Goal: Task Accomplishment & Management: Use online tool/utility

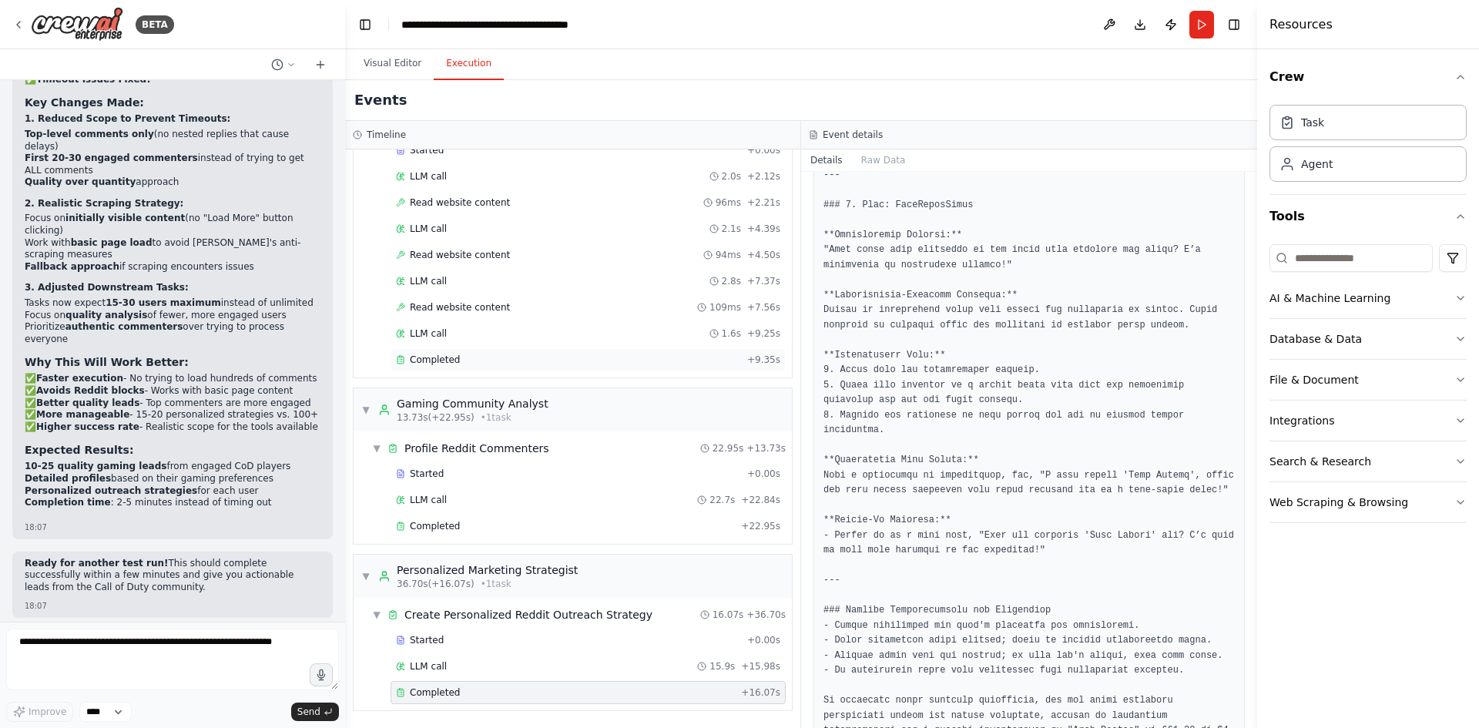
click at [442, 350] on div "Completed + 9.35s" at bounding box center [588, 359] width 395 height 23
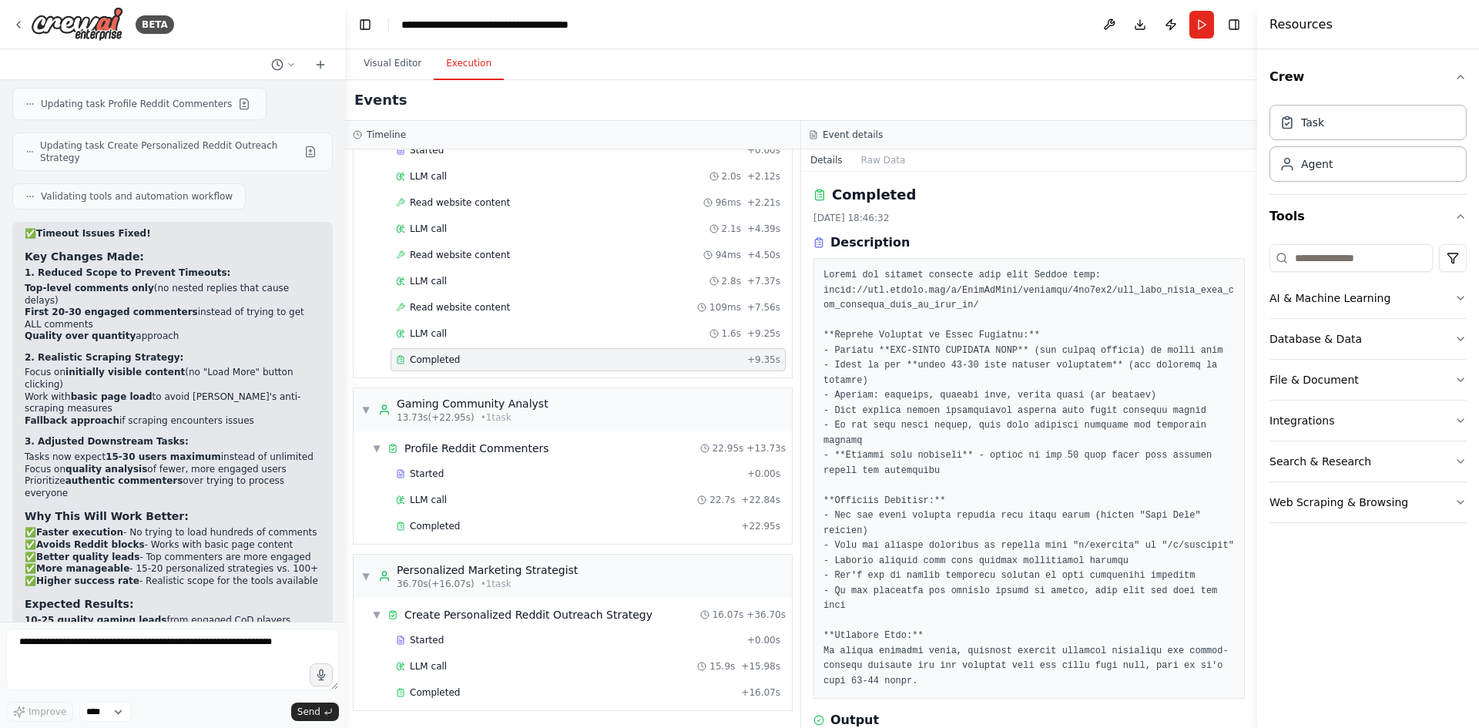
scroll to position [13789, 0]
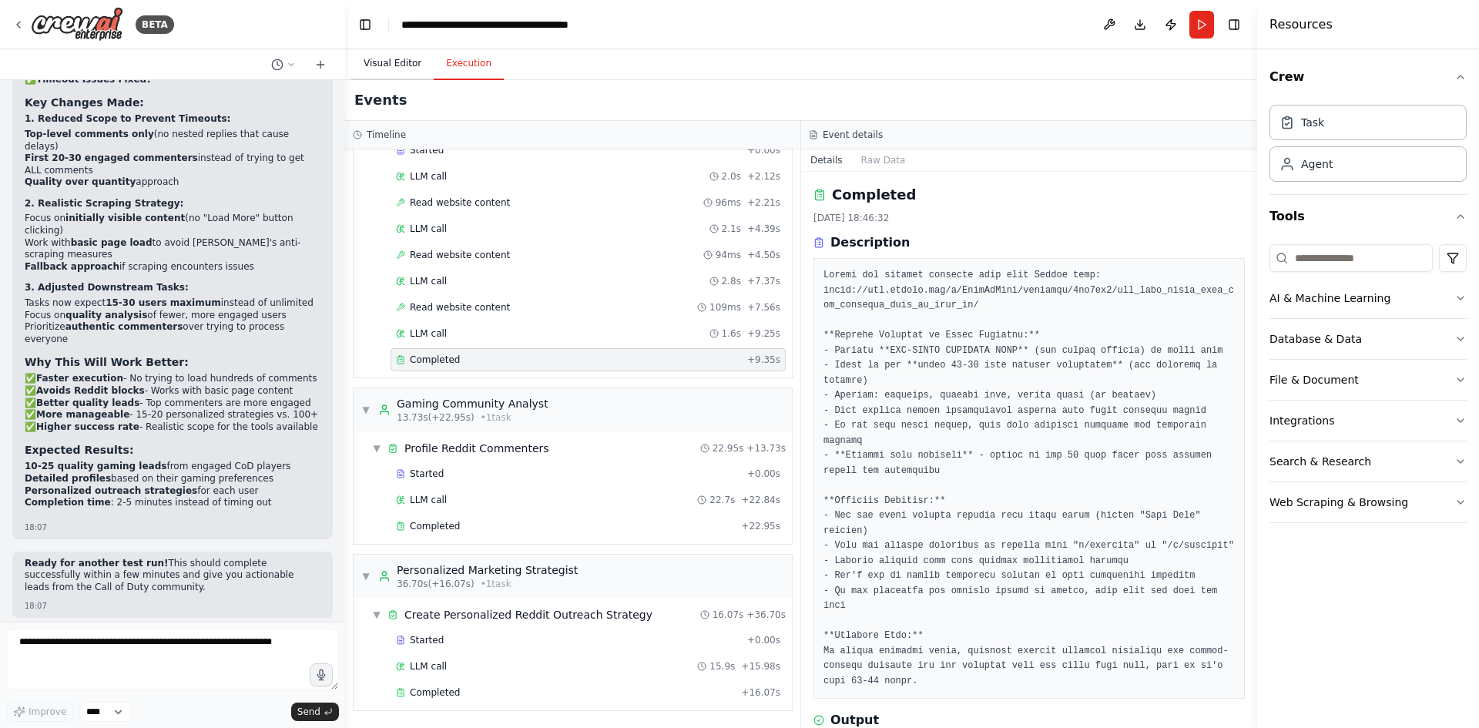
click at [384, 69] on button "Visual Editor" at bounding box center [392, 64] width 82 height 32
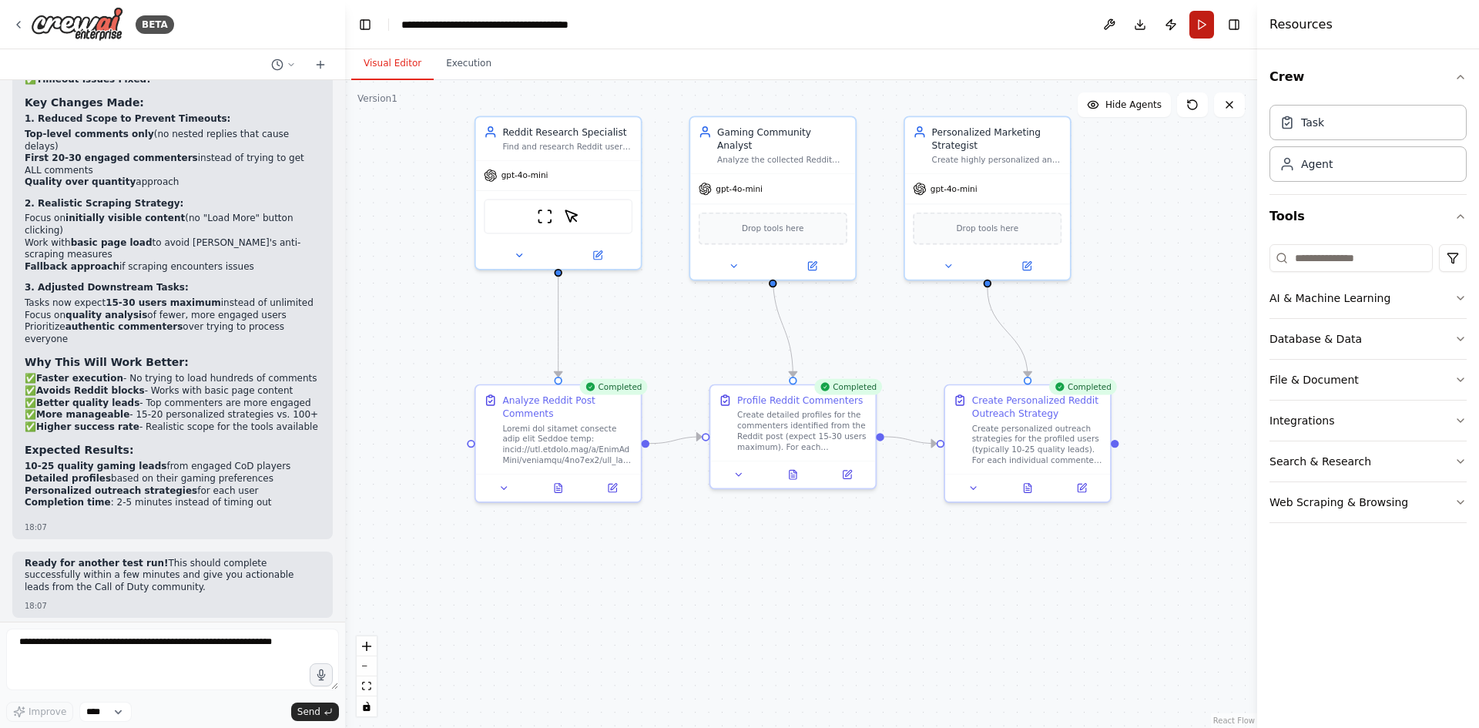
click at [1204, 18] on button "Run" at bounding box center [1201, 25] width 25 height 28
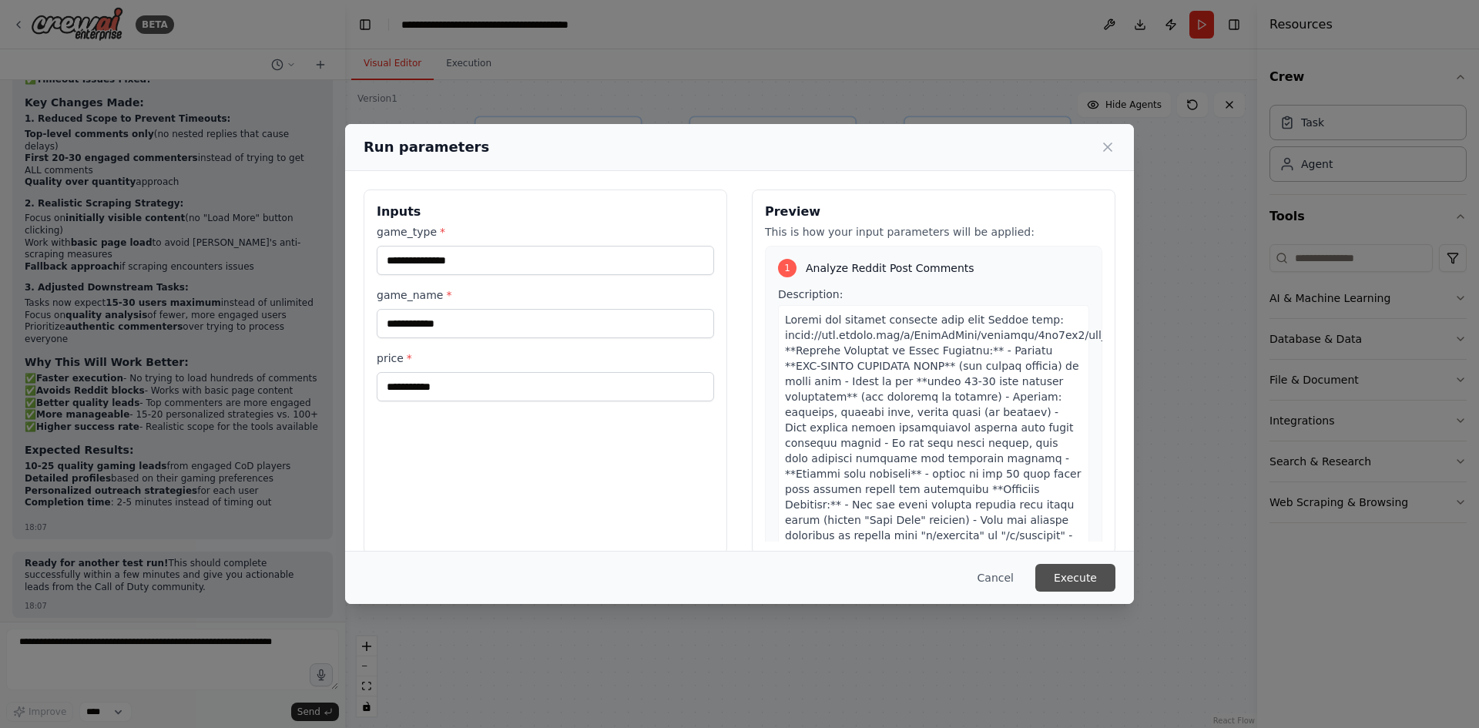
click at [1095, 569] on button "Execute" at bounding box center [1075, 578] width 80 height 28
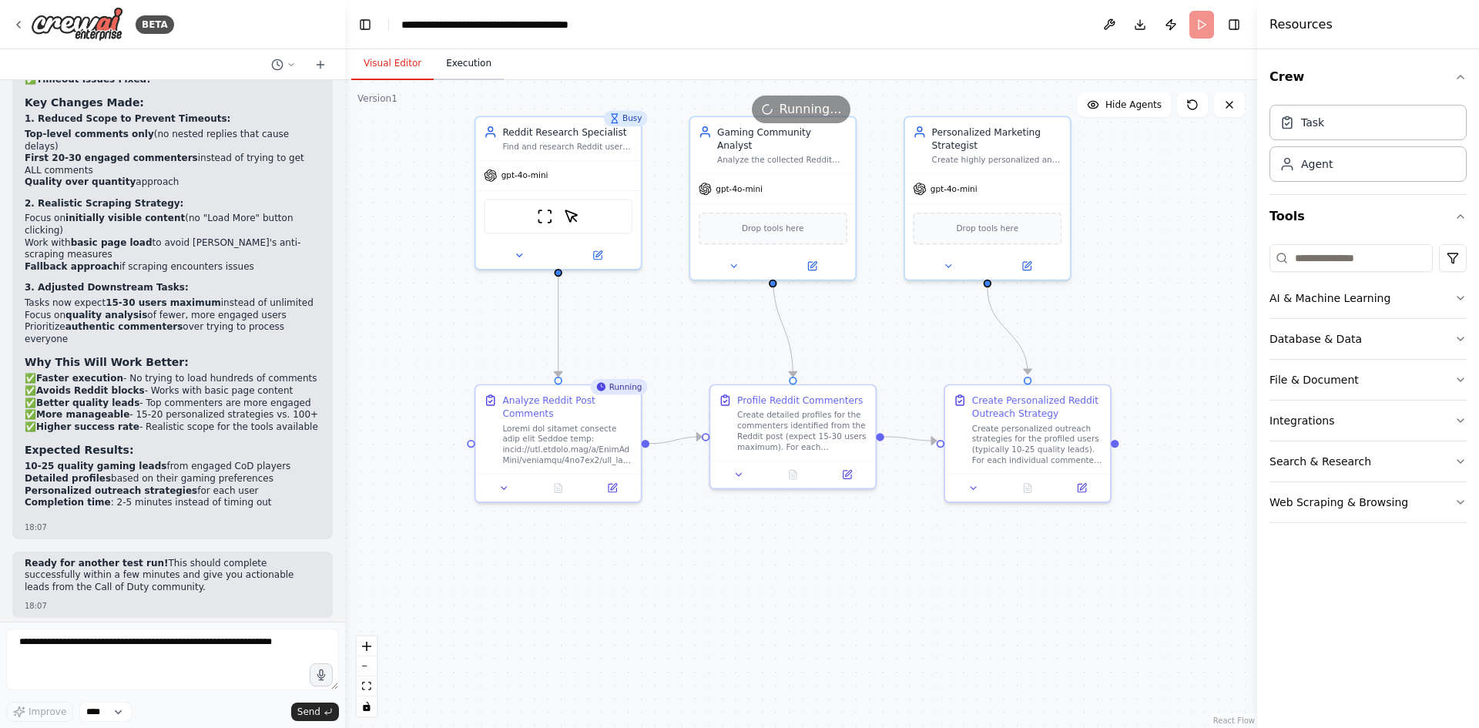
click at [448, 57] on button "Execution" at bounding box center [469, 64] width 70 height 32
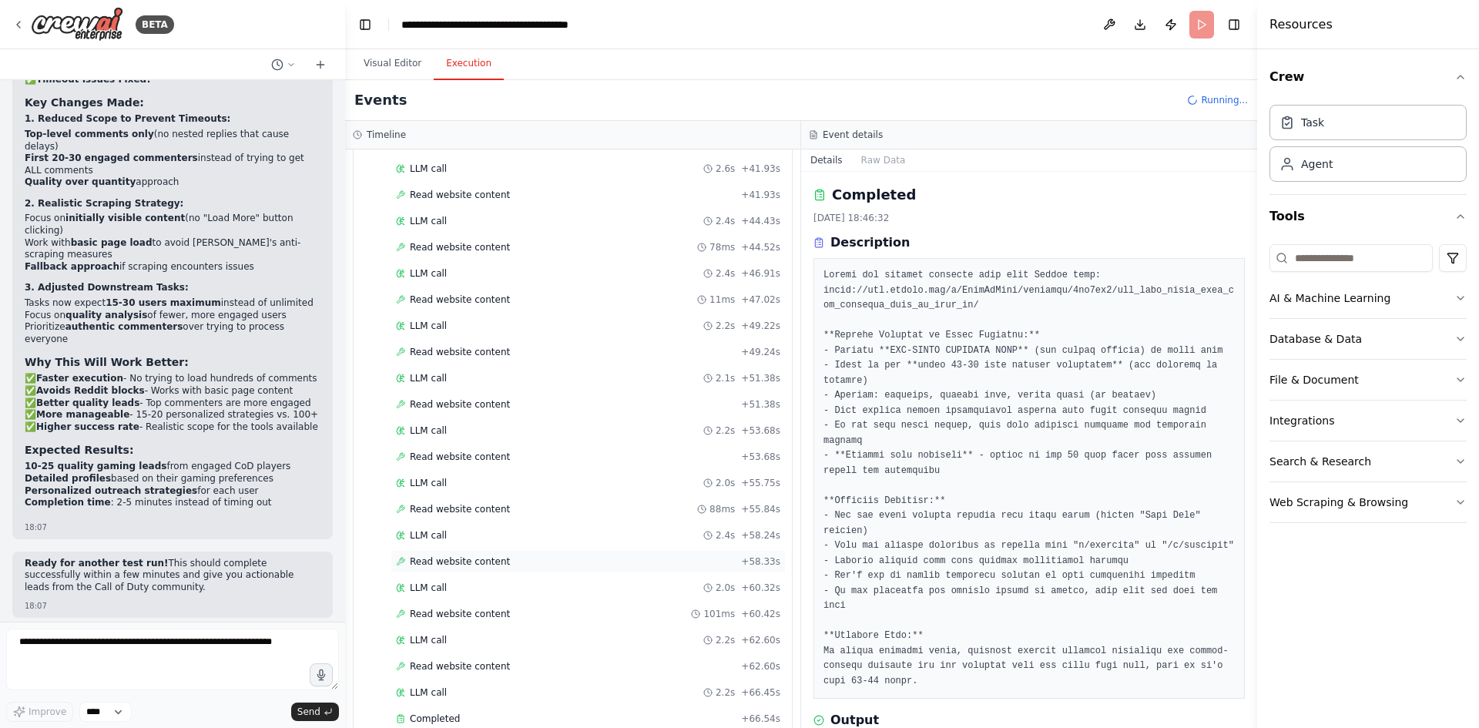
scroll to position [1053, 0]
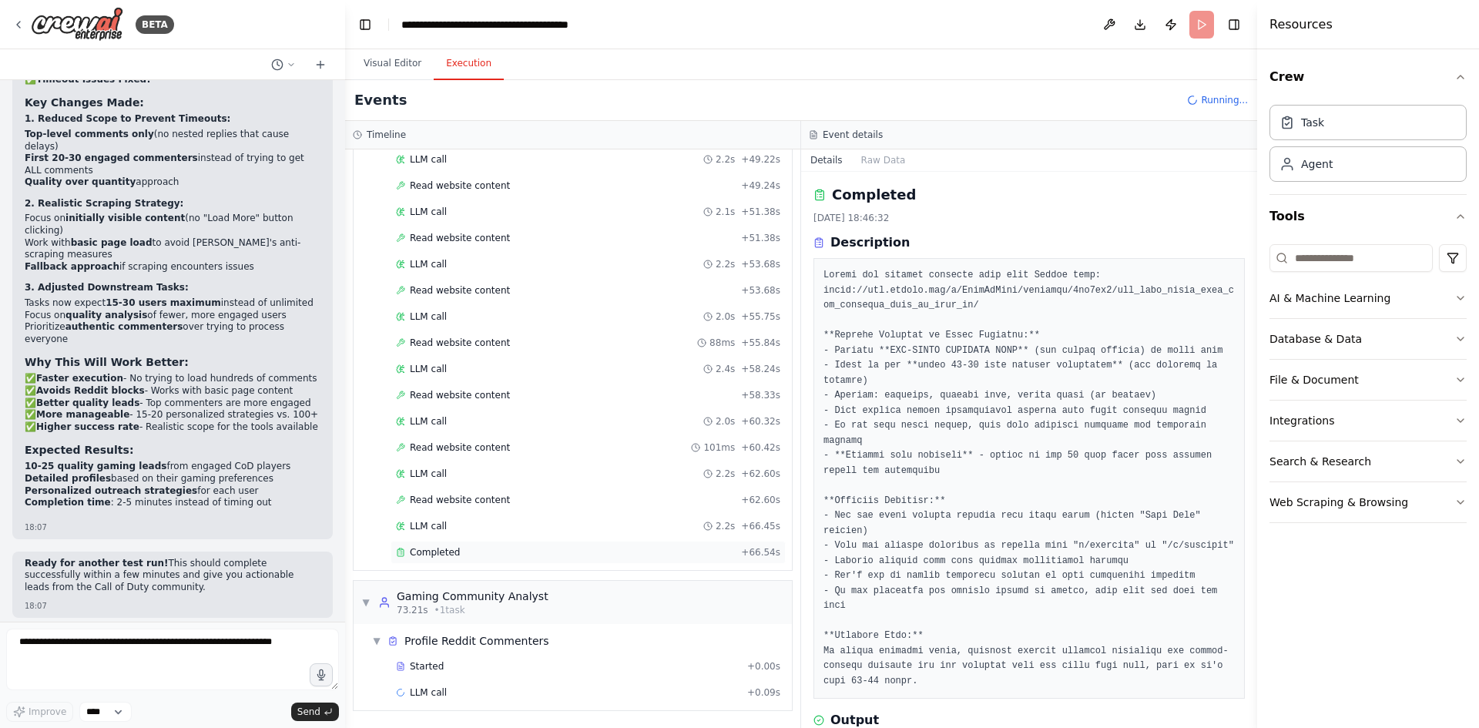
click at [555, 557] on div "Completed" at bounding box center [565, 552] width 339 height 12
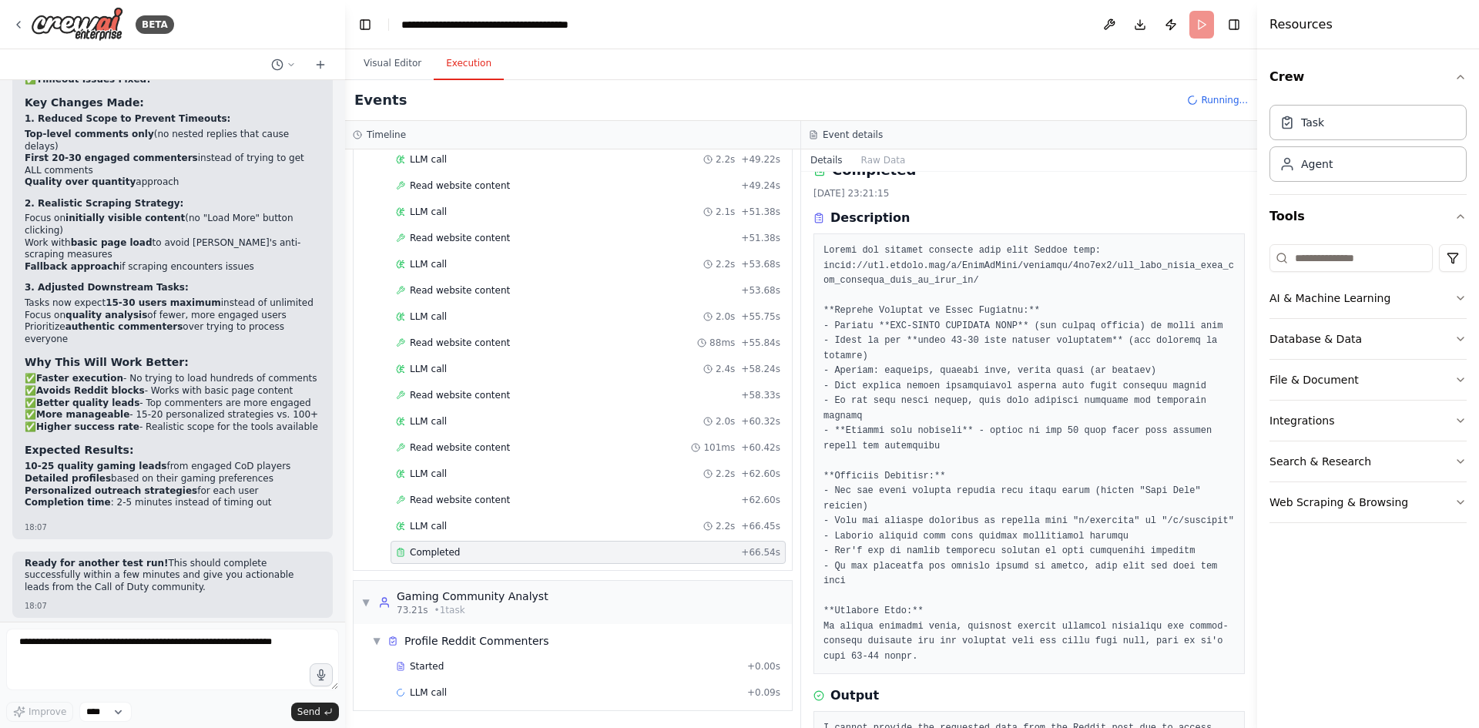
scroll to position [38, 0]
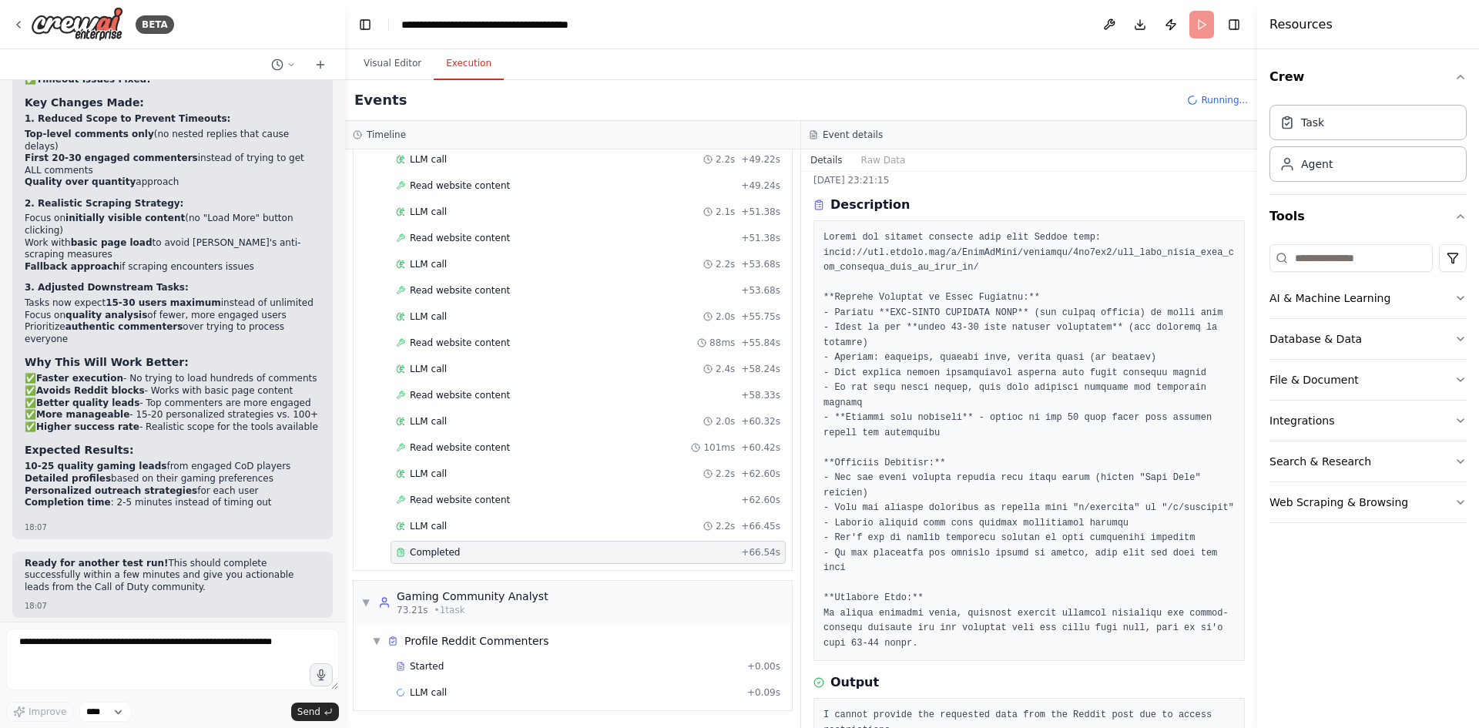
click at [587, 552] on div "Completed" at bounding box center [565, 552] width 339 height 12
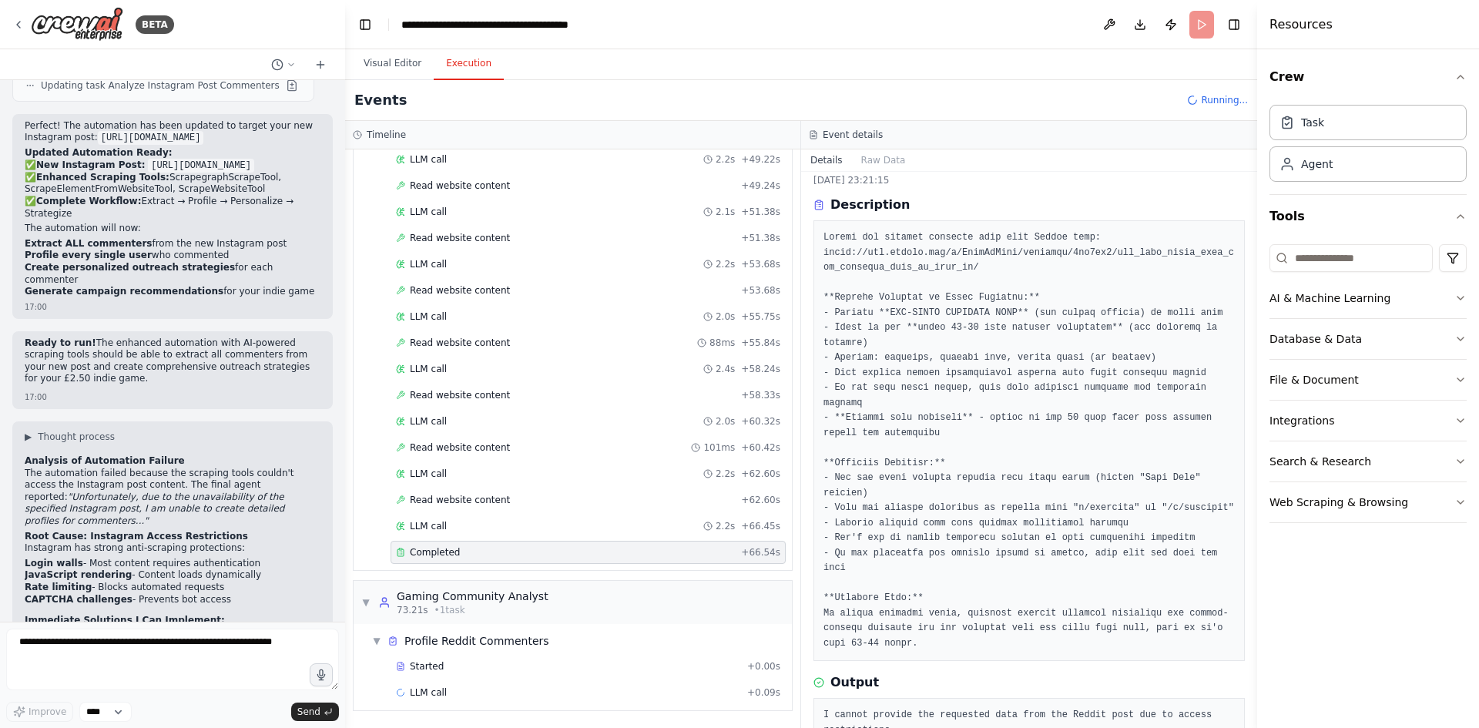
scroll to position [8243, 0]
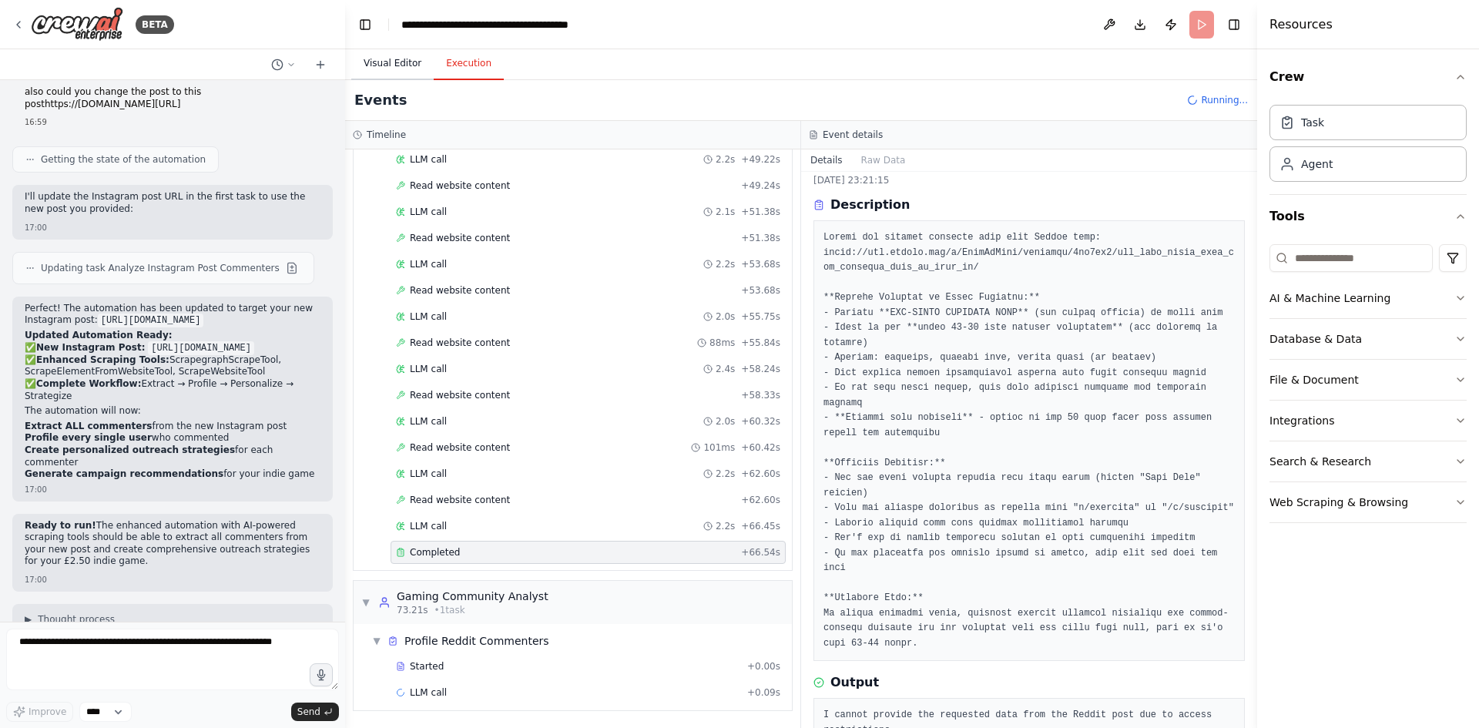
click at [402, 69] on button "Visual Editor" at bounding box center [392, 64] width 82 height 32
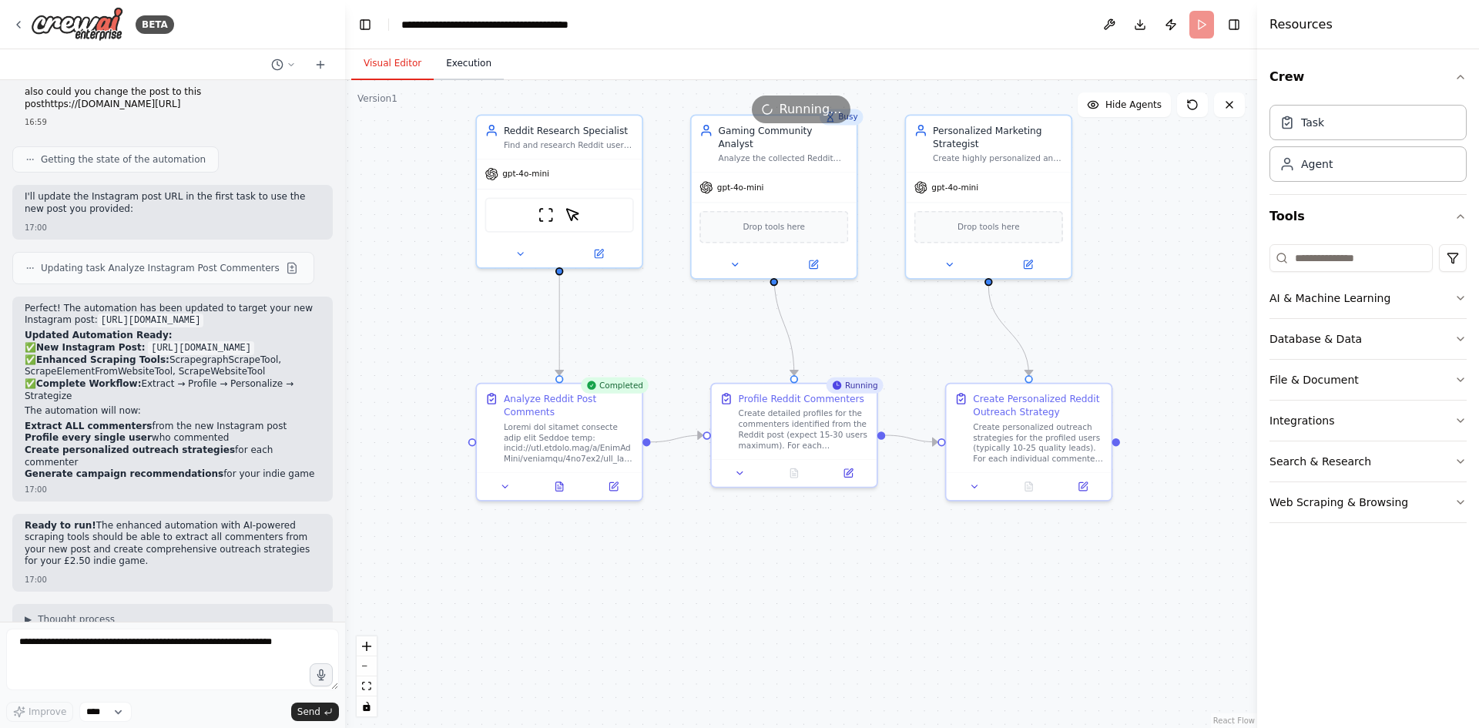
click at [468, 64] on button "Execution" at bounding box center [469, 64] width 70 height 32
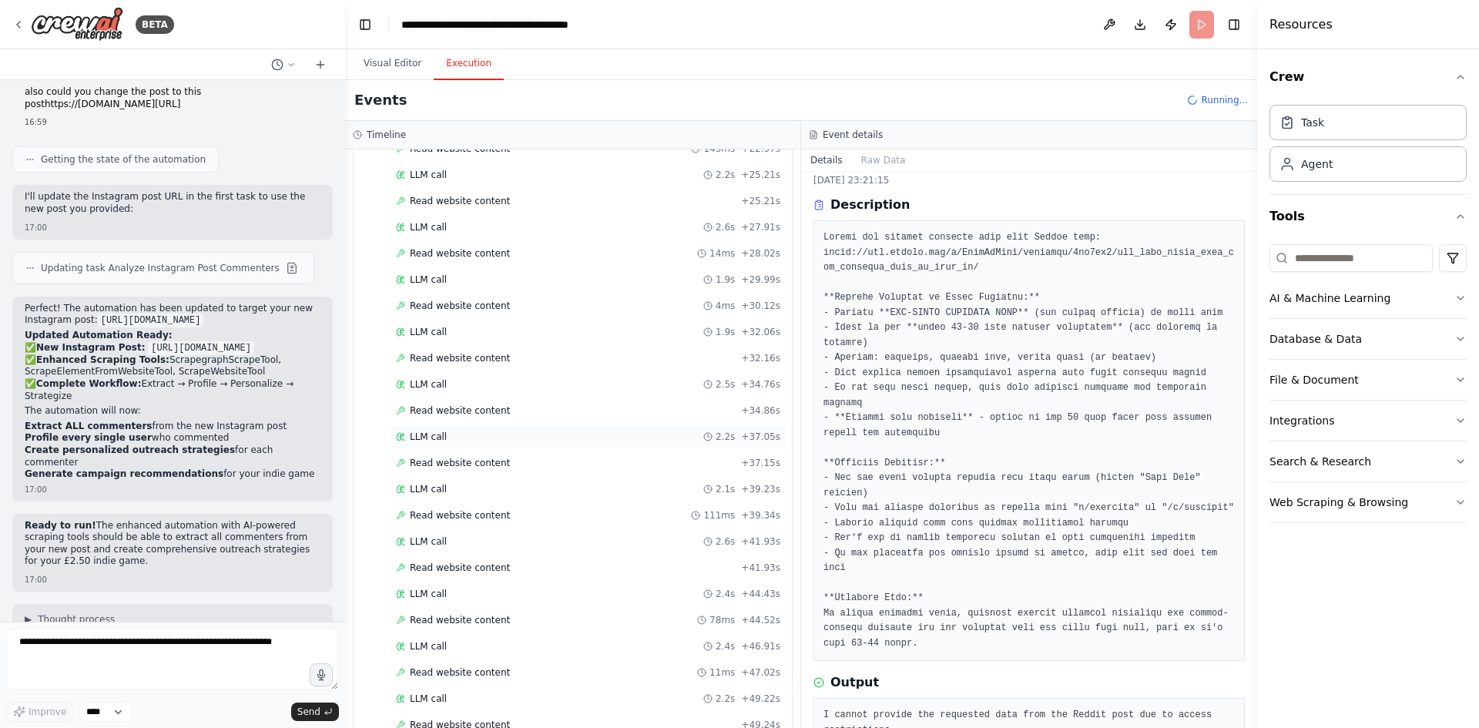
scroll to position [0, 0]
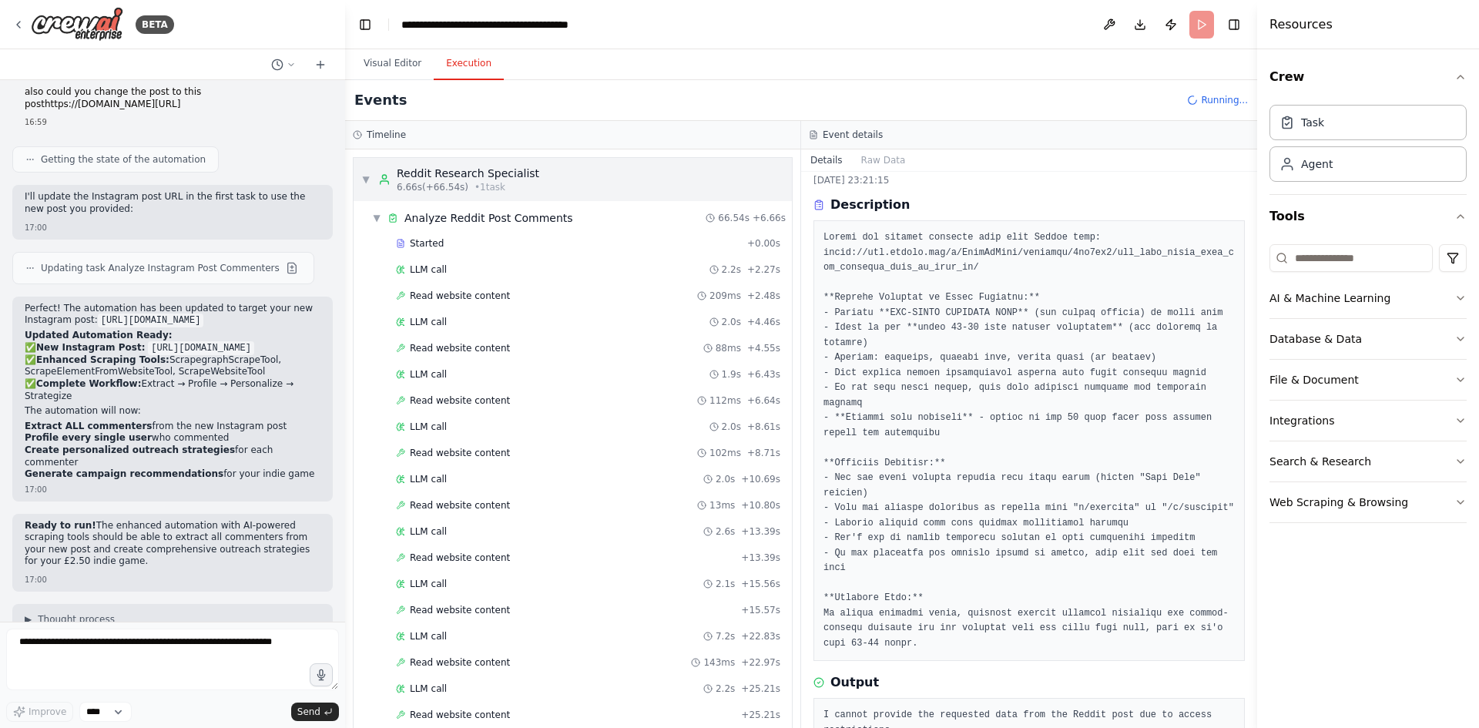
click at [368, 182] on span "▼" at bounding box center [365, 179] width 9 height 12
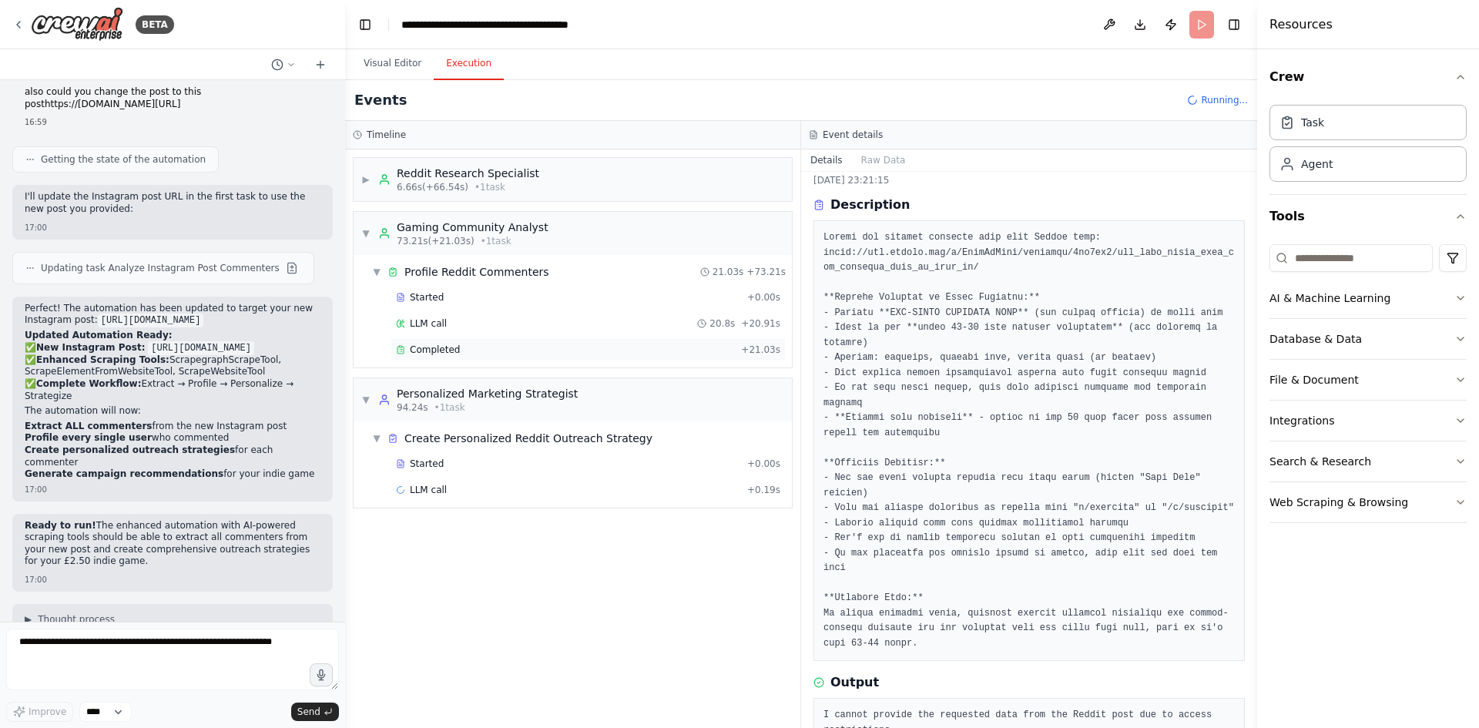
click at [527, 347] on div "Completed" at bounding box center [565, 350] width 339 height 12
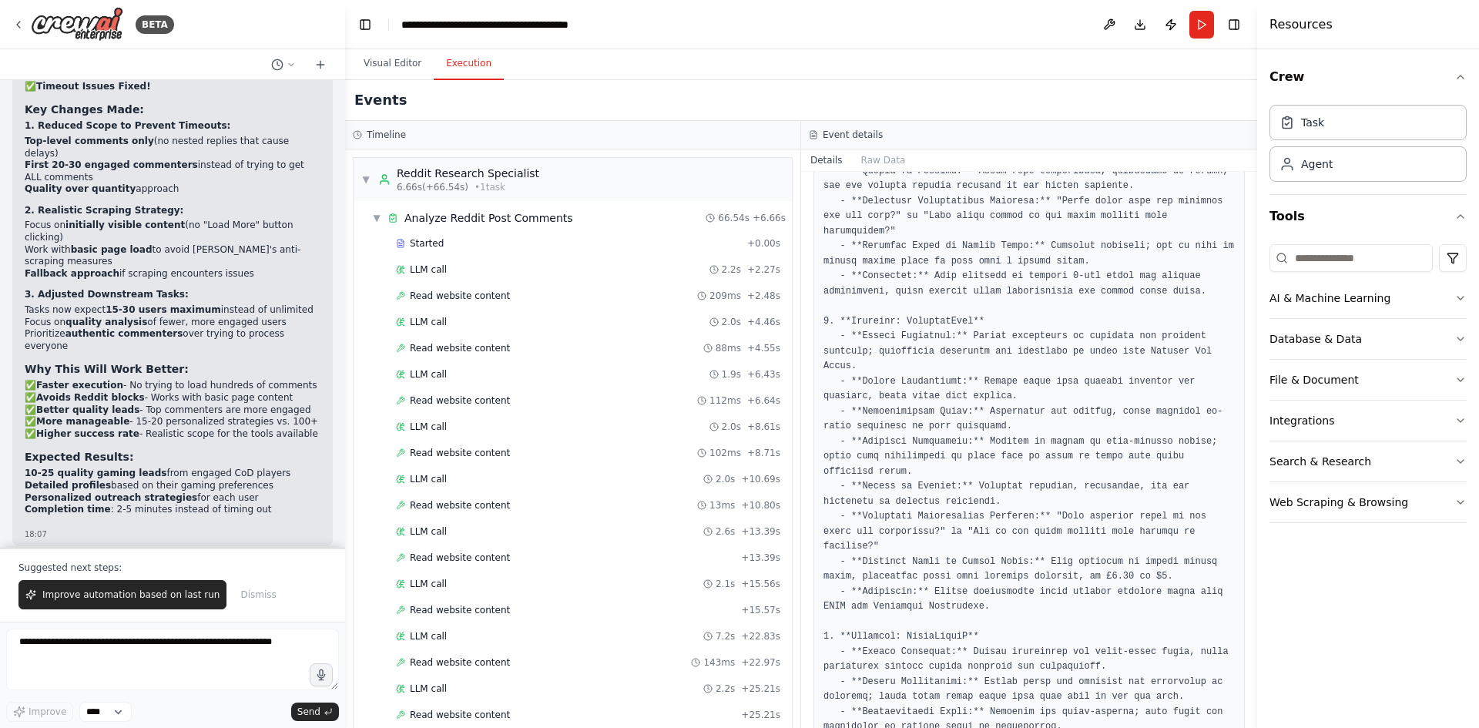
scroll to position [13863, 0]
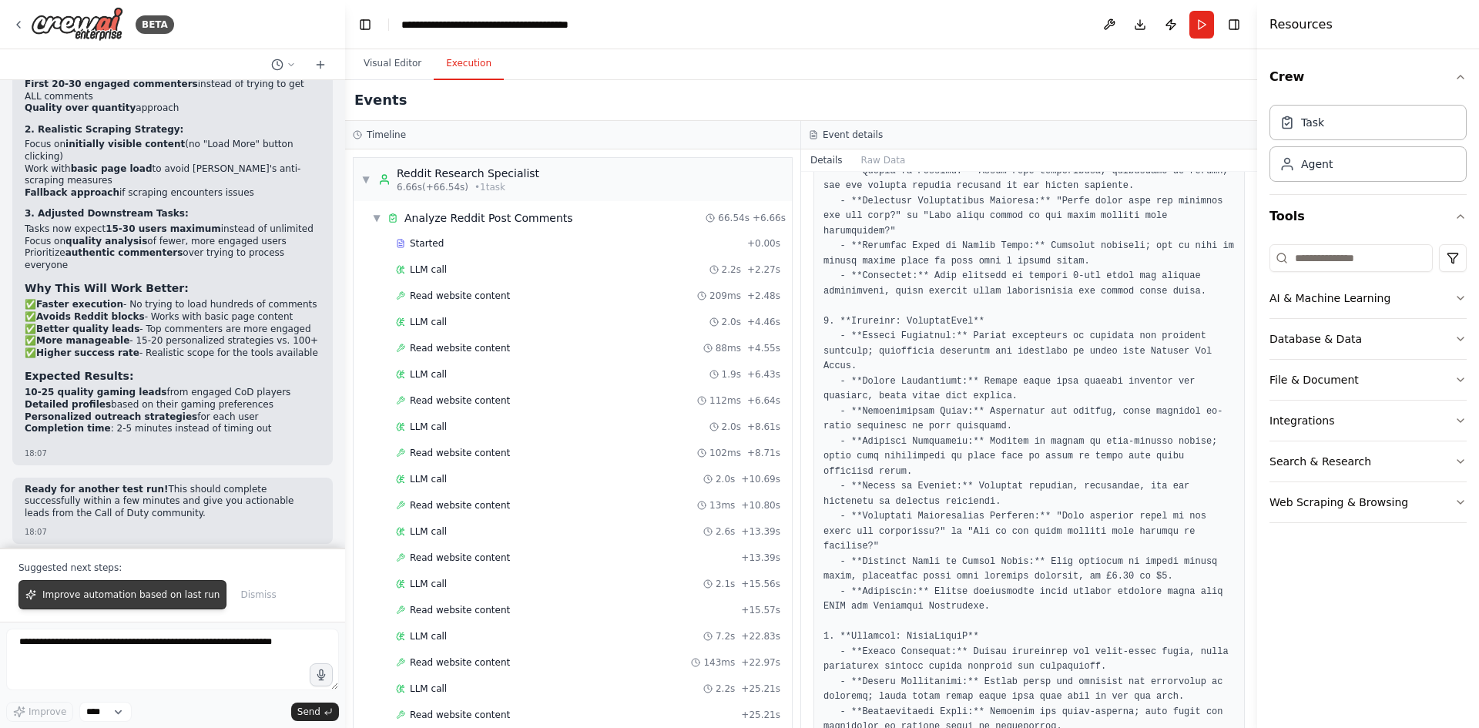
click at [140, 600] on span "Improve automation based on last run" at bounding box center [130, 595] width 177 height 12
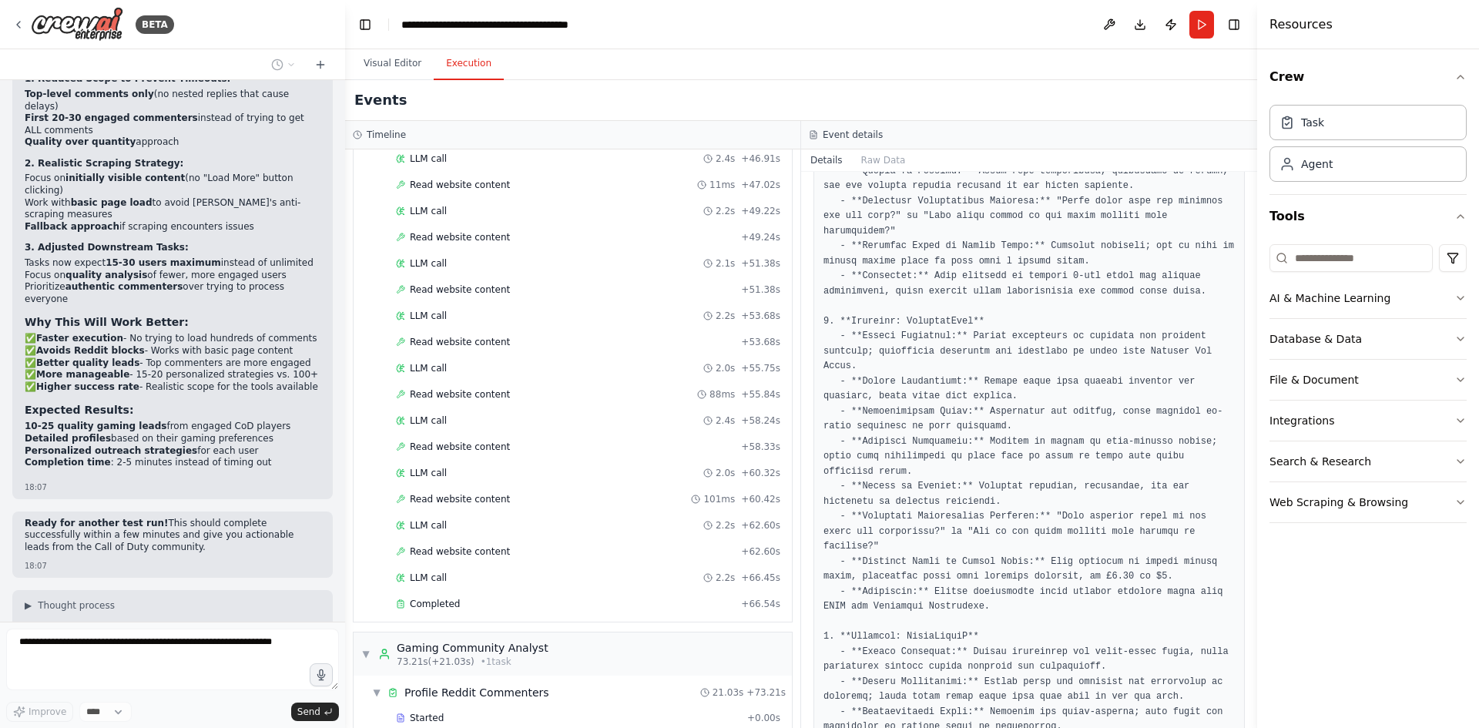
scroll to position [1246, 0]
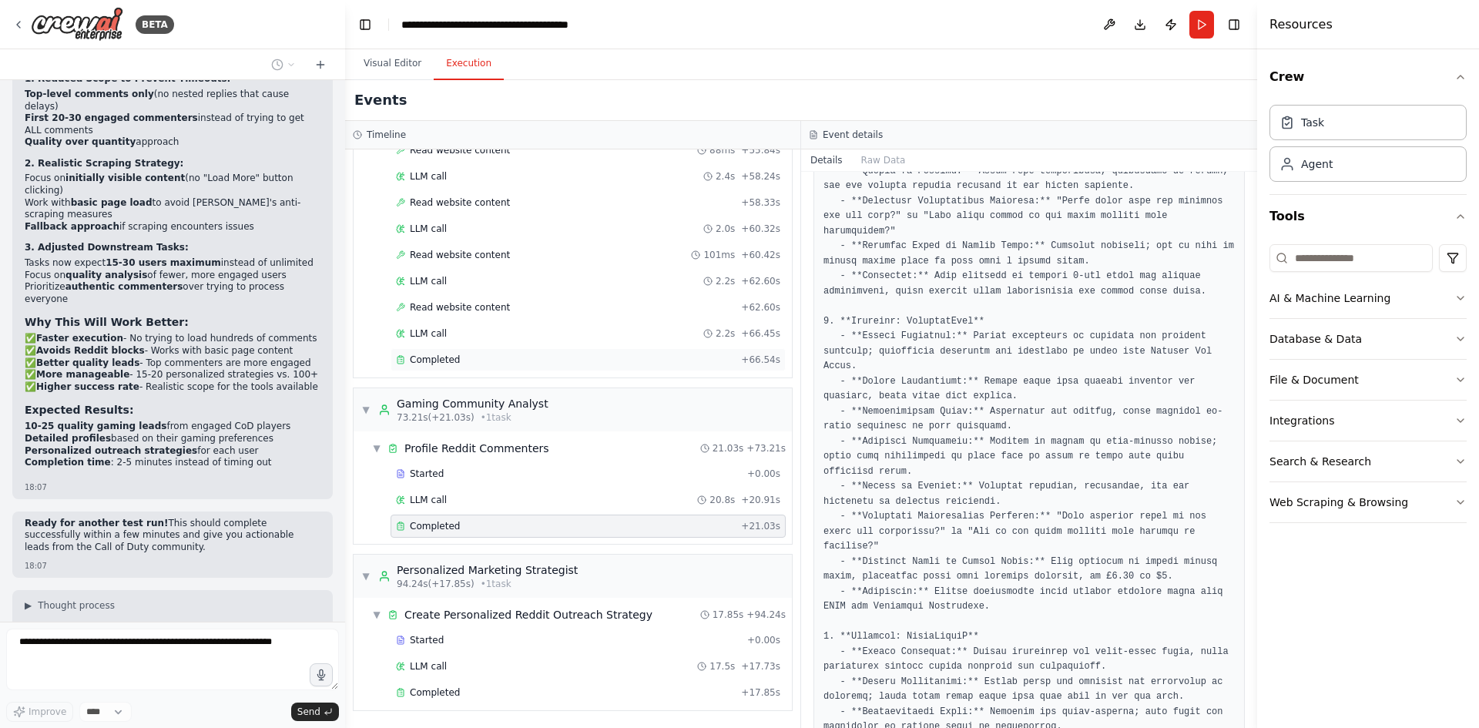
click at [464, 363] on div "Completed" at bounding box center [565, 360] width 339 height 12
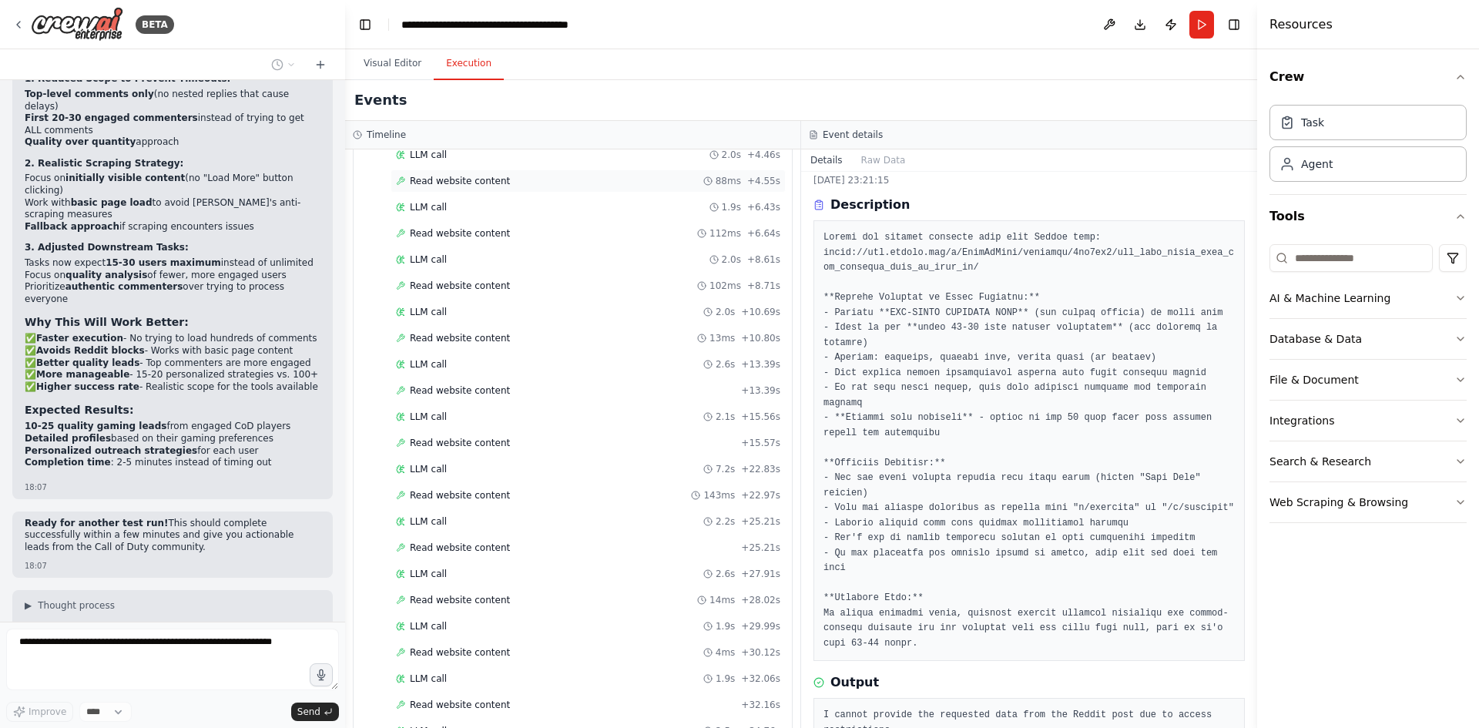
scroll to position [0, 0]
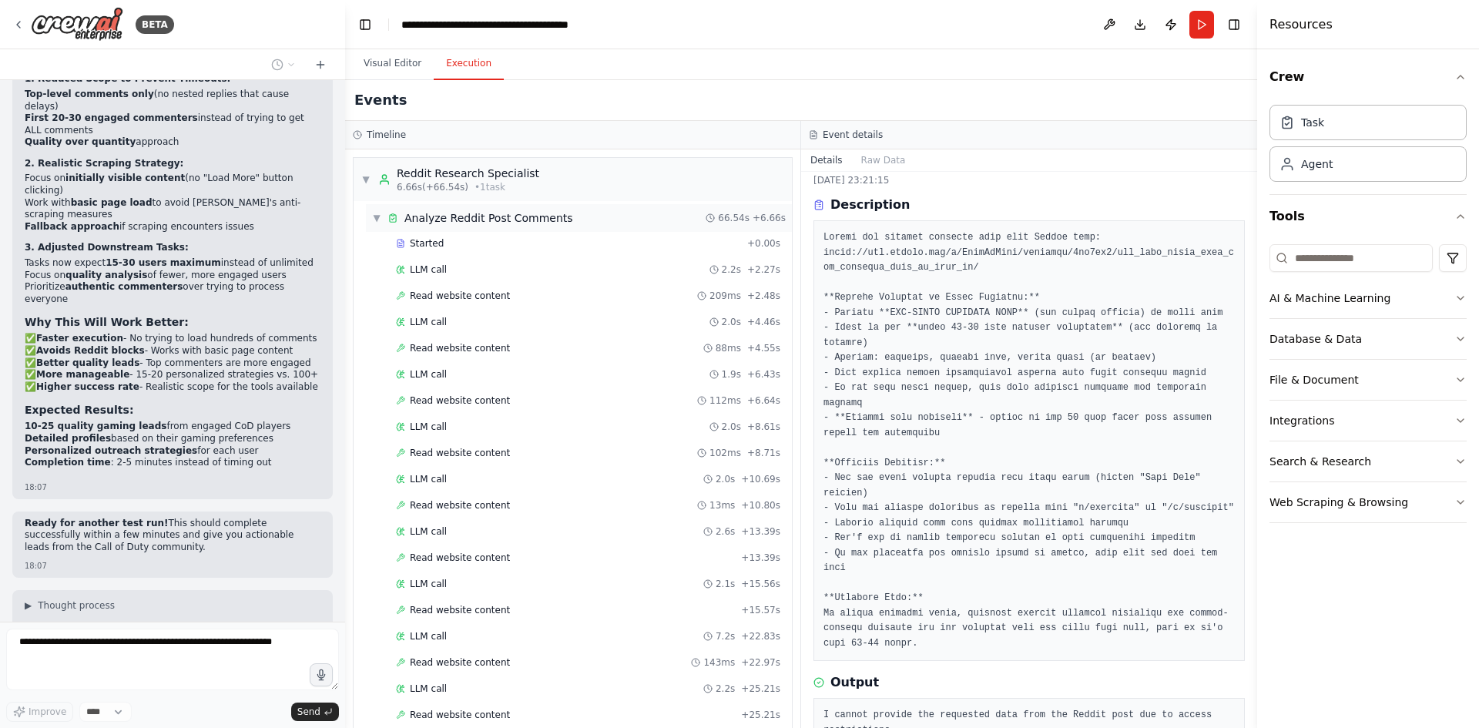
click at [373, 220] on span "▼" at bounding box center [376, 218] width 9 height 12
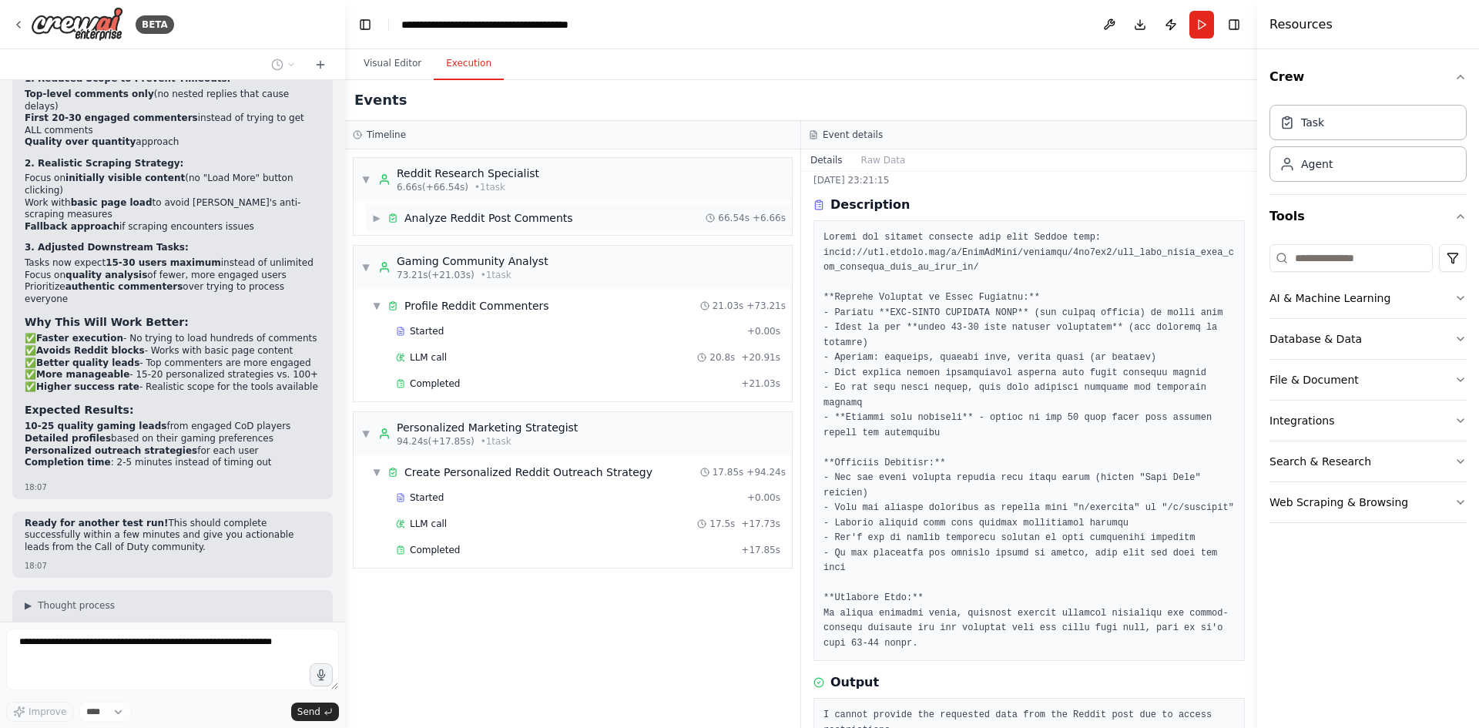
click at [492, 216] on div "Analyze Reddit Post Comments" at bounding box center [488, 217] width 169 height 15
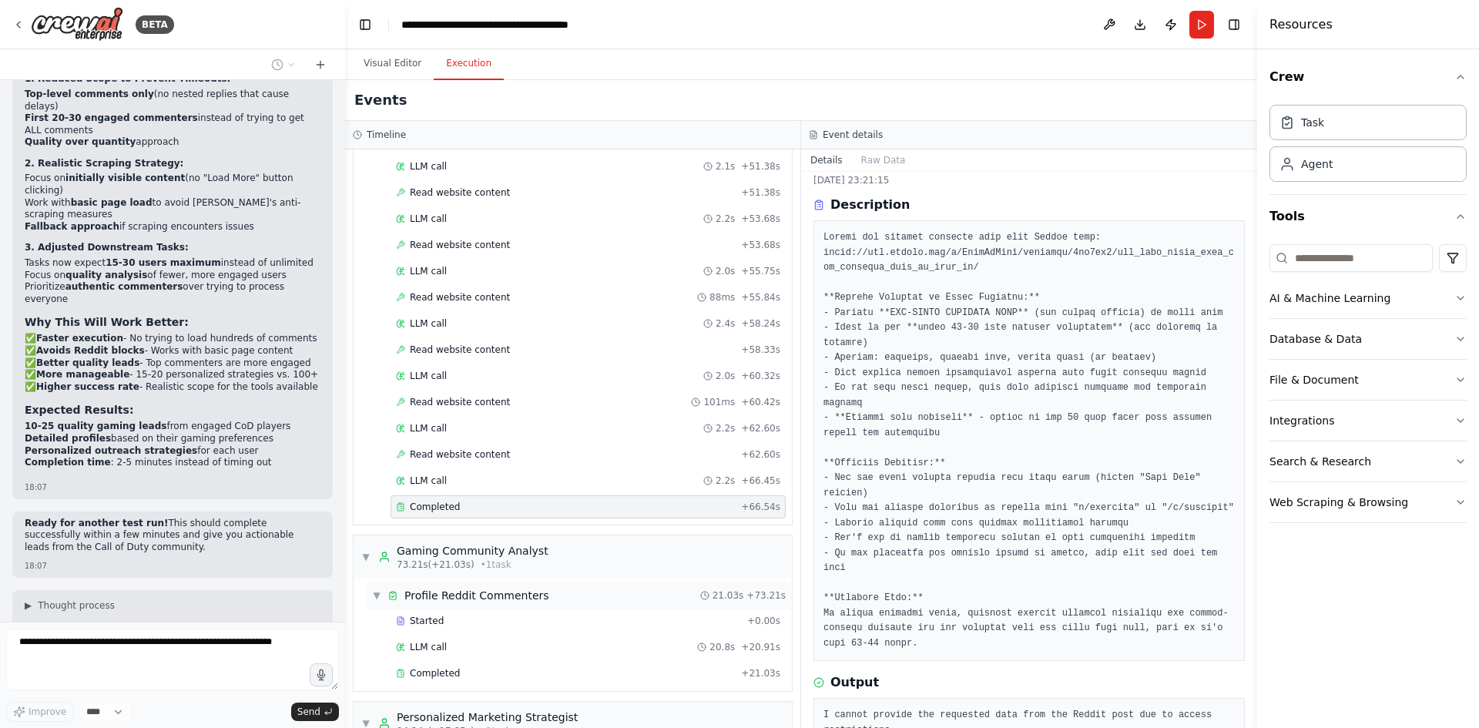
scroll to position [1156, 0]
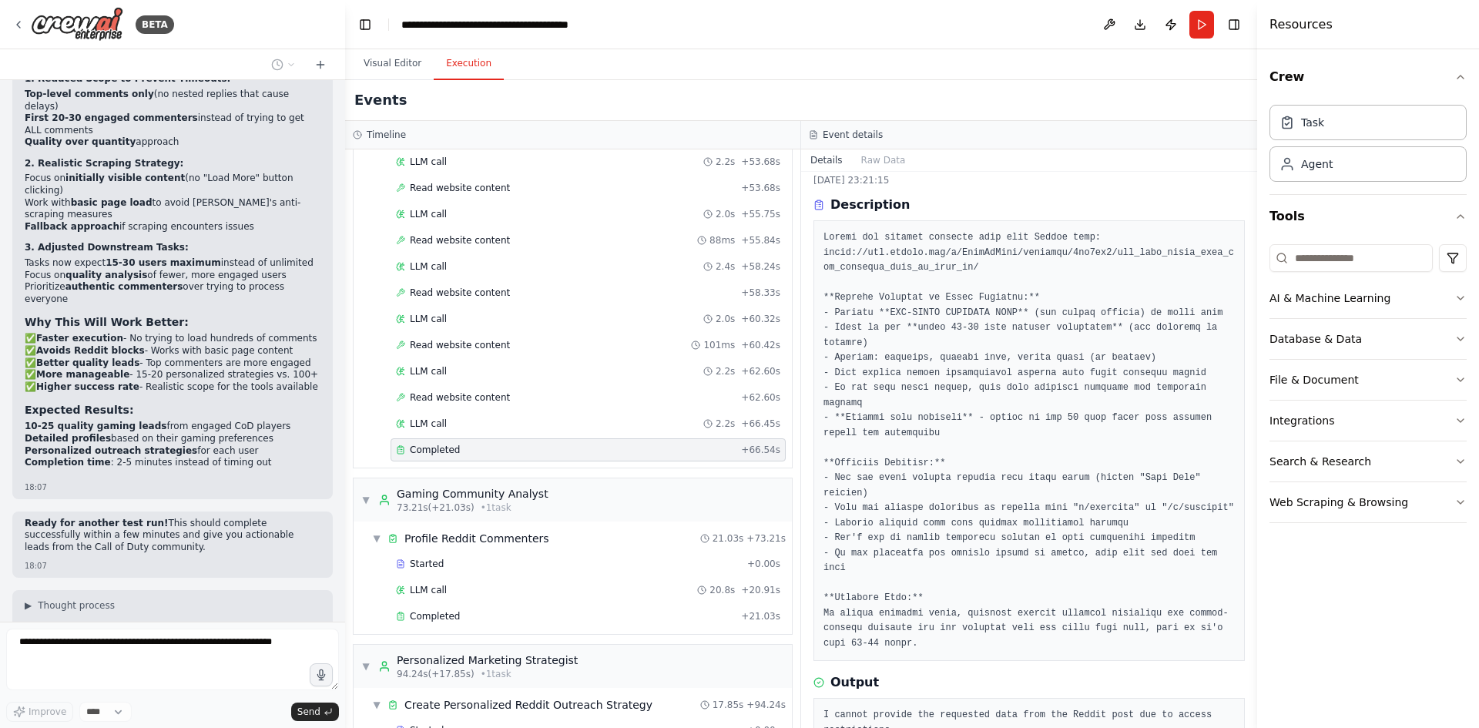
click at [497, 450] on div "Completed" at bounding box center [565, 450] width 339 height 12
click at [455, 614] on span "Completed" at bounding box center [435, 616] width 50 height 12
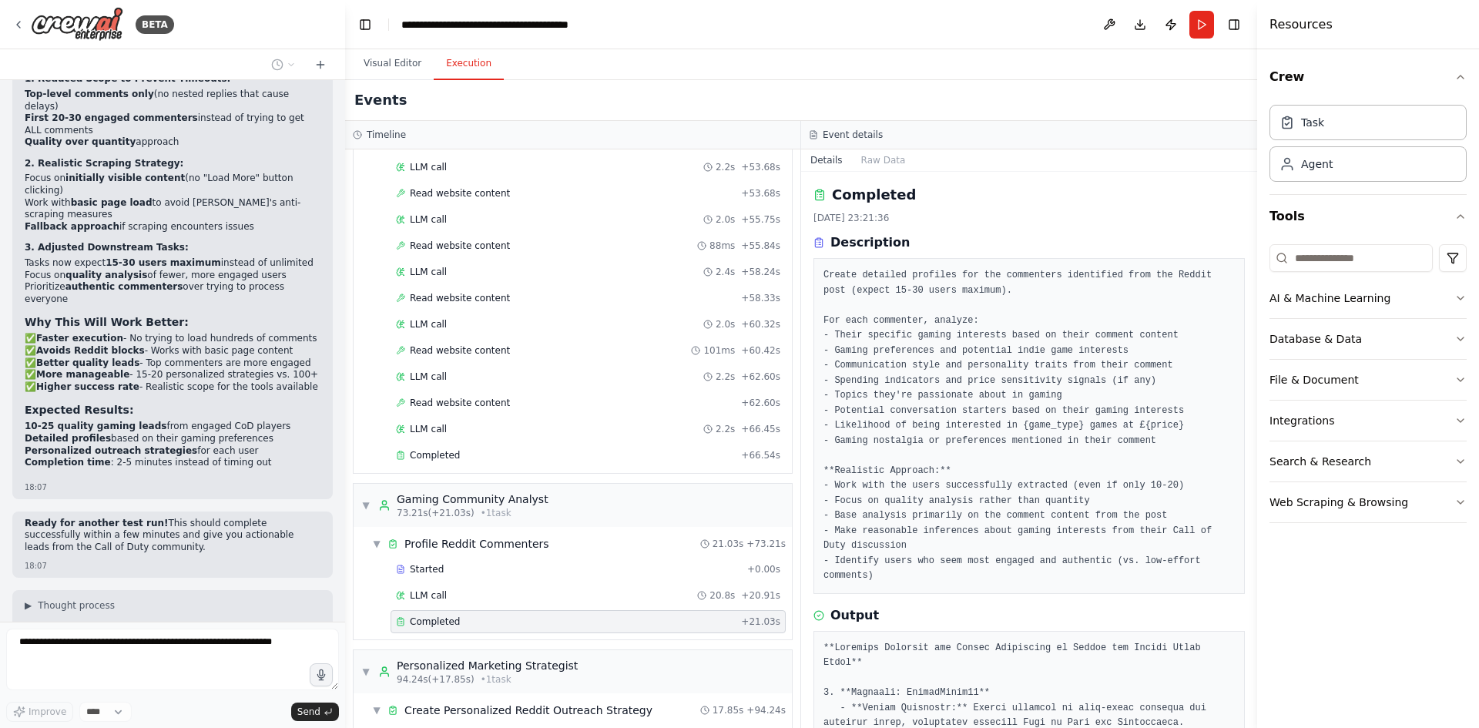
scroll to position [1246, 0]
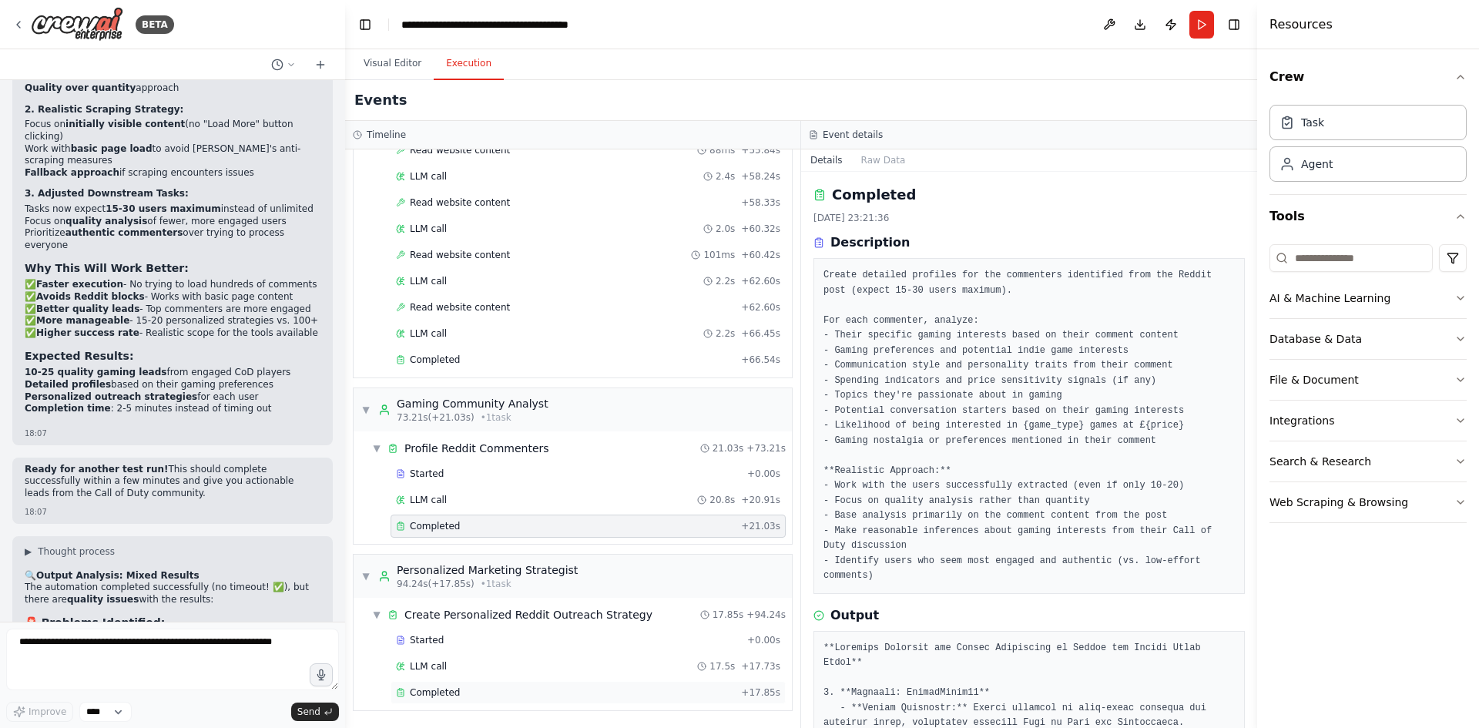
click at [466, 692] on div "Completed" at bounding box center [565, 692] width 339 height 12
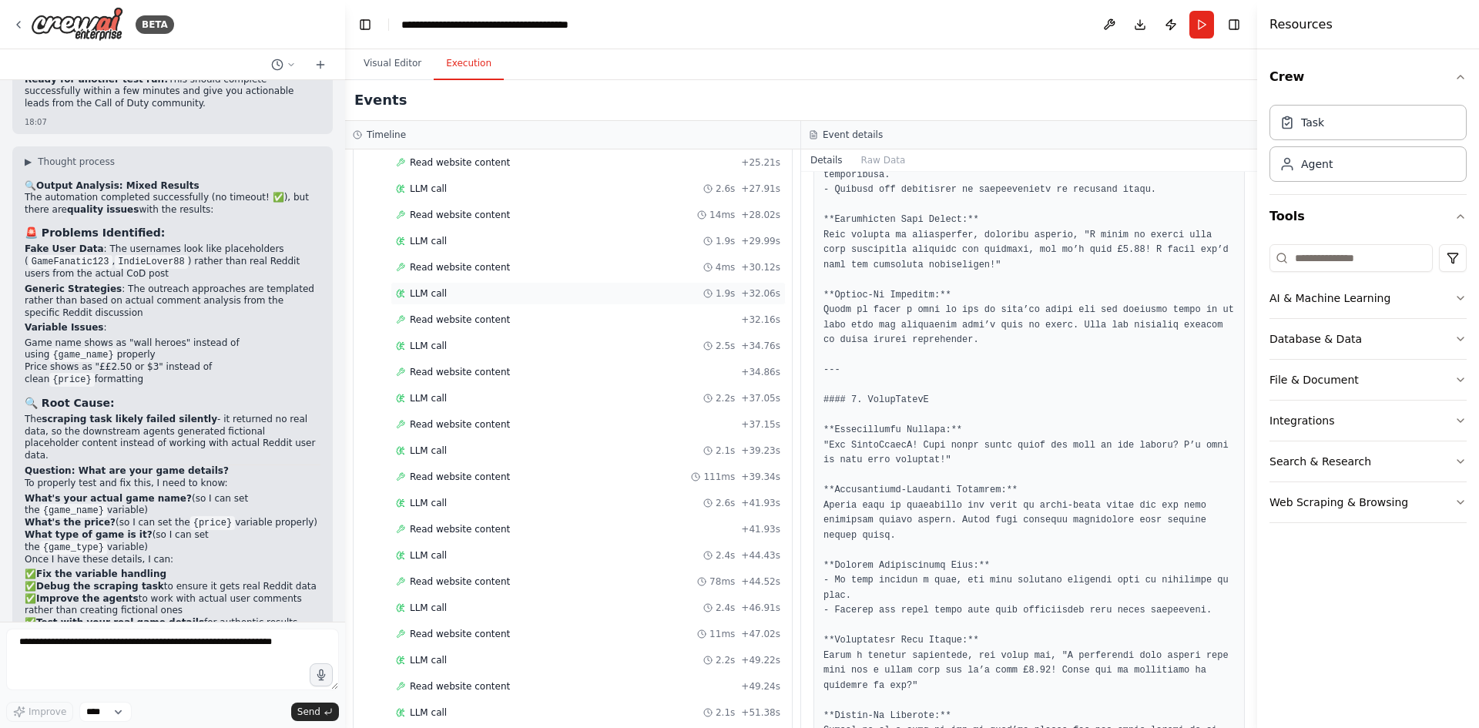
scroll to position [0, 0]
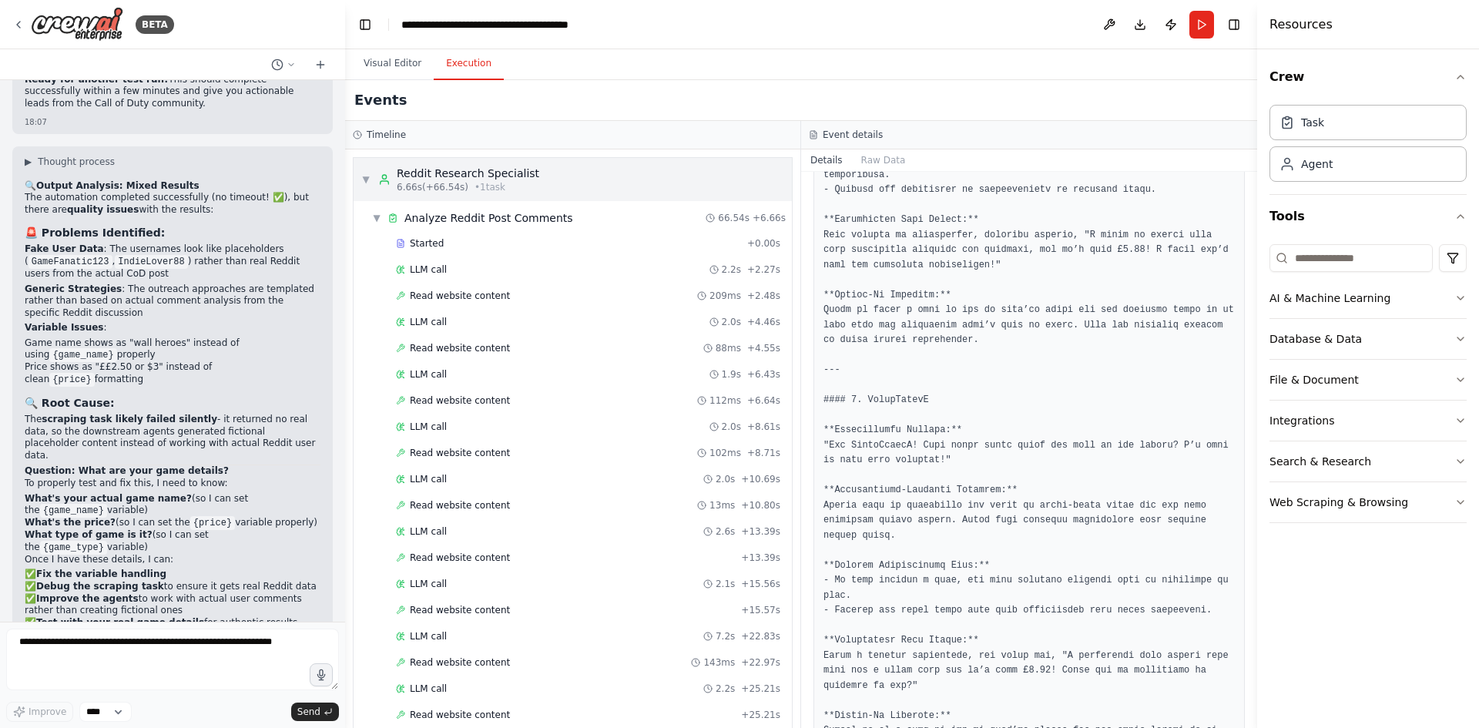
click at [369, 177] on span "▼" at bounding box center [365, 179] width 9 height 12
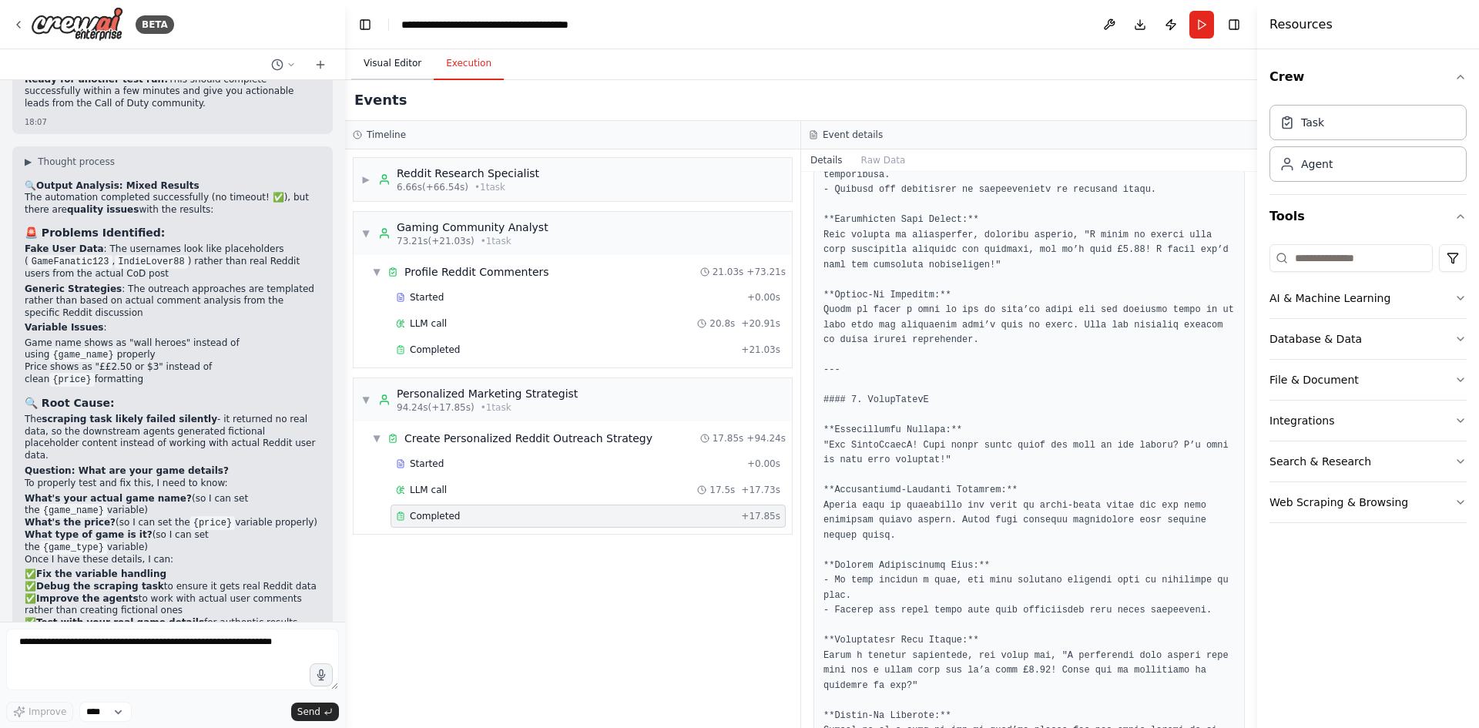
click at [414, 60] on button "Visual Editor" at bounding box center [392, 64] width 82 height 32
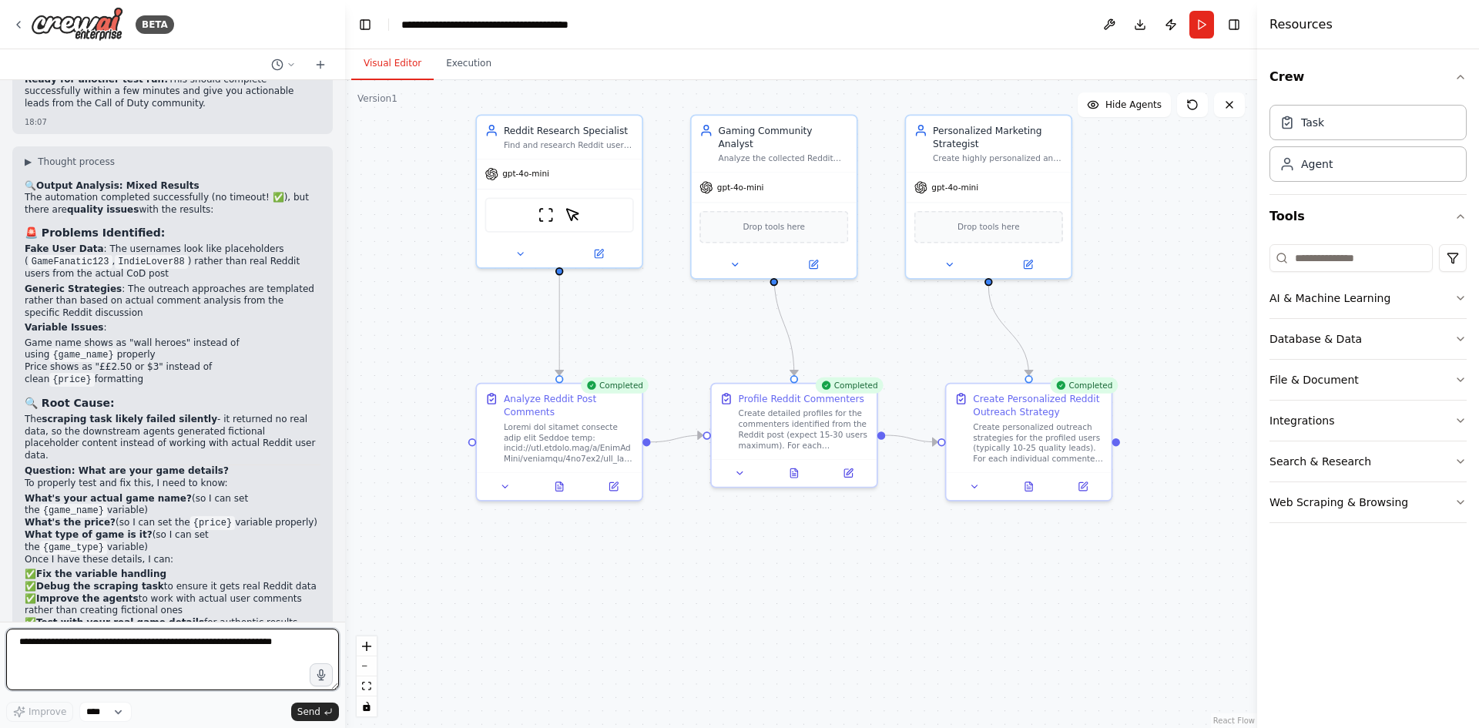
click at [96, 646] on textarea at bounding box center [172, 660] width 333 height 62
type textarea "**********"
click at [305, 707] on span "Send" at bounding box center [308, 712] width 23 height 12
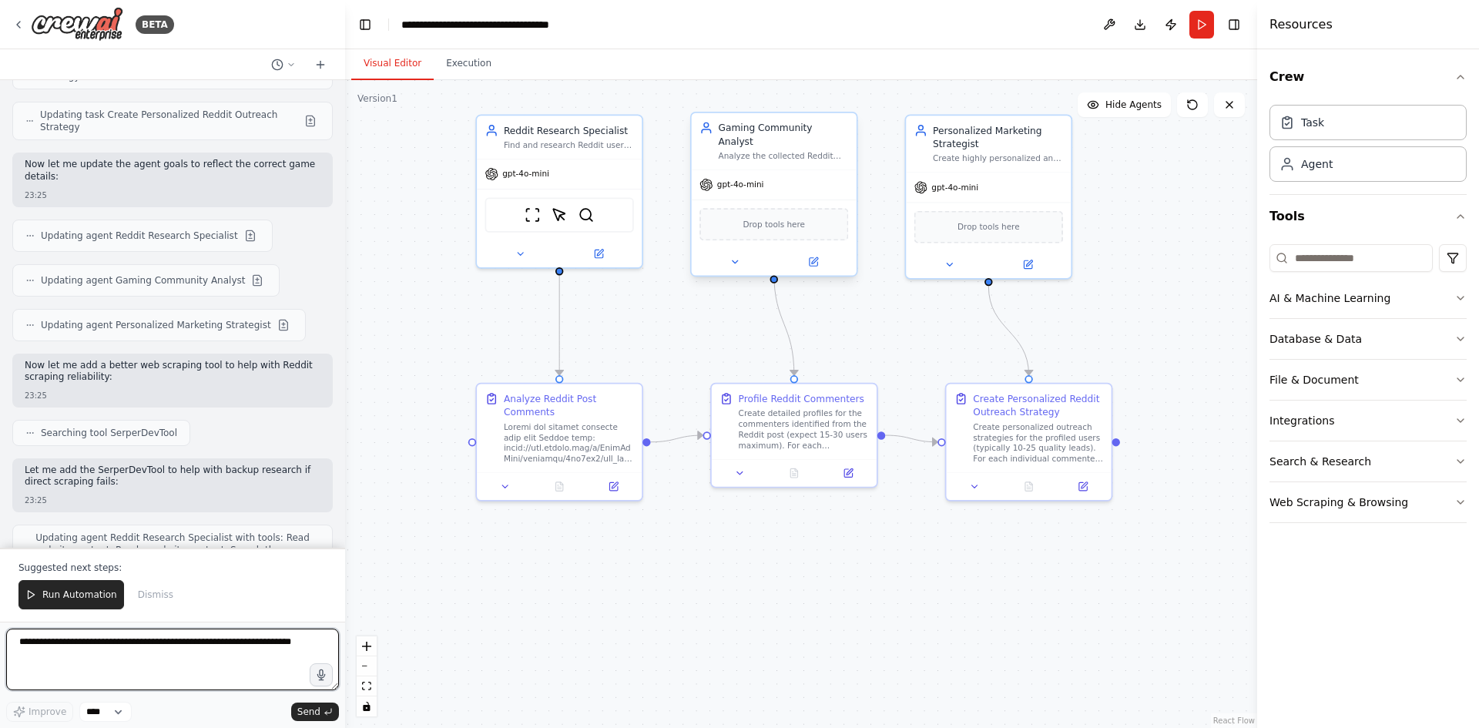
scroll to position [15981, 0]
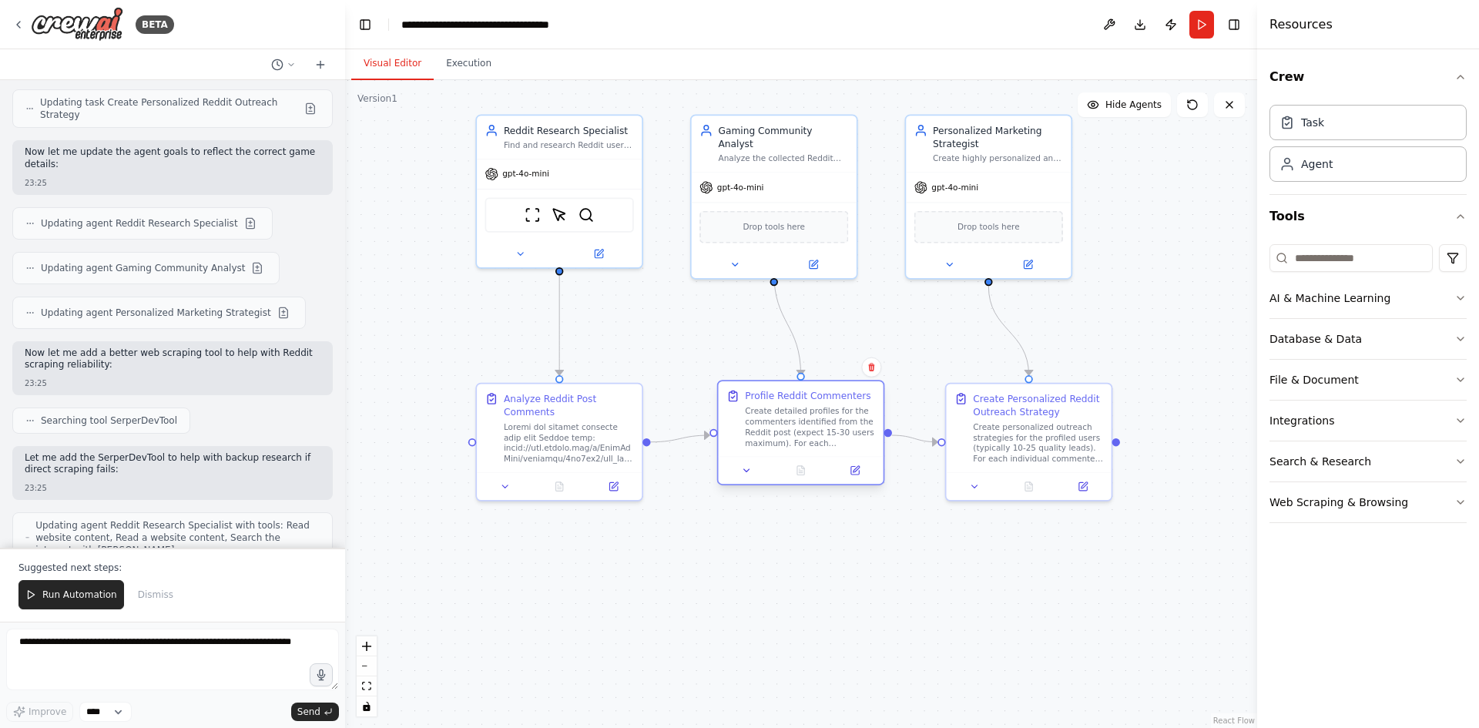
click at [777, 424] on div "Create detailed profiles for the commenters identified from the Reddit post (ex…" at bounding box center [810, 426] width 130 height 43
click at [16, 31] on div "BETA" at bounding box center [93, 24] width 162 height 35
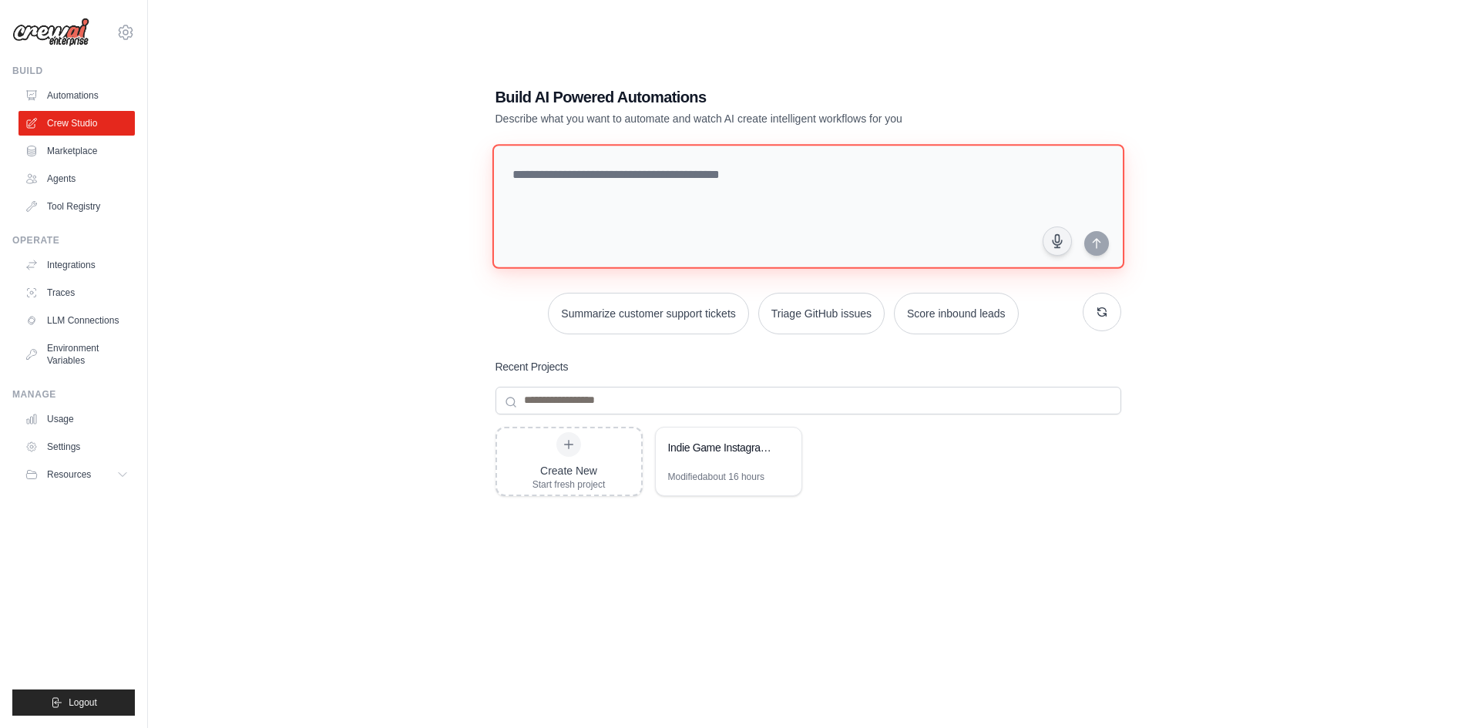
click at [642, 208] on textarea at bounding box center [807, 206] width 632 height 125
type textarea "**********"
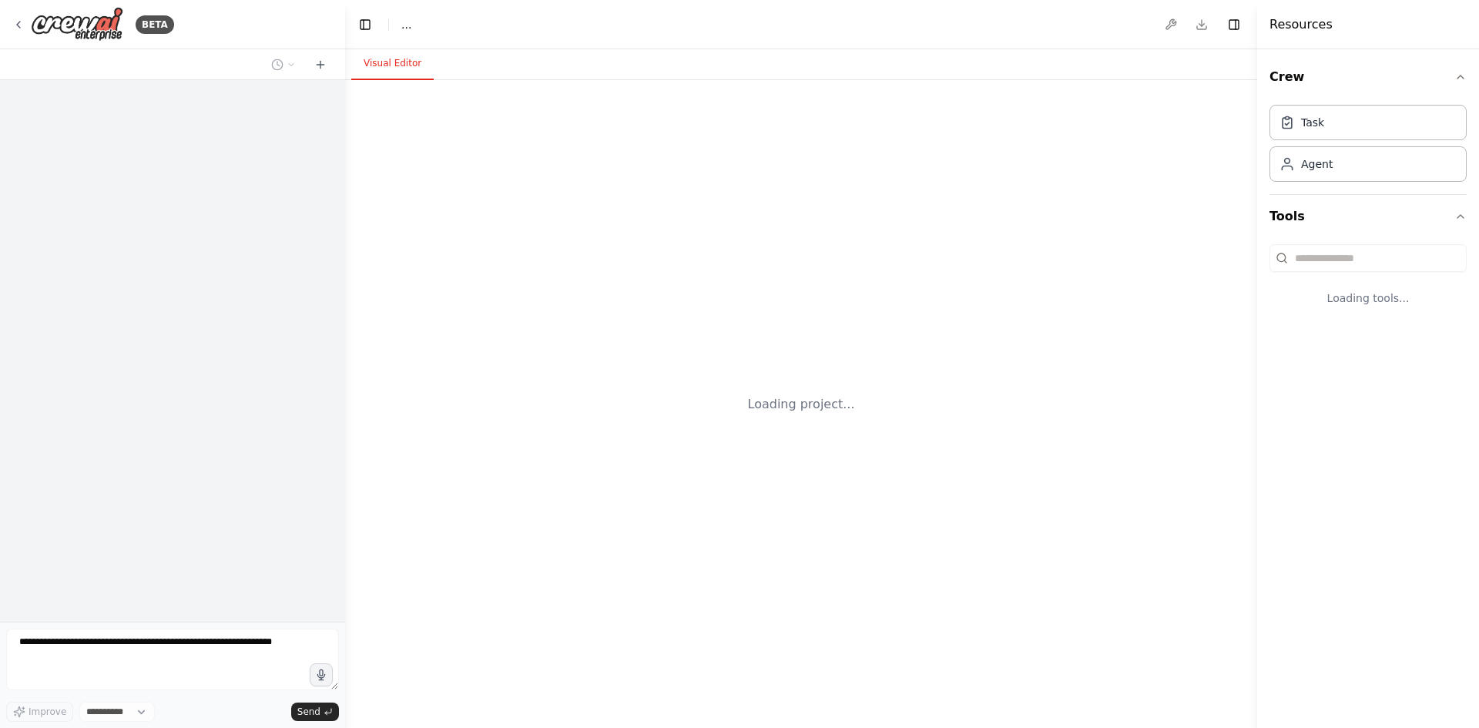
select select "****"
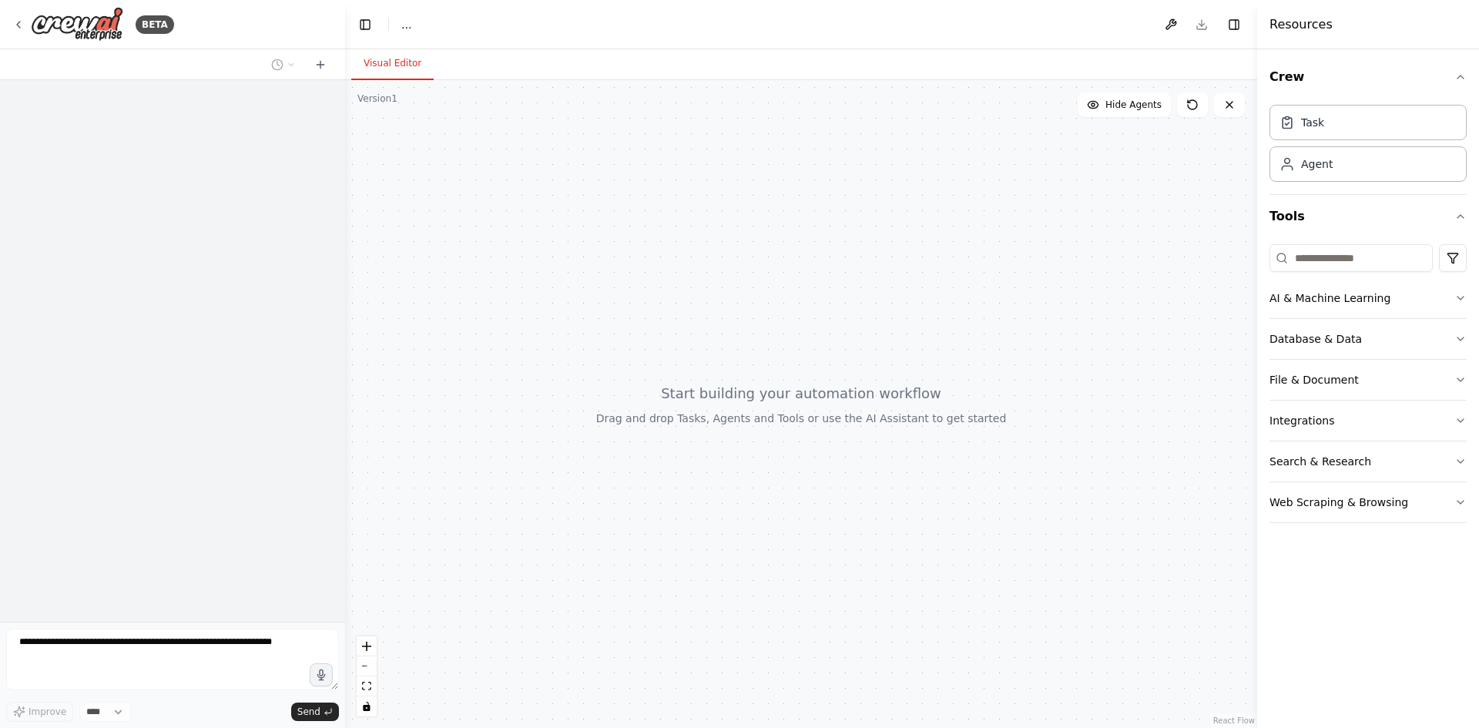
drag, startPoint x: 822, startPoint y: 175, endPoint x: 784, endPoint y: 144, distance: 48.7
click at [784, 144] on div at bounding box center [801, 404] width 912 height 648
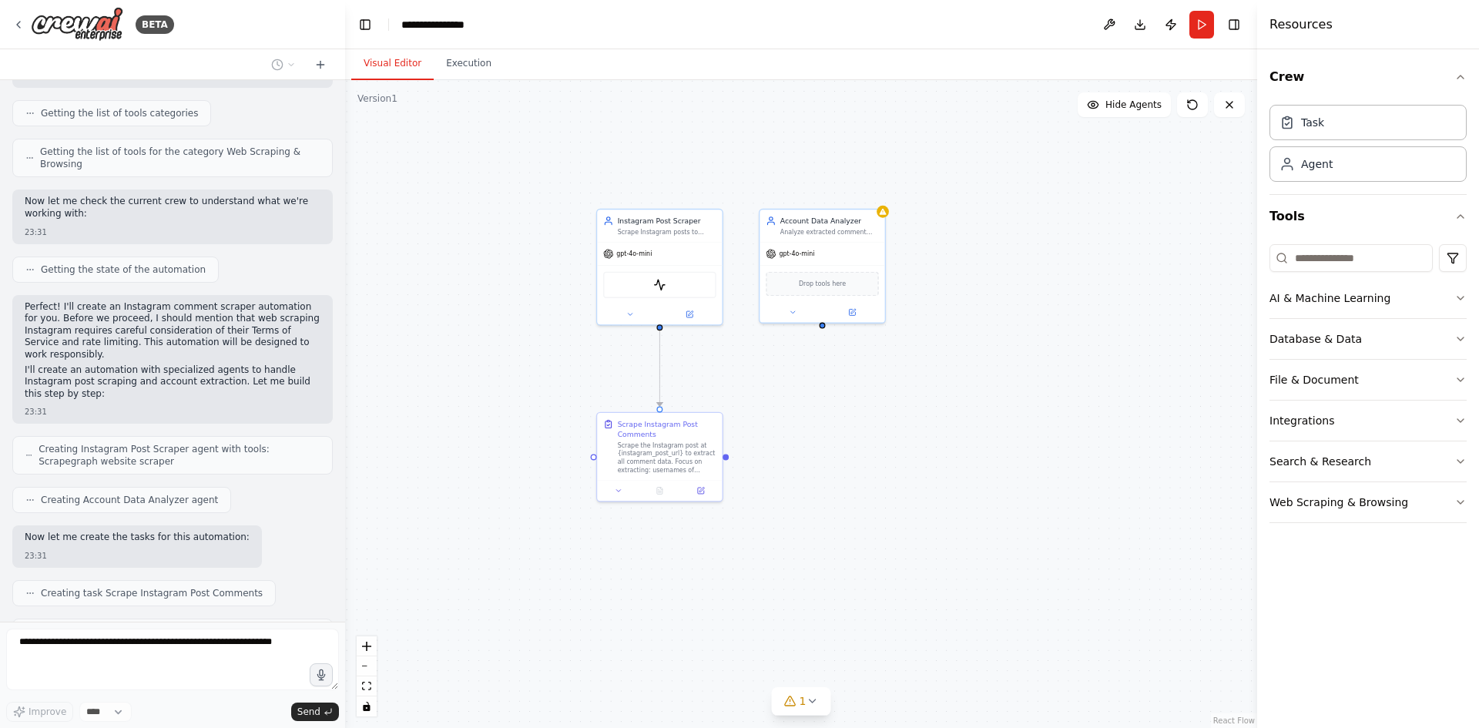
scroll to position [413, 0]
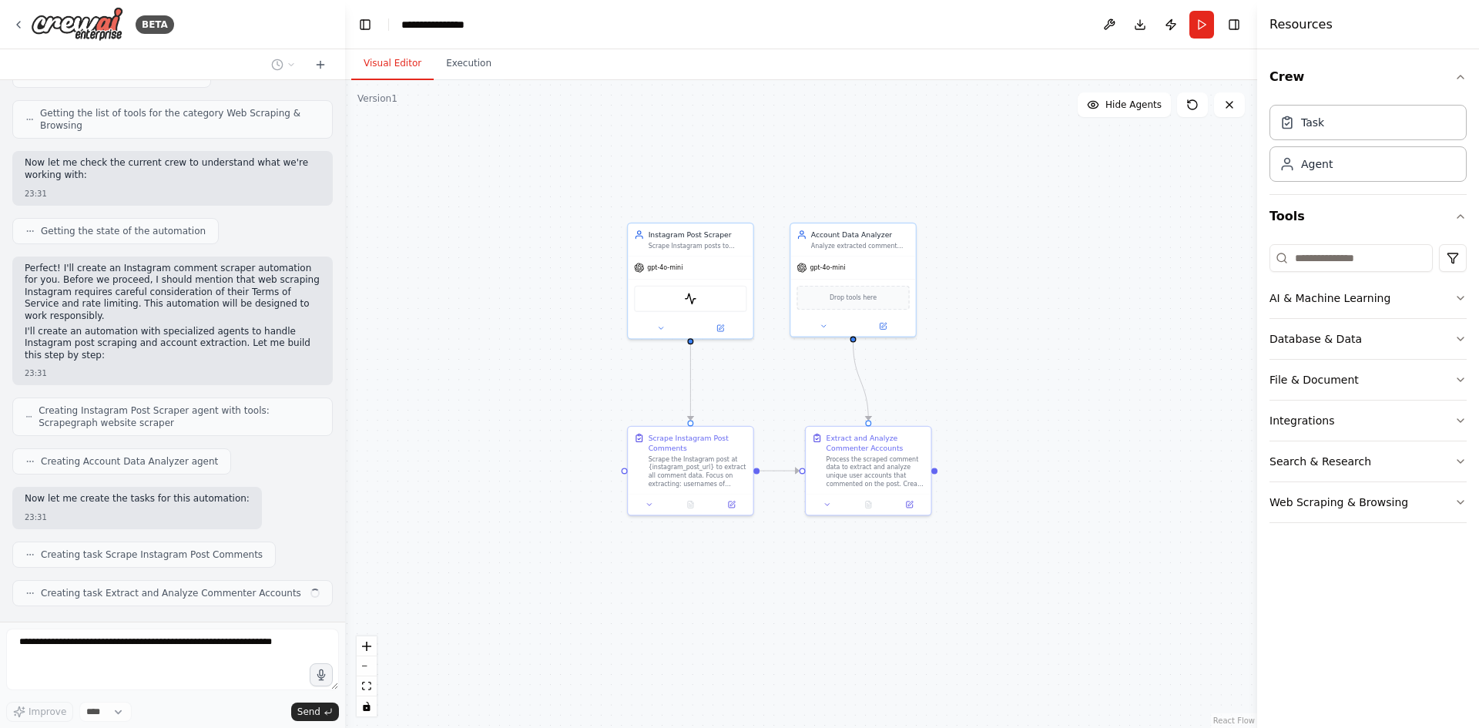
drag, startPoint x: 913, startPoint y: 370, endPoint x: 923, endPoint y: 381, distance: 14.7
click at [927, 381] on div ".deletable-edge-delete-btn { width: 20px; height: 20px; border: 0px solid #ffff…" at bounding box center [801, 404] width 912 height 648
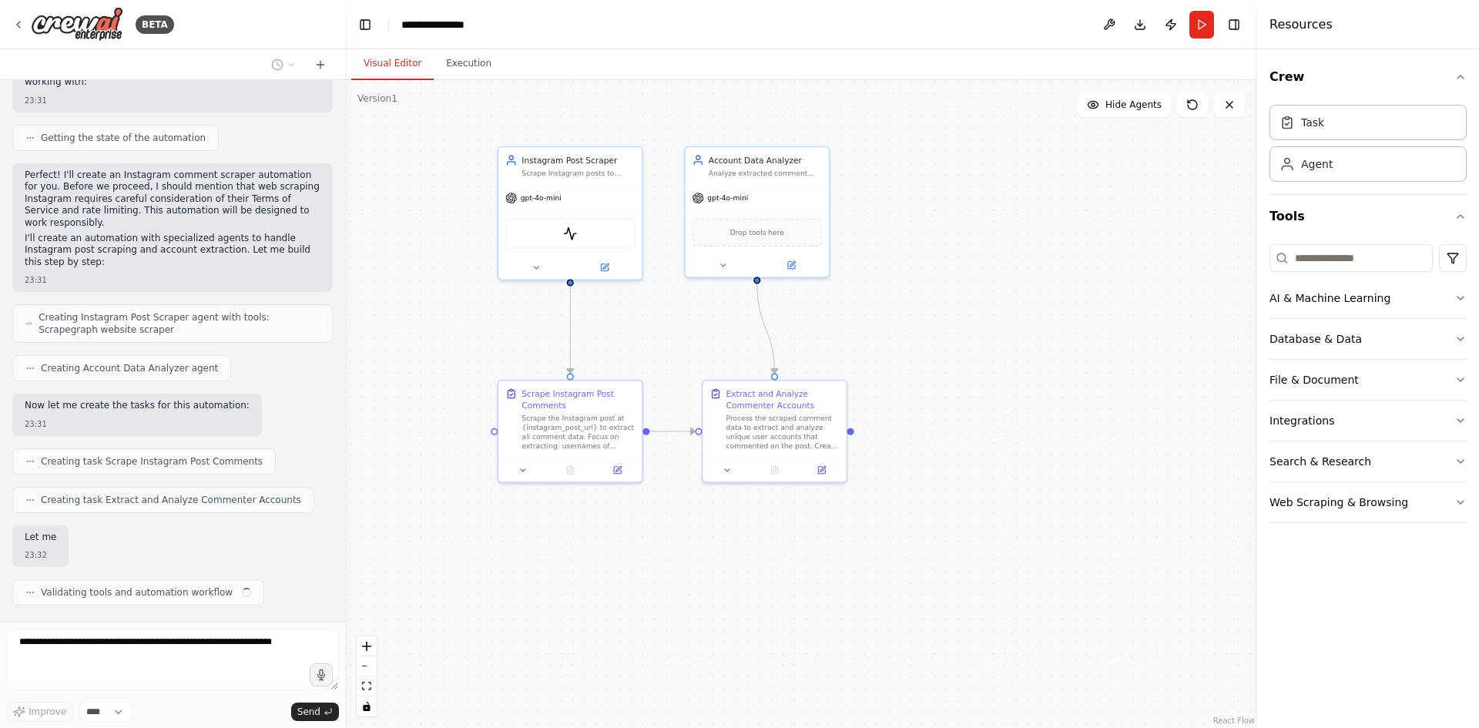
drag, startPoint x: 890, startPoint y: 371, endPoint x: 814, endPoint y: 313, distance: 95.5
click at [814, 313] on div ".deletable-edge-delete-btn { width: 20px; height: 20px; border: 0px solid #ffff…" at bounding box center [801, 404] width 912 height 648
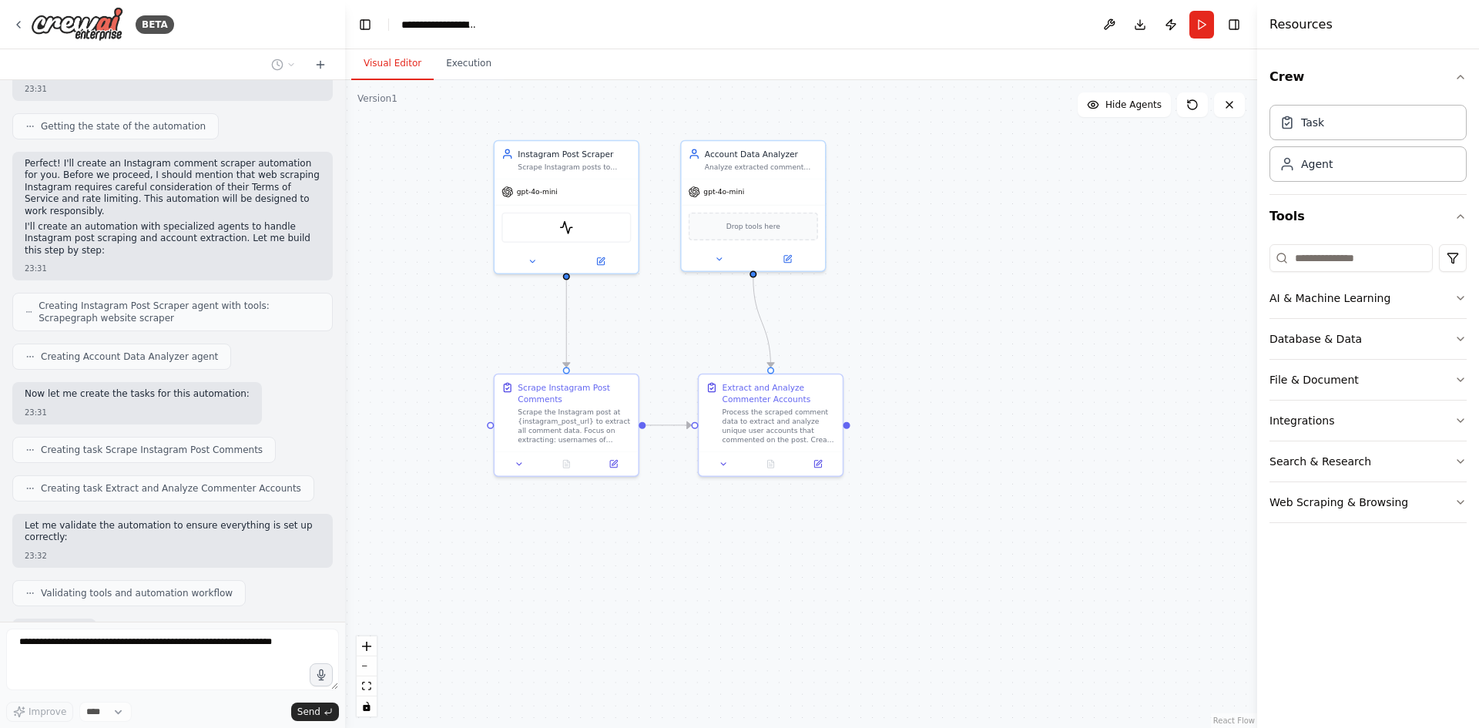
scroll to position [611, 0]
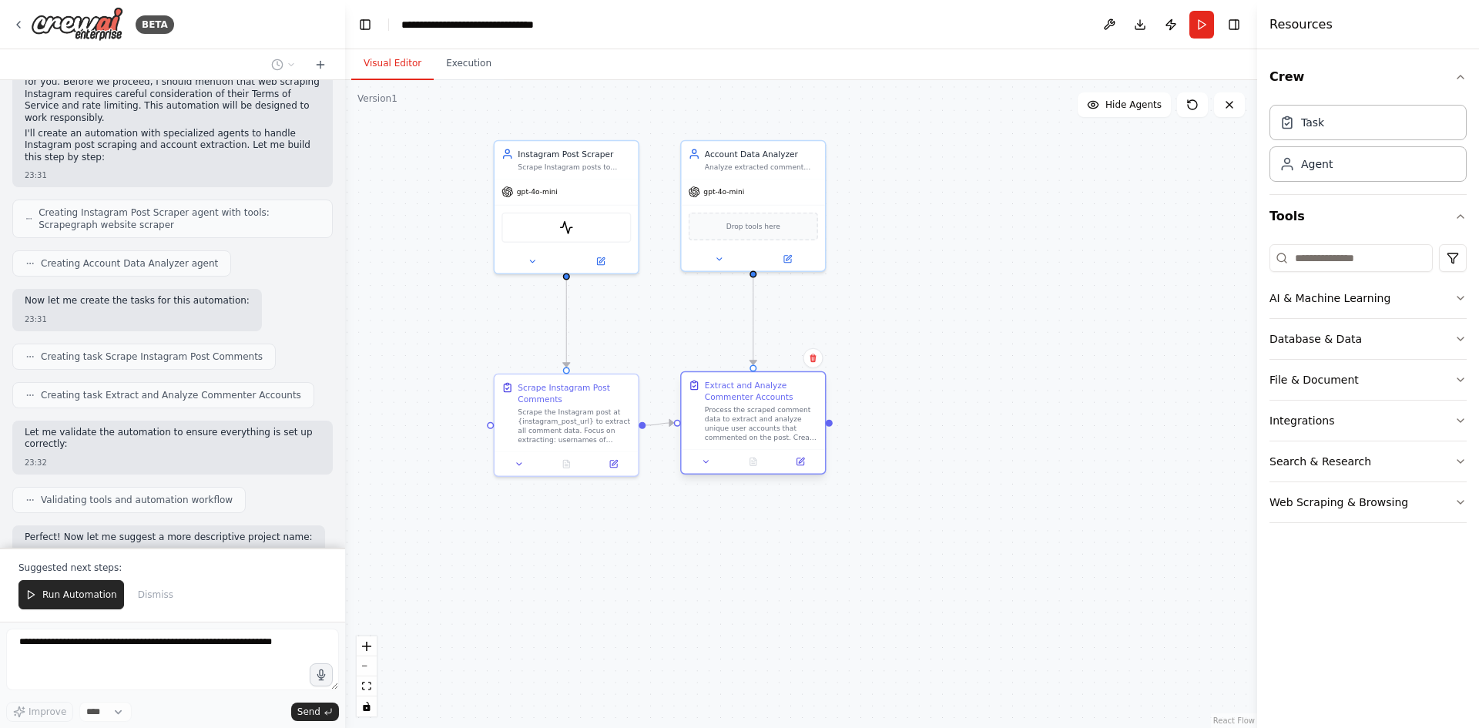
drag, startPoint x: 823, startPoint y: 397, endPoint x: 803, endPoint y: 398, distance: 20.1
click at [803, 398] on div "Extract and Analyze Commenter Accounts" at bounding box center [761, 390] width 113 height 23
click at [987, 398] on div ".deletable-edge-delete-btn { width: 20px; height: 20px; border: 0px solid #ffff…" at bounding box center [801, 404] width 912 height 648
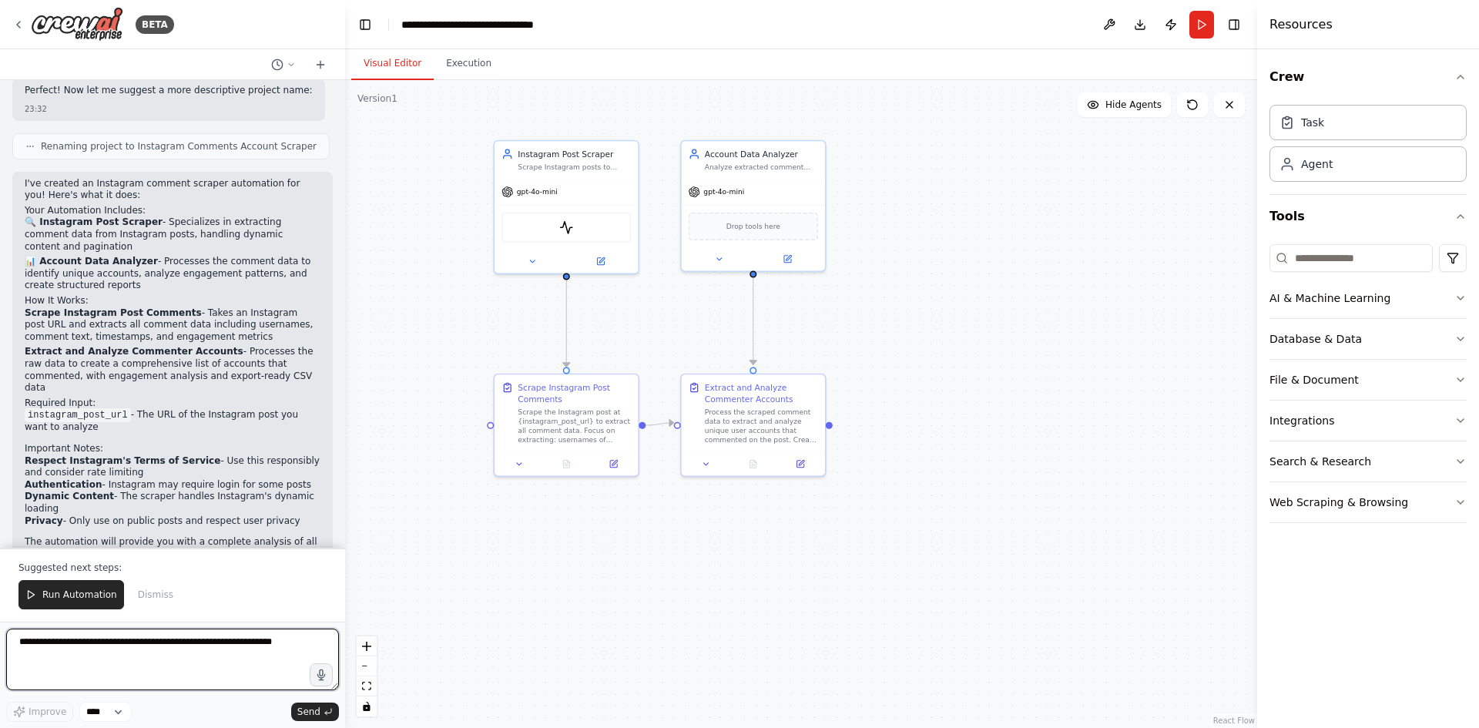
scroll to position [1073, 0]
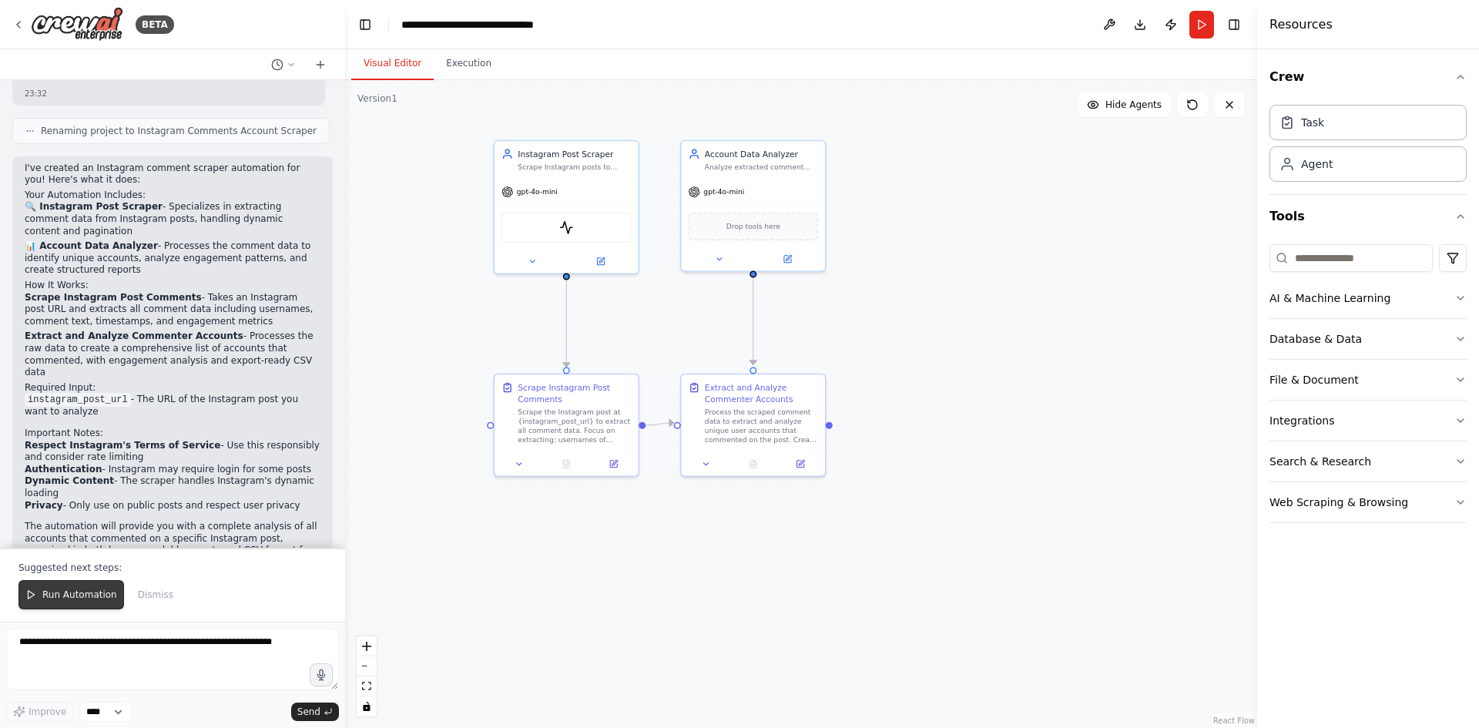
click at [92, 598] on span "Run Automation" at bounding box center [79, 595] width 75 height 12
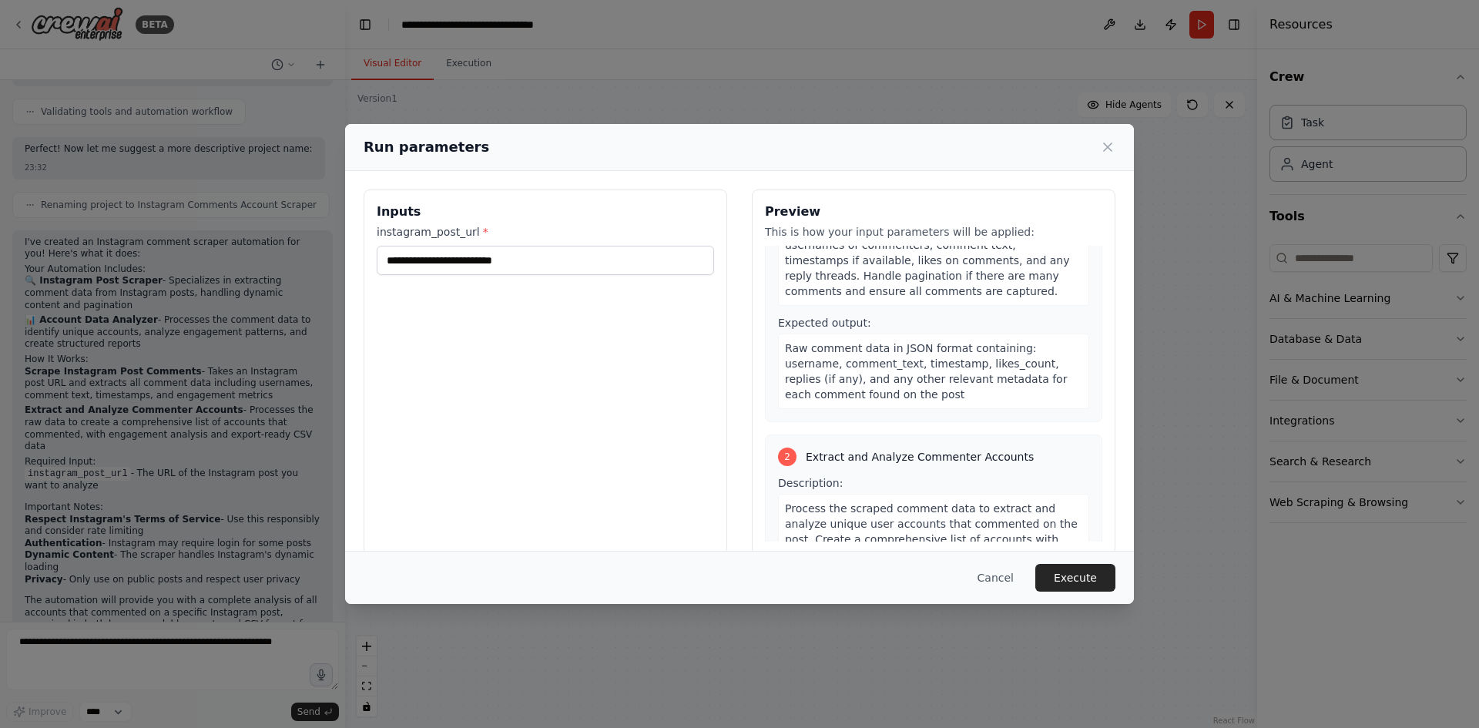
scroll to position [154, 0]
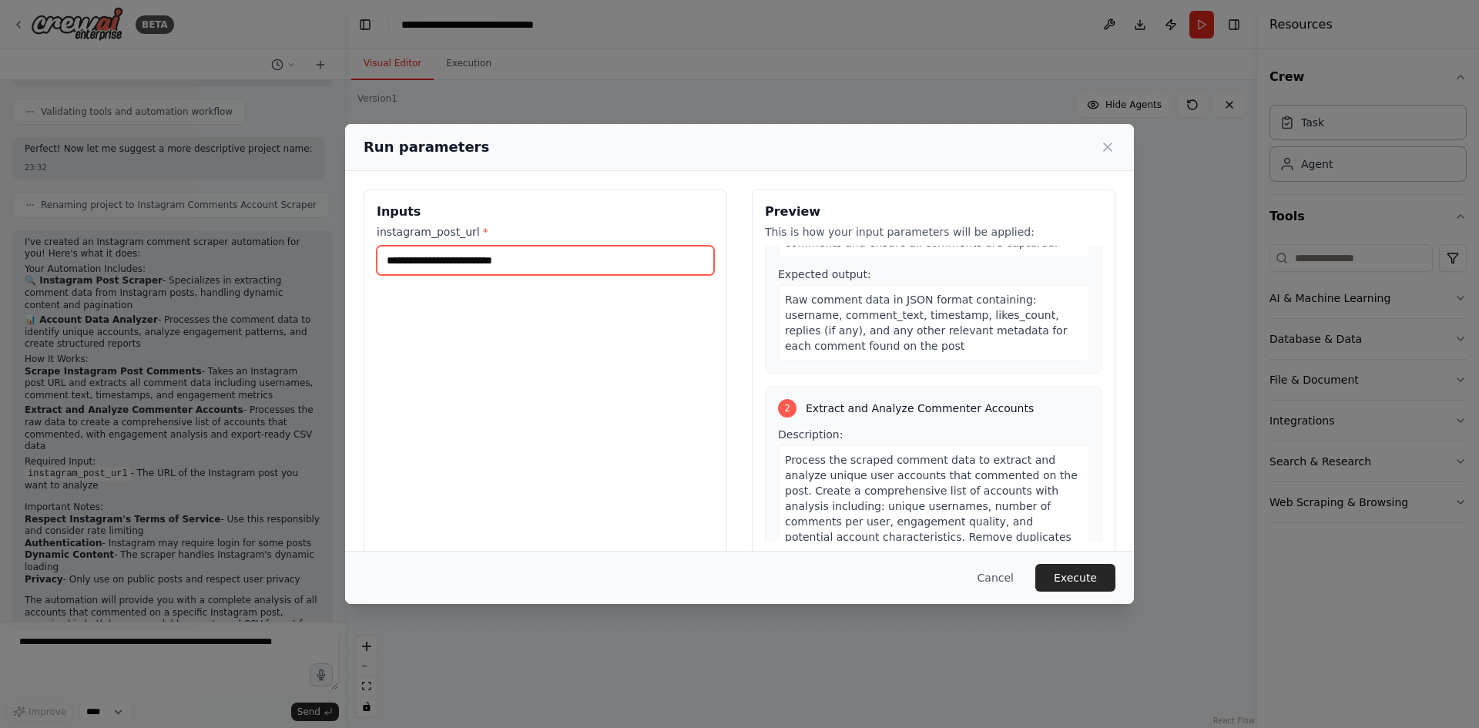
click at [481, 270] on input "instagram_post_url *" at bounding box center [545, 260] width 337 height 29
paste input "**********"
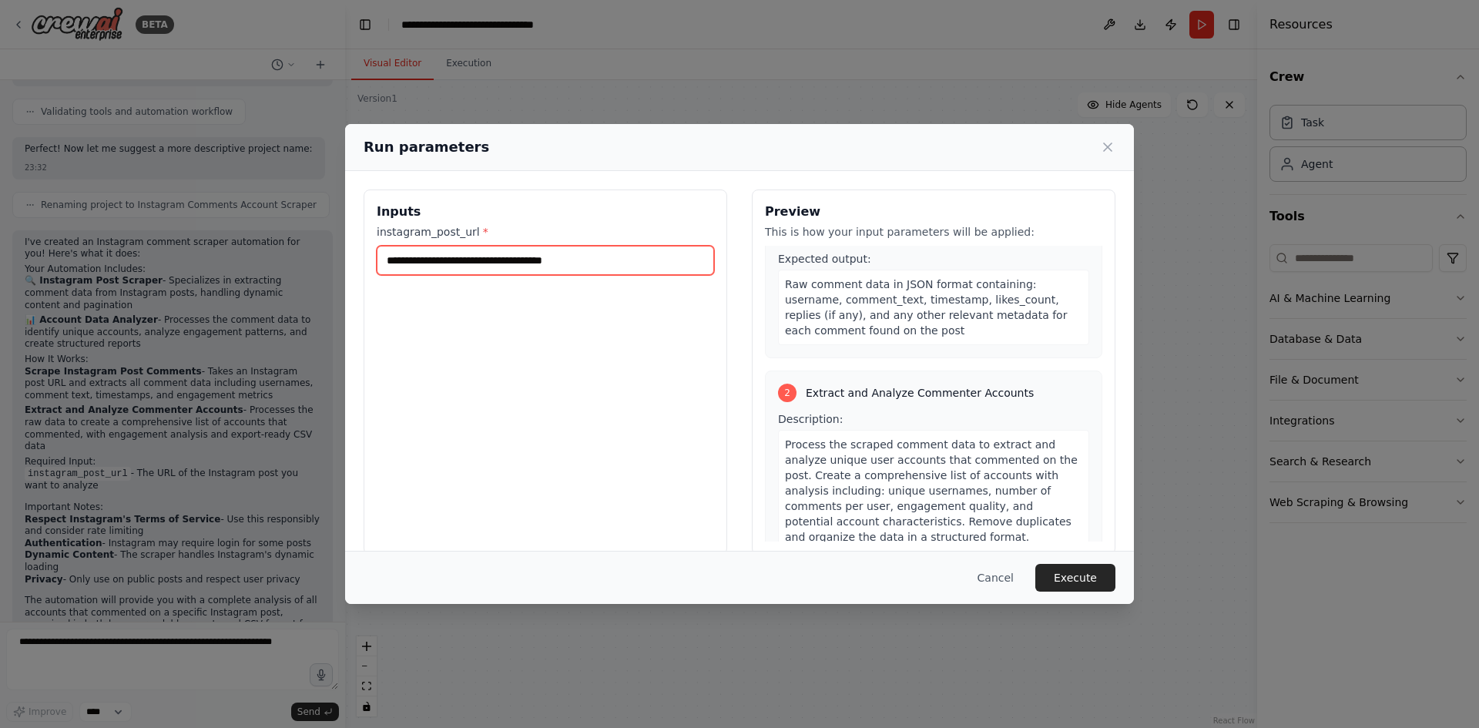
type input "**********"
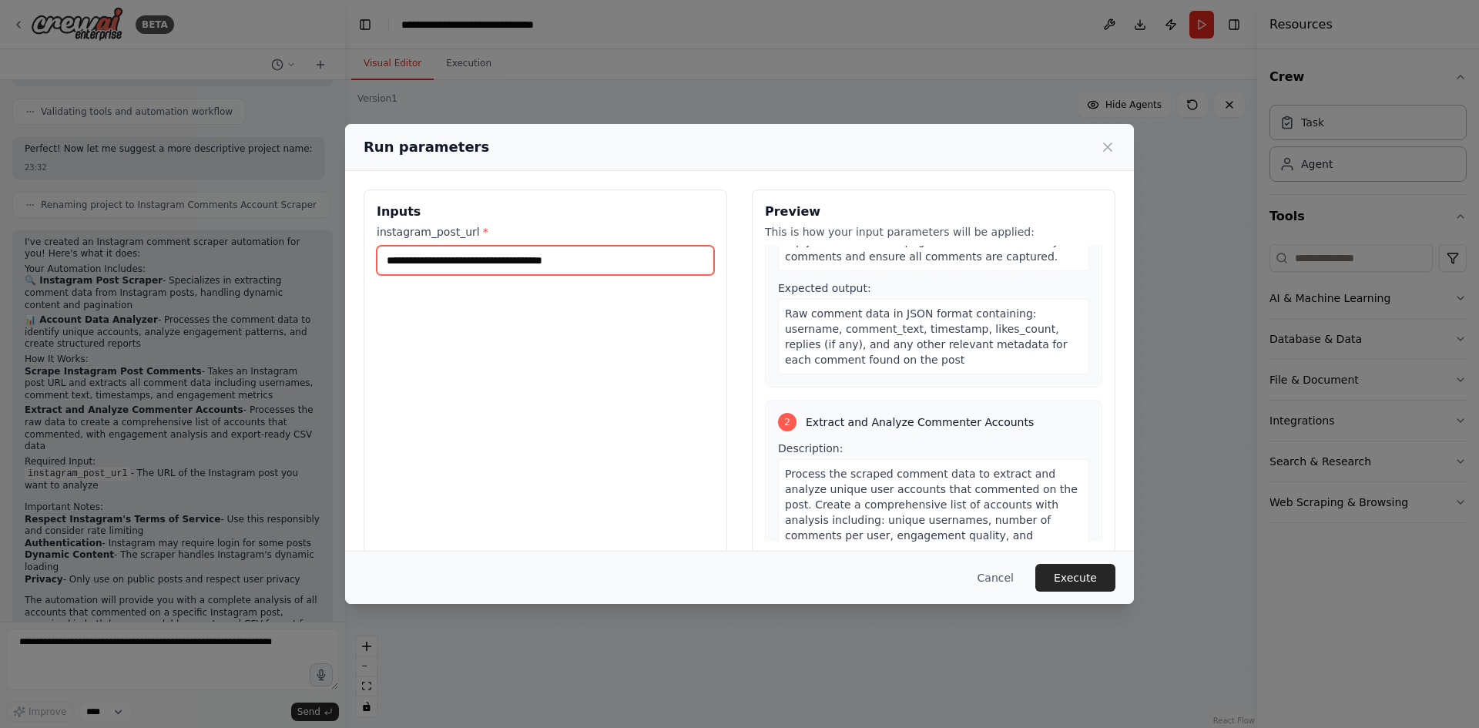
scroll to position [342, 0]
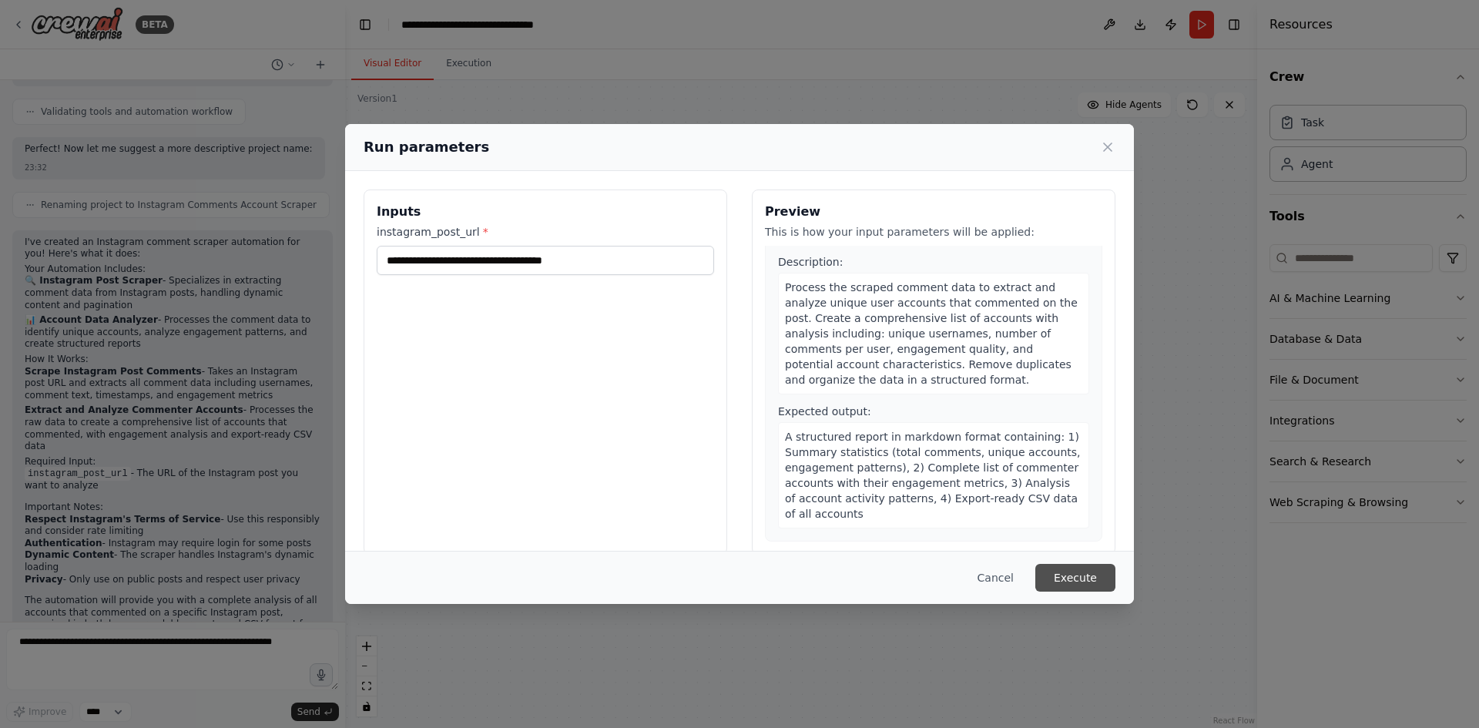
click at [1081, 587] on button "Execute" at bounding box center [1075, 578] width 80 height 28
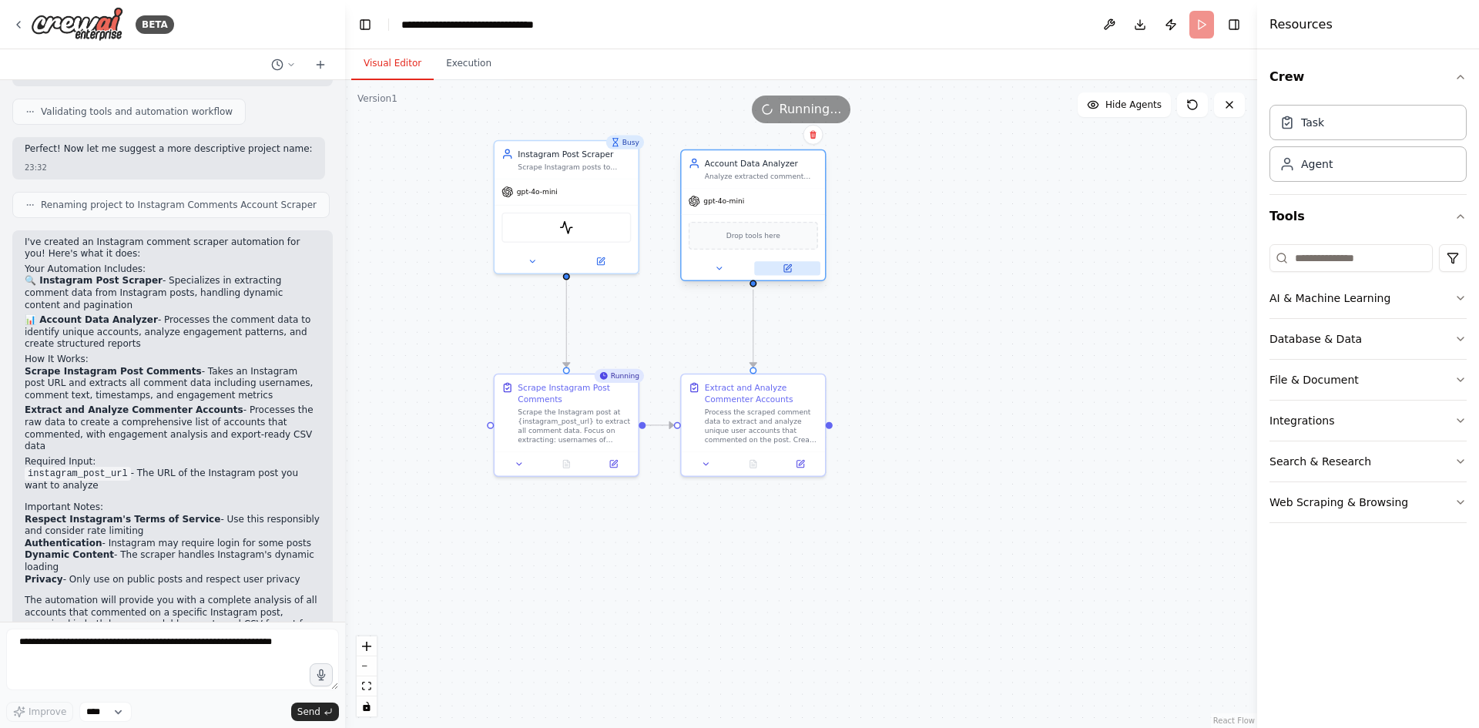
click at [814, 273] on div "Account Data Analyzer Analyze extracted comment data to identify and catalog un…" at bounding box center [753, 215] width 146 height 132
click at [902, 298] on div ".deletable-edge-delete-btn { width: 20px; height: 20px; border: 0px solid #ffff…" at bounding box center [801, 404] width 912 height 648
drag, startPoint x: 818, startPoint y: 273, endPoint x: 816, endPoint y: 263, distance: 9.5
click at [816, 263] on button at bounding box center [787, 257] width 66 height 14
click at [474, 66] on button "Execution" at bounding box center [469, 64] width 70 height 32
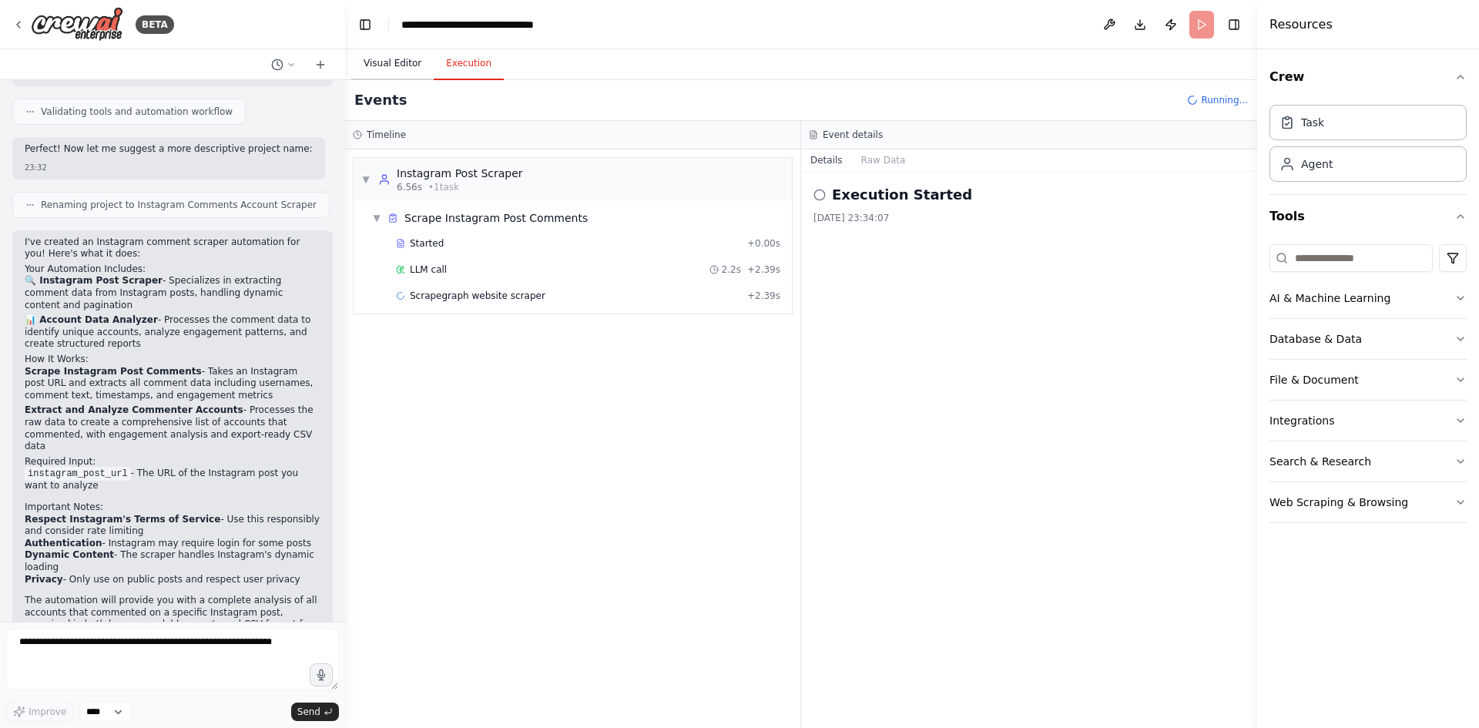
click at [403, 52] on button "Visual Editor" at bounding box center [392, 64] width 82 height 32
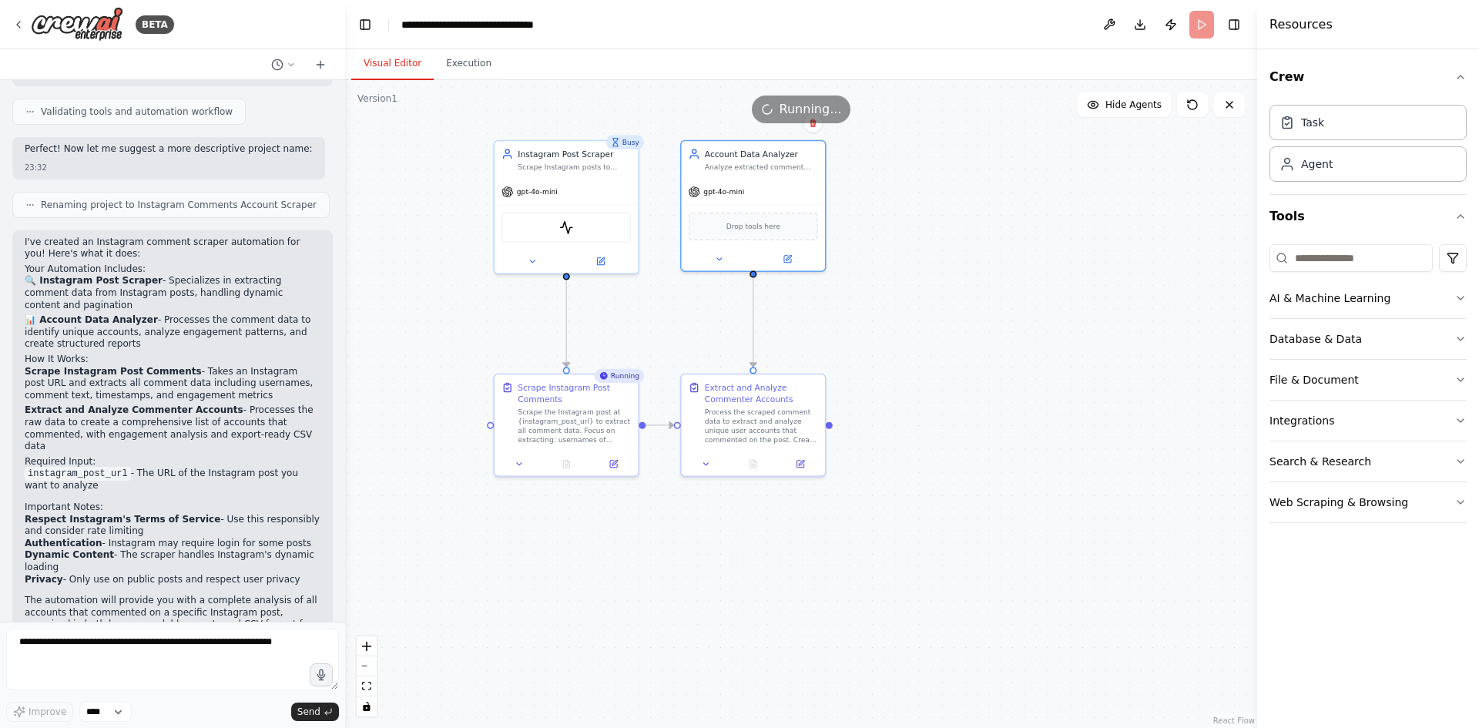
click at [1029, 308] on div ".deletable-edge-delete-btn { width: 20px; height: 20px; border: 0px solid #ffff…" at bounding box center [801, 404] width 912 height 648
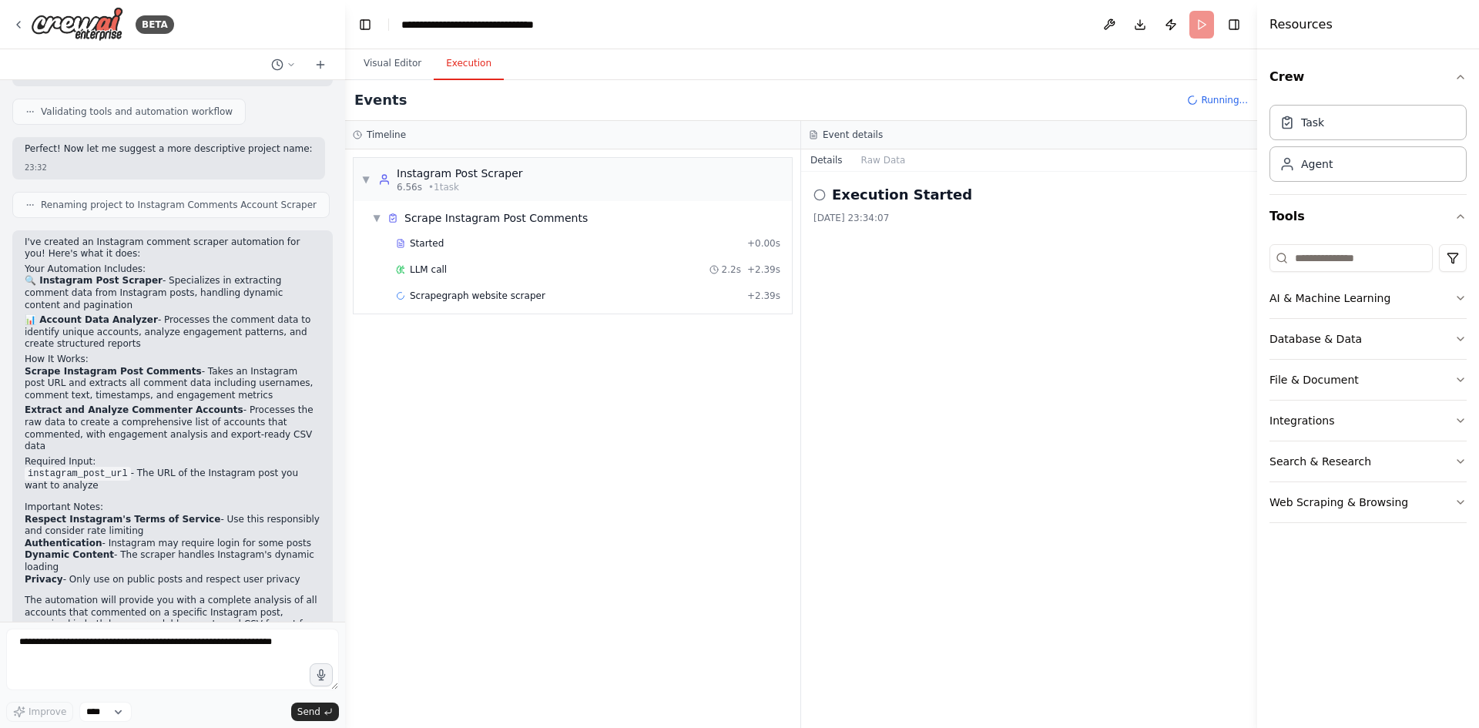
click at [465, 73] on button "Execution" at bounding box center [469, 64] width 70 height 32
click at [598, 303] on div "Scrapegraph website scraper + 2.39s" at bounding box center [588, 295] width 395 height 23
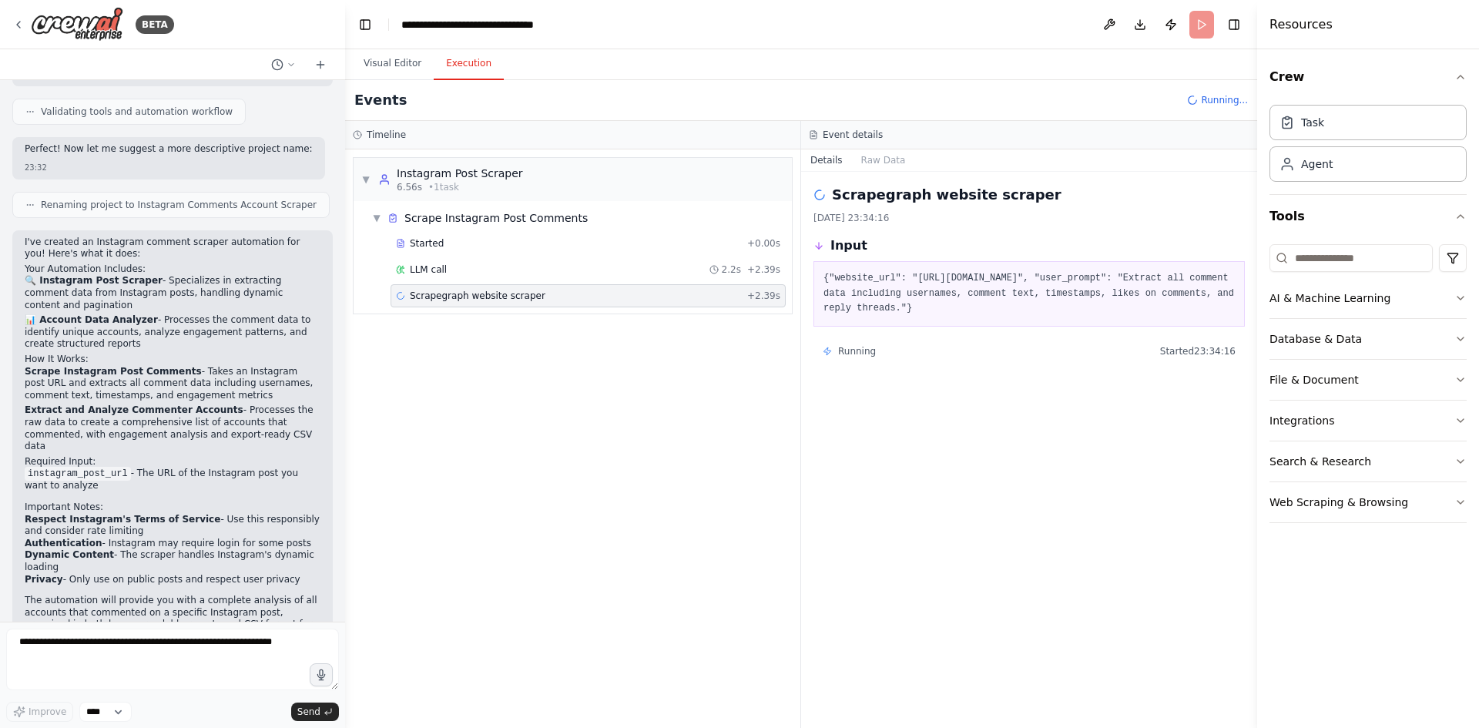
click at [881, 54] on div "Visual Editor Execution" at bounding box center [801, 64] width 912 height 31
click at [398, 73] on button "Visual Editor" at bounding box center [392, 64] width 82 height 32
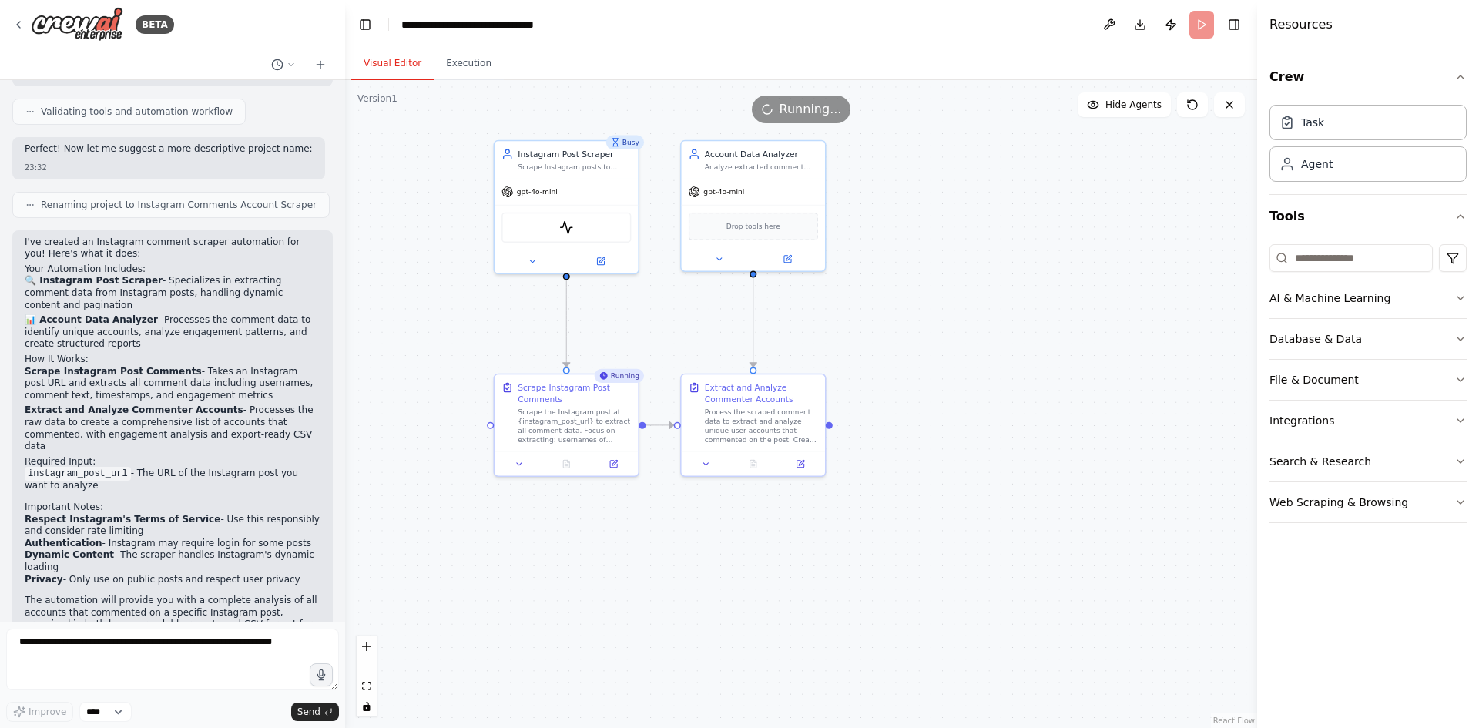
click at [1200, 22] on header "**********" at bounding box center [801, 24] width 912 height 49
click at [1220, 105] on button at bounding box center [1229, 104] width 31 height 25
click at [1236, 109] on button at bounding box center [1229, 104] width 31 height 25
click at [1037, 222] on div ".deletable-edge-delete-btn { width: 20px; height: 20px; border: 0px solid #ffff…" at bounding box center [801, 404] width 912 height 648
click at [821, 115] on span "Running..." at bounding box center [811, 109] width 62 height 18
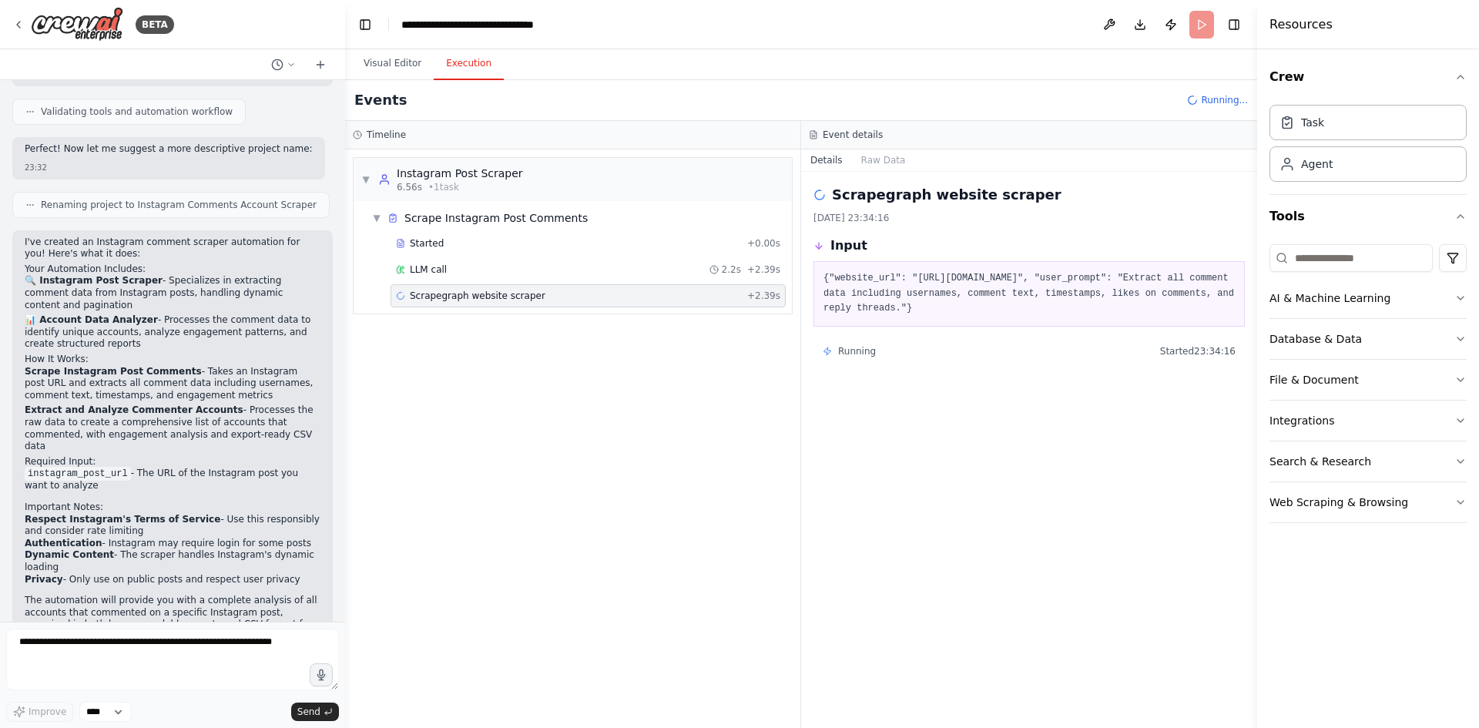
click at [467, 66] on button "Execution" at bounding box center [469, 64] width 70 height 32
click at [1233, 101] on span "Running..." at bounding box center [1224, 100] width 47 height 12
click at [139, 640] on textarea at bounding box center [172, 660] width 333 height 62
type textarea "**********"
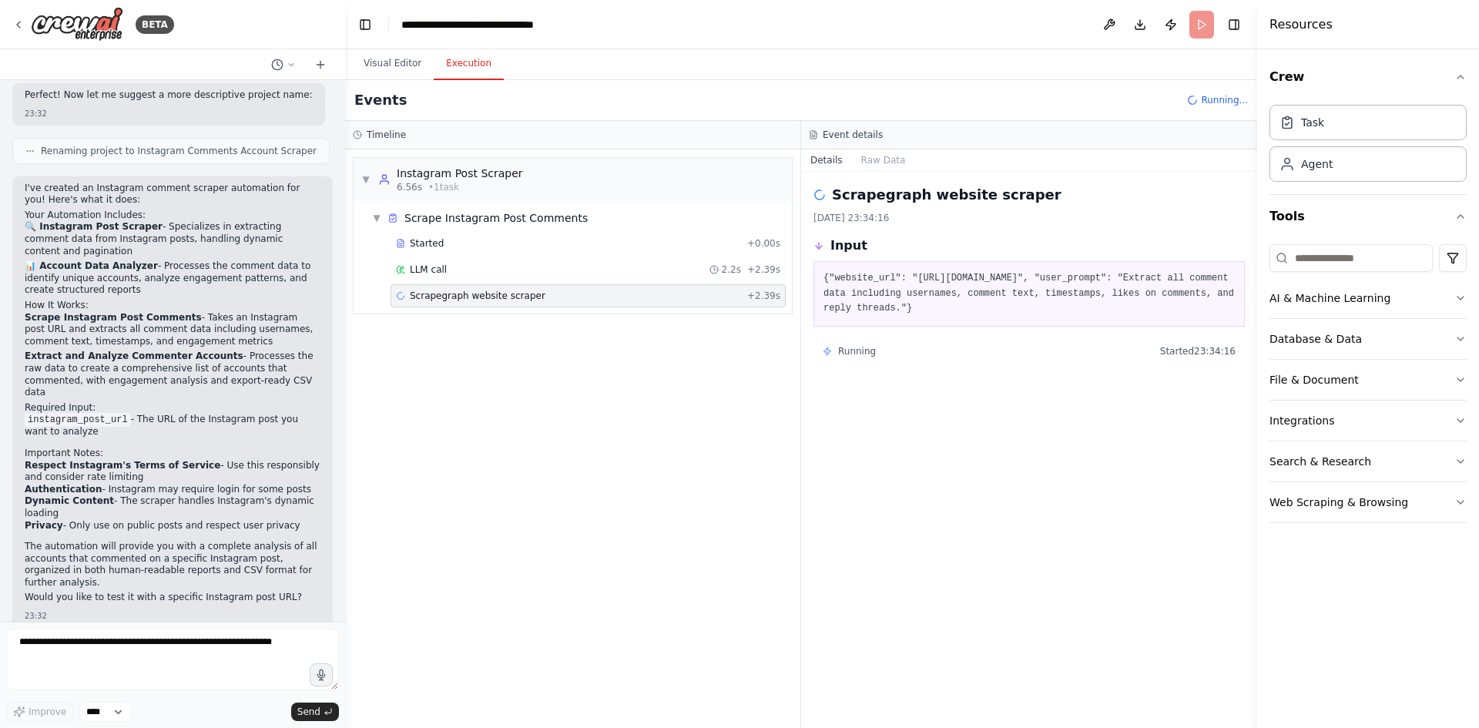
scroll to position [1093, 0]
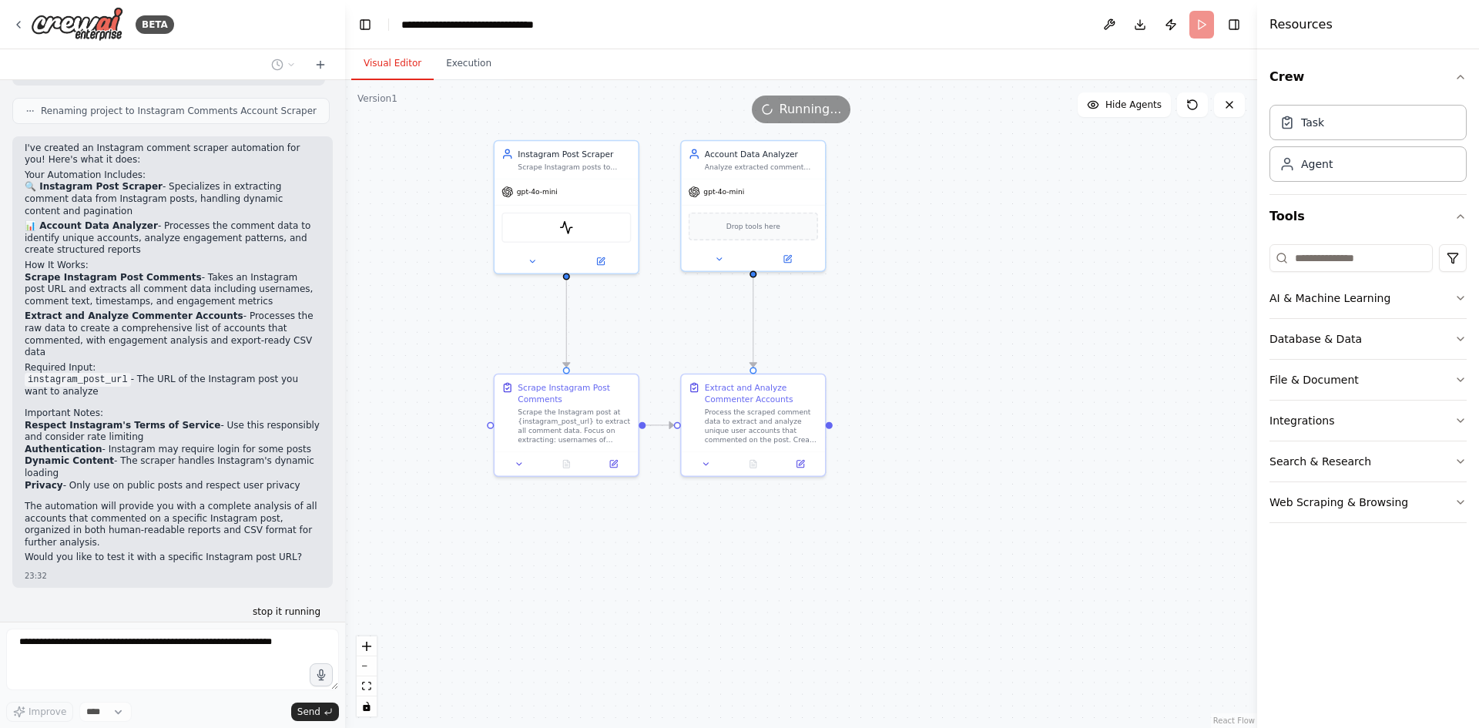
click at [369, 62] on button "Visual Editor" at bounding box center [392, 64] width 82 height 32
click at [816, 106] on span "Running..." at bounding box center [811, 109] width 62 height 18
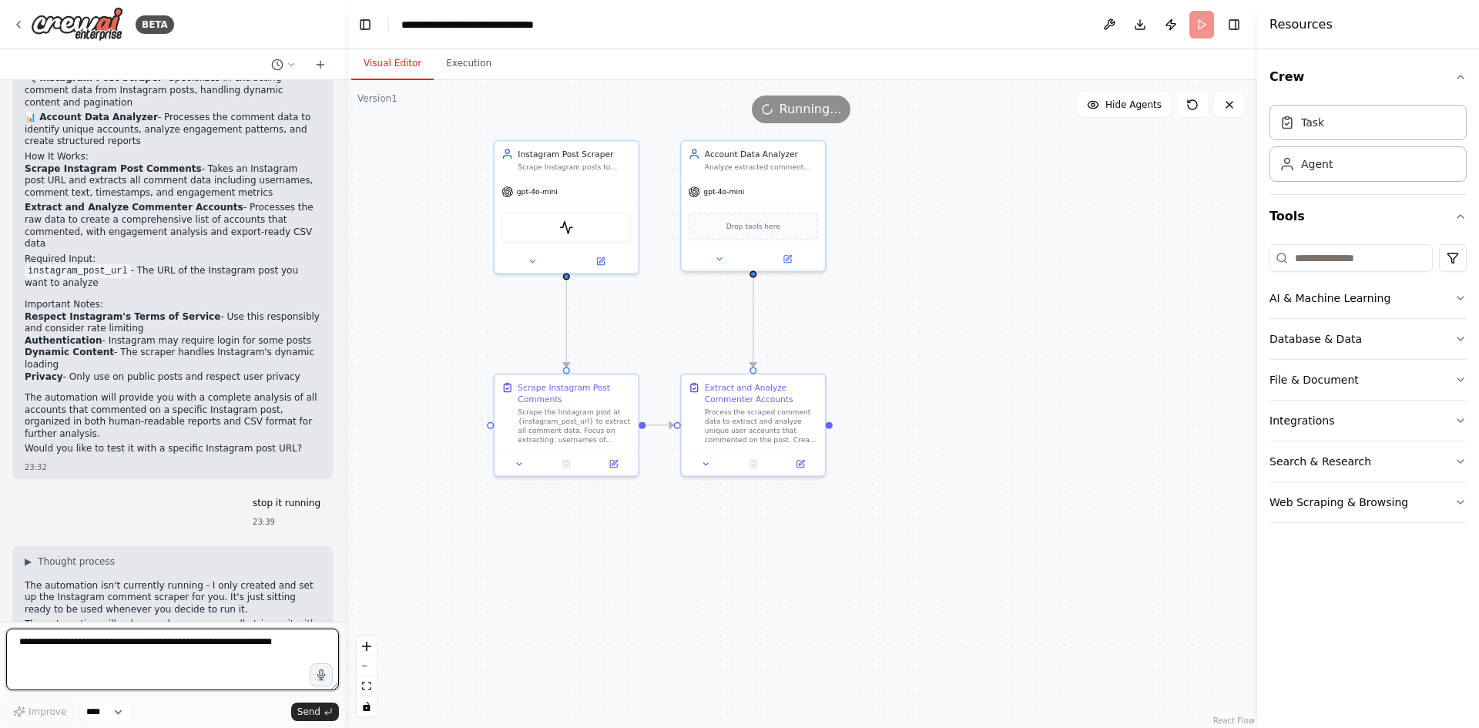
scroll to position [1213, 0]
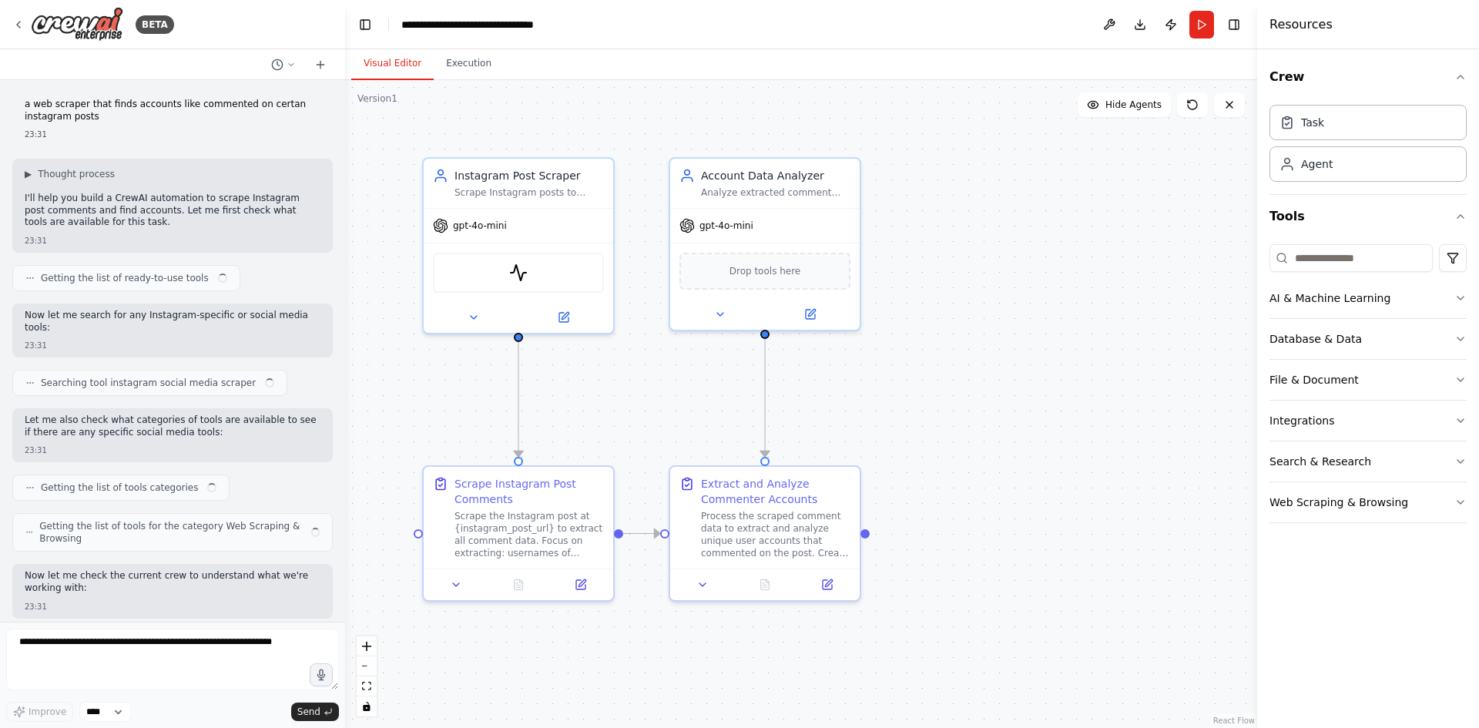
scroll to position [1213, 0]
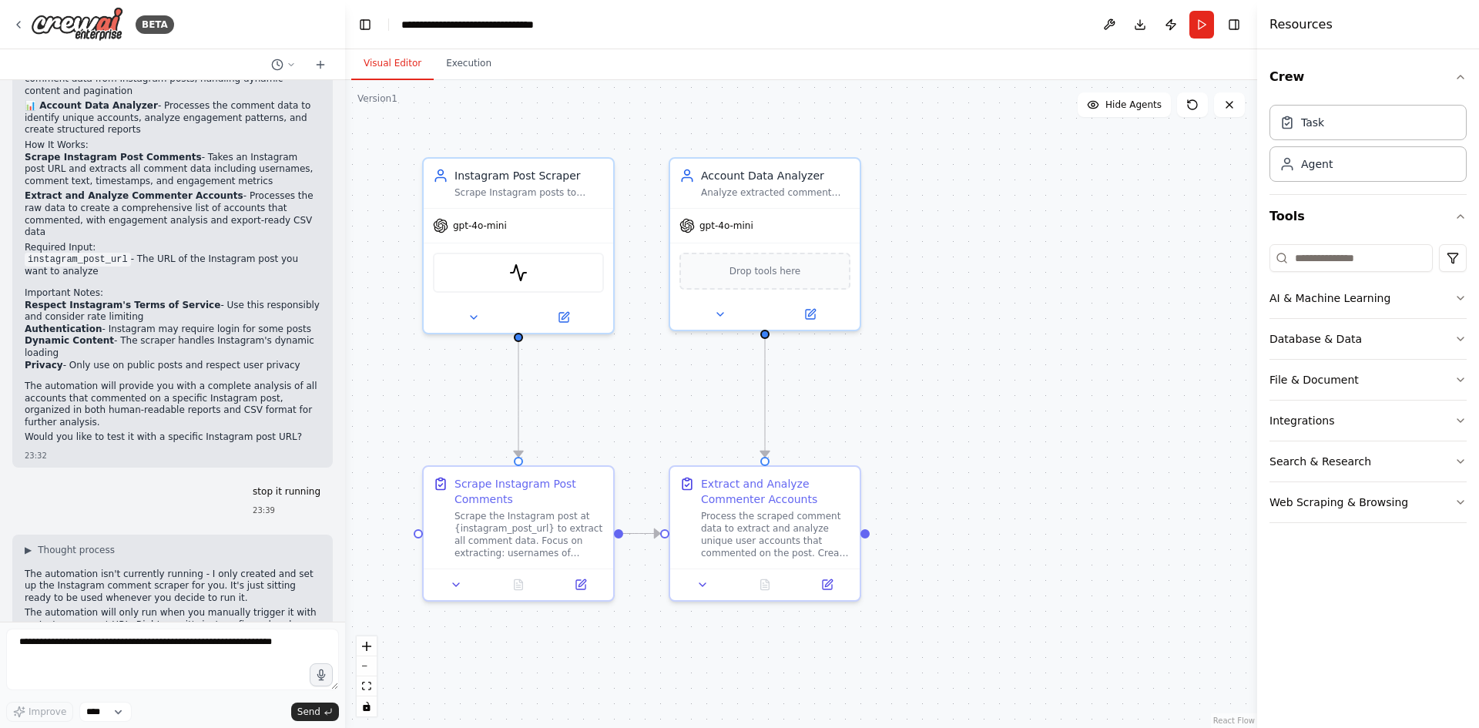
click at [274, 486] on p "stop it running" at bounding box center [287, 492] width 68 height 12
click at [143, 645] on textarea at bounding box center [172, 660] width 333 height 62
click at [223, 639] on textarea "**********" at bounding box center [172, 660] width 333 height 62
click at [1325, 512] on button "Web Scraping & Browsing" at bounding box center [1368, 502] width 197 height 40
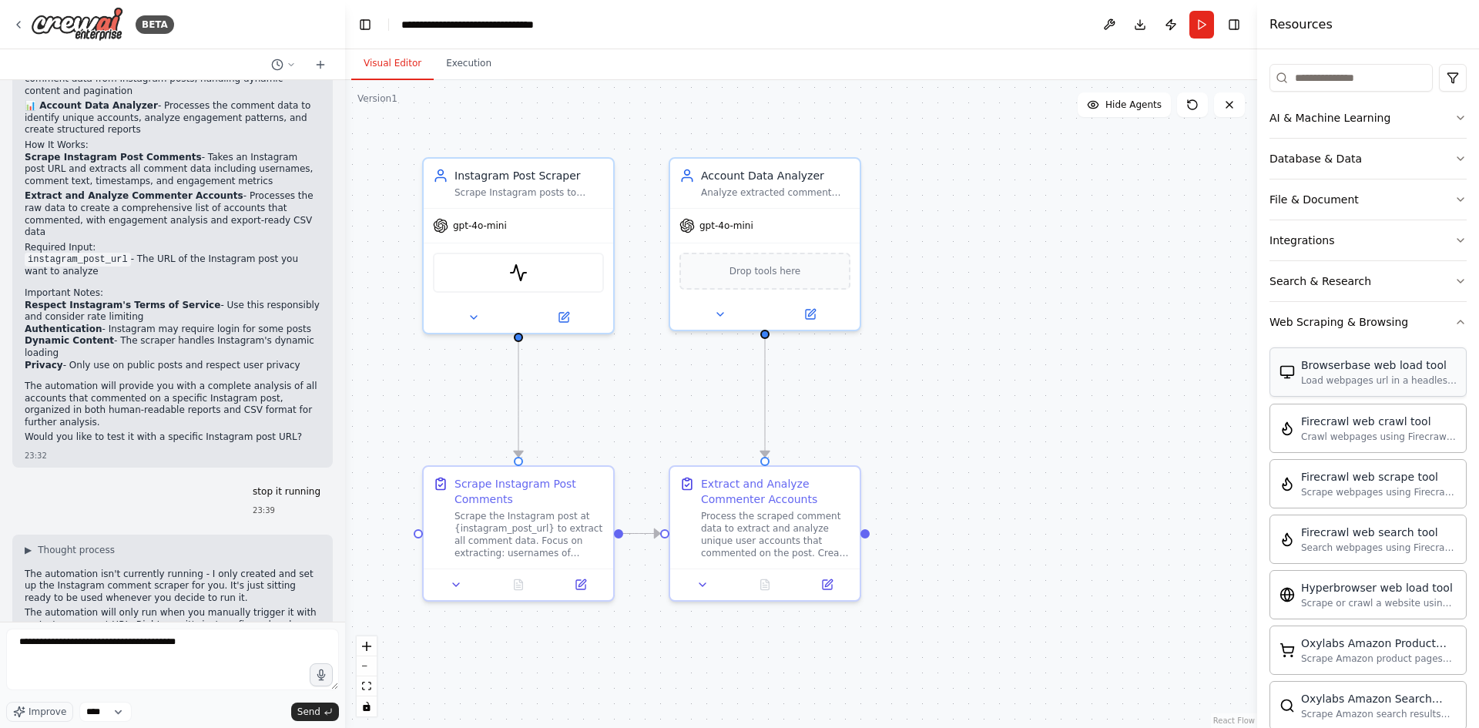
scroll to position [154, 0]
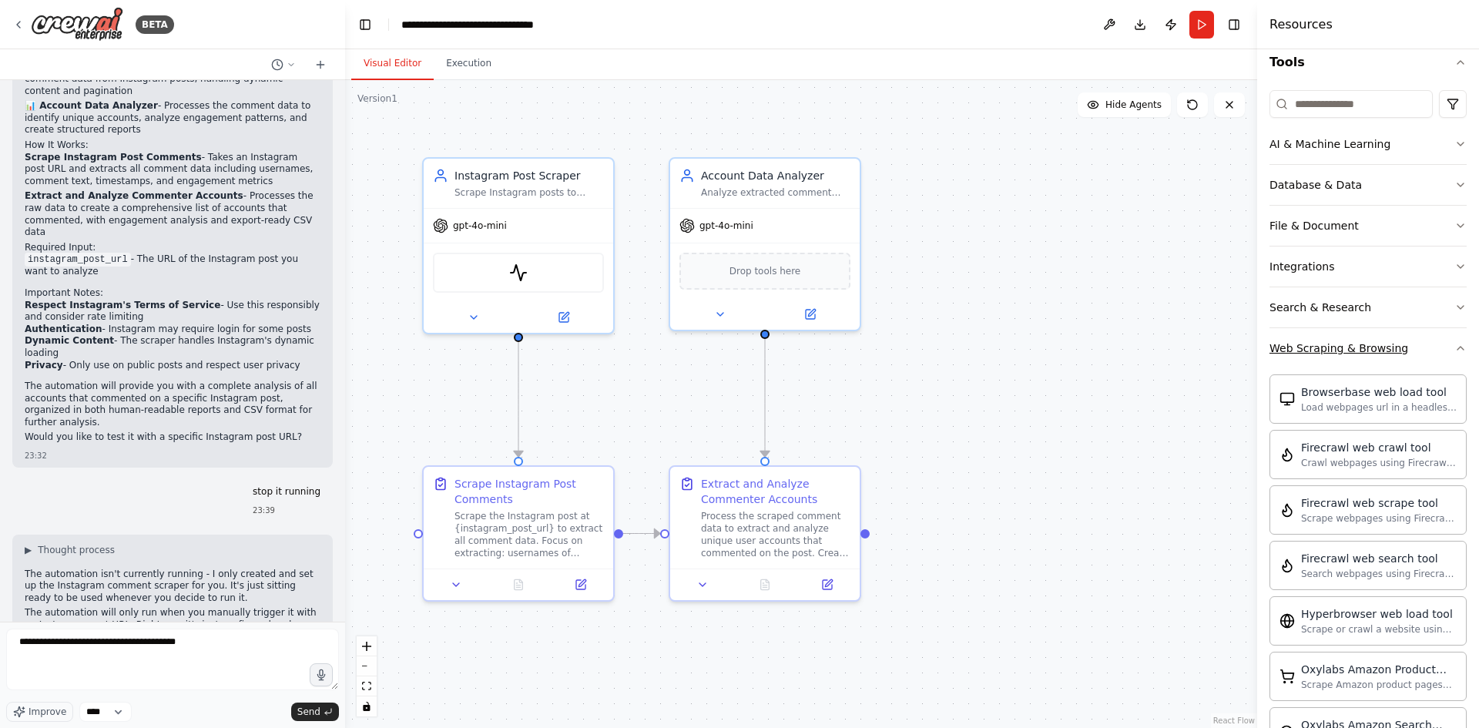
click at [1433, 360] on button "Web Scraping & Browsing" at bounding box center [1368, 348] width 197 height 40
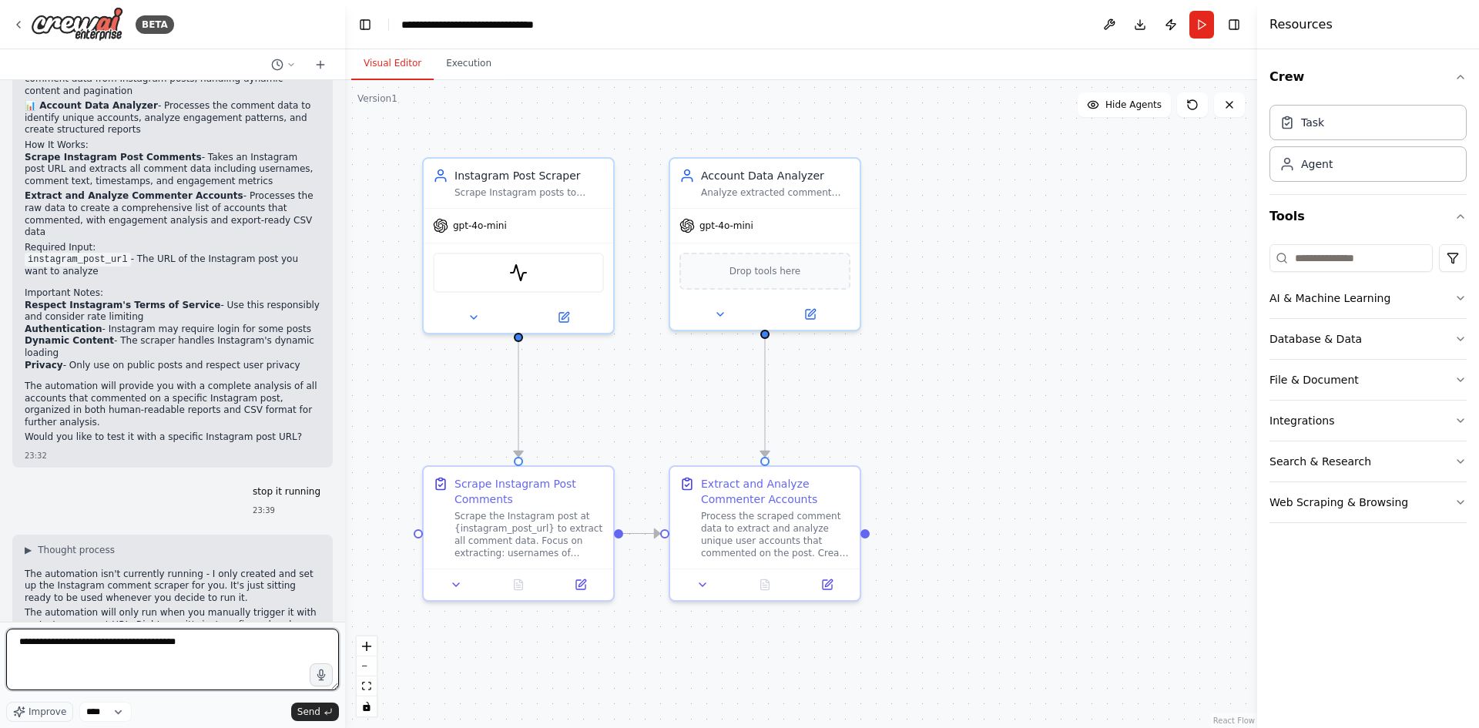
click at [199, 638] on textarea "**********" at bounding box center [172, 660] width 333 height 62
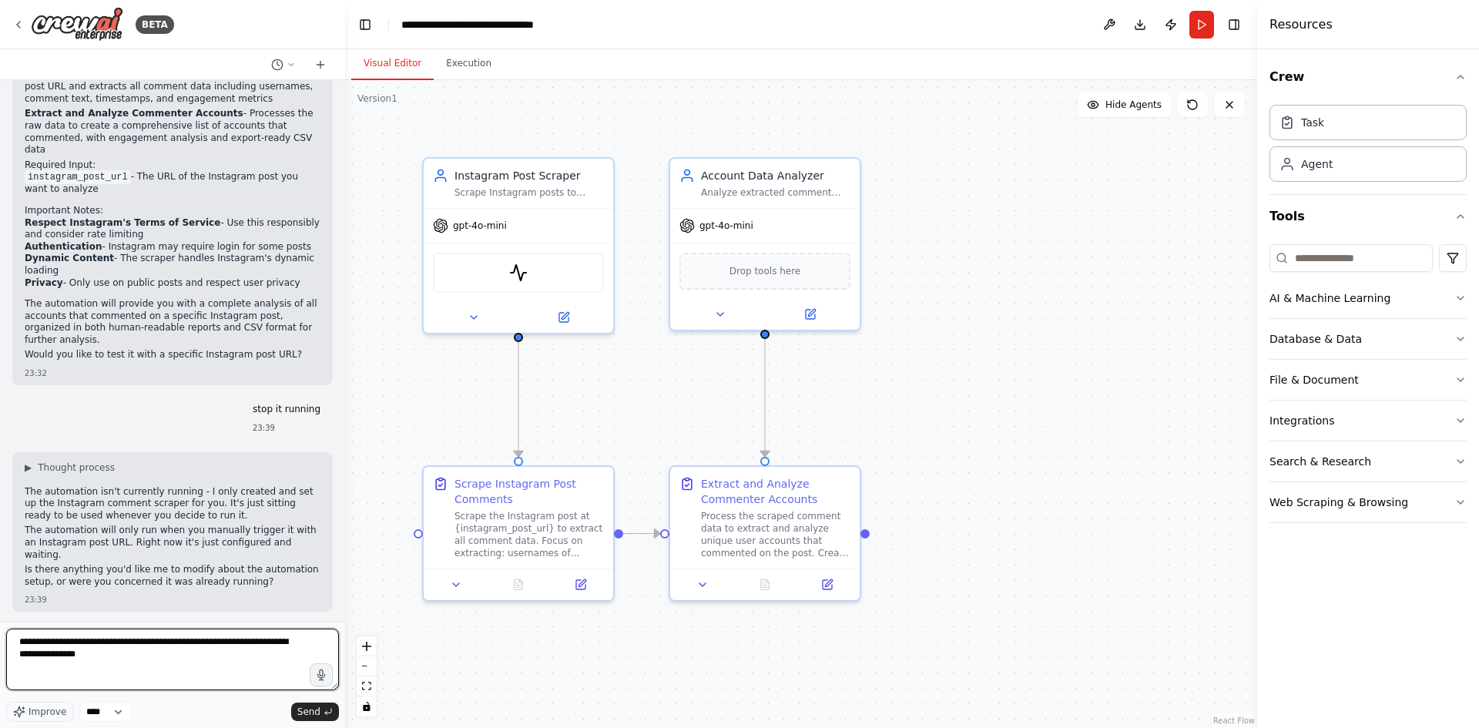
scroll to position [1213, 0]
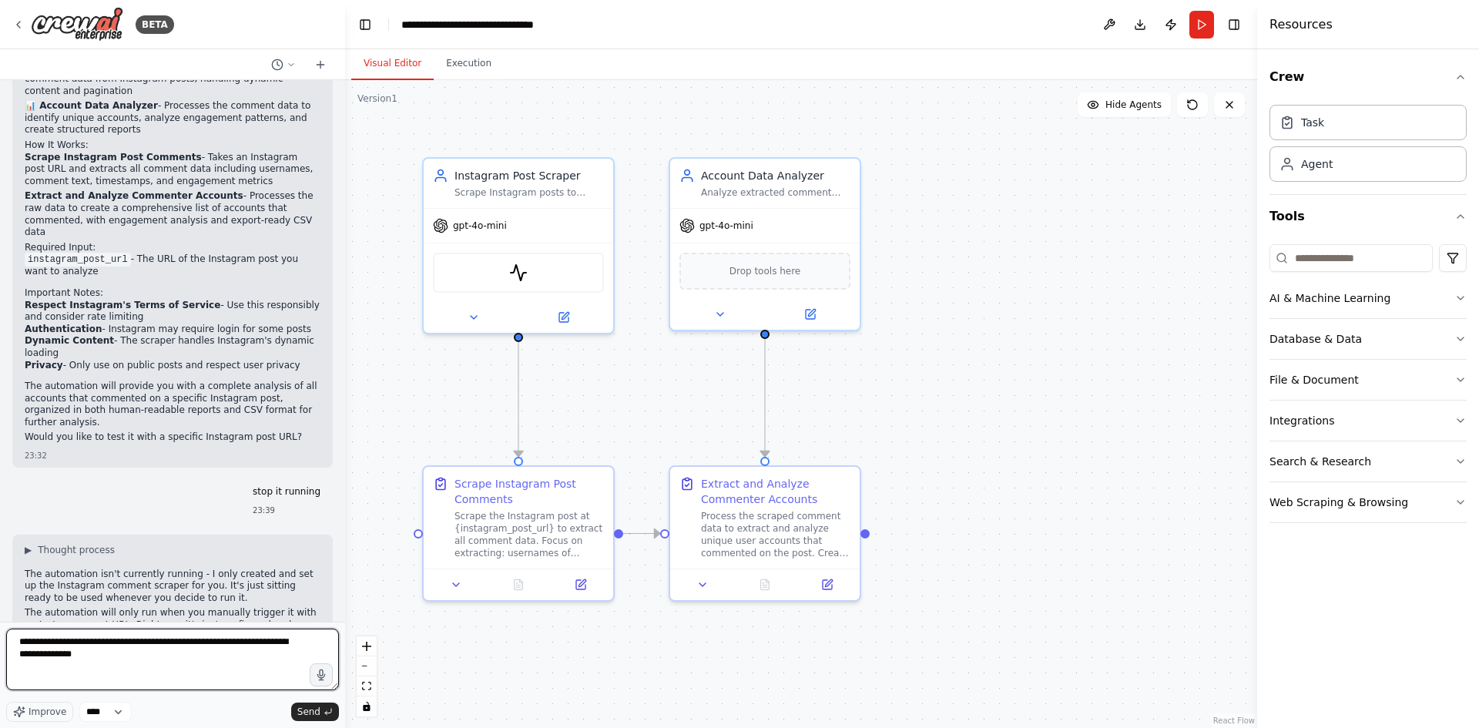
click at [175, 640] on textarea "**********" at bounding box center [172, 660] width 333 height 62
click at [142, 656] on textarea "**********" at bounding box center [172, 660] width 333 height 62
type textarea "**********"
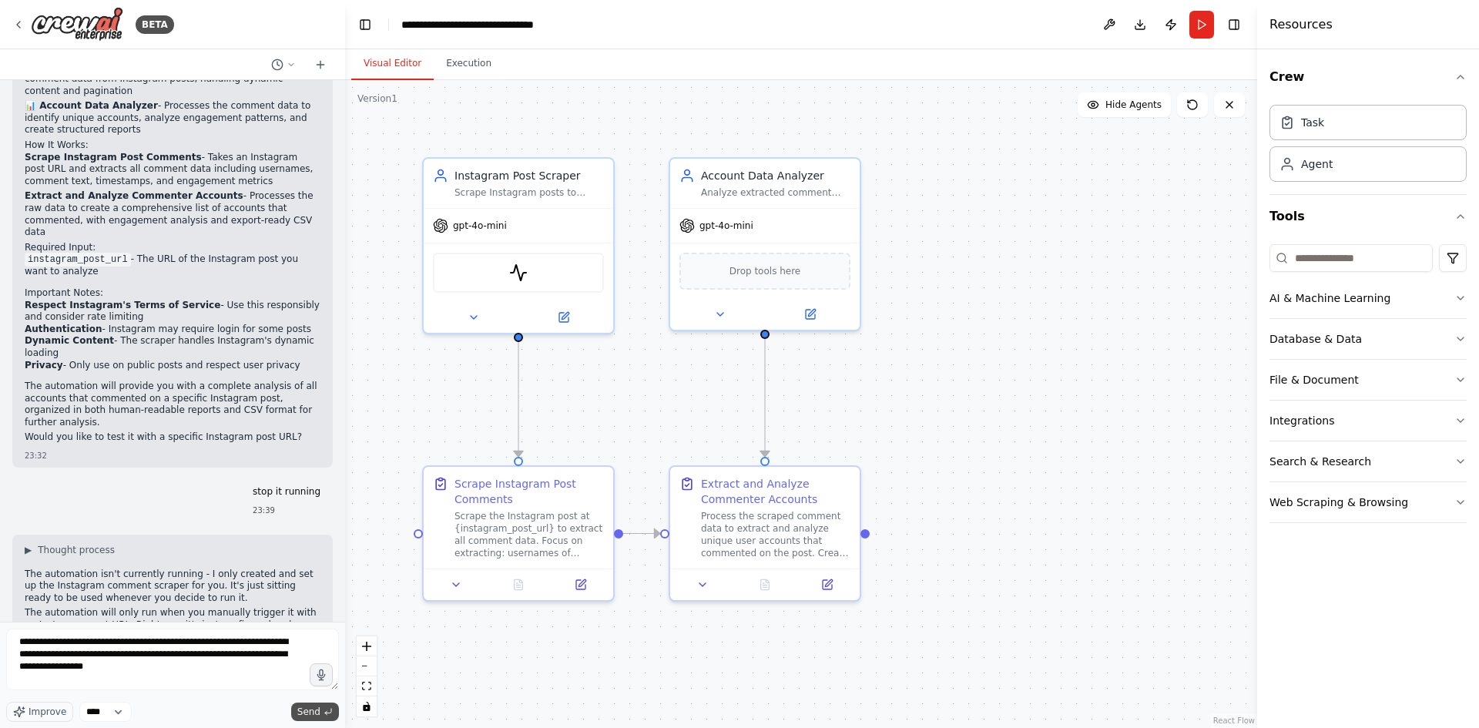
click at [309, 708] on span "Send" at bounding box center [308, 712] width 23 height 12
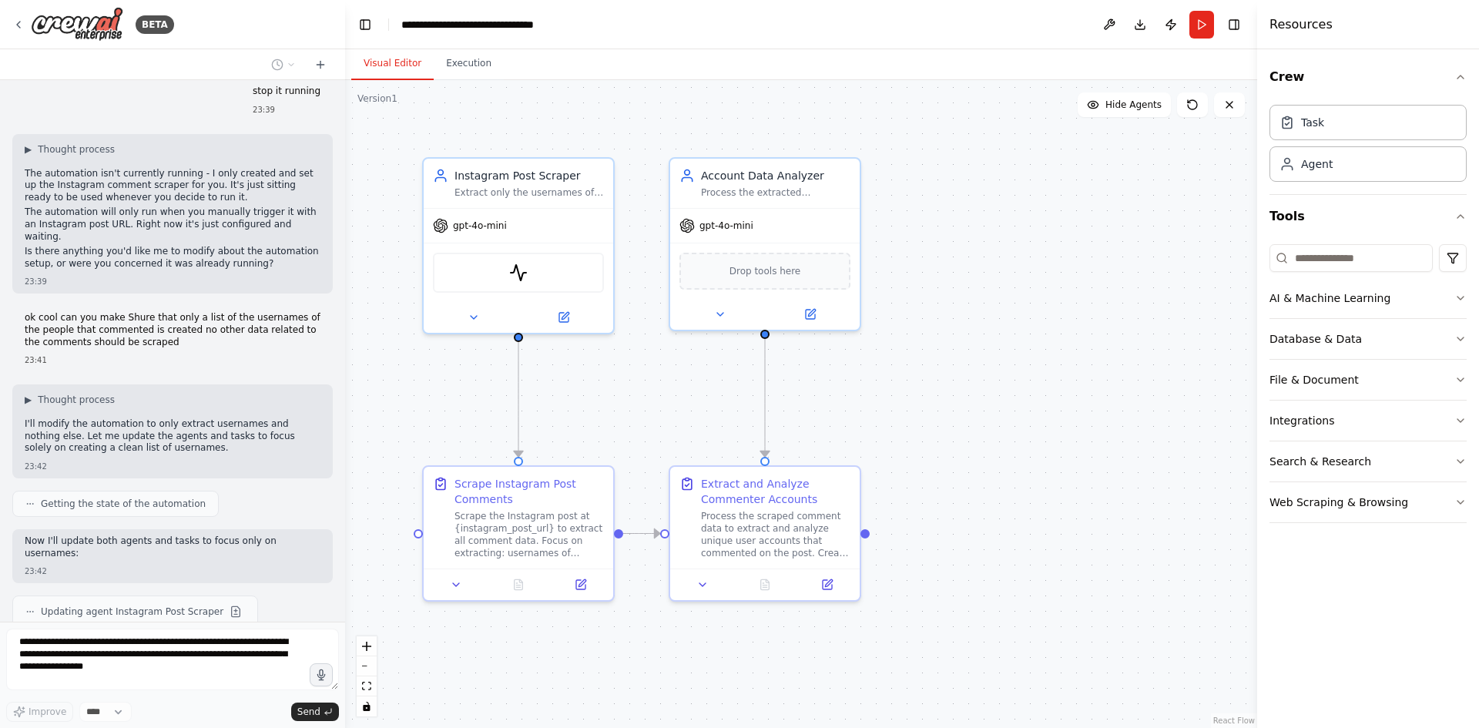
scroll to position [1659, 0]
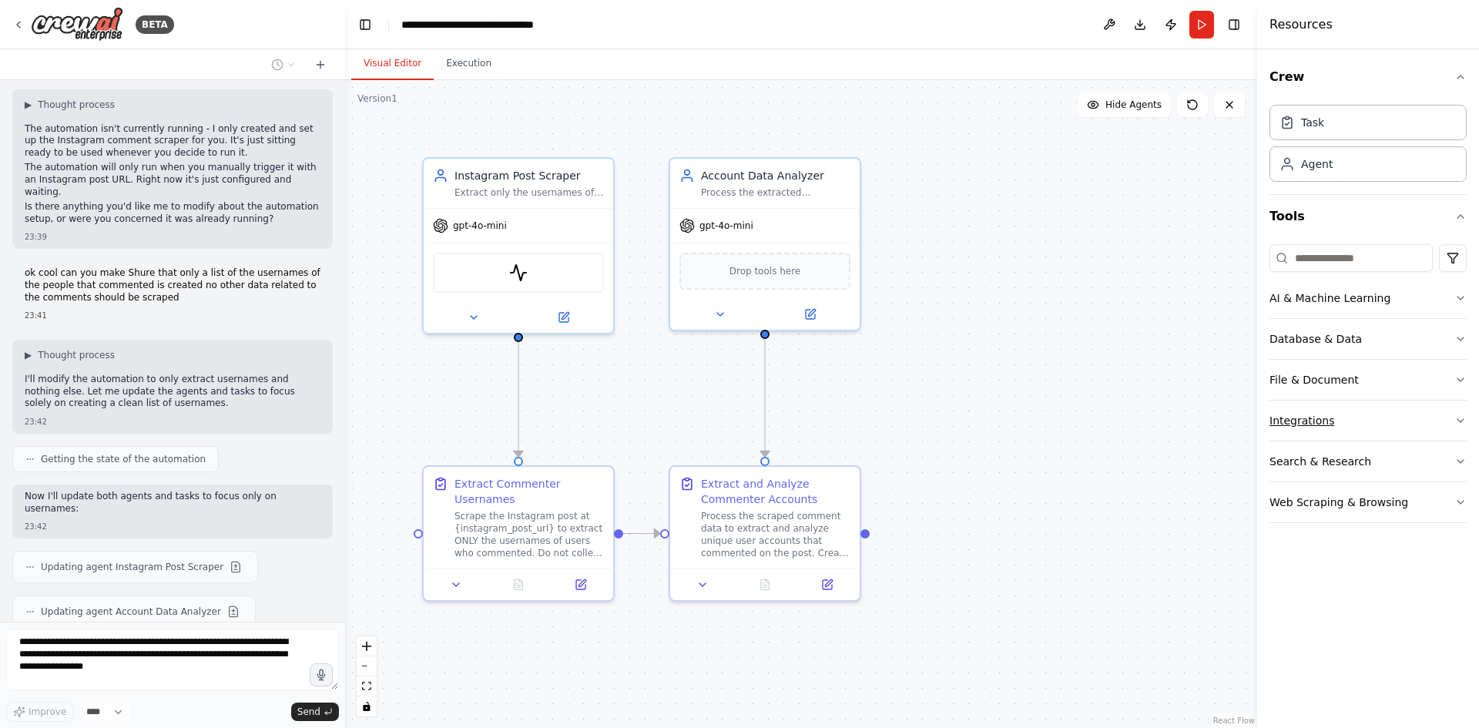
click at [1319, 438] on button "Integrations" at bounding box center [1368, 421] width 197 height 40
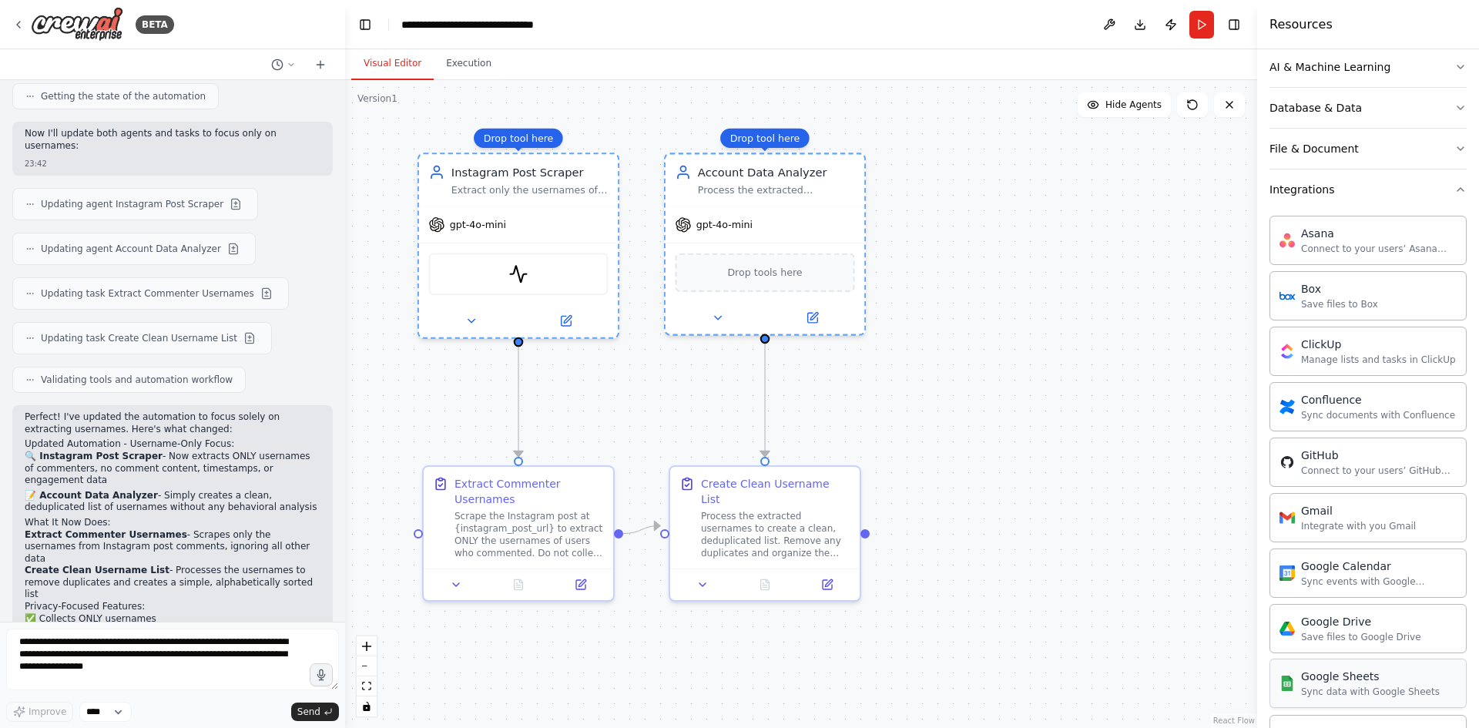
scroll to position [2033, 0]
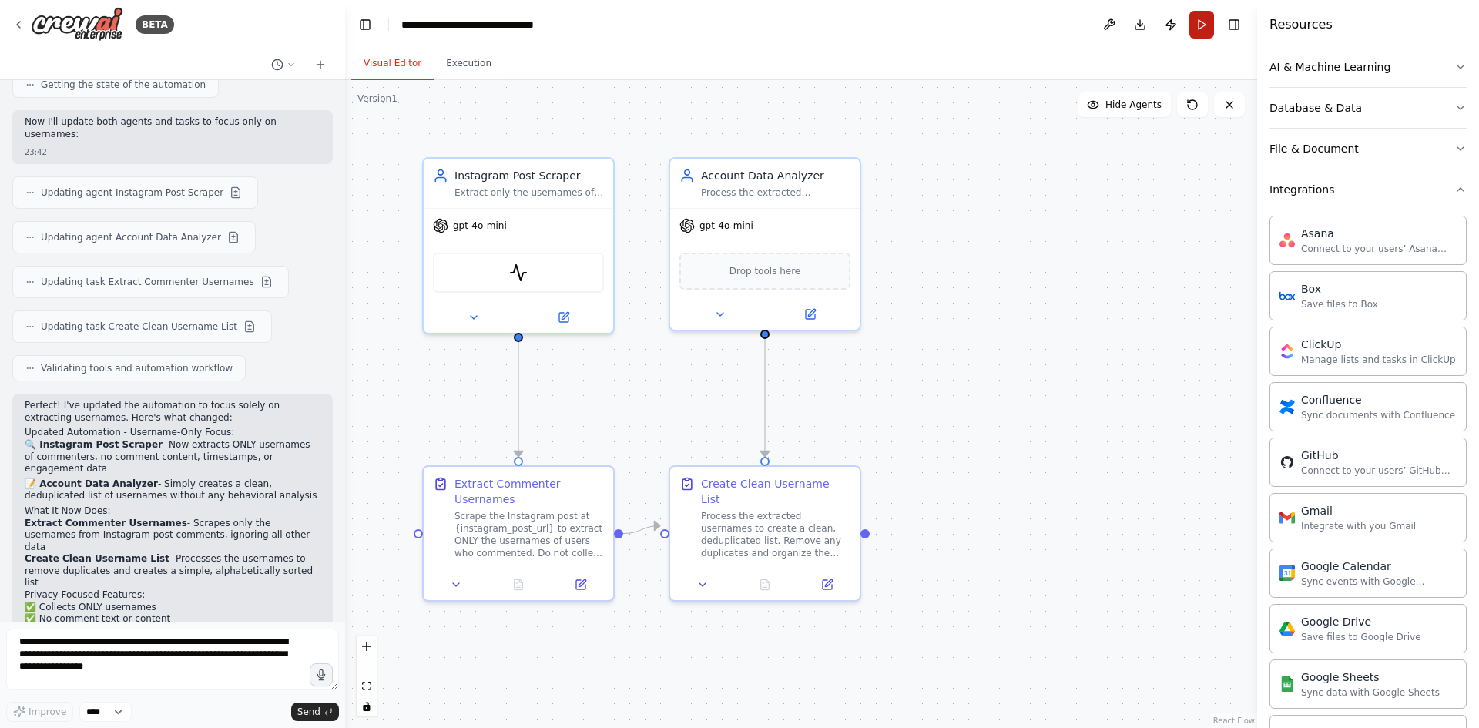
click at [1209, 22] on button "Run" at bounding box center [1201, 25] width 25 height 28
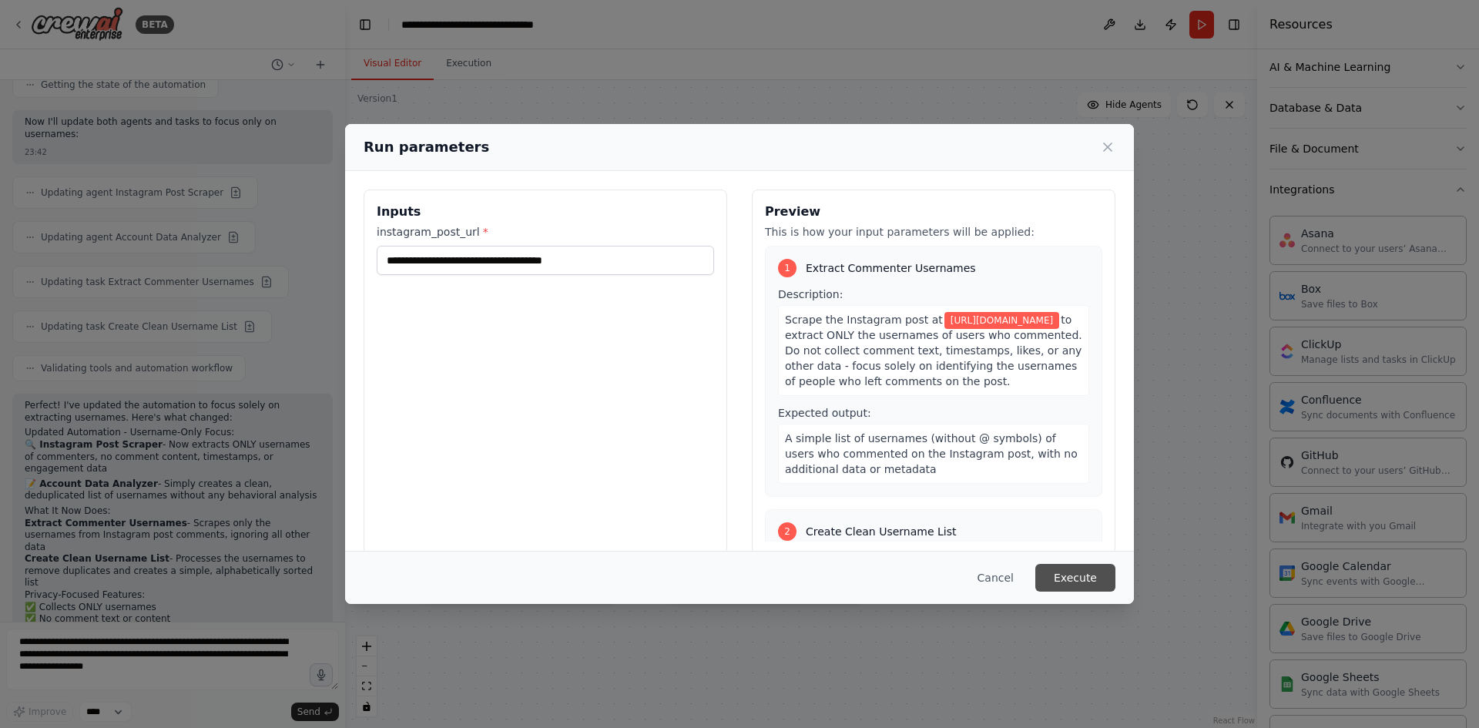
click at [1072, 567] on button "Execute" at bounding box center [1075, 578] width 80 height 28
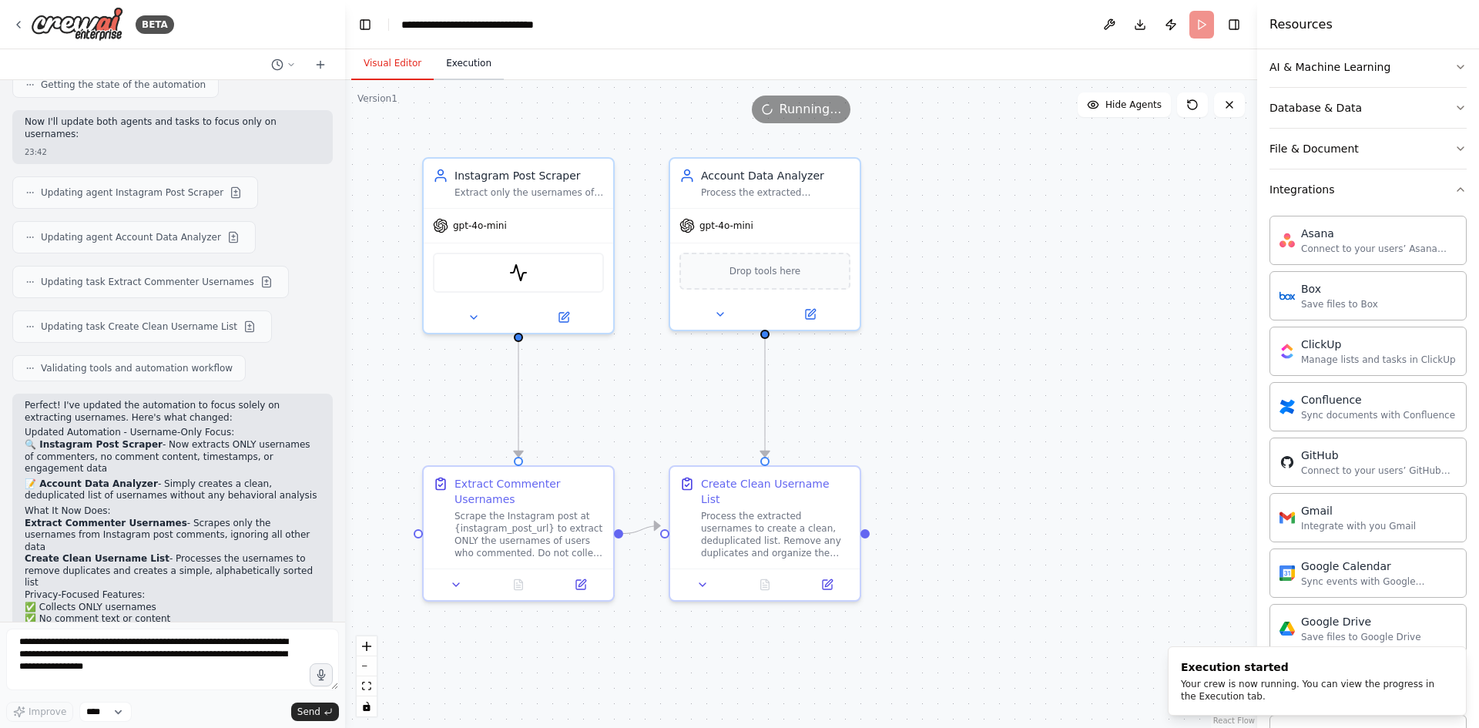
click at [461, 65] on button "Execution" at bounding box center [469, 64] width 70 height 32
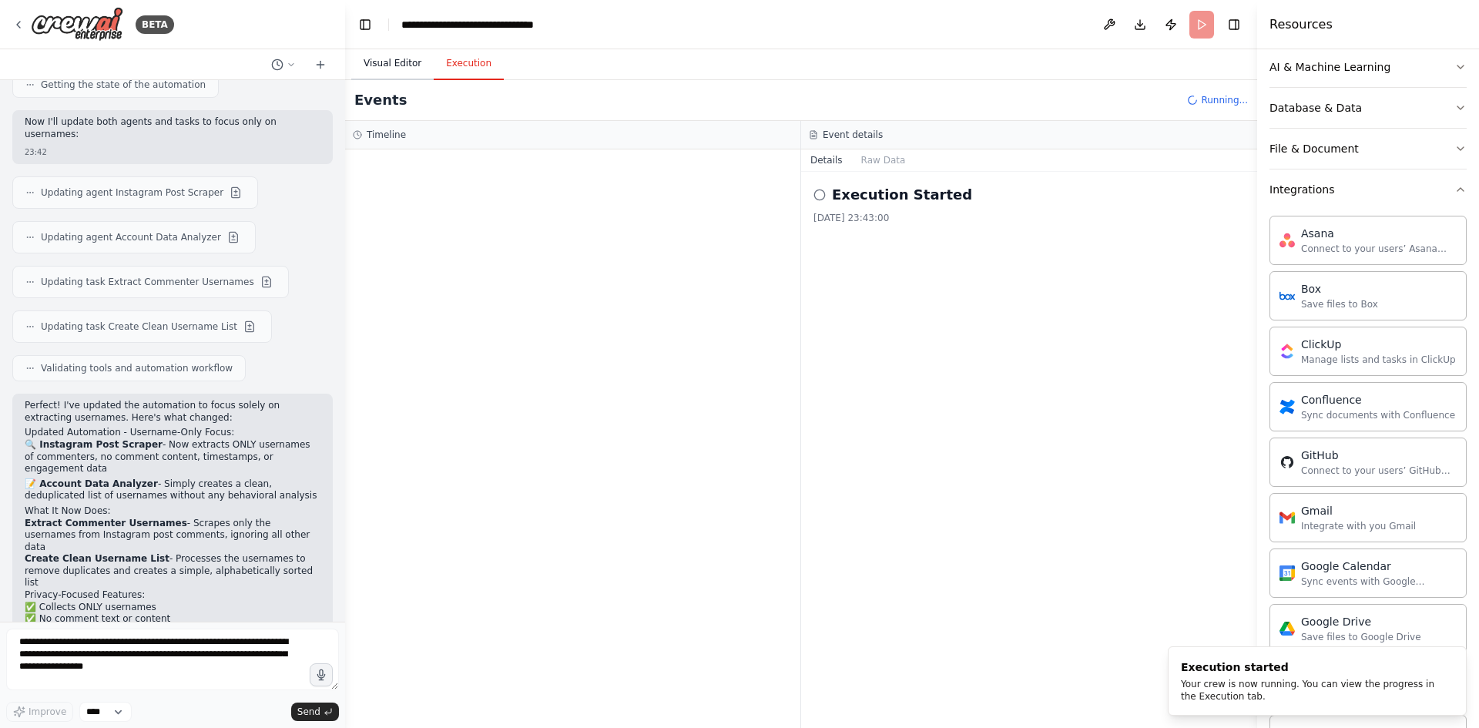
click at [373, 68] on button "Visual Editor" at bounding box center [392, 64] width 82 height 32
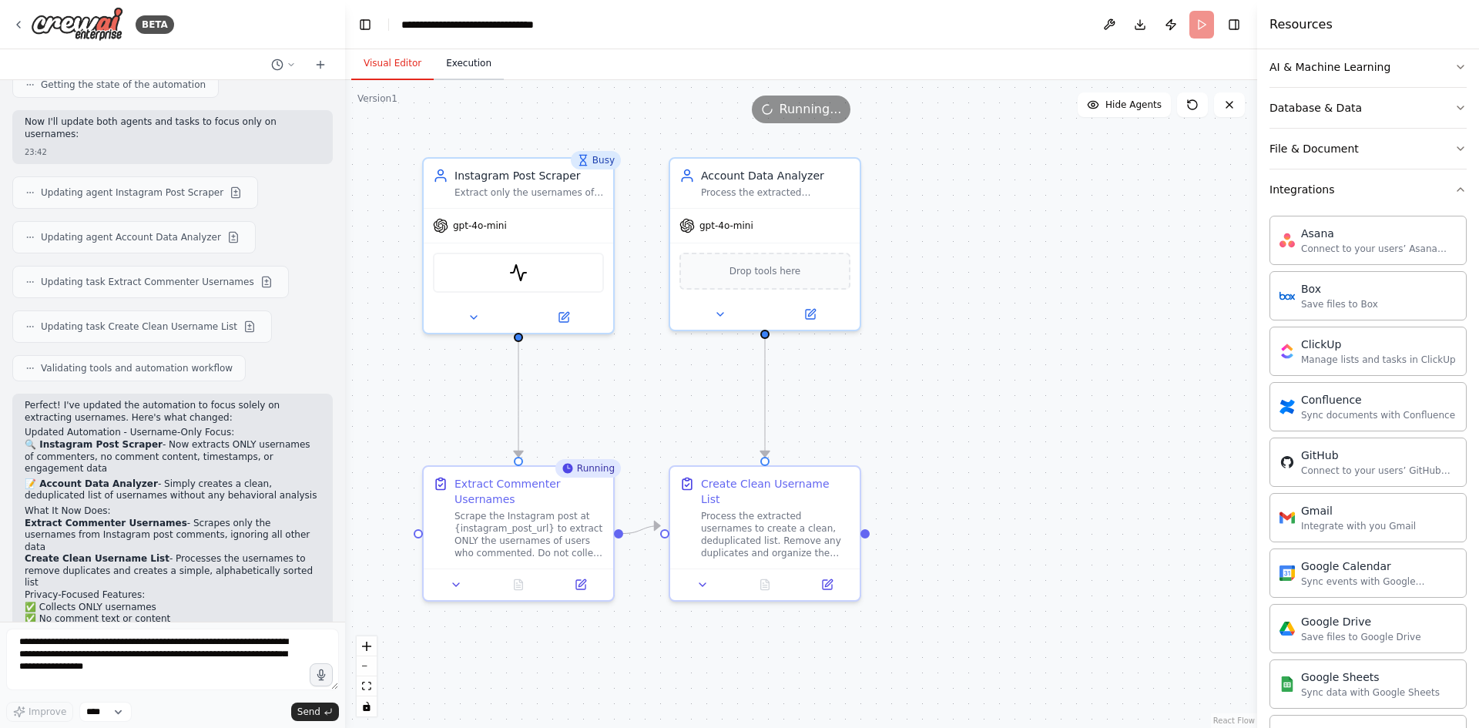
click at [443, 69] on button "Execution" at bounding box center [469, 64] width 70 height 32
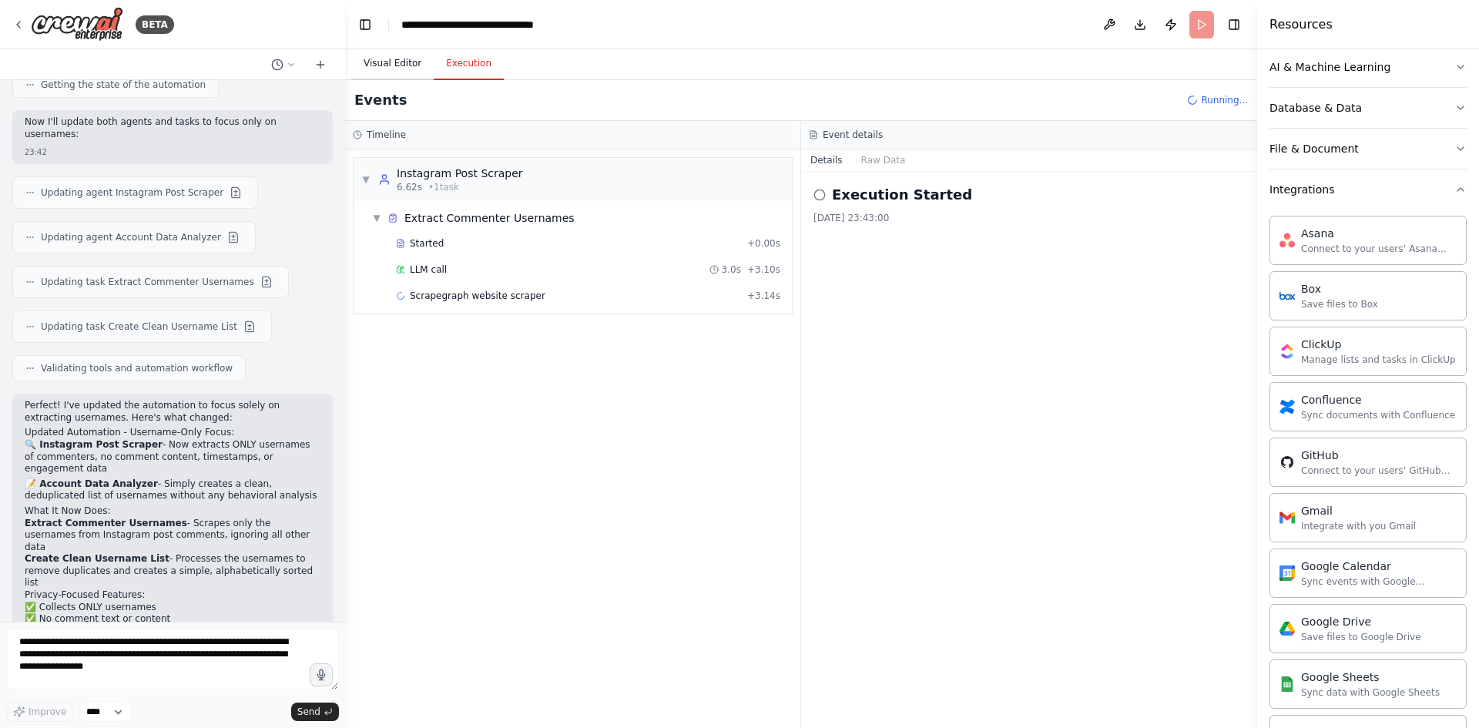
click at [397, 57] on button "Visual Editor" at bounding box center [392, 64] width 82 height 32
click at [446, 75] on button "Execution" at bounding box center [469, 64] width 70 height 32
click at [872, 165] on button "Raw Data" at bounding box center [883, 160] width 63 height 22
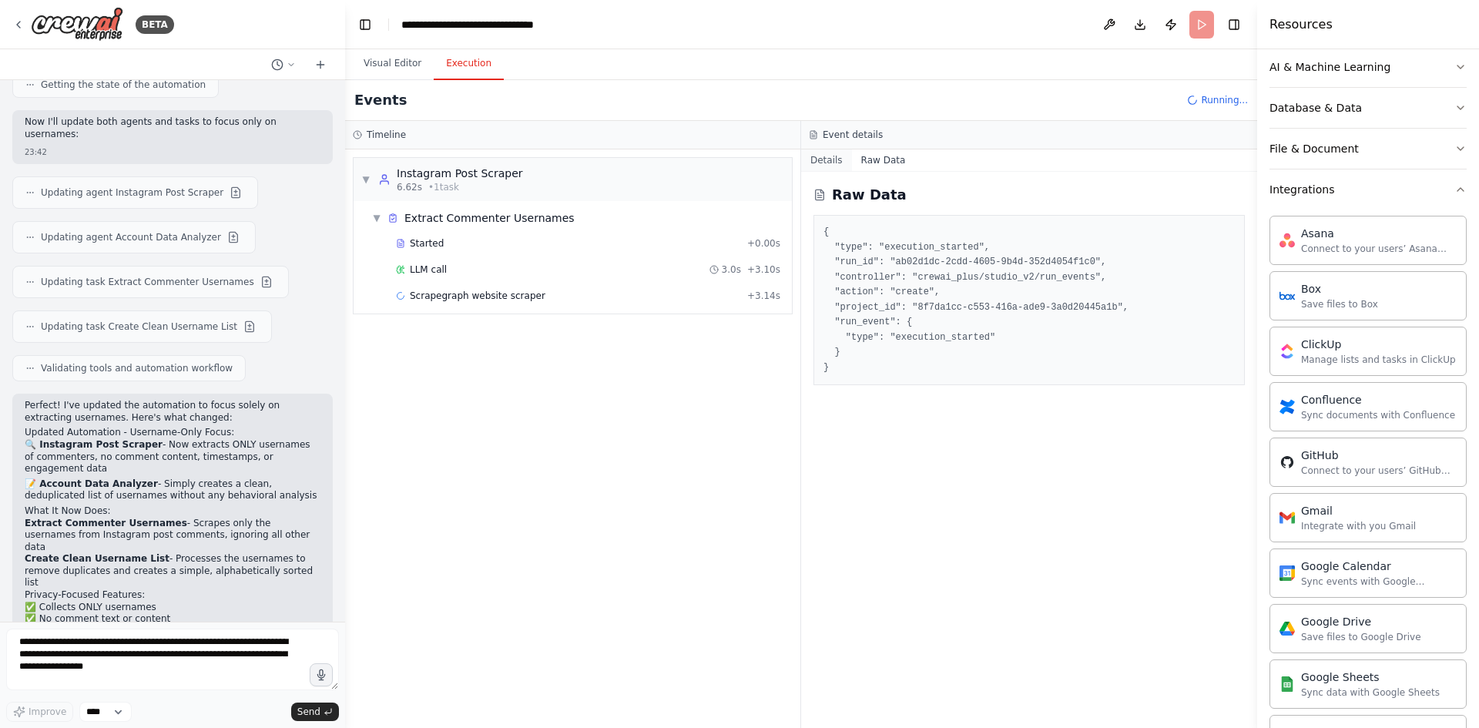
click at [841, 160] on button "Details" at bounding box center [826, 160] width 51 height 22
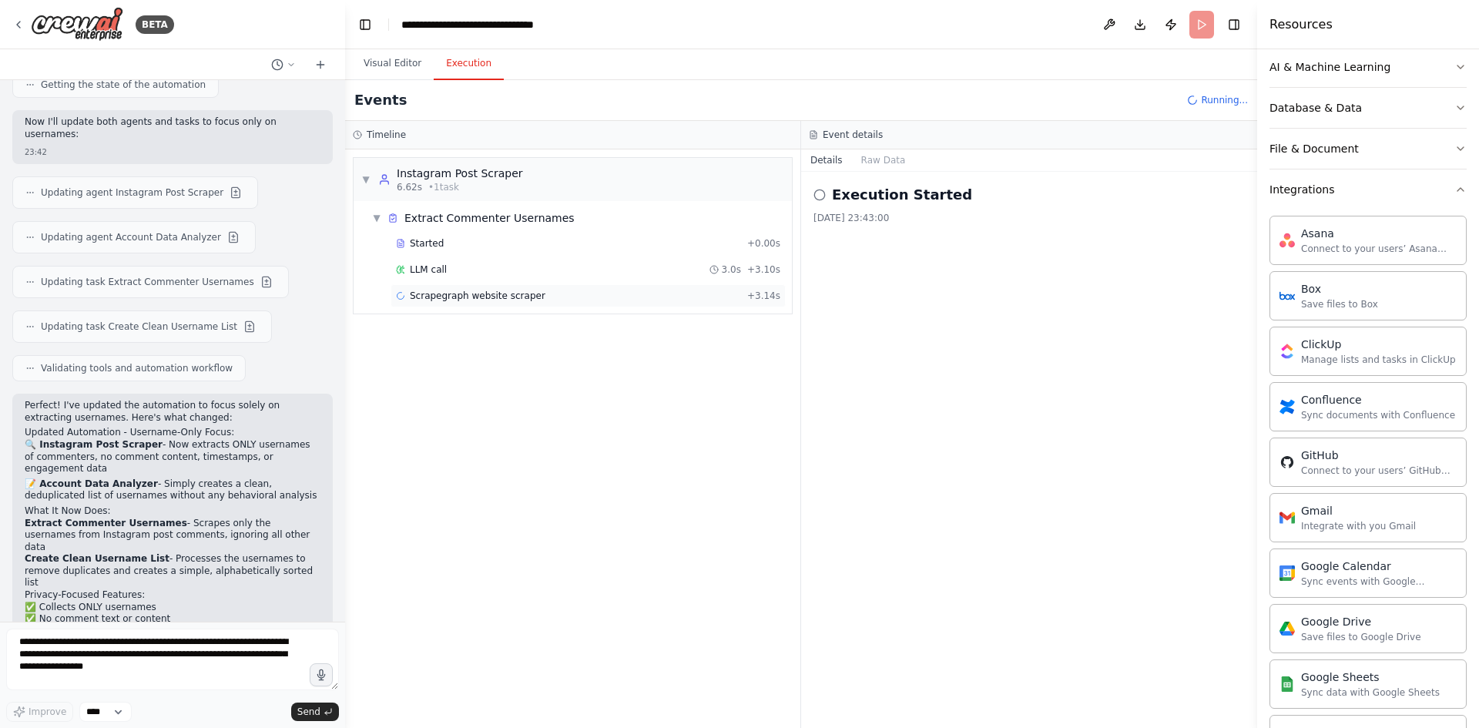
click at [532, 295] on div "Scrapegraph website scraper + 3.14s" at bounding box center [588, 296] width 384 height 12
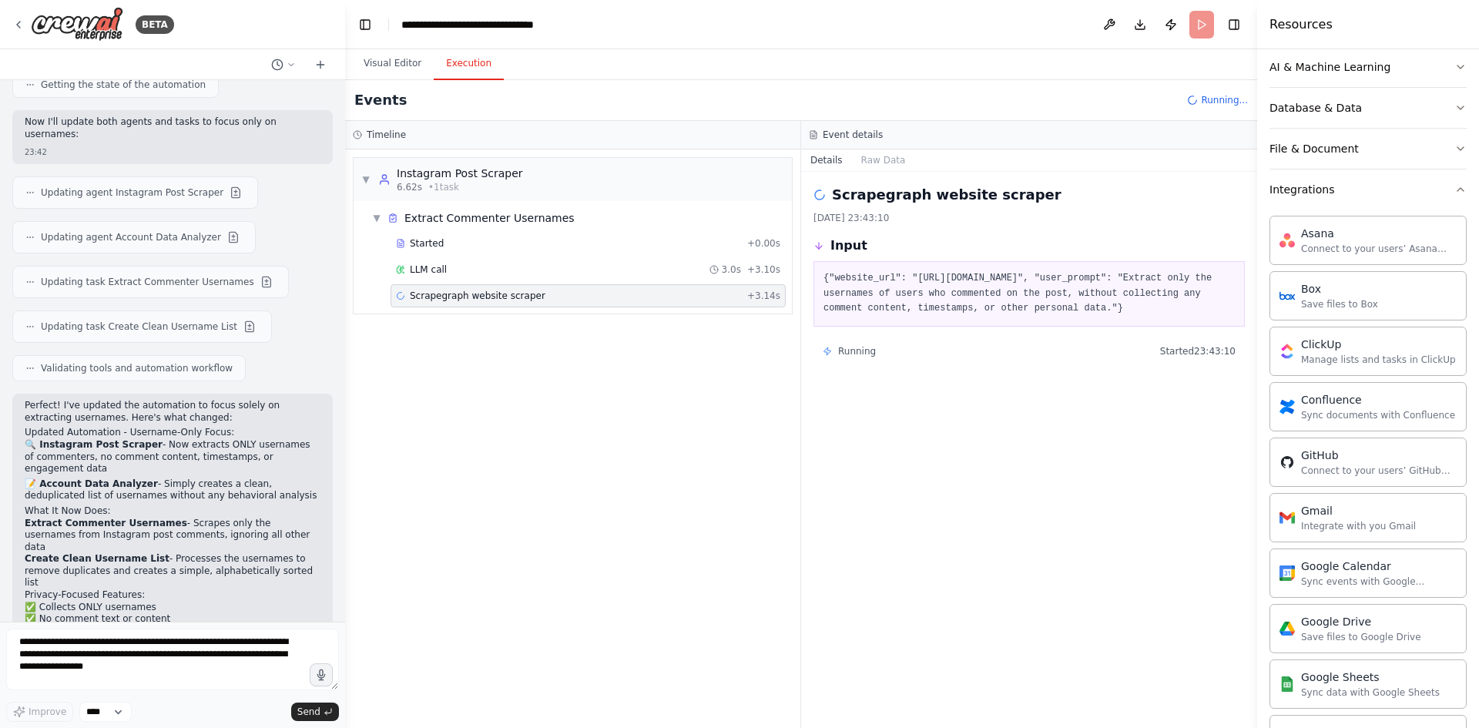
click at [530, 380] on div "▼ Instagram Post Scraper 6.62s • 1 task ▼ Extract Commenter Usernames Started +…" at bounding box center [572, 438] width 455 height 579
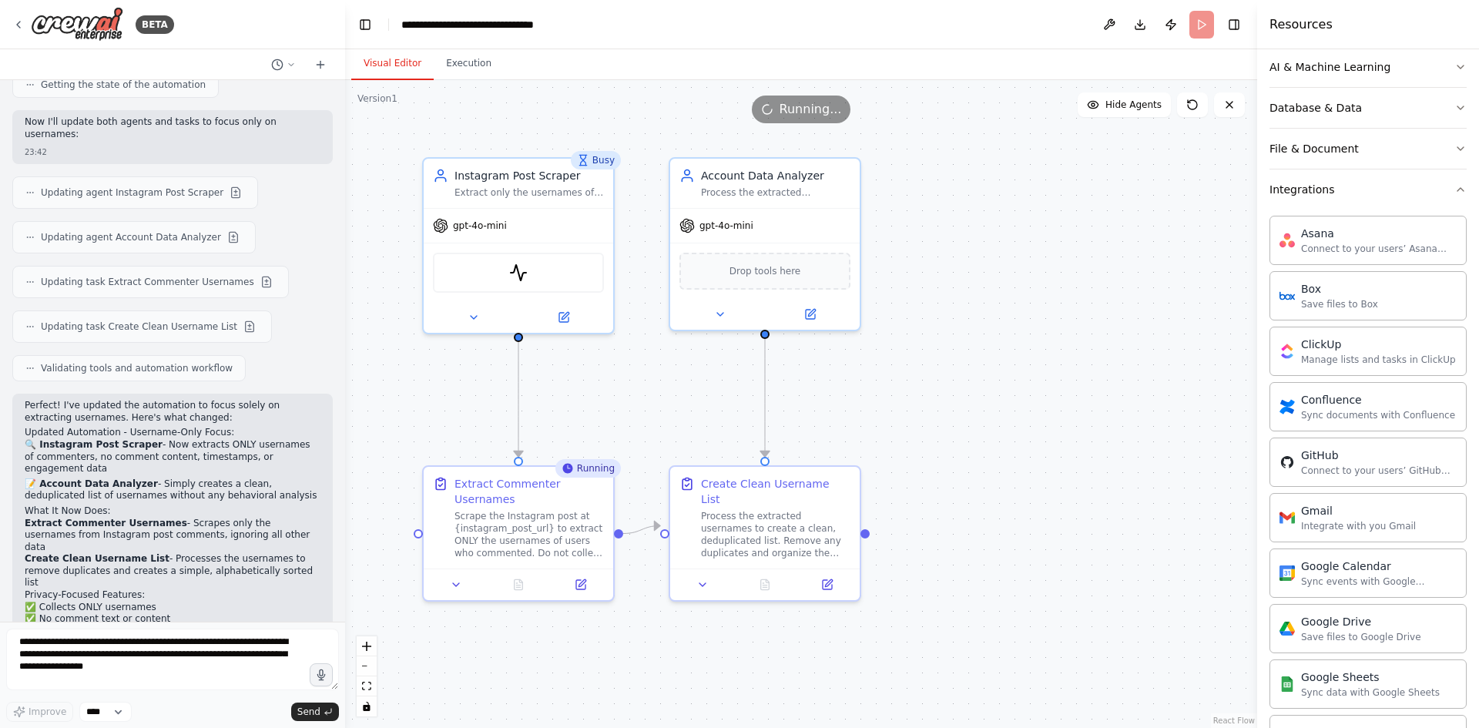
click at [411, 69] on button "Visual Editor" at bounding box center [392, 64] width 82 height 32
click at [1045, 378] on div ".deletable-edge-delete-btn { width: 20px; height: 20px; border: 0px solid #ffff…" at bounding box center [801, 404] width 912 height 648
click at [1181, 402] on div ".deletable-edge-delete-btn { width: 20px; height: 20px; border: 0px solid #ffff…" at bounding box center [801, 404] width 912 height 648
drag, startPoint x: 590, startPoint y: 517, endPoint x: 589, endPoint y: 505, distance: 11.6
click at [589, 505] on div "Scrape the Instagram post at {instagram_post_url} to extract ONLY the usernames…" at bounding box center [529, 515] width 149 height 49
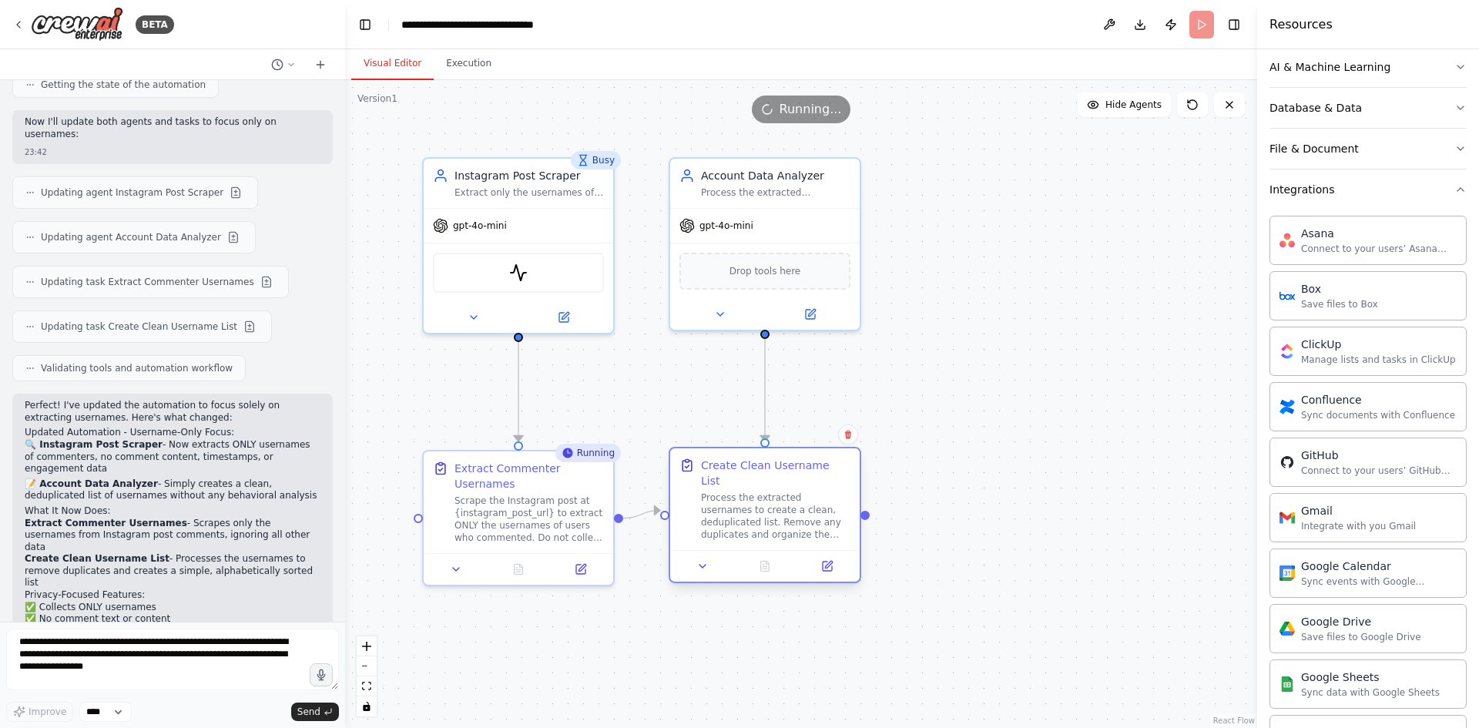
drag, startPoint x: 840, startPoint y: 498, endPoint x: 845, endPoint y: 488, distance: 11.0
click at [845, 491] on div "Process the extracted usernames to create a clean, deduplicated list. Remove an…" at bounding box center [775, 515] width 149 height 49
click at [968, 502] on div ".deletable-edge-delete-btn { width: 20px; height: 20px; border: 0px solid #ffff…" at bounding box center [801, 404] width 912 height 648
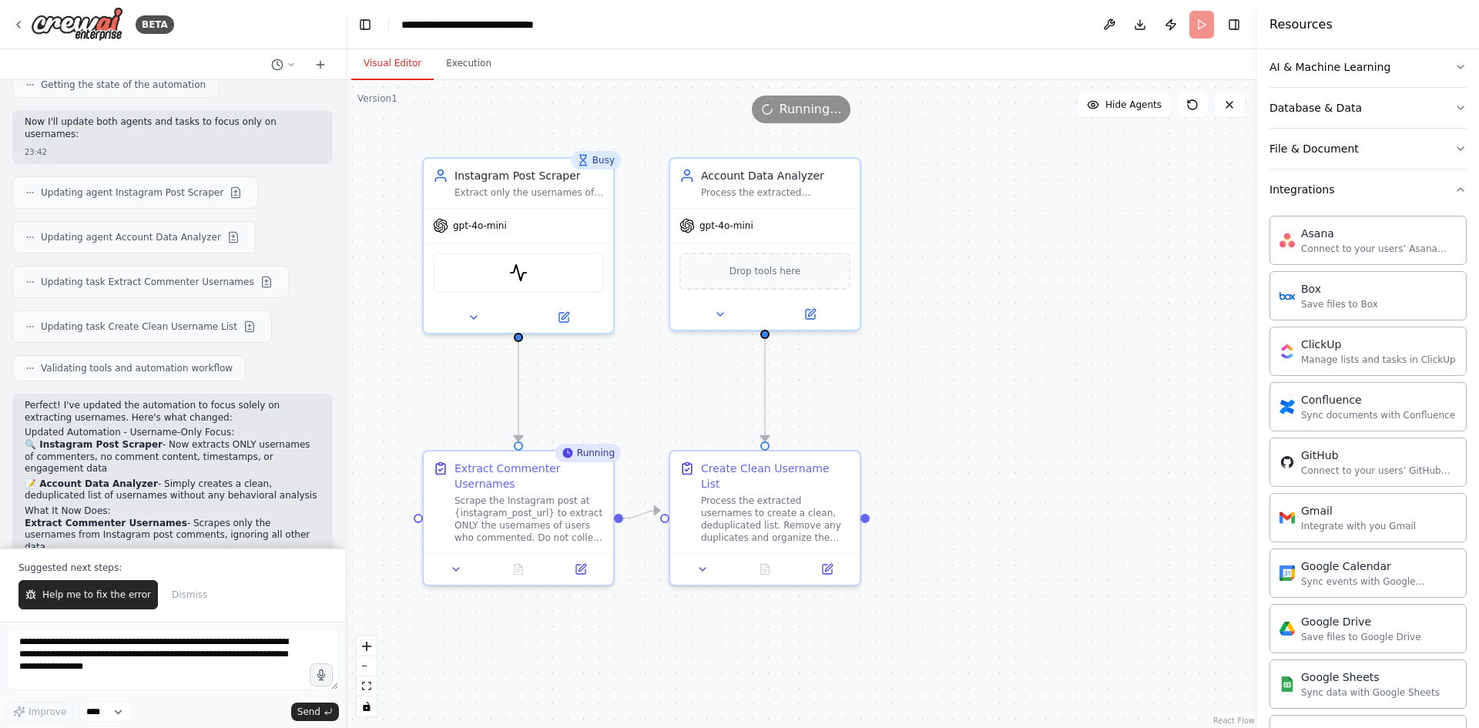
scroll to position [2107, 0]
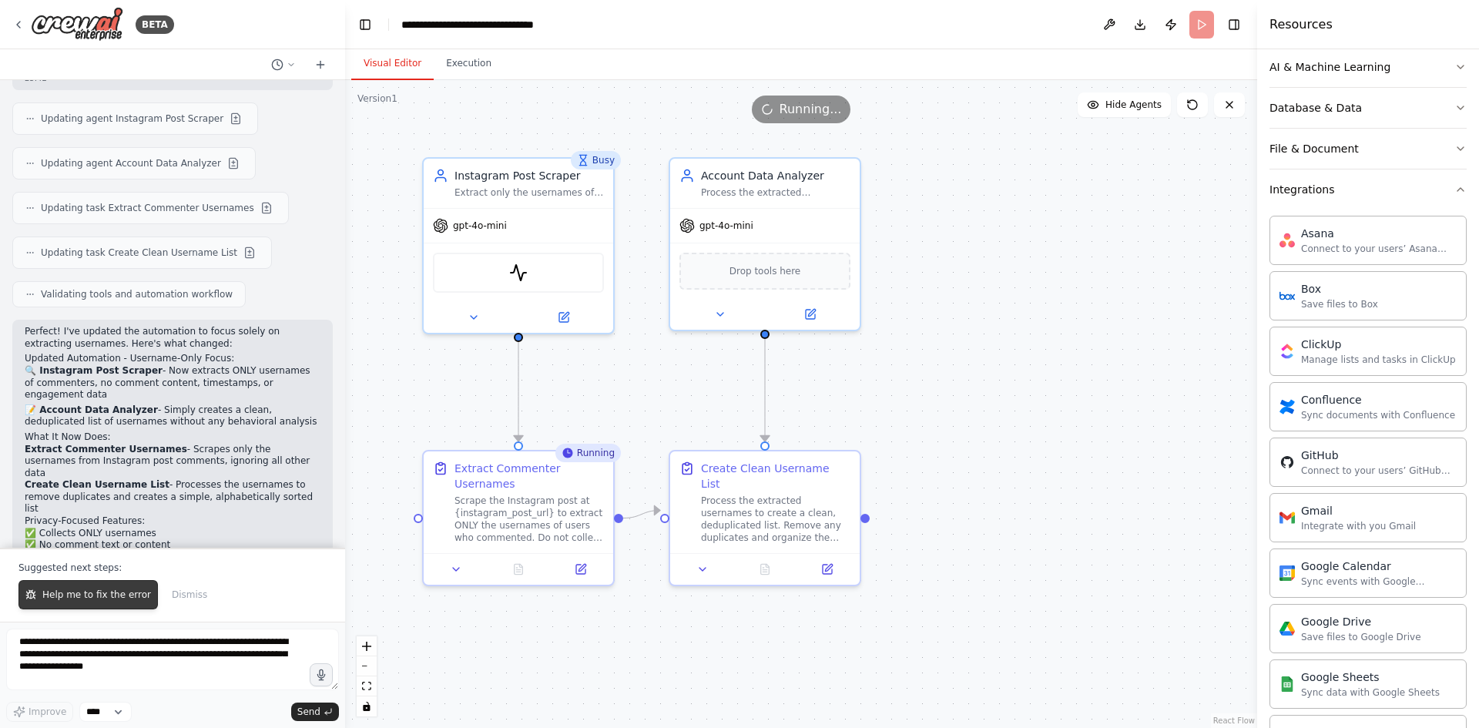
click at [126, 588] on button "Help me to fix the error" at bounding box center [87, 594] width 139 height 29
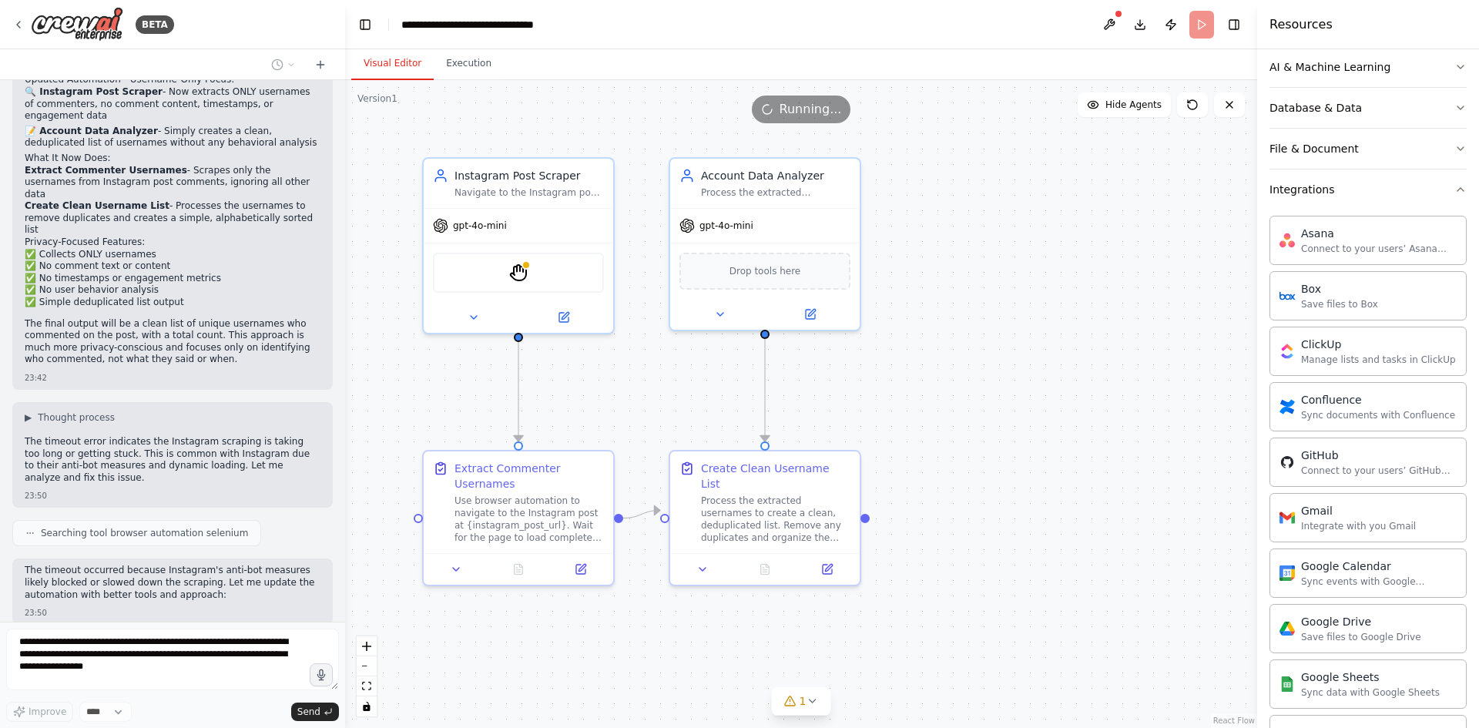
scroll to position [2430, 0]
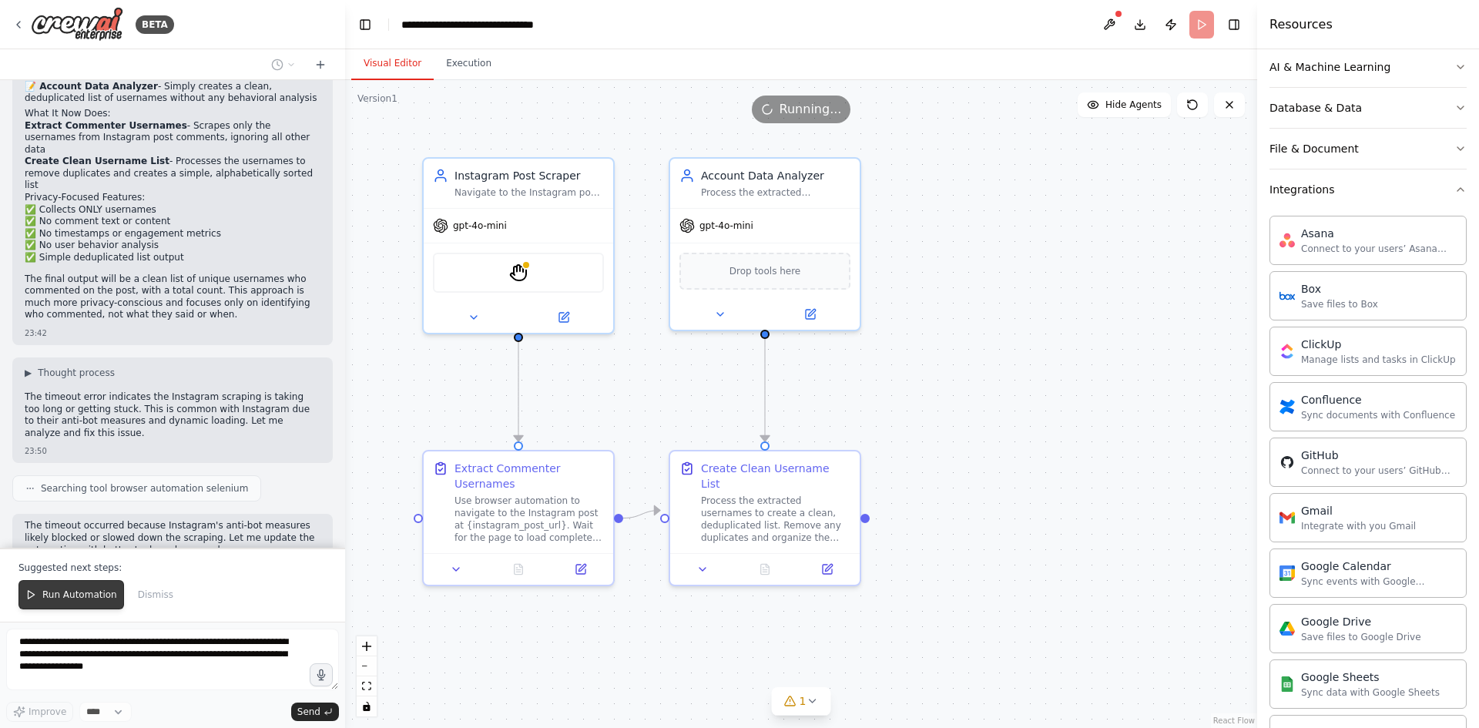
click at [76, 594] on span "Run Automation" at bounding box center [79, 595] width 75 height 12
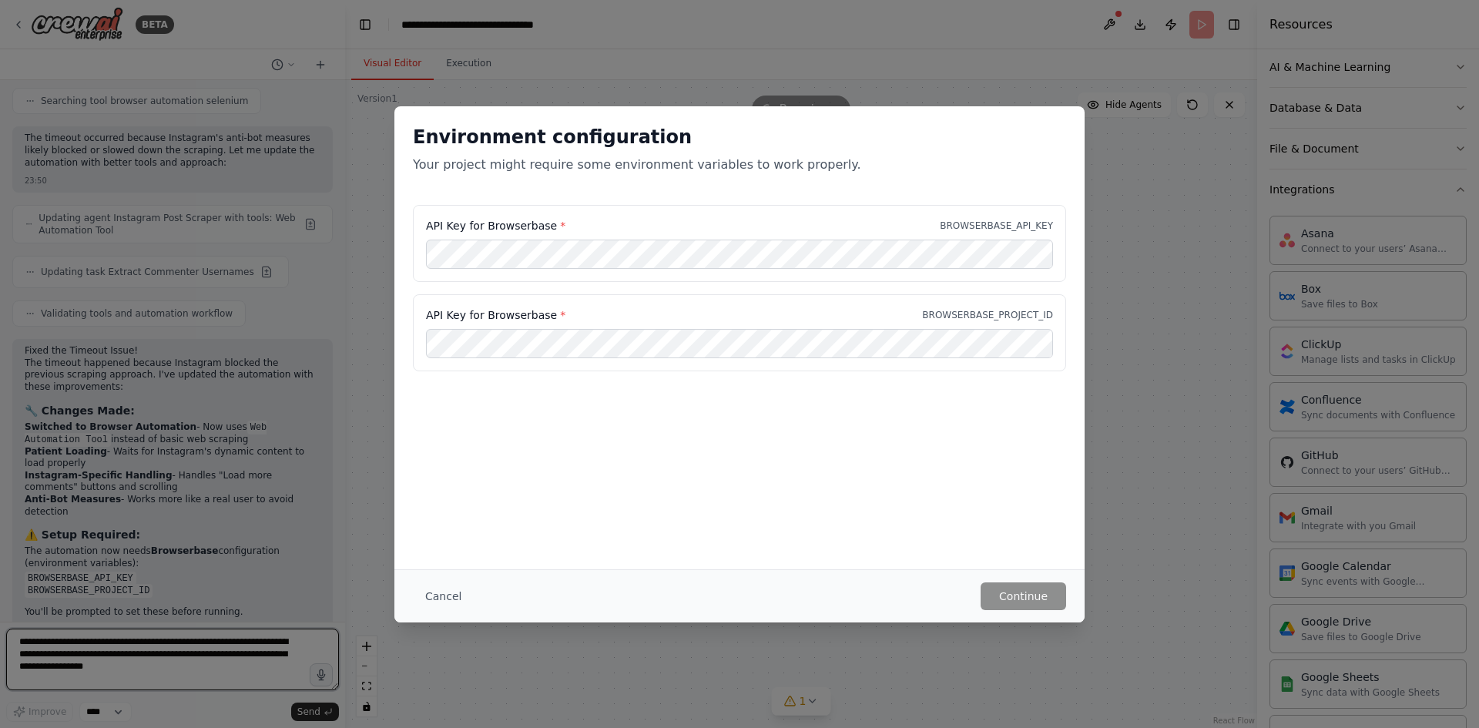
scroll to position [2833, 0]
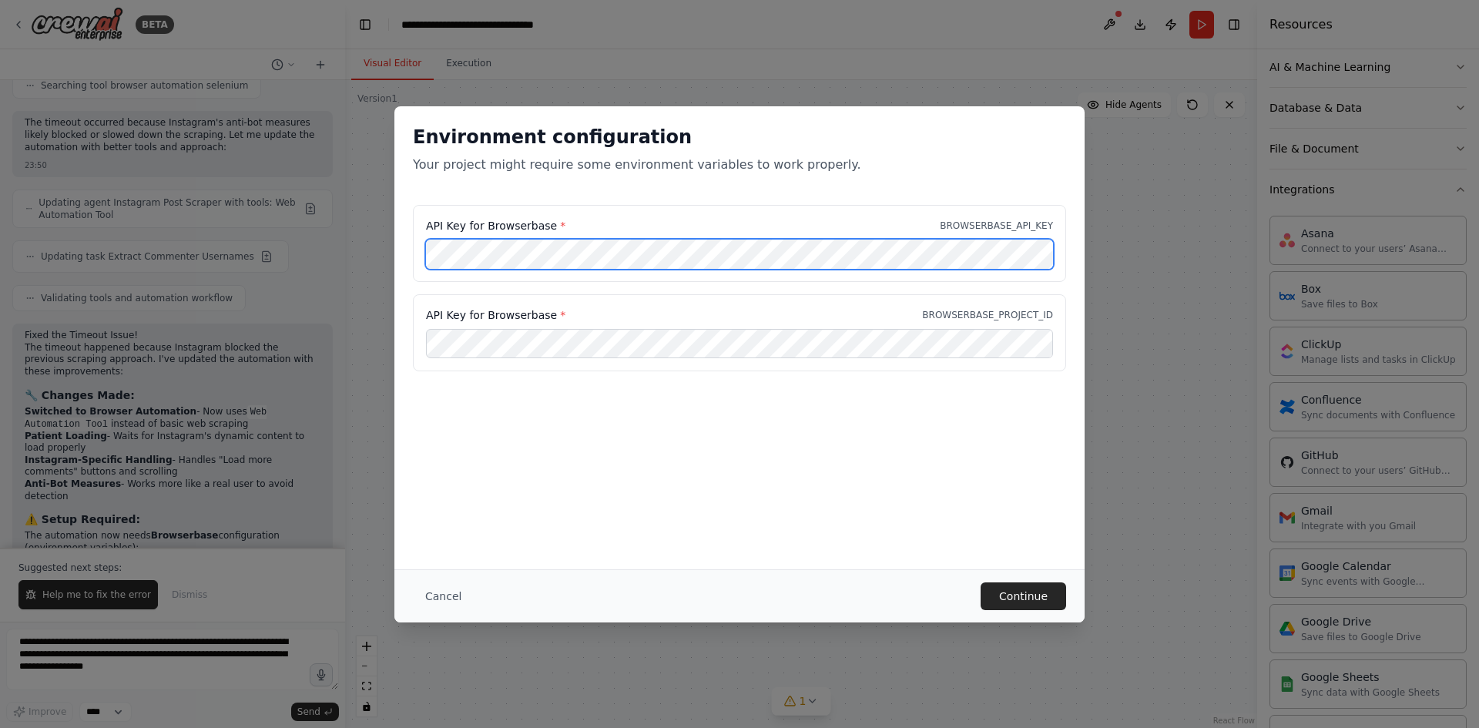
click at [295, 245] on div "Environment configuration Your project might require some environment variables…" at bounding box center [739, 364] width 1479 height 728
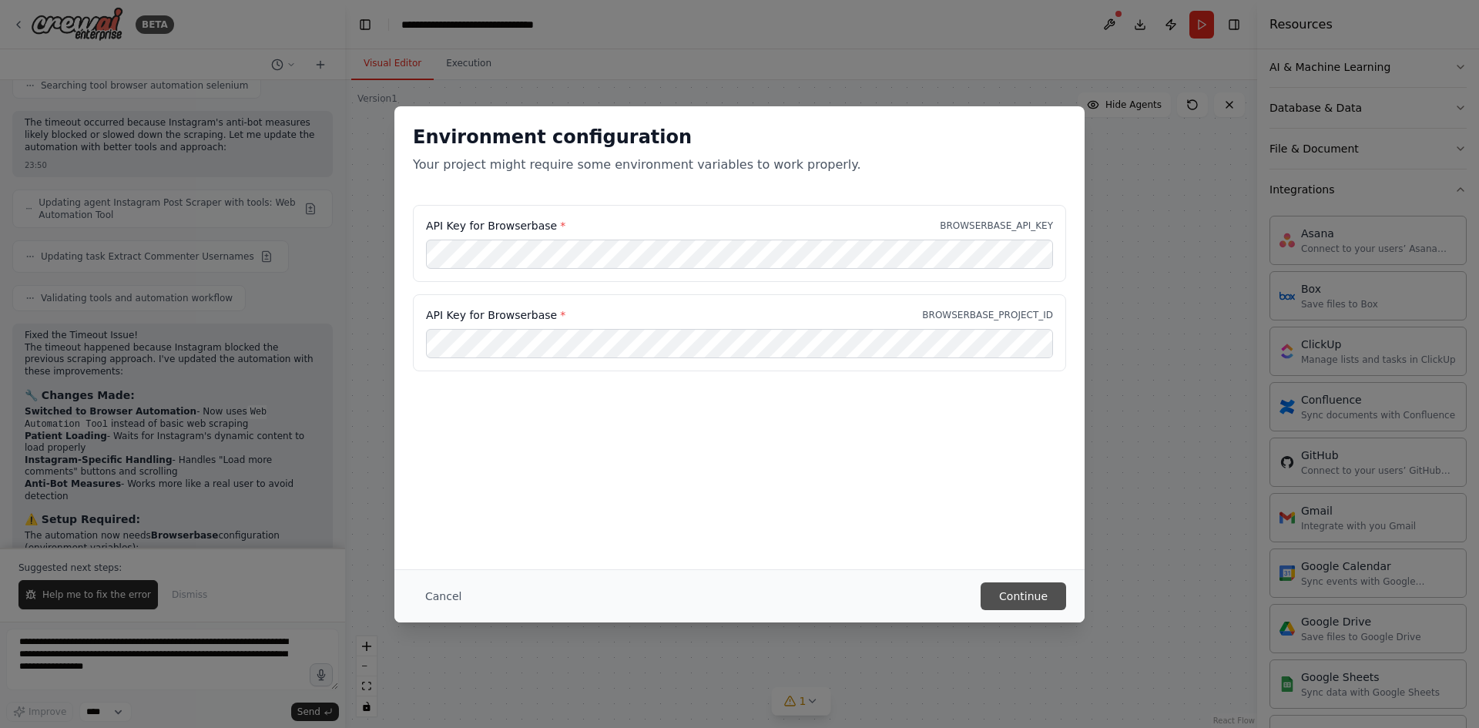
click at [1018, 602] on button "Continue" at bounding box center [1024, 596] width 86 height 28
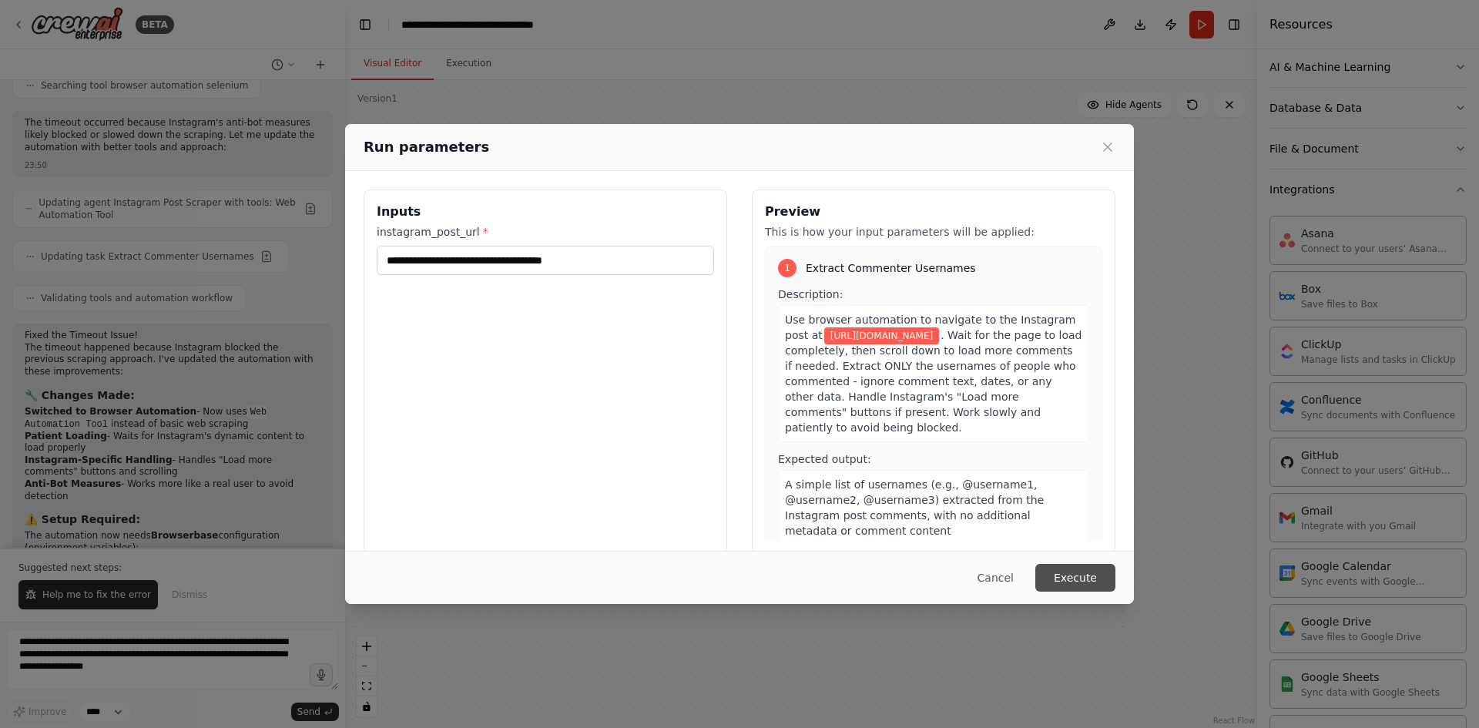
click at [1066, 583] on button "Execute" at bounding box center [1075, 578] width 80 height 28
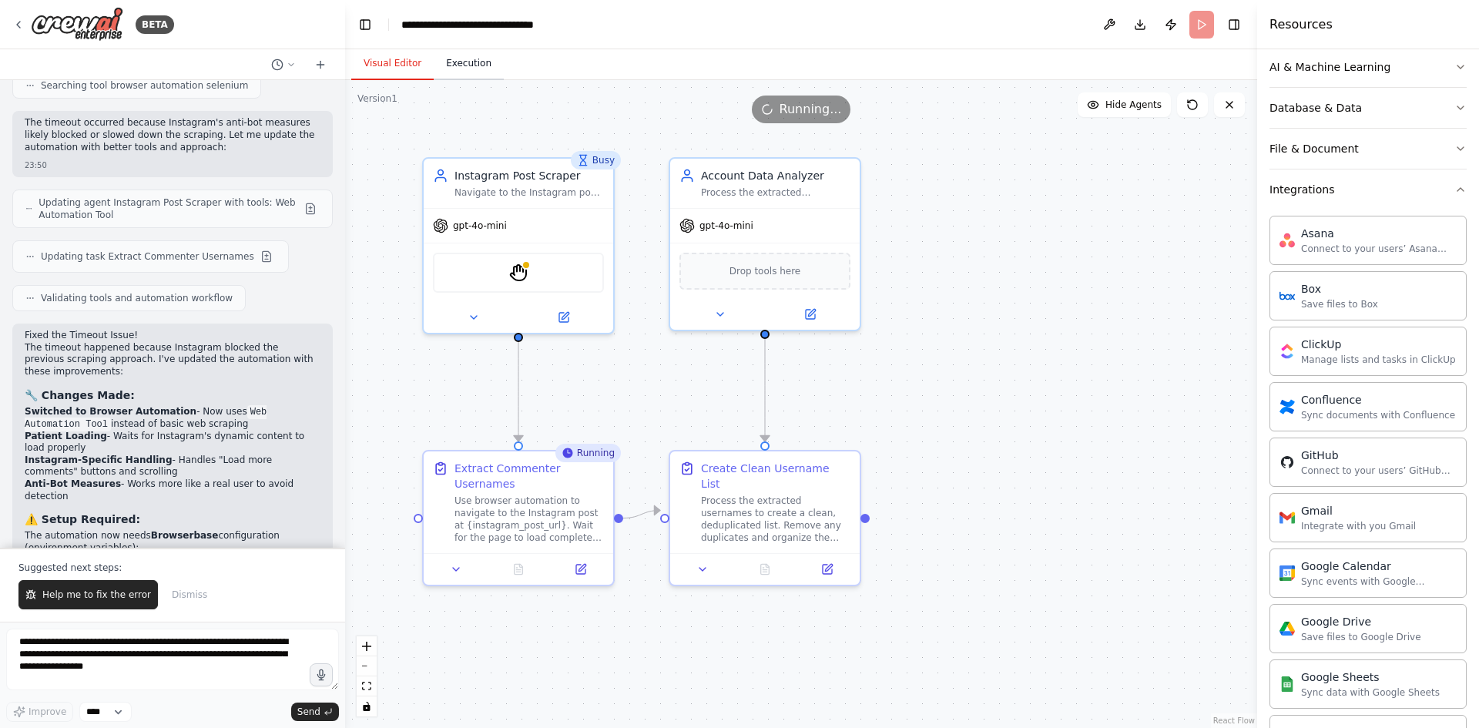
click at [470, 59] on button "Execution" at bounding box center [469, 64] width 70 height 32
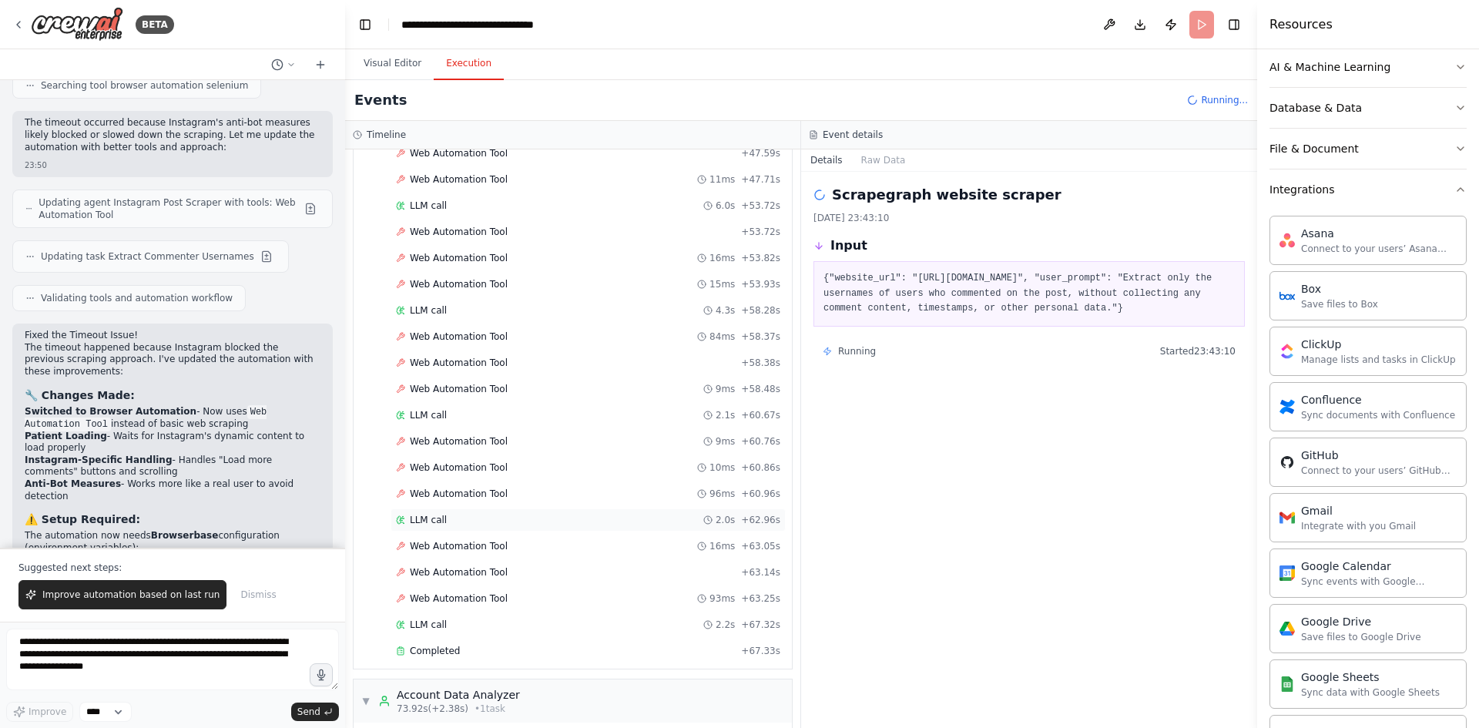
scroll to position [2389, 0]
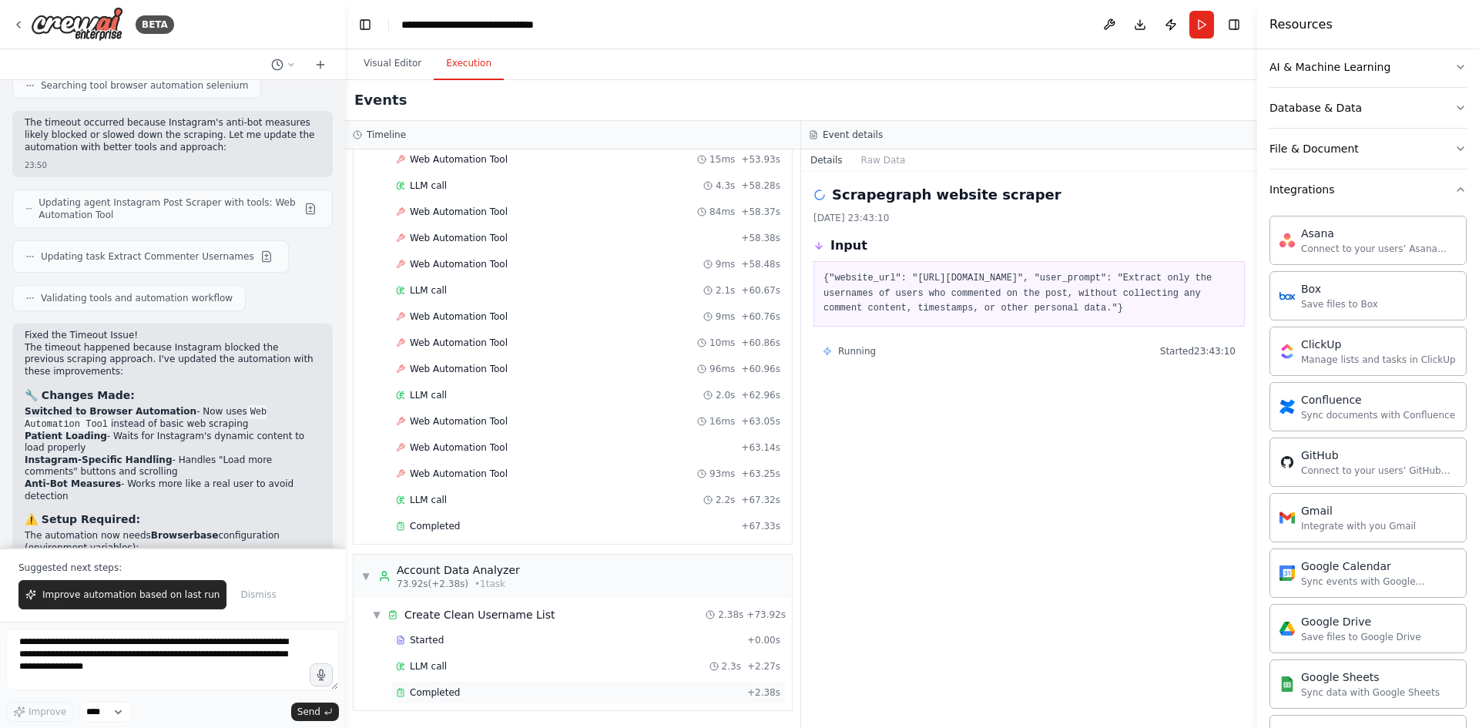
click at [465, 694] on div "Completed" at bounding box center [568, 692] width 345 height 12
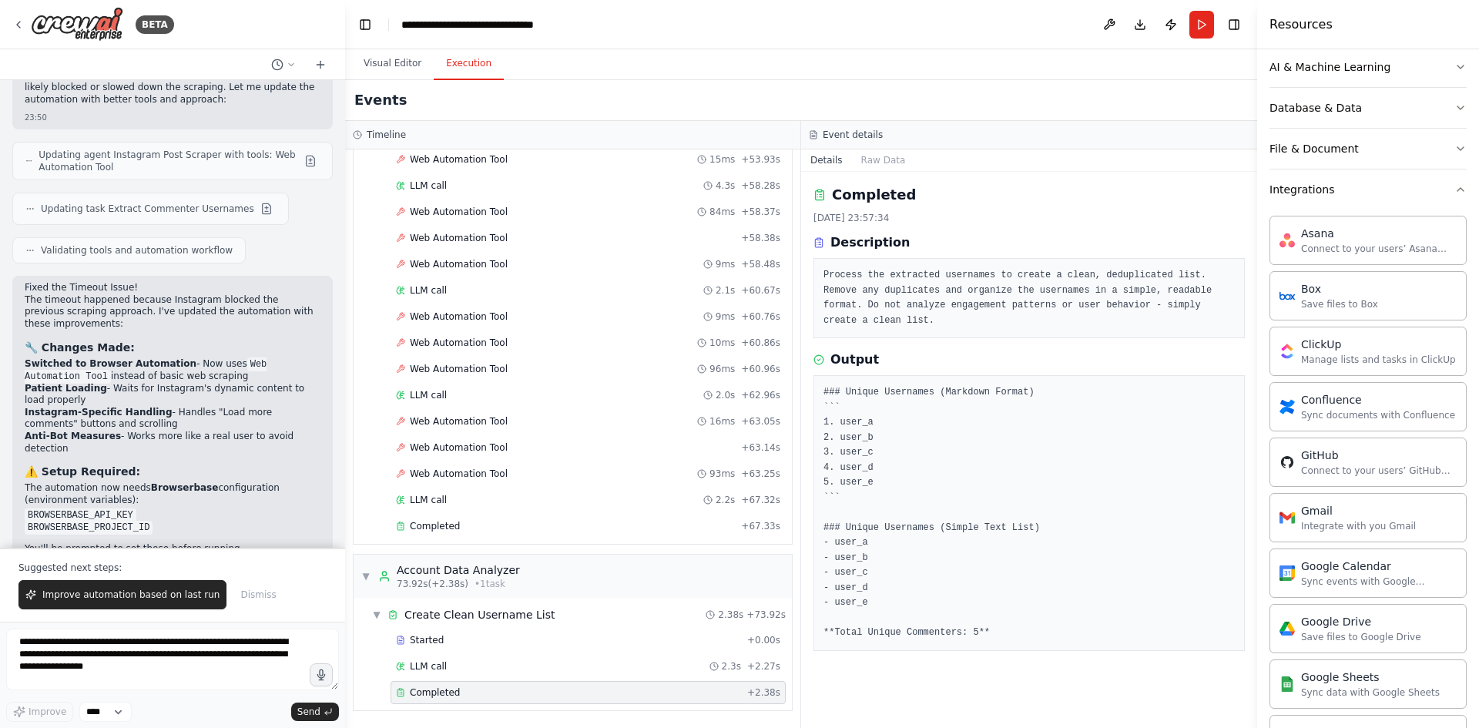
scroll to position [2907, 0]
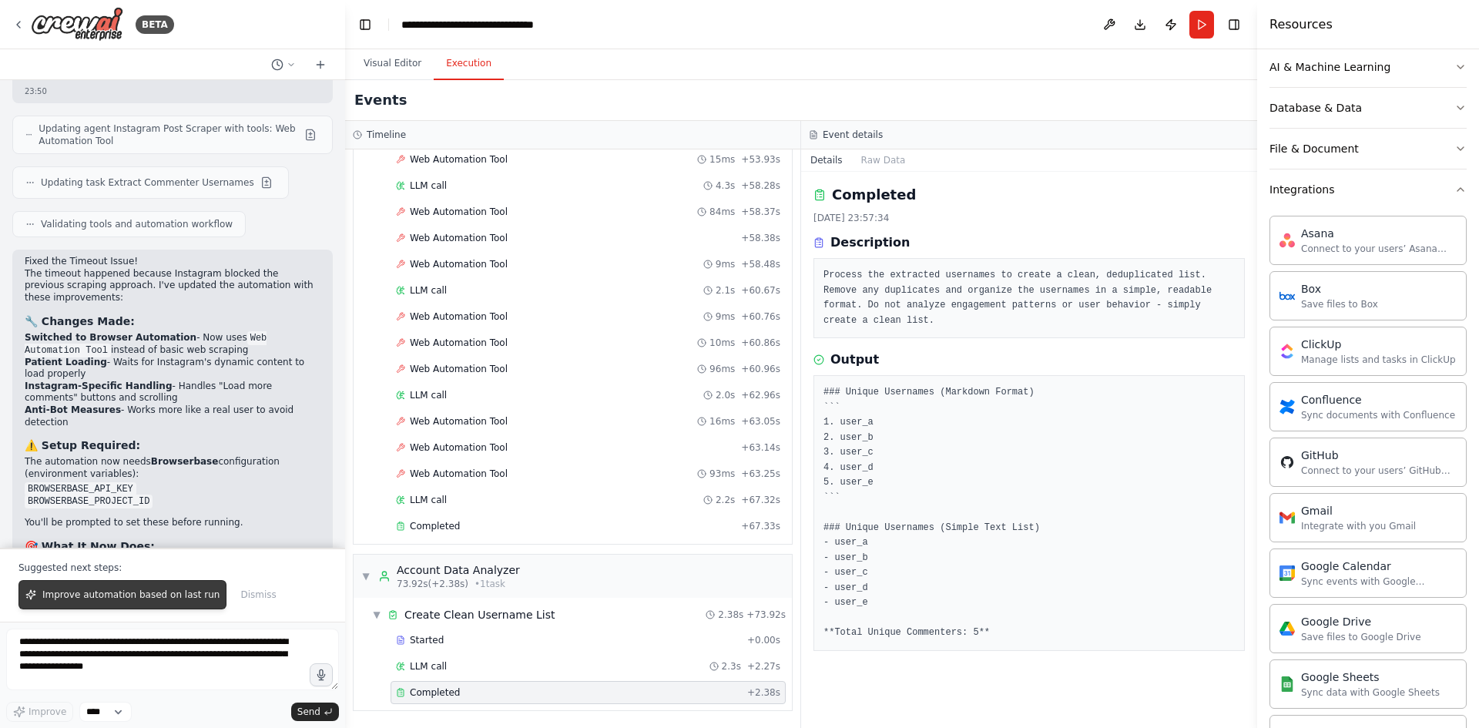
click at [153, 591] on span "Improve automation based on last run" at bounding box center [130, 595] width 177 height 12
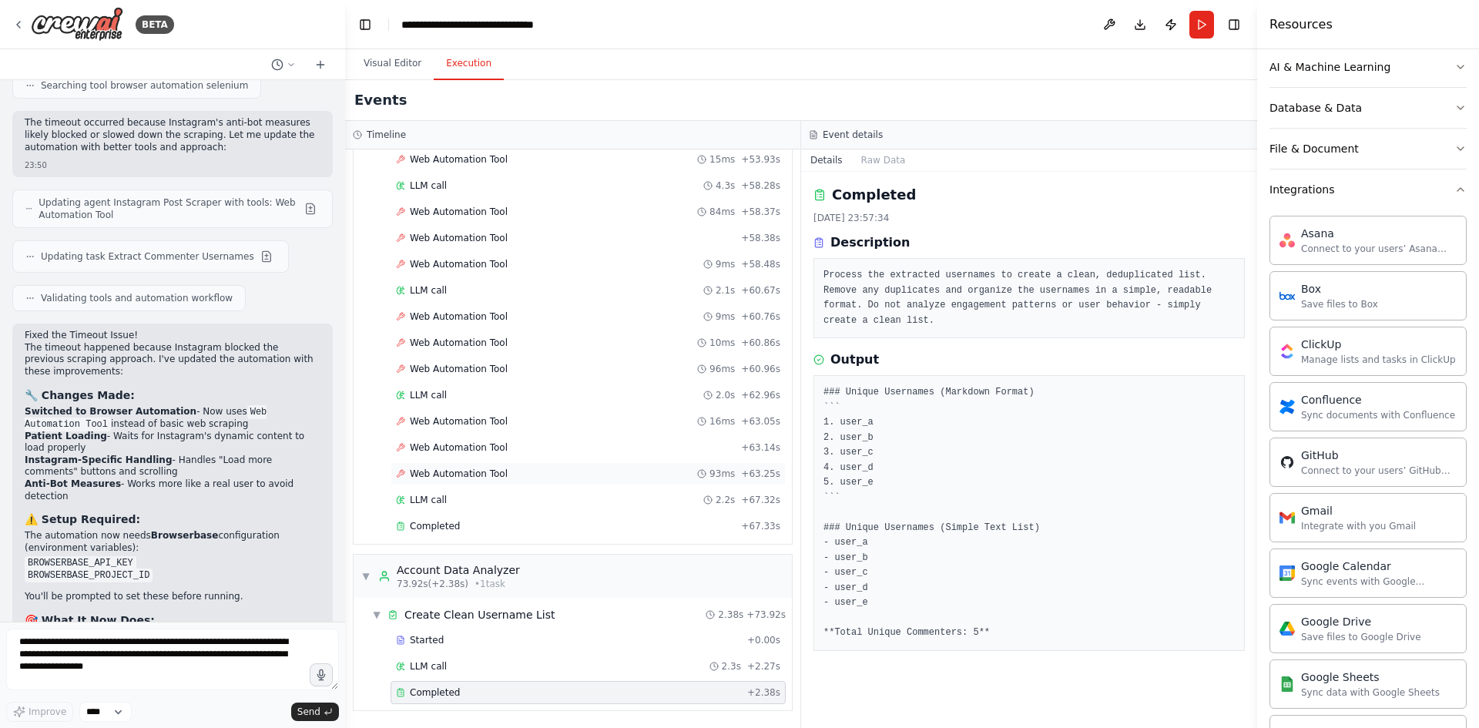
scroll to position [2873, 0]
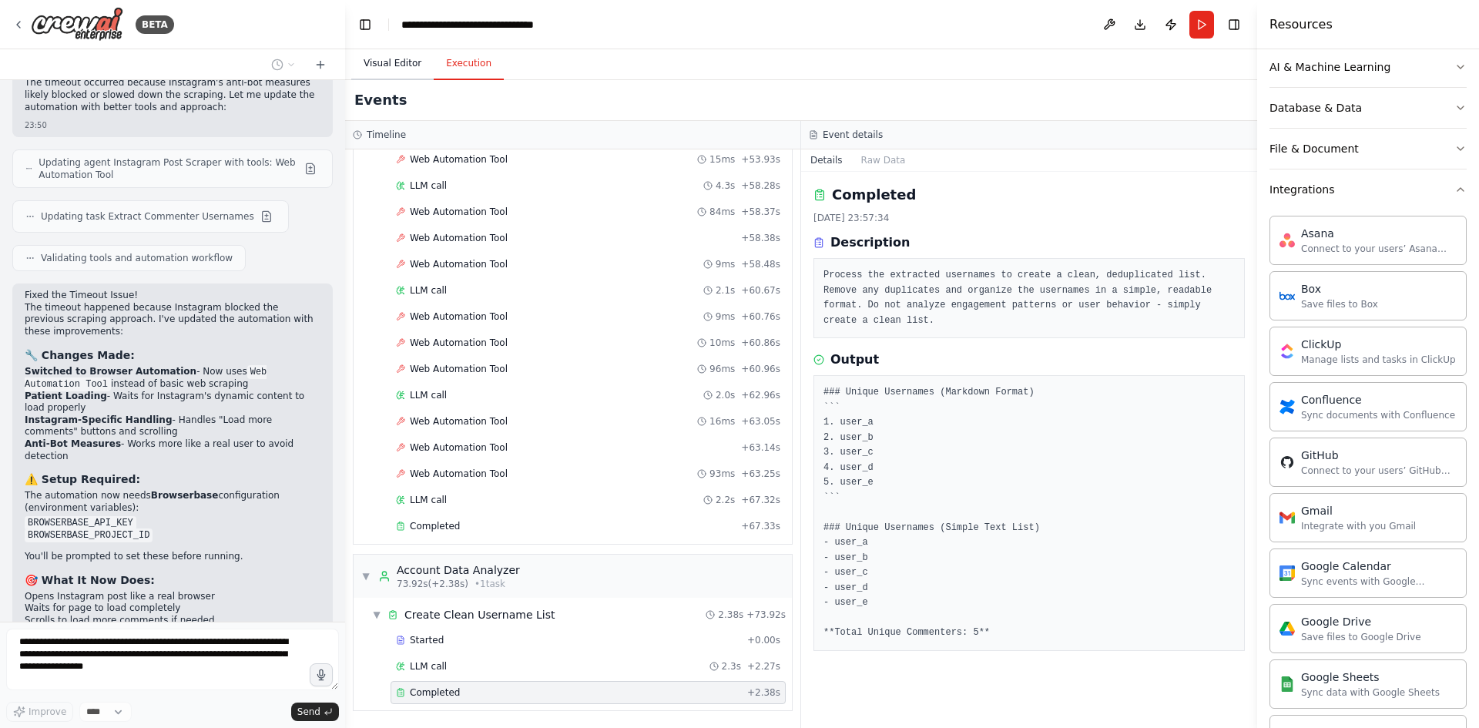
click at [392, 71] on button "Visual Editor" at bounding box center [392, 64] width 82 height 32
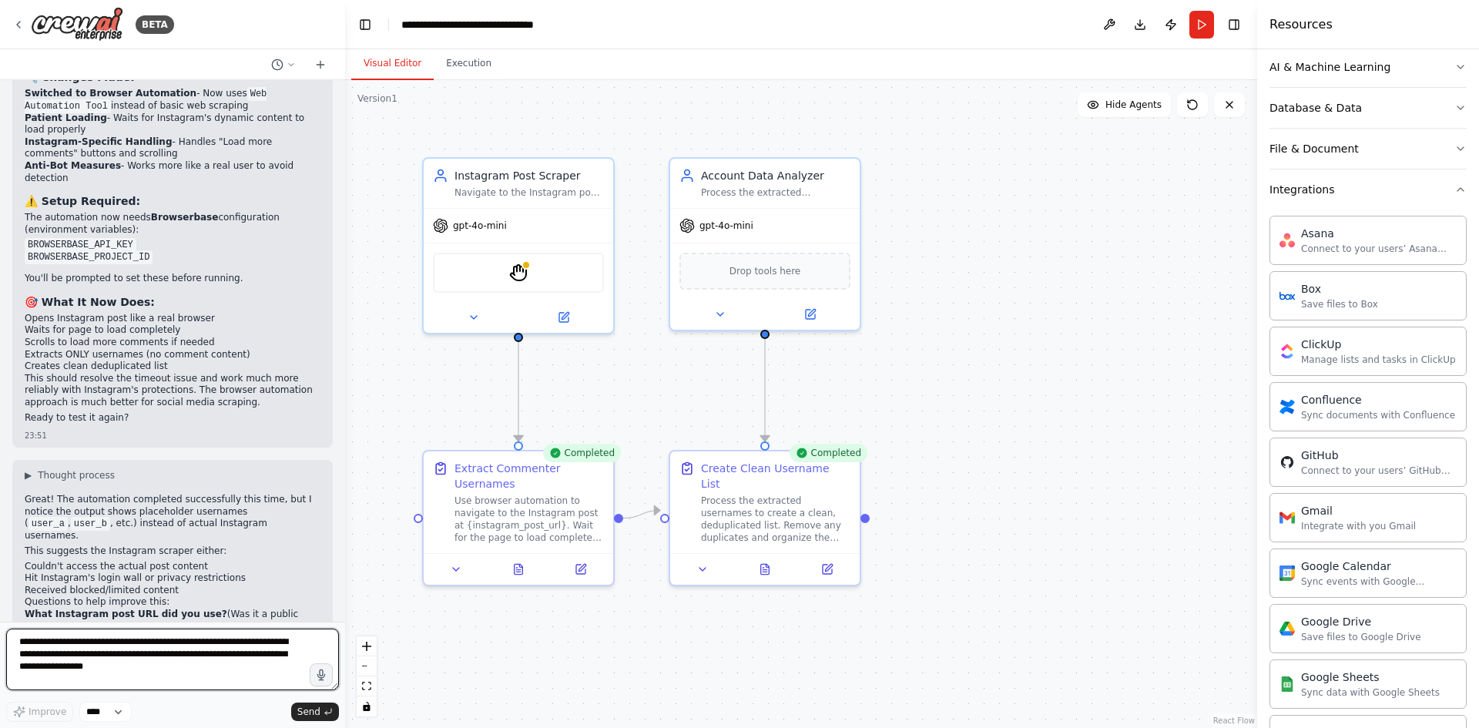
scroll to position [3229, 0]
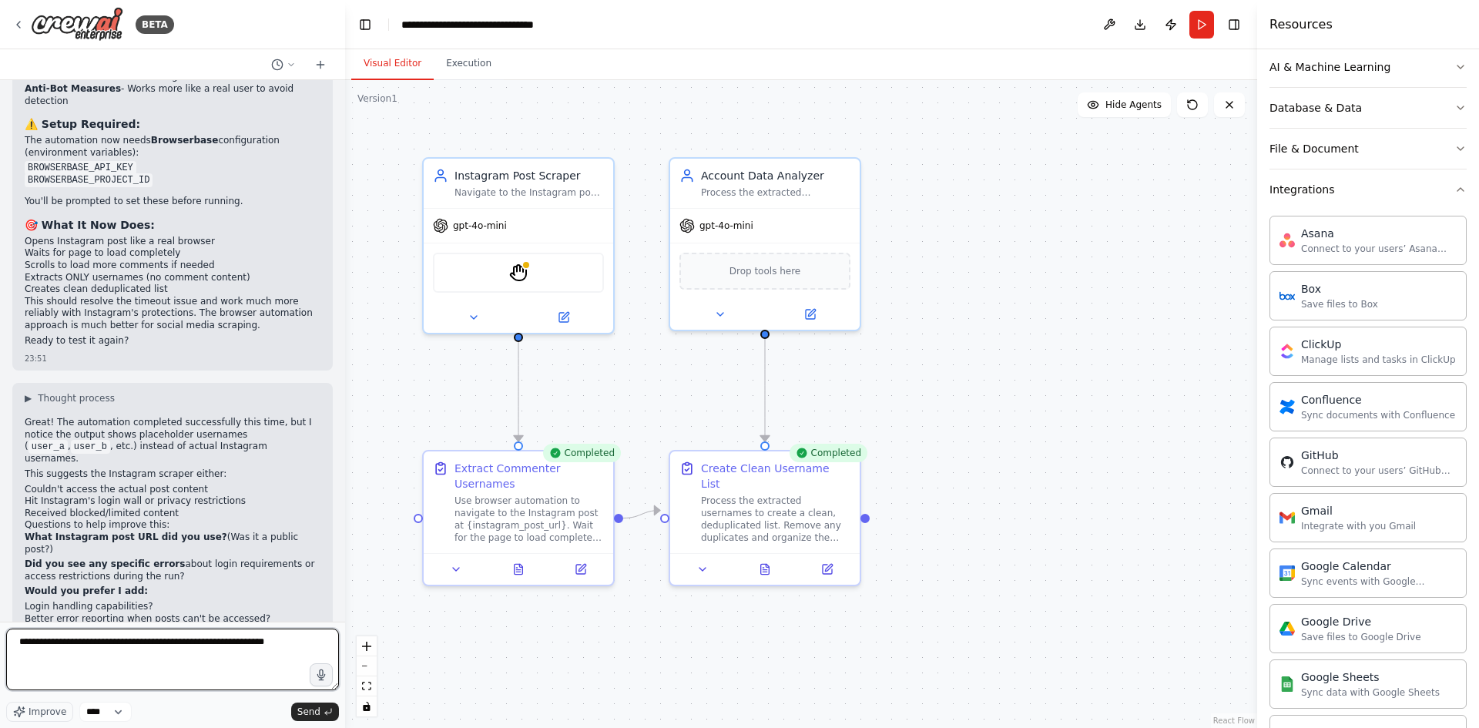
click at [295, 642] on textarea "**********" at bounding box center [172, 660] width 333 height 62
paste textarea "**********"
type textarea "**********"
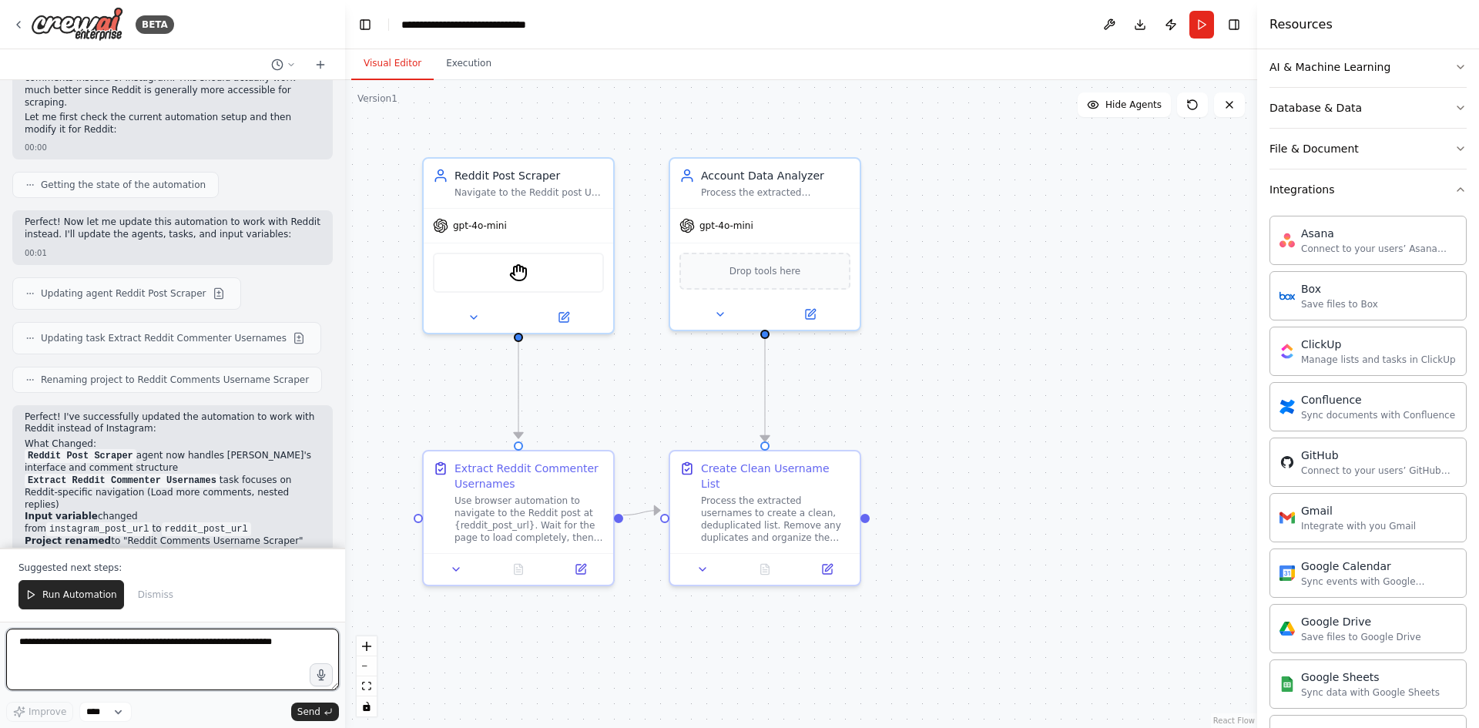
scroll to position [4108, 0]
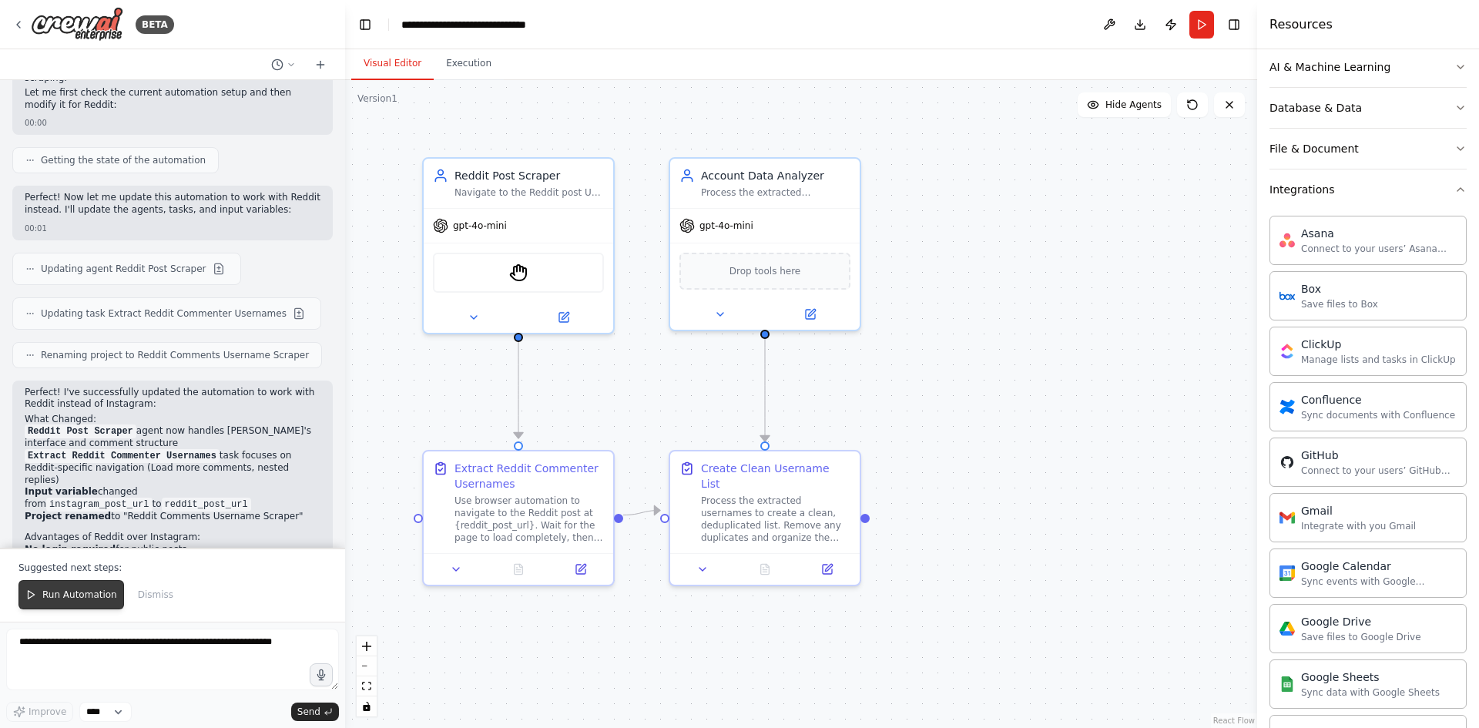
click at [96, 589] on span "Run Automation" at bounding box center [79, 595] width 75 height 12
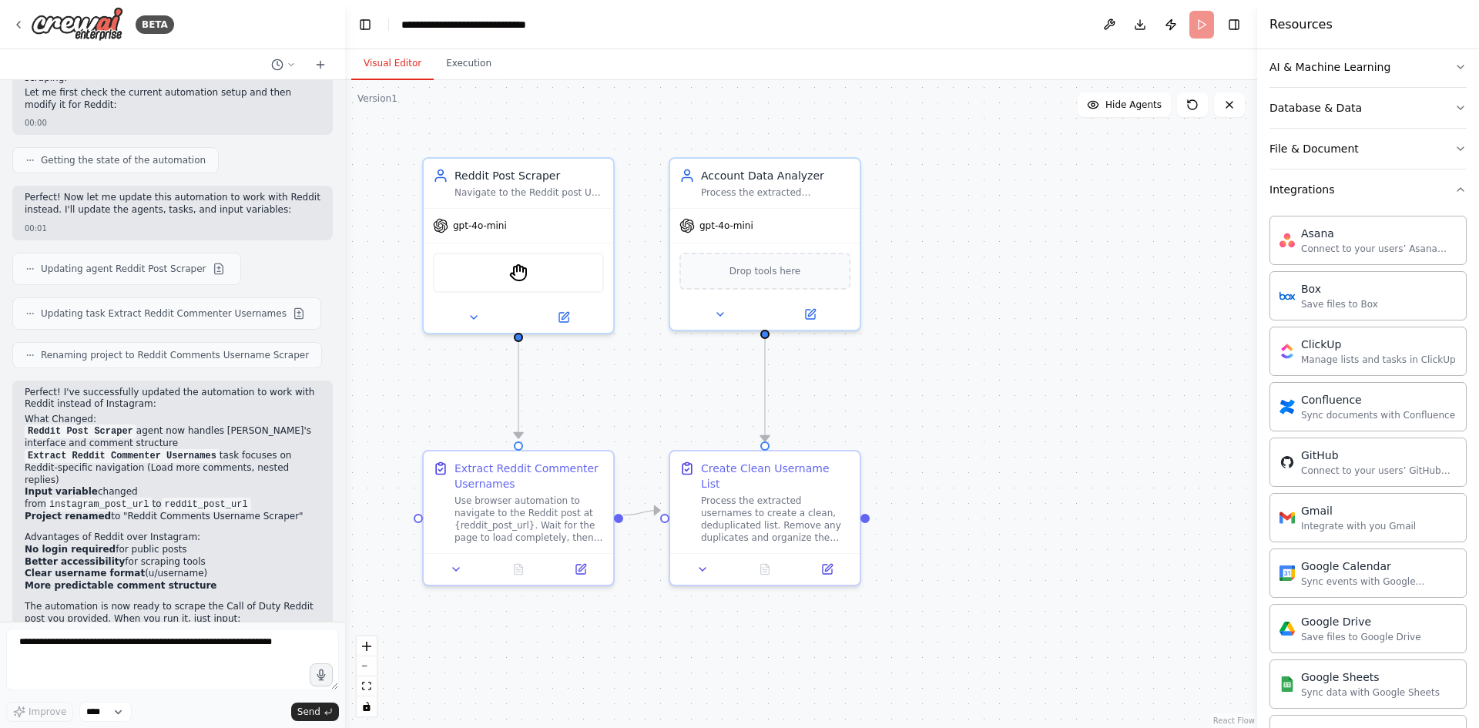
scroll to position [4034, 0]
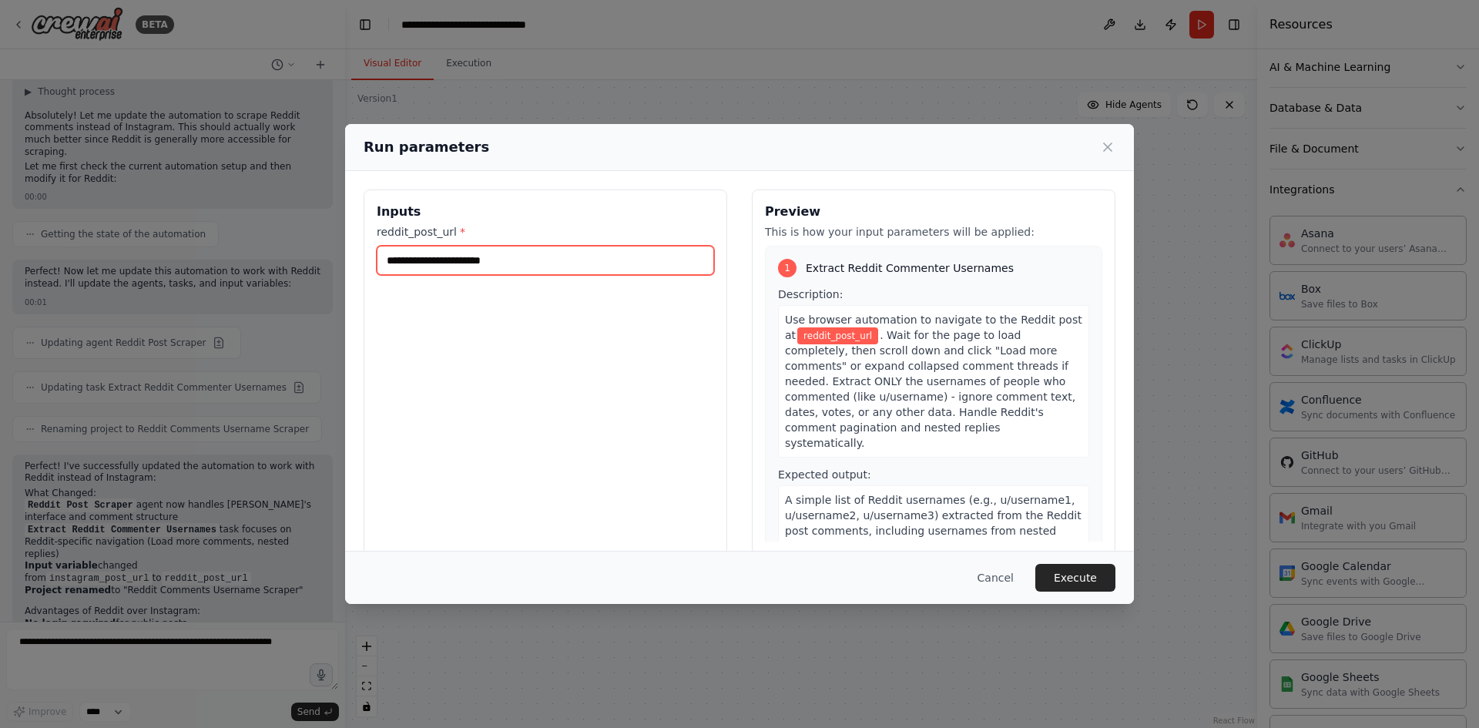
click at [439, 258] on input "reddit_post_url *" at bounding box center [545, 260] width 337 height 29
paste input "**********"
type input "**********"
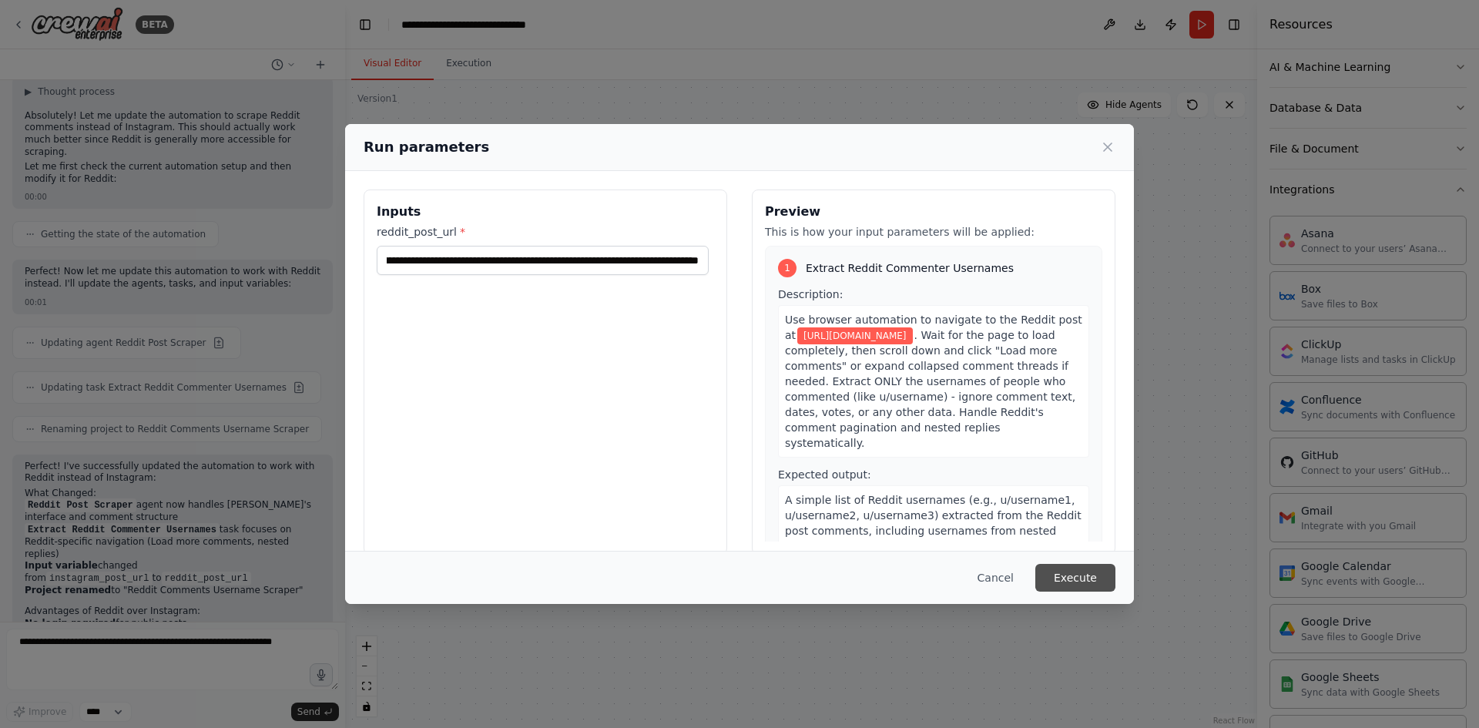
click at [1056, 580] on button "Execute" at bounding box center [1075, 578] width 80 height 28
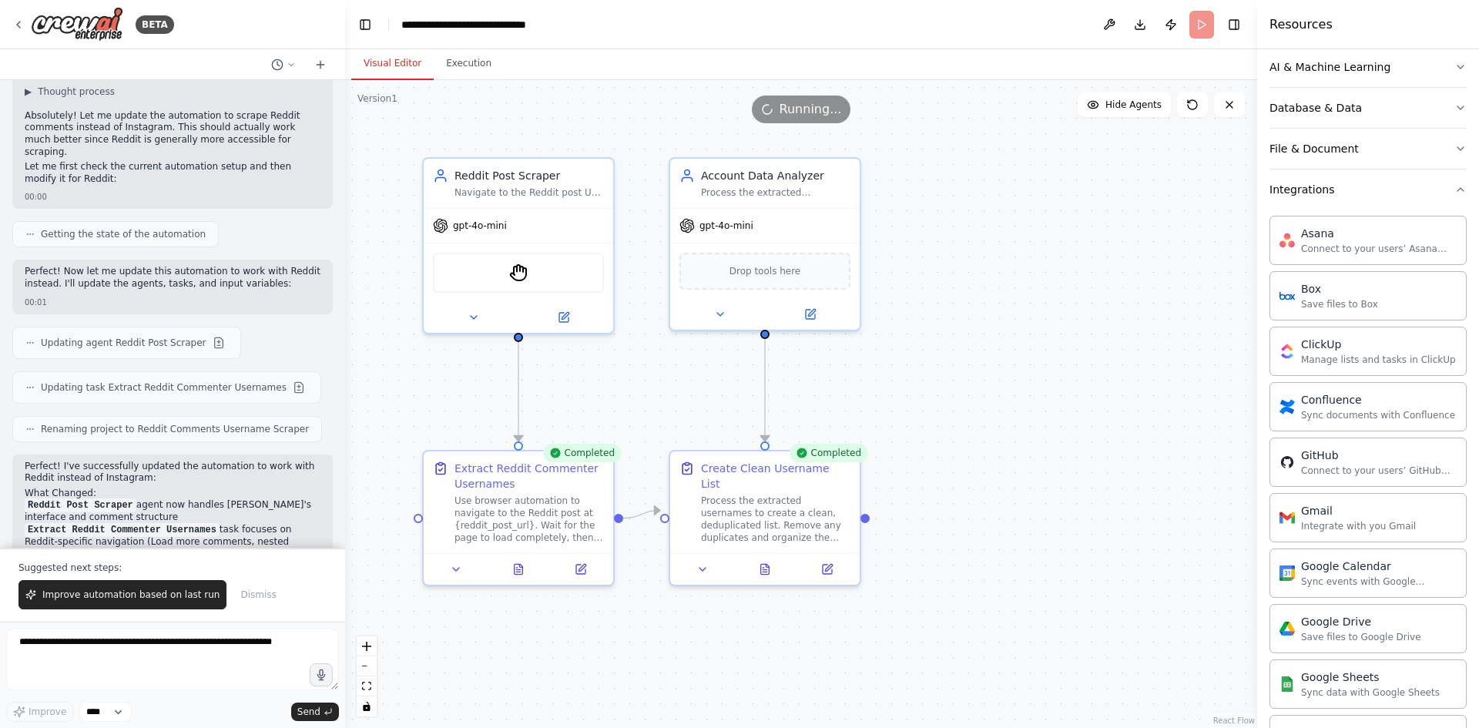
scroll to position [4108, 0]
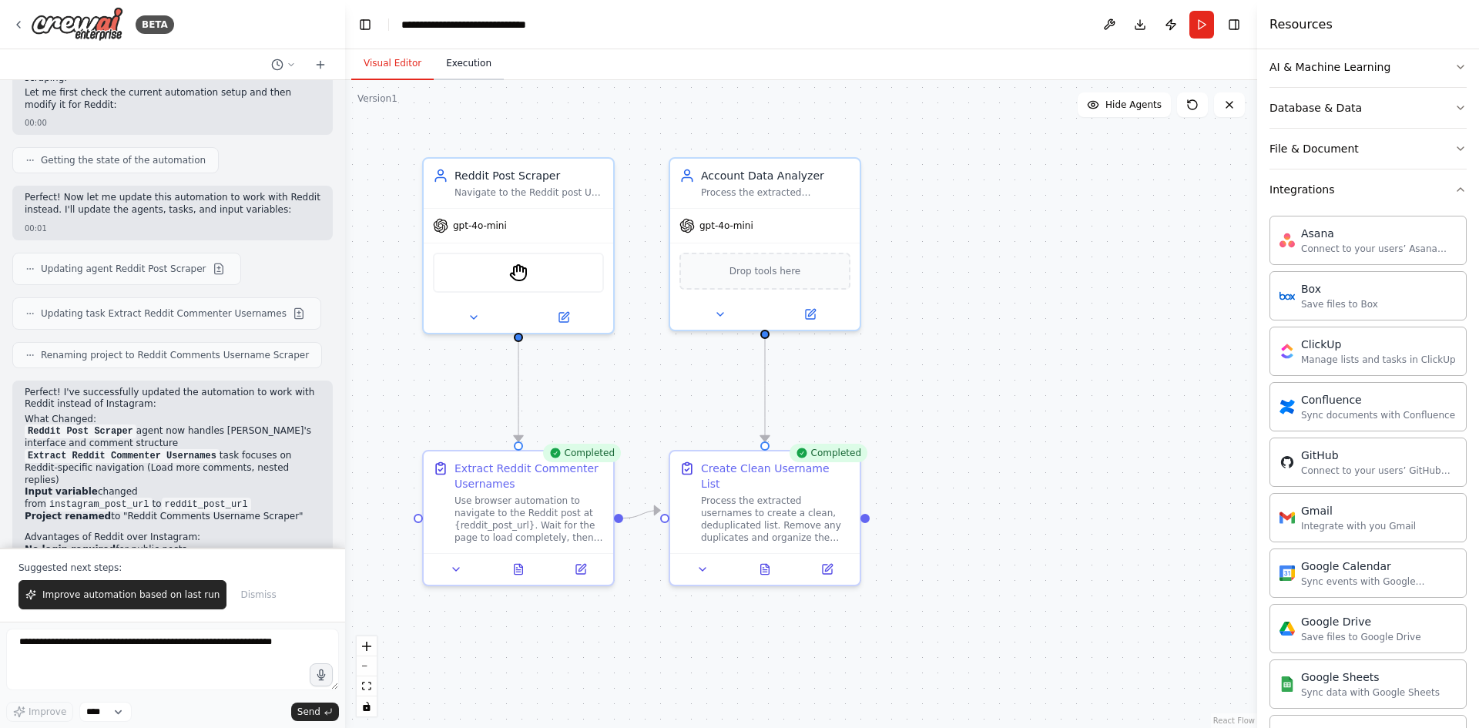
click at [471, 78] on button "Execution" at bounding box center [469, 64] width 70 height 32
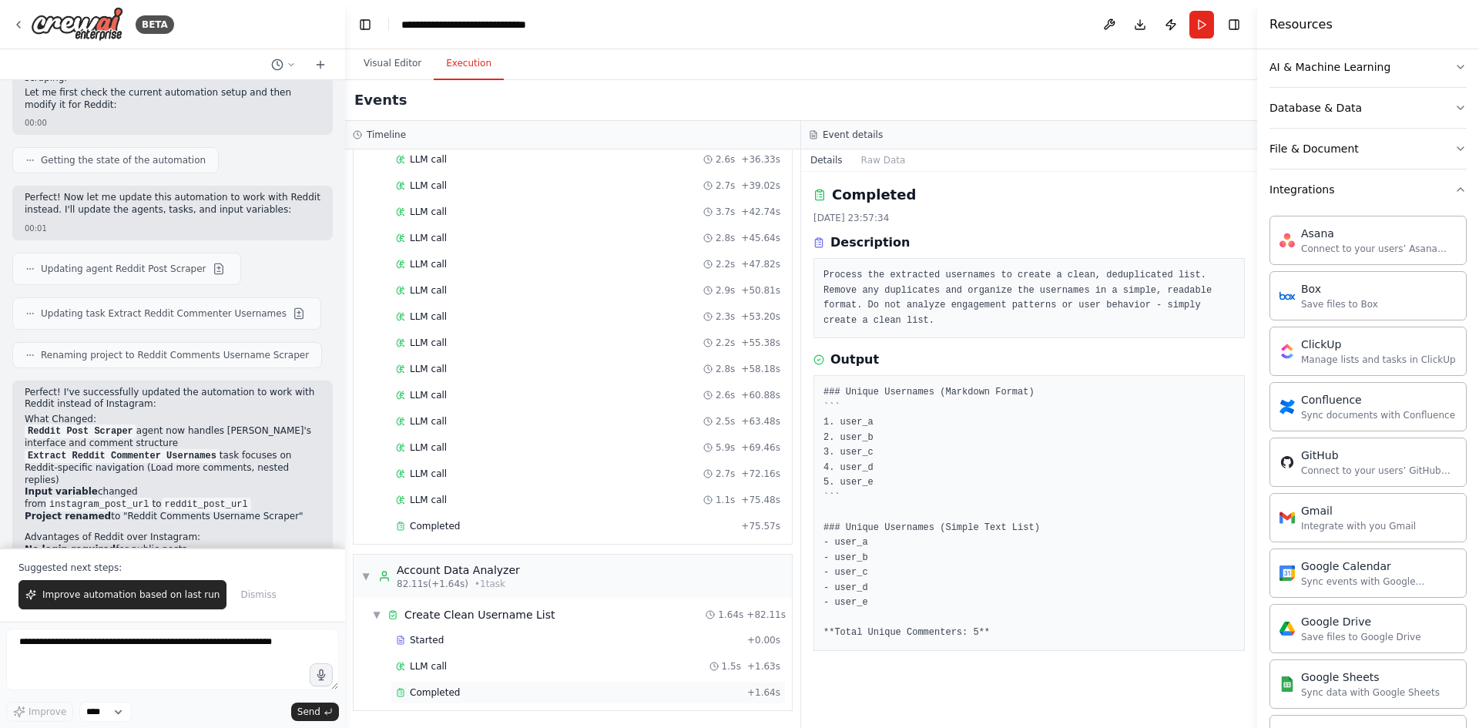
click at [498, 691] on div "Completed" at bounding box center [568, 692] width 345 height 12
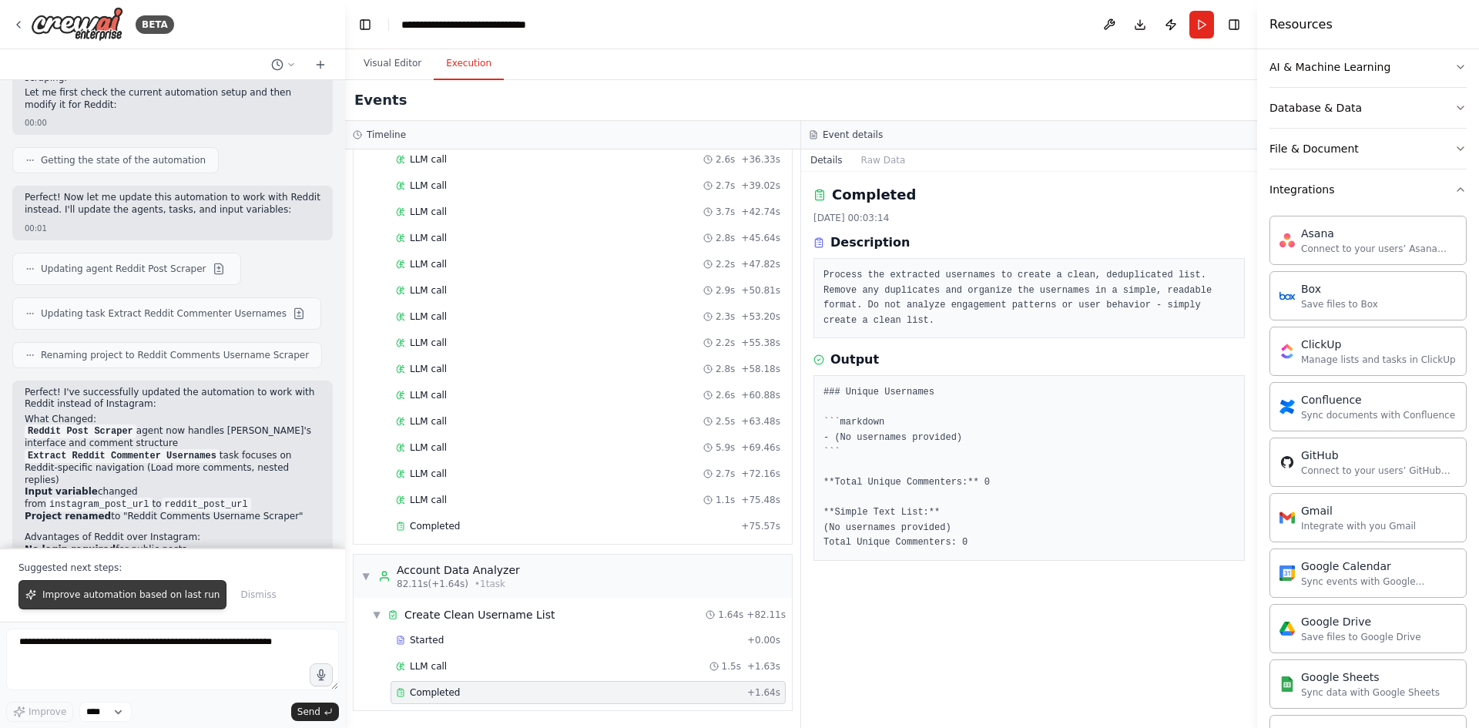
click at [99, 593] on span "Improve automation based on last run" at bounding box center [130, 595] width 177 height 12
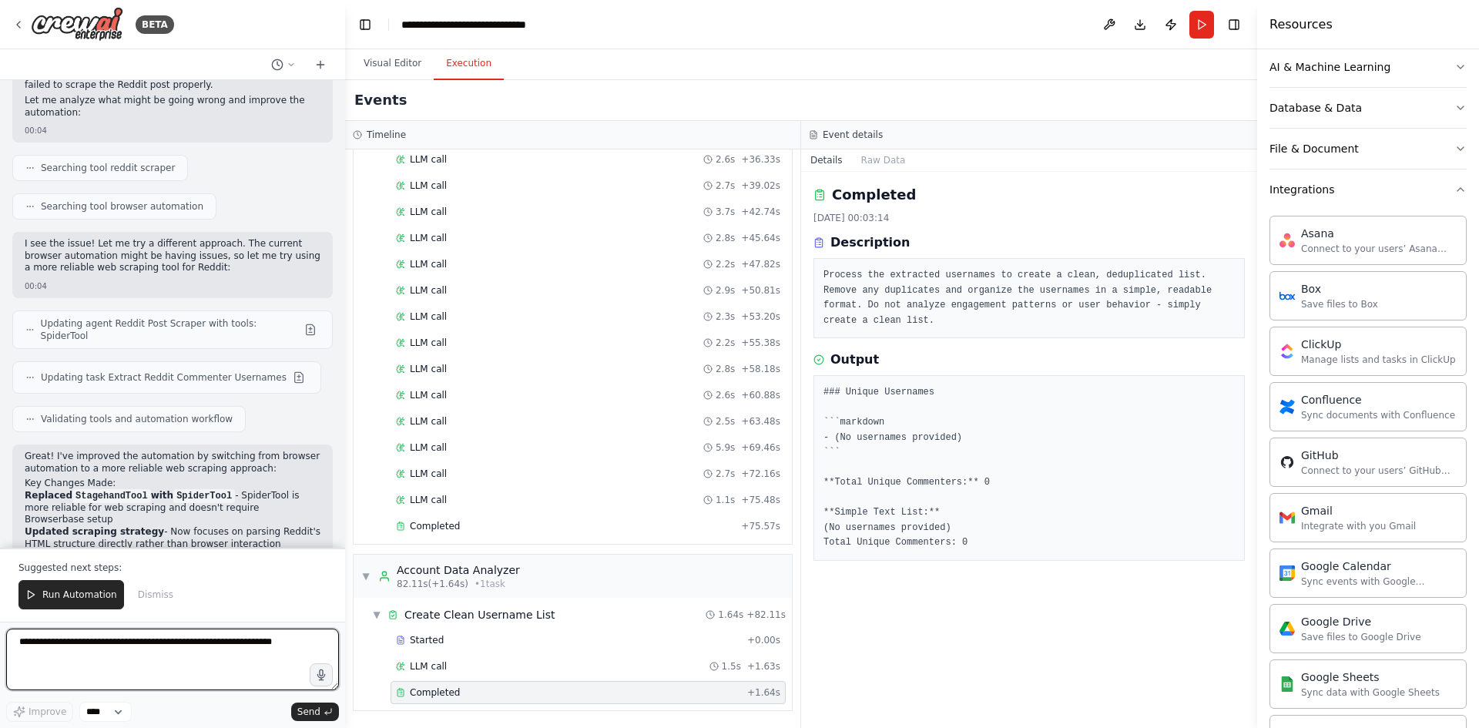
scroll to position [4862, 0]
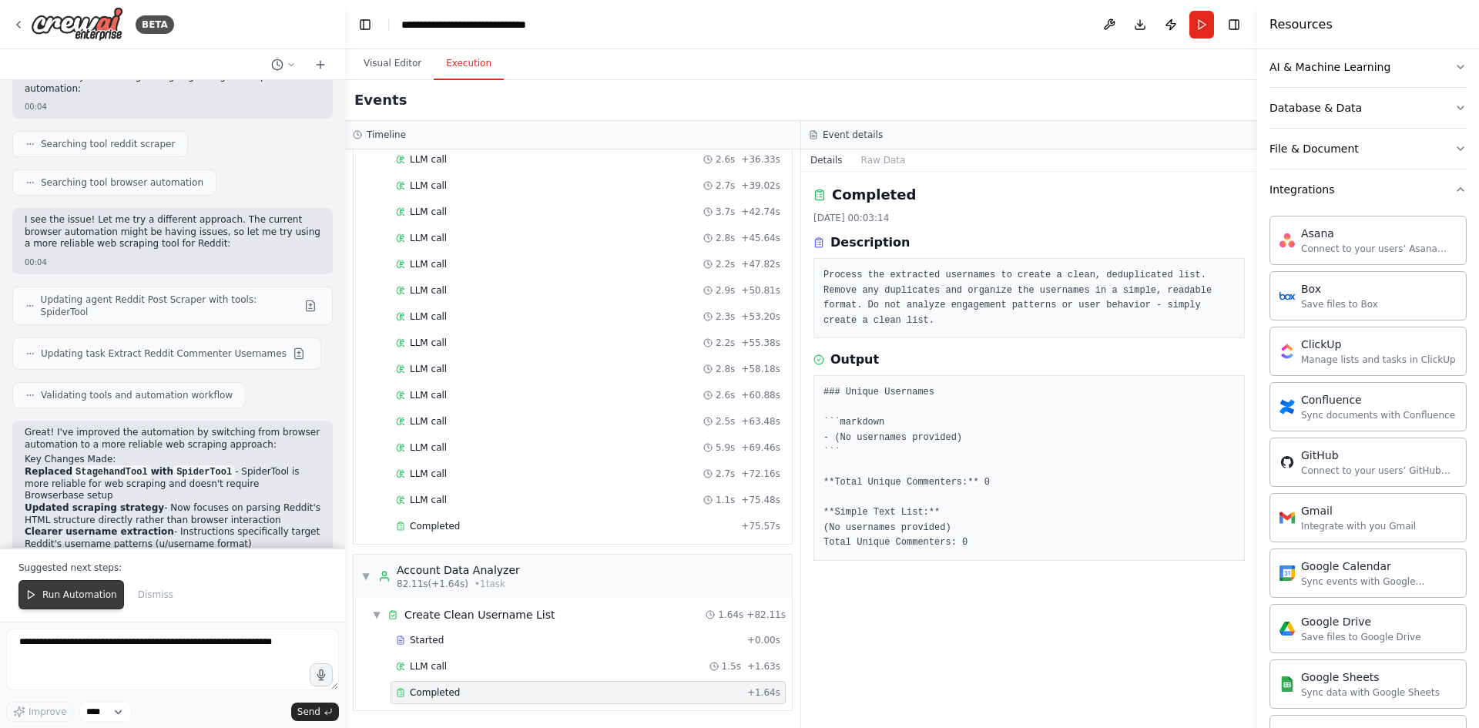
click at [66, 586] on button "Run Automation" at bounding box center [71, 594] width 106 height 29
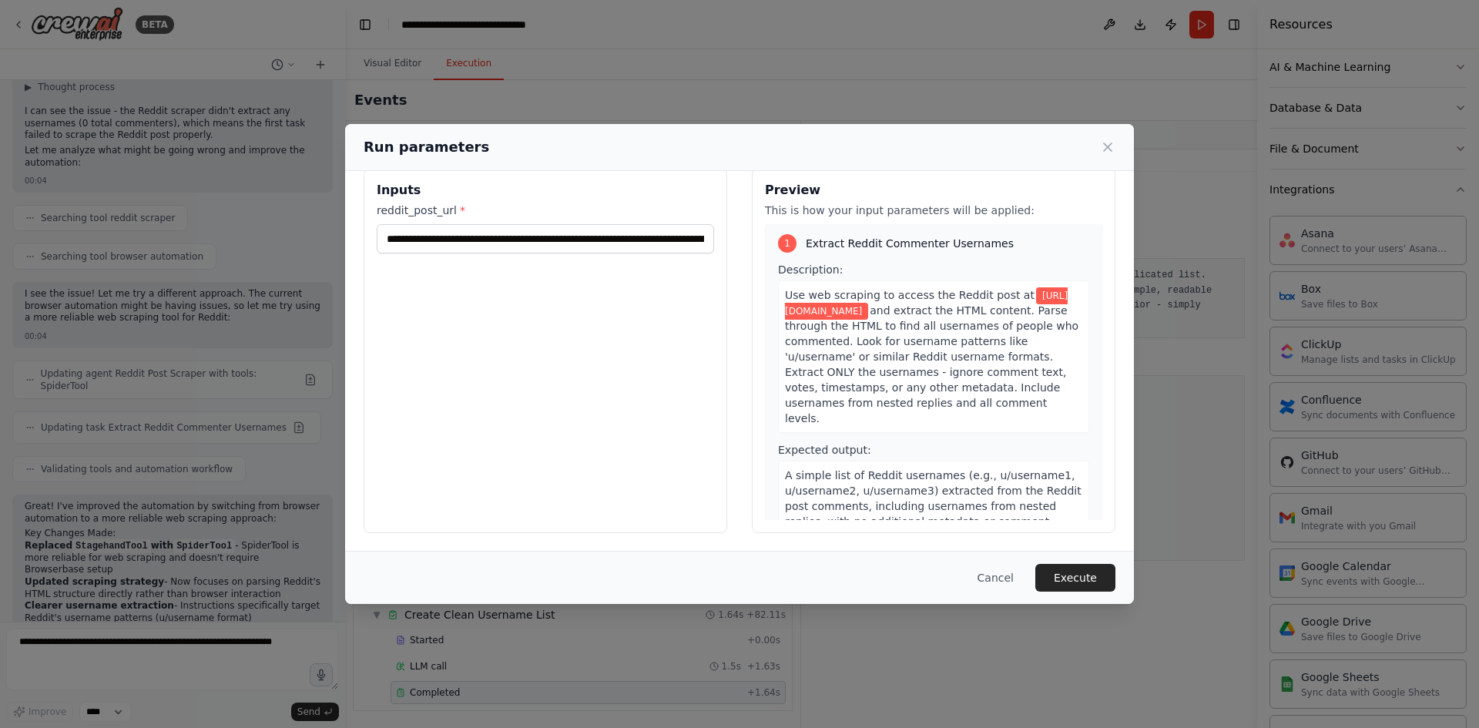
scroll to position [0, 0]
click at [1075, 581] on button "Execute" at bounding box center [1075, 578] width 80 height 28
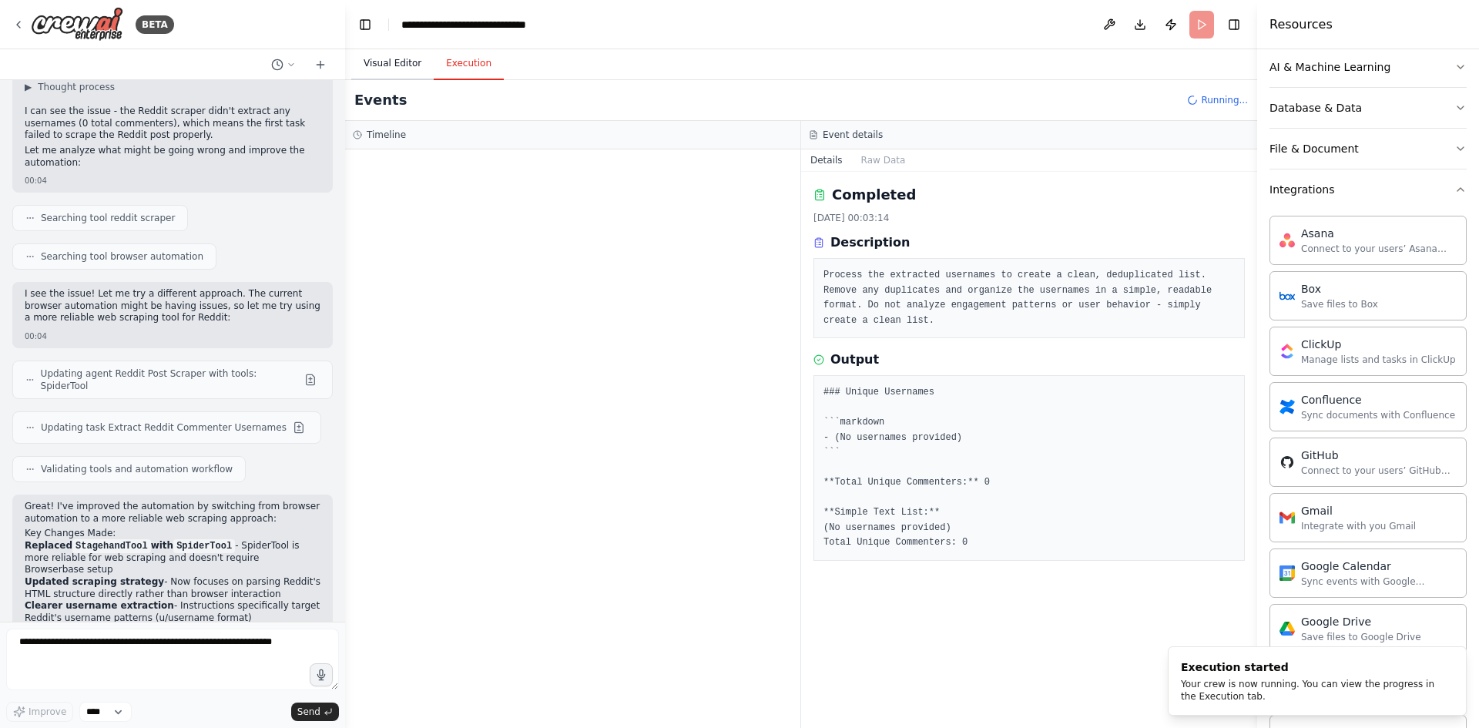
click at [389, 72] on button "Visual Editor" at bounding box center [392, 64] width 82 height 32
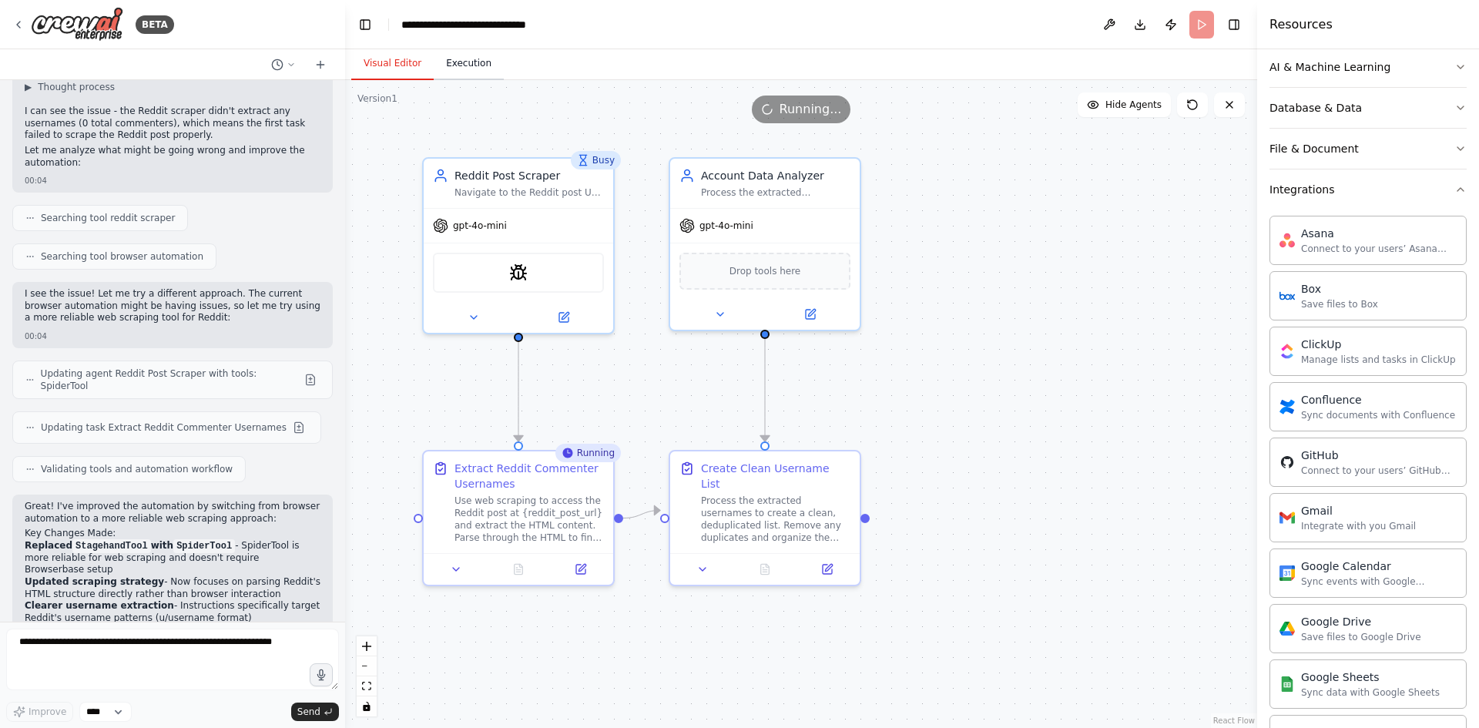
click at [478, 64] on button "Execution" at bounding box center [469, 64] width 70 height 32
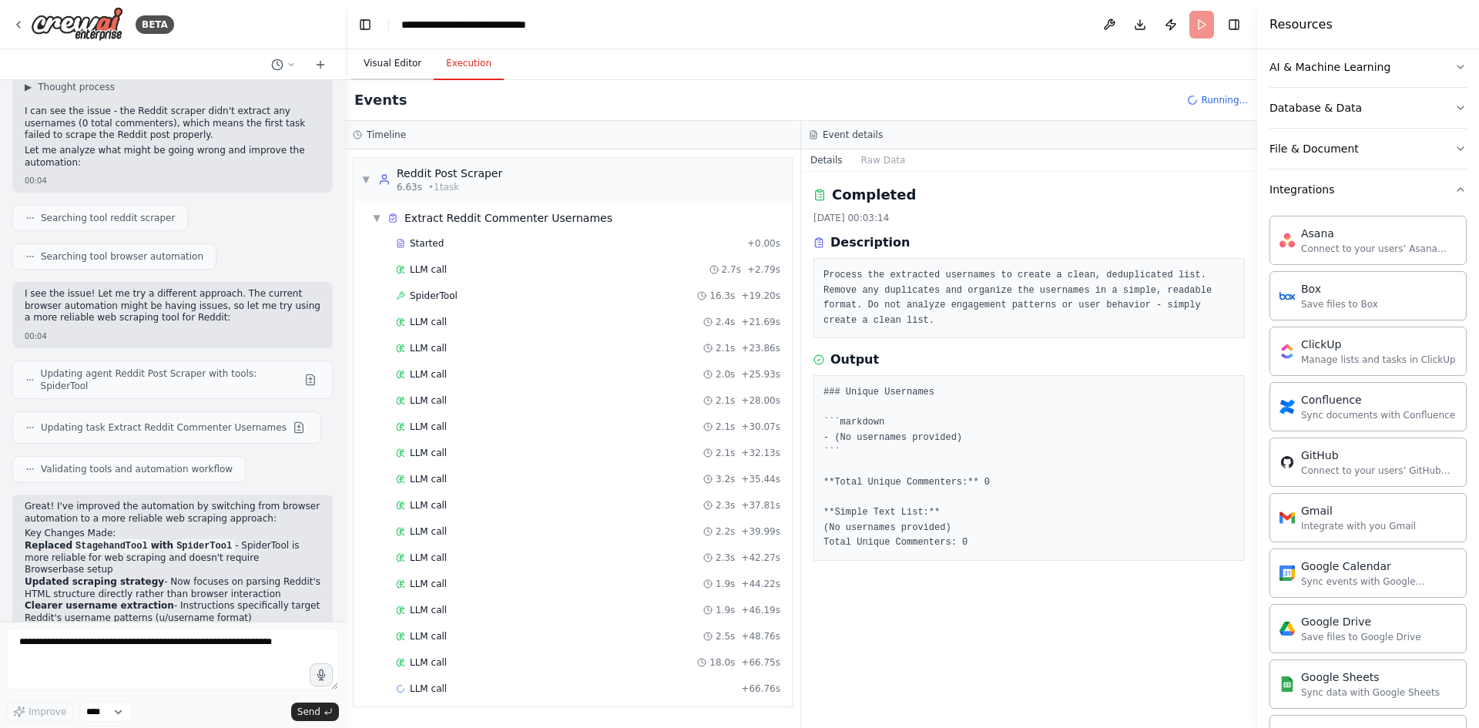
click at [422, 59] on button "Visual Editor" at bounding box center [392, 64] width 82 height 32
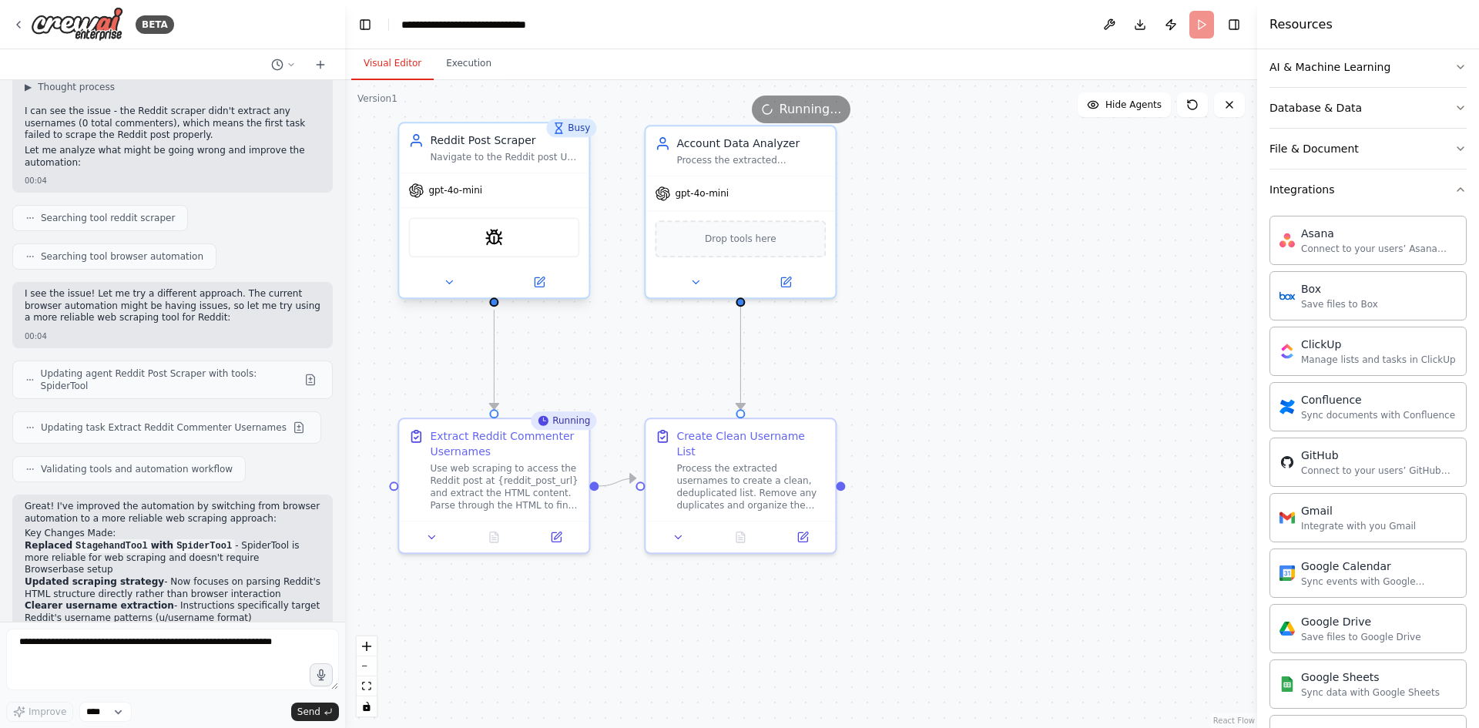
drag, startPoint x: 644, startPoint y: 314, endPoint x: 538, endPoint y: 187, distance: 165.7
click at [648, 337] on div ".deletable-edge-delete-btn { width: 20px; height: 20px; border: 0px solid #ffff…" at bounding box center [801, 404] width 912 height 648
click at [464, 60] on button "Execution" at bounding box center [469, 64] width 70 height 32
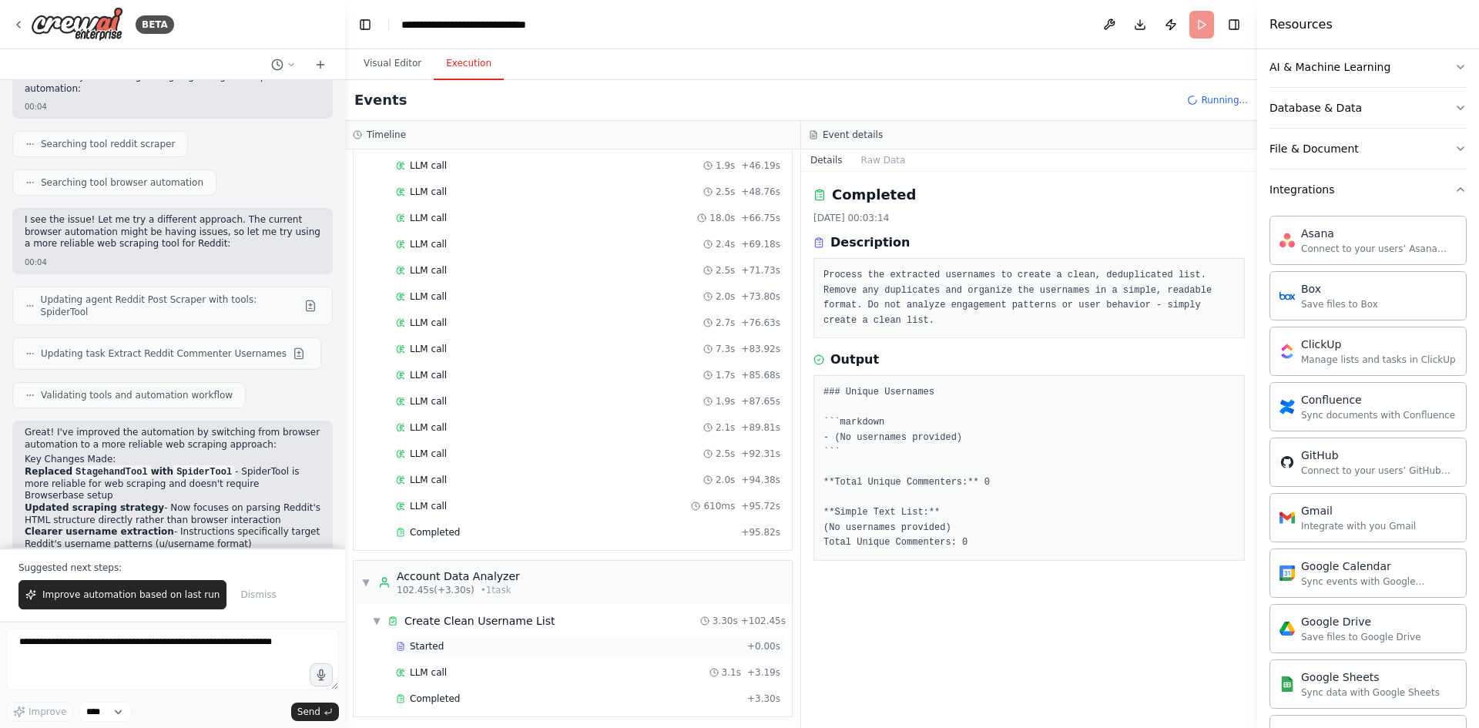
scroll to position [451, 0]
click at [498, 687] on div "Completed" at bounding box center [568, 692] width 345 height 12
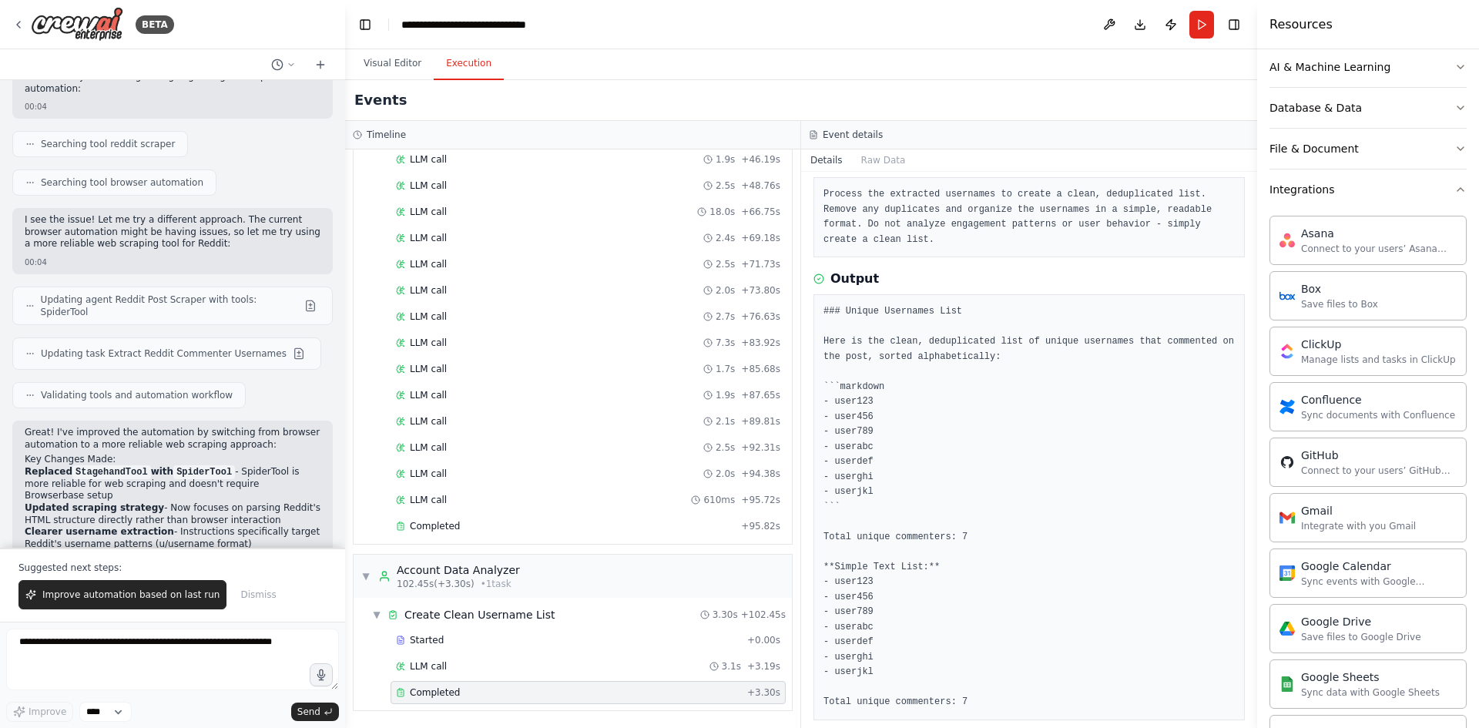
scroll to position [82, 0]
click at [71, 599] on span "Improve automation based on last run" at bounding box center [130, 595] width 177 height 12
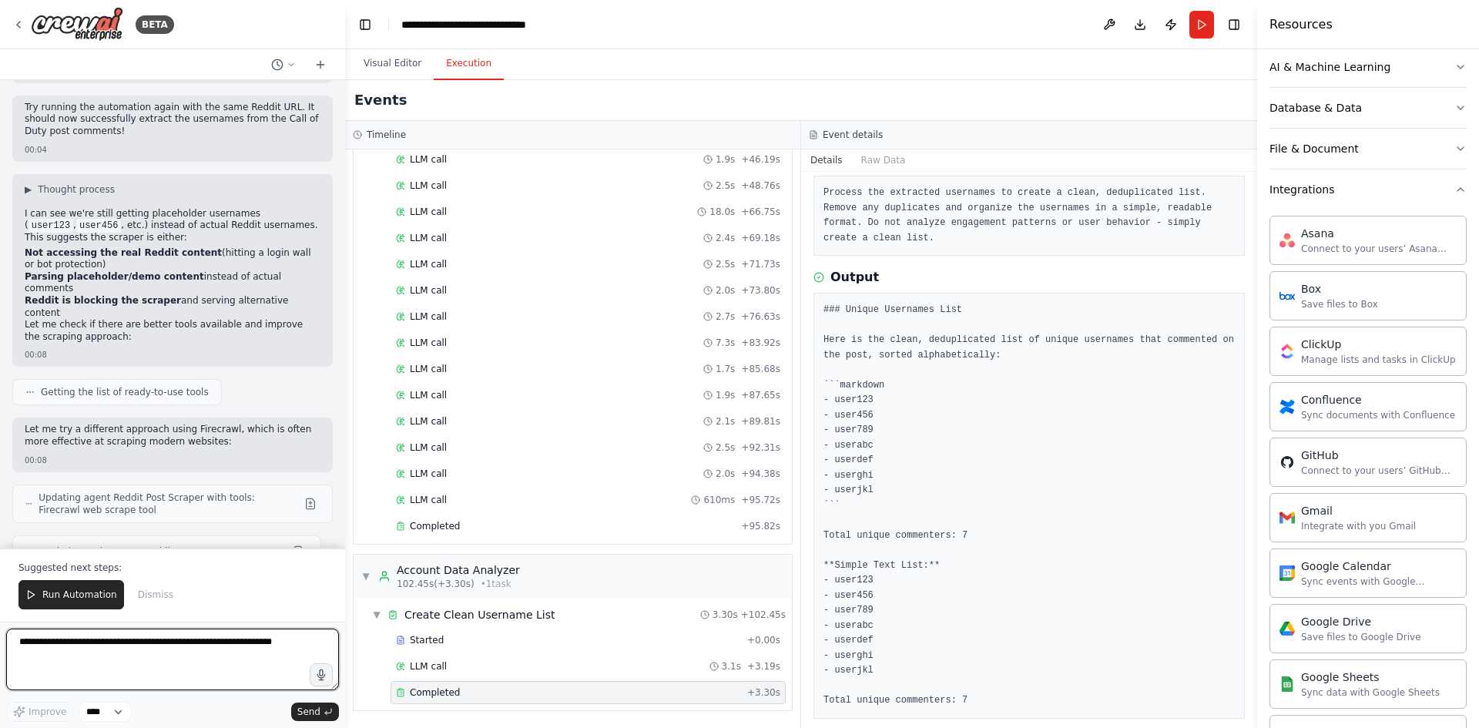
scroll to position [5482, 0]
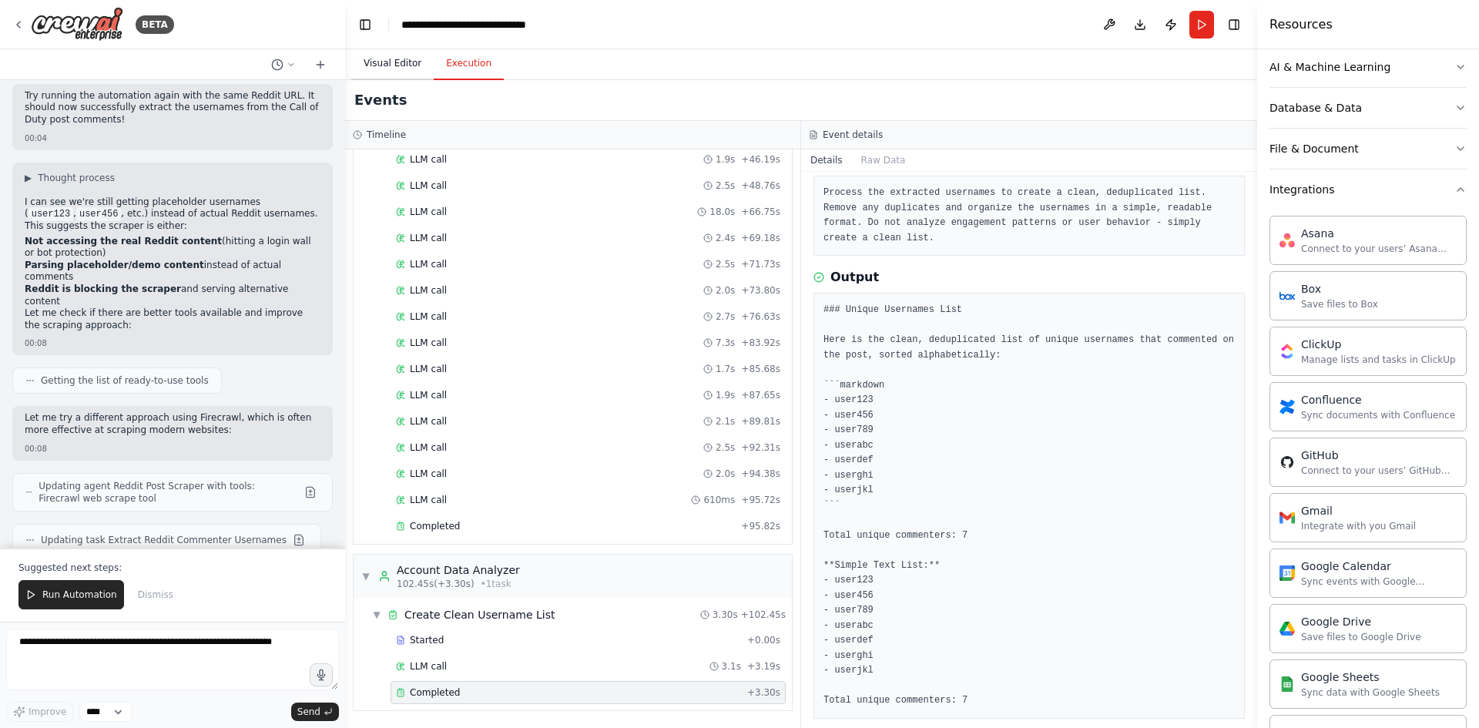
click at [378, 65] on button "Visual Editor" at bounding box center [392, 64] width 82 height 32
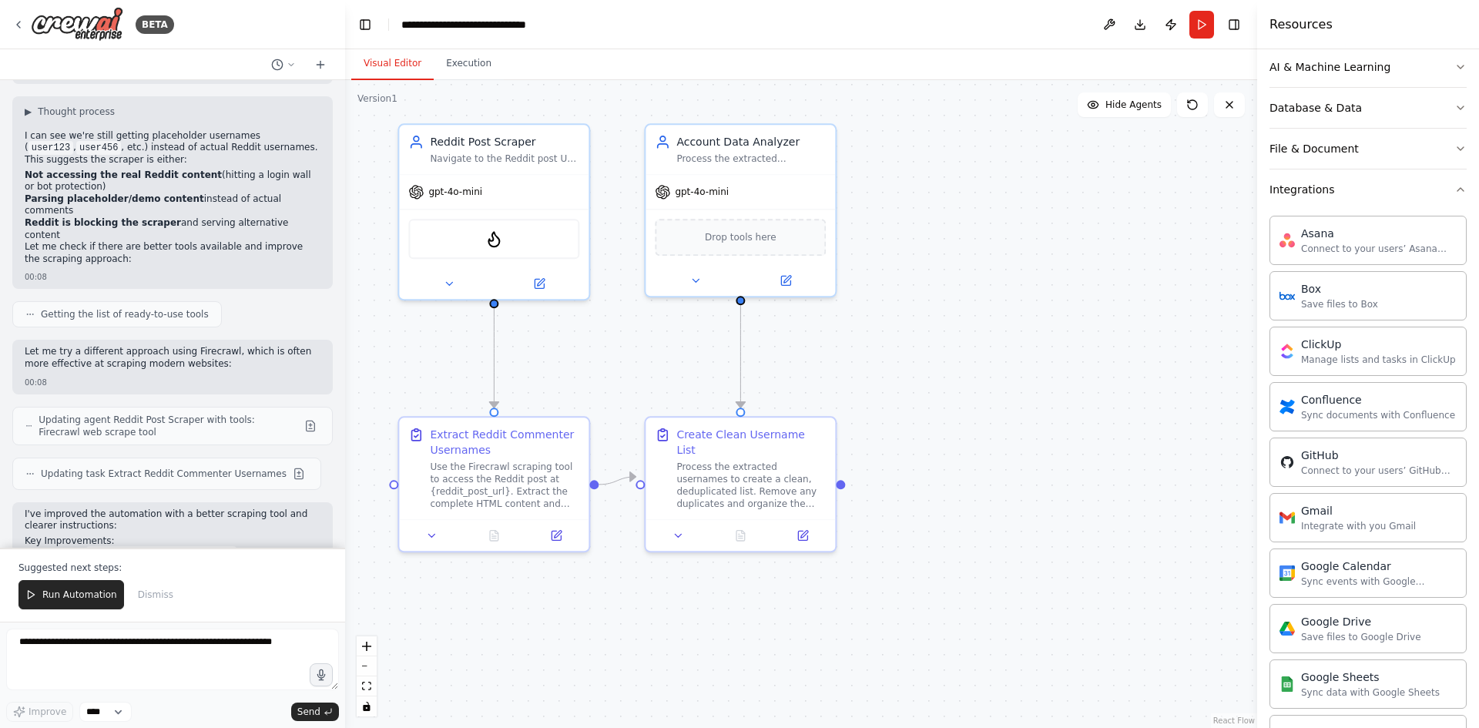
scroll to position [5560, 0]
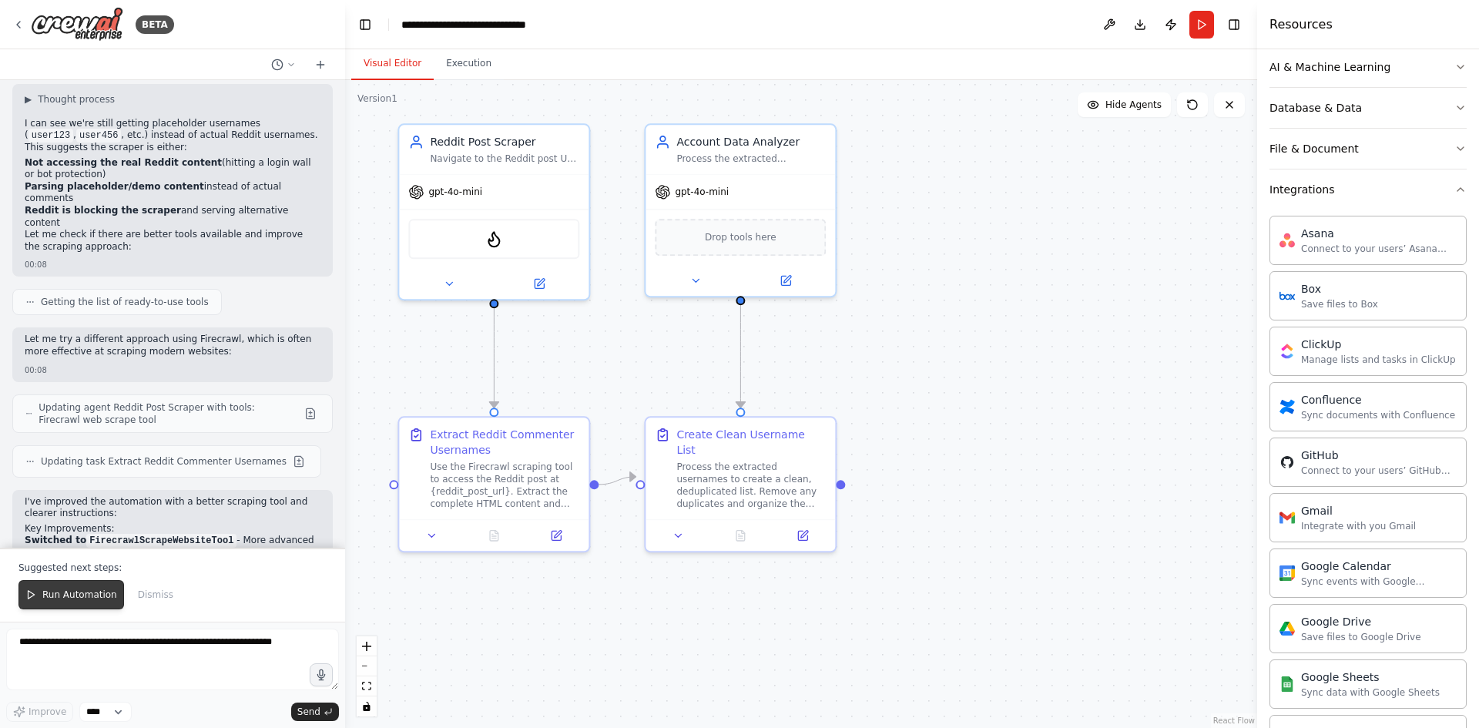
click at [64, 587] on button "Run Automation" at bounding box center [71, 594] width 106 height 29
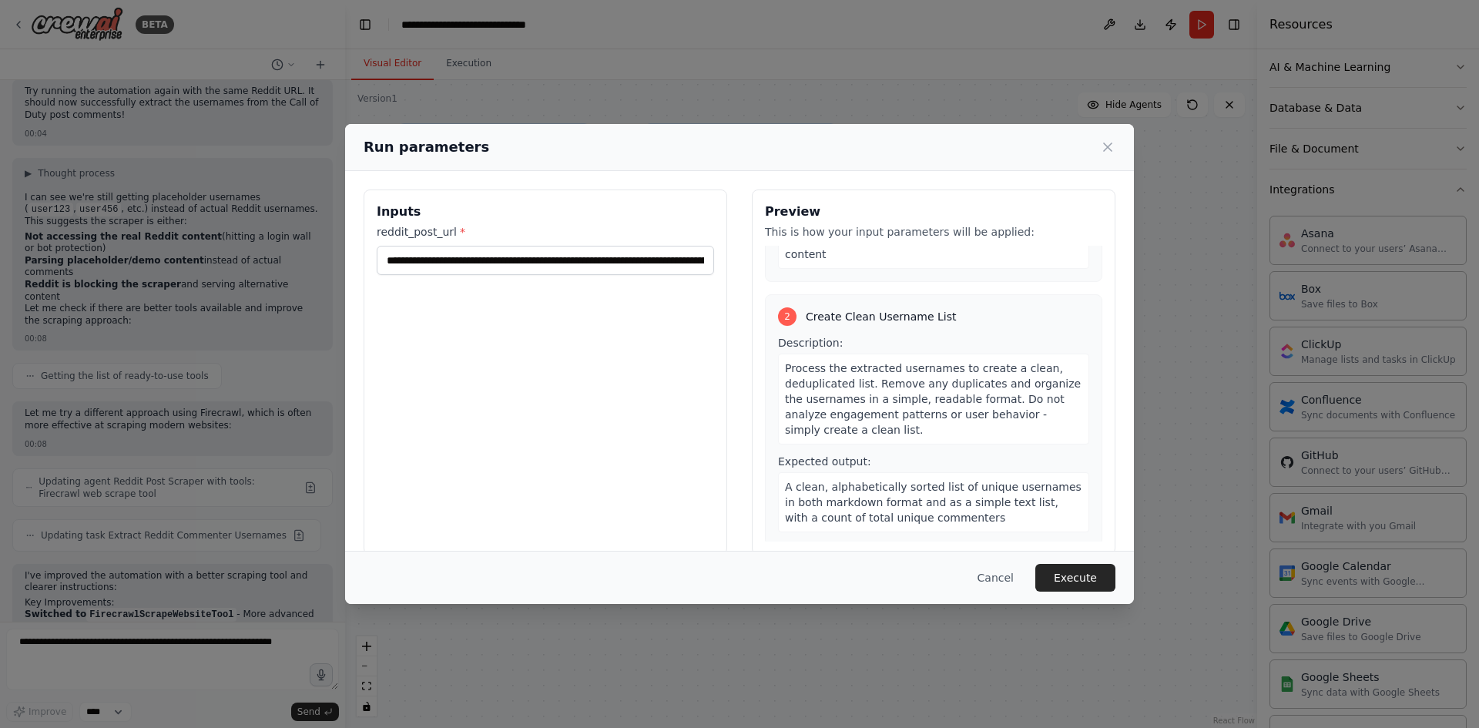
scroll to position [22, 0]
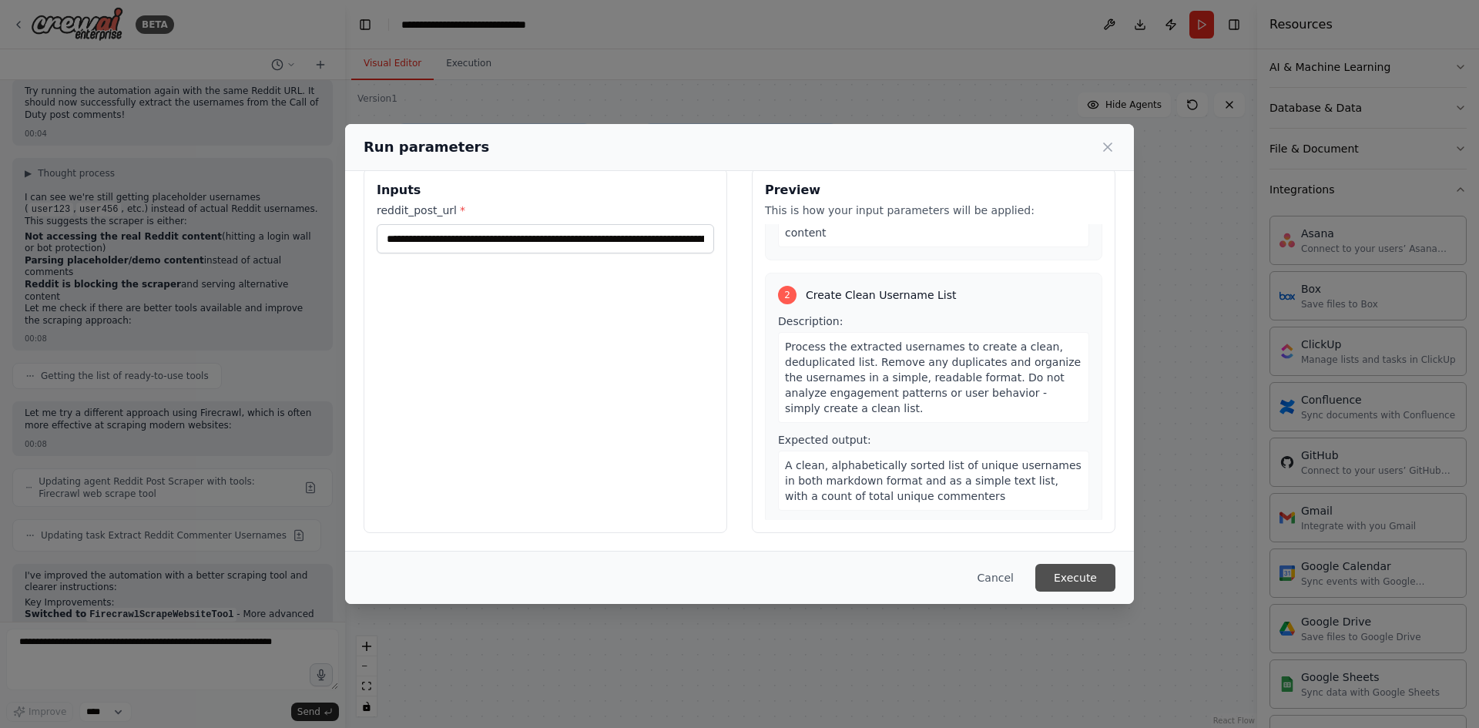
click at [1075, 582] on button "Execute" at bounding box center [1075, 578] width 80 height 28
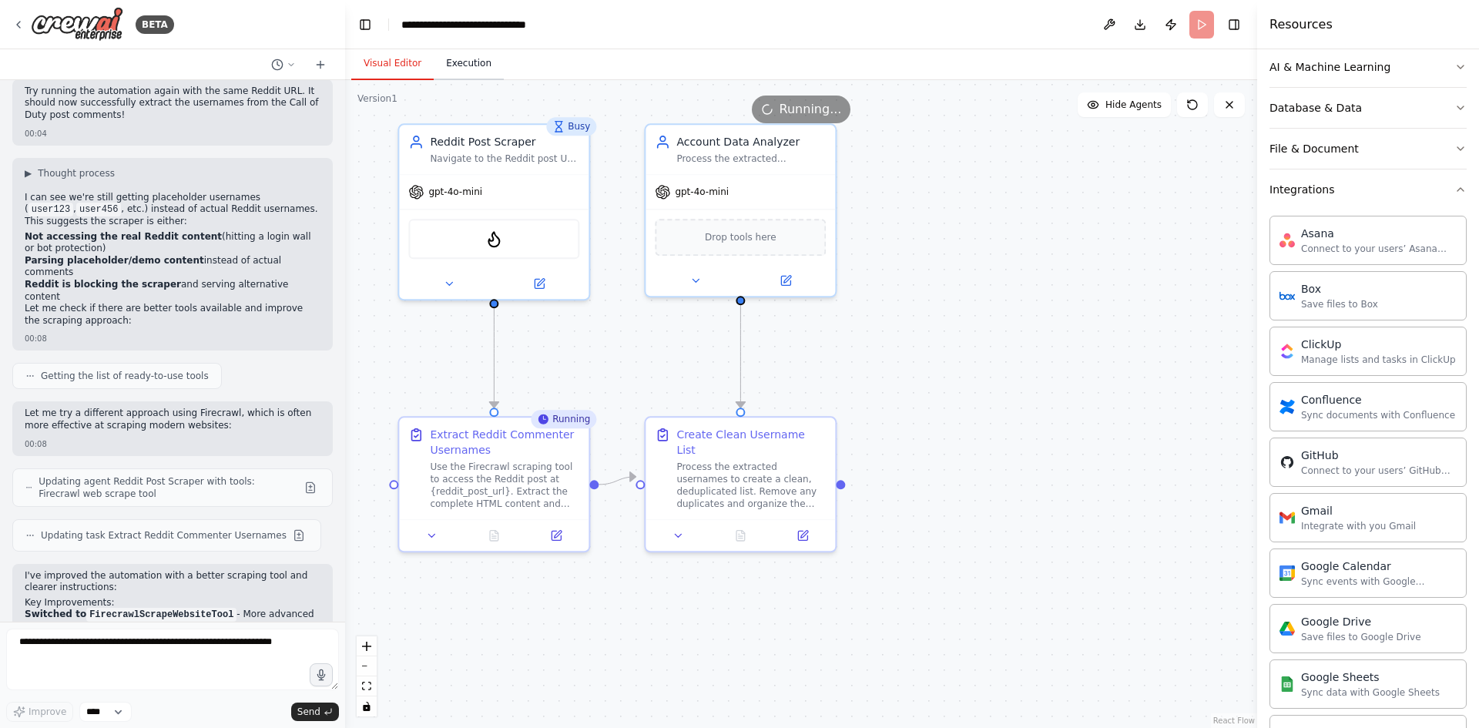
click at [472, 64] on button "Execution" at bounding box center [469, 64] width 70 height 32
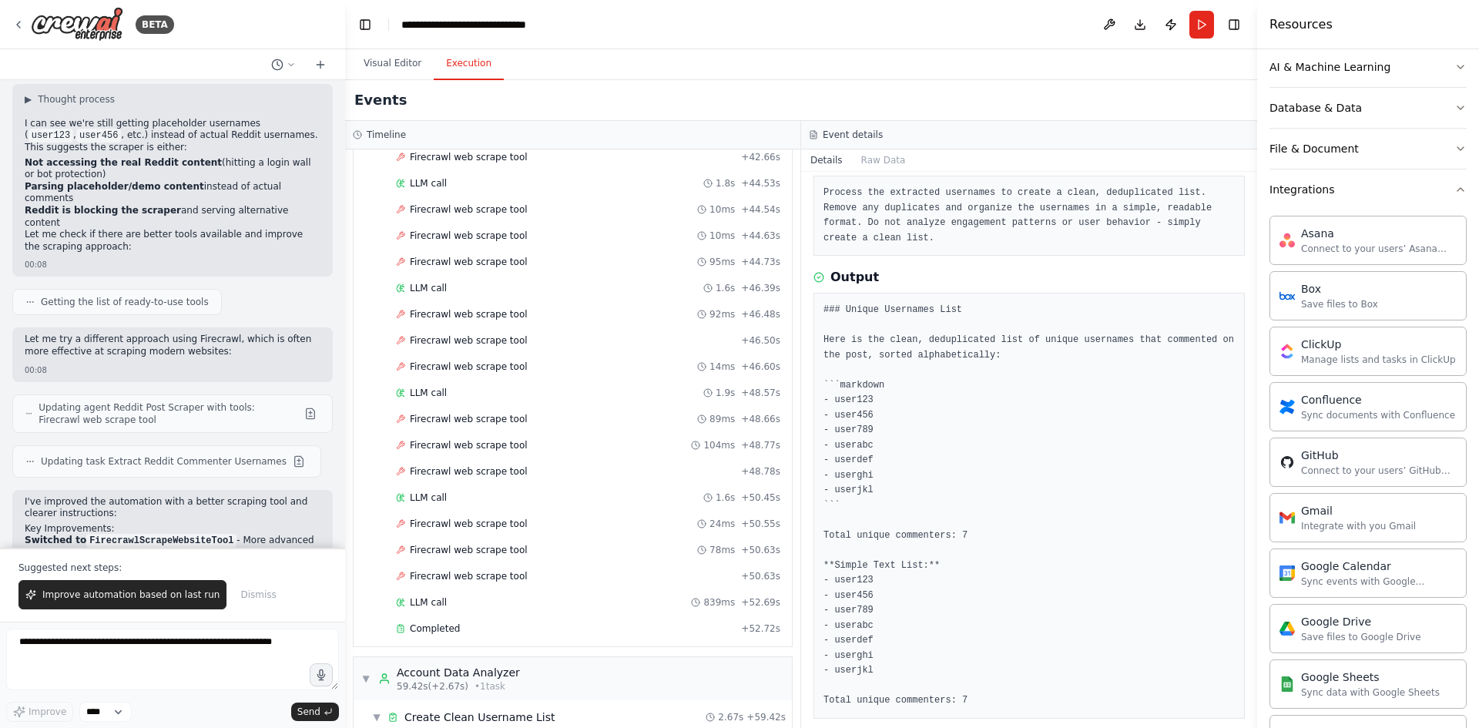
scroll to position [2389, 0]
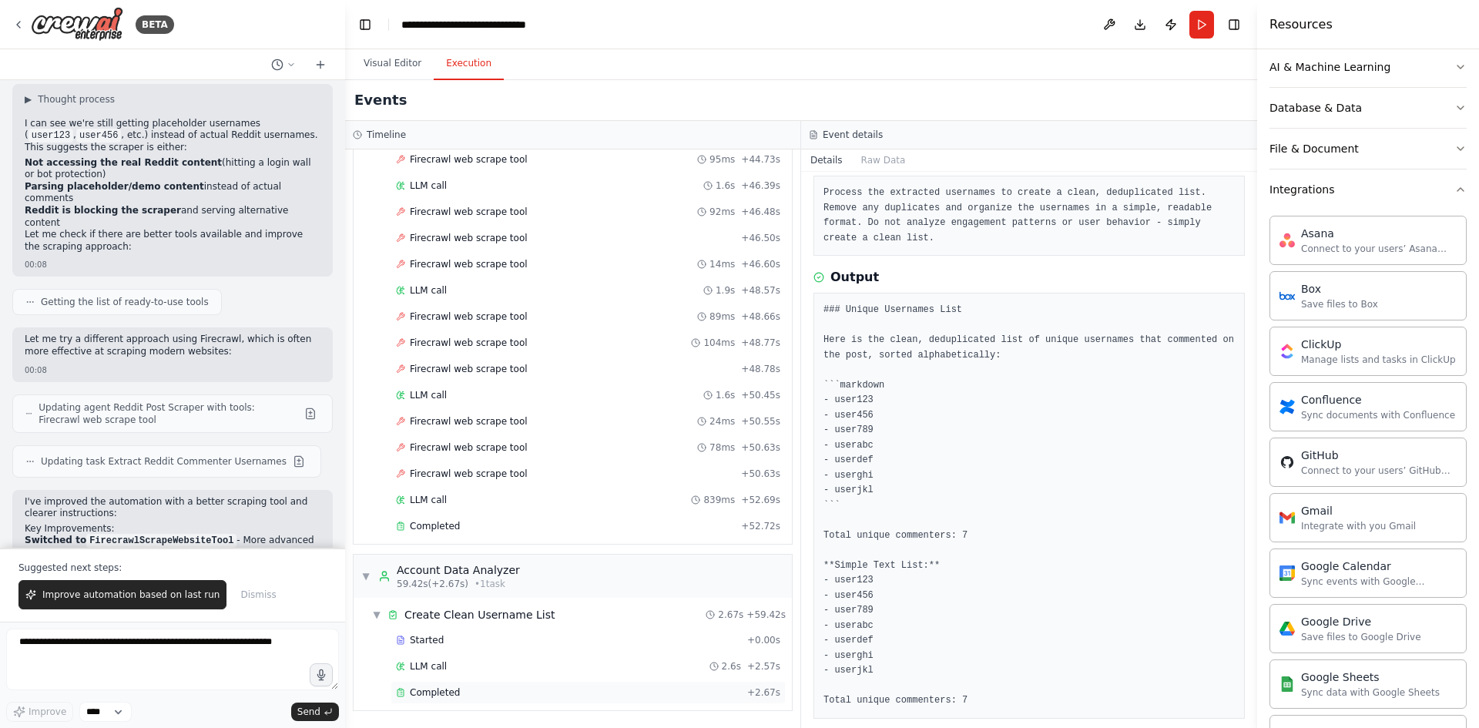
click at [458, 698] on div "Completed" at bounding box center [568, 692] width 345 height 12
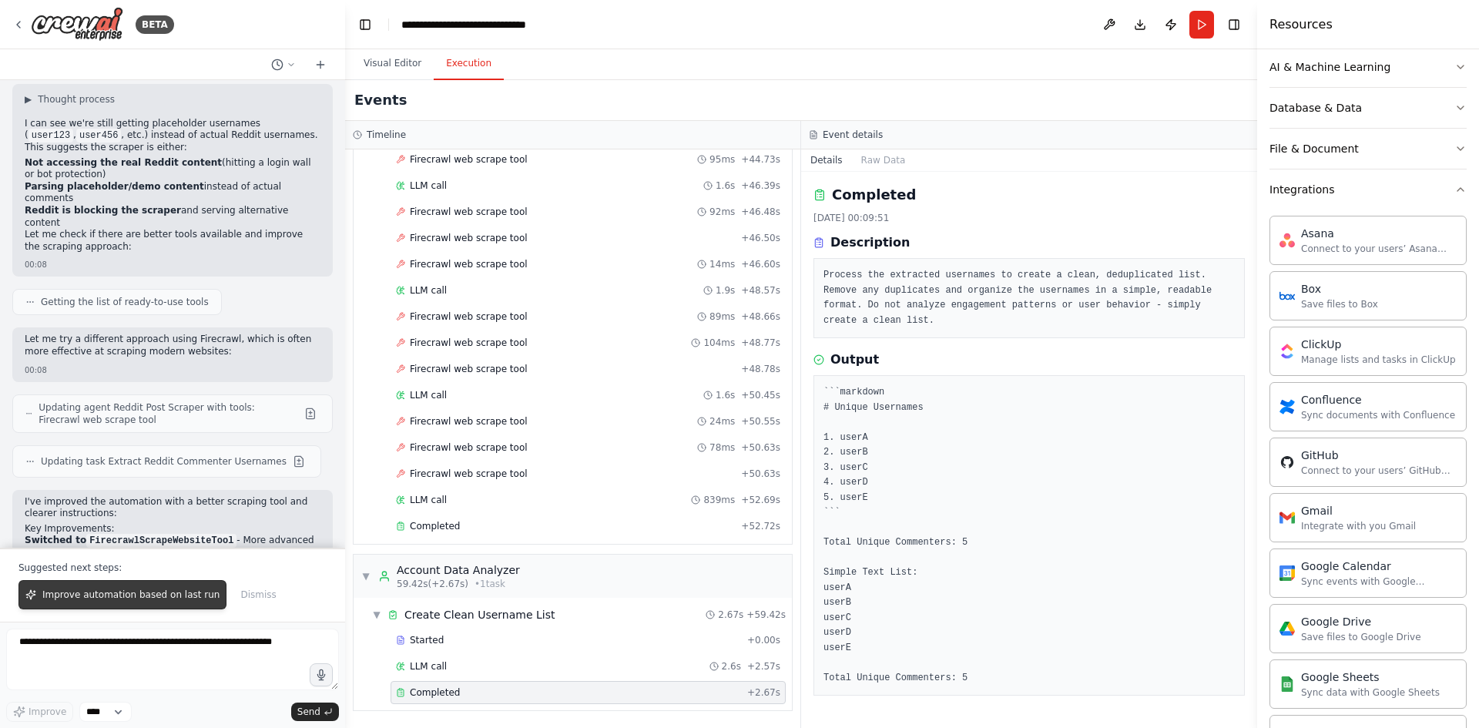
click at [182, 588] on button "Improve automation based on last run" at bounding box center [122, 594] width 208 height 29
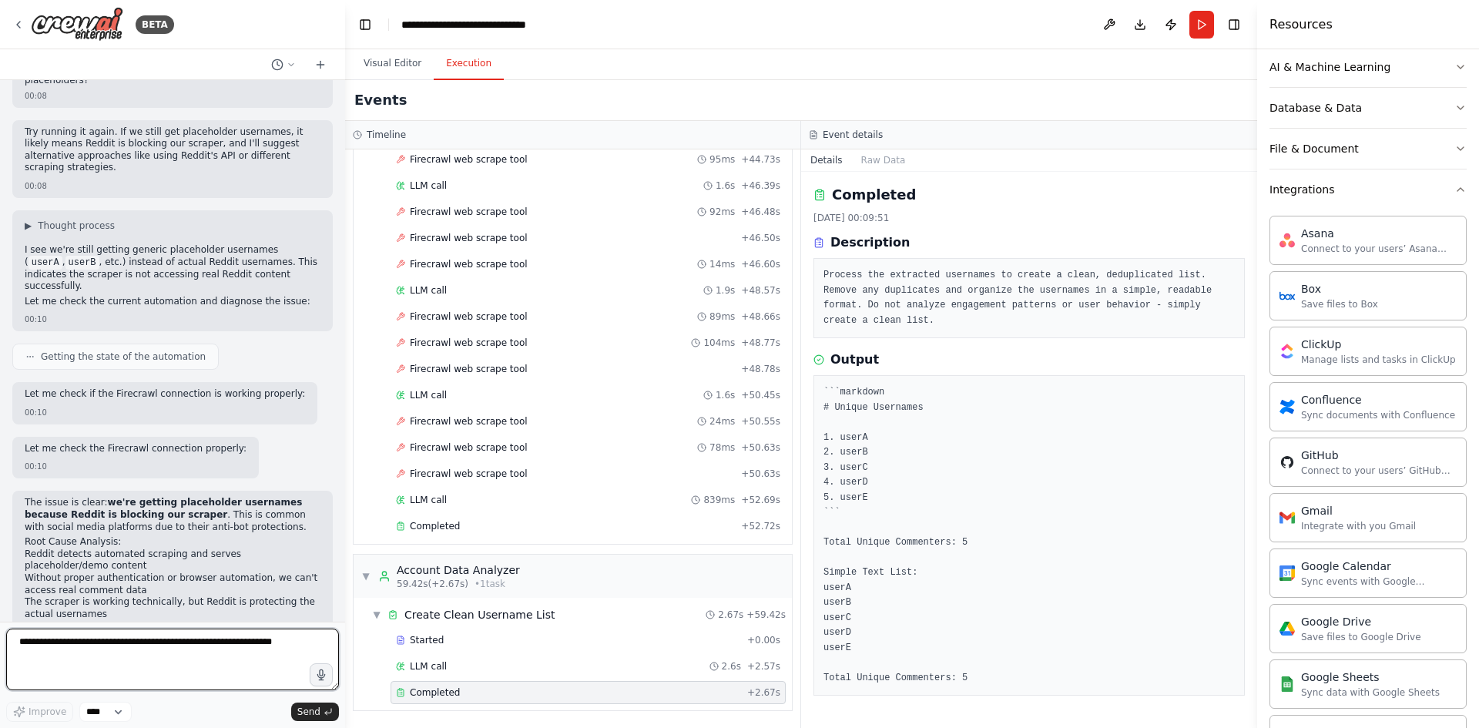
scroll to position [6181, 0]
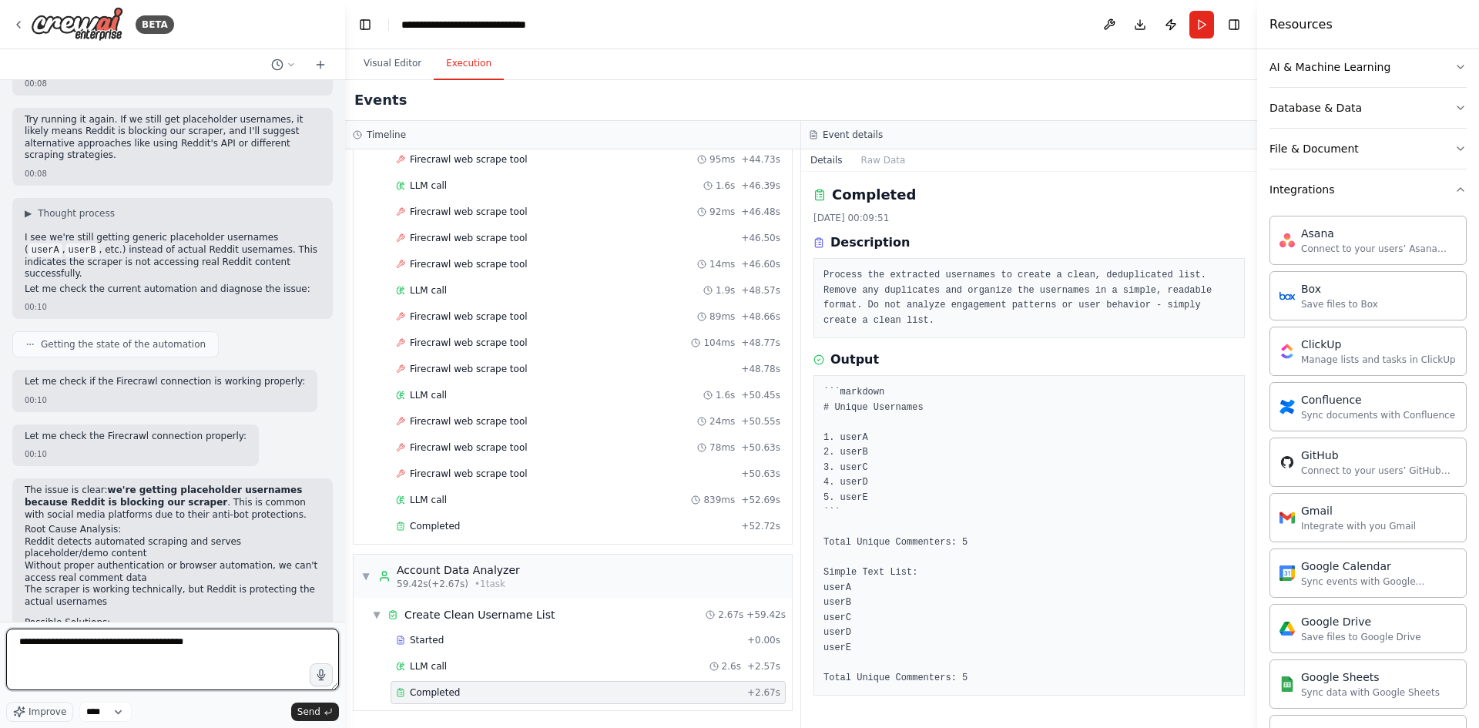
drag, startPoint x: 153, startPoint y: 644, endPoint x: 168, endPoint y: 652, distance: 17.2
click at [162, 653] on textarea "**********" at bounding box center [172, 660] width 333 height 62
drag, startPoint x: 176, startPoint y: 646, endPoint x: 185, endPoint y: 663, distance: 18.3
click at [185, 663] on textarea "**********" at bounding box center [172, 660] width 333 height 62
click at [196, 649] on textarea "**********" at bounding box center [172, 660] width 333 height 62
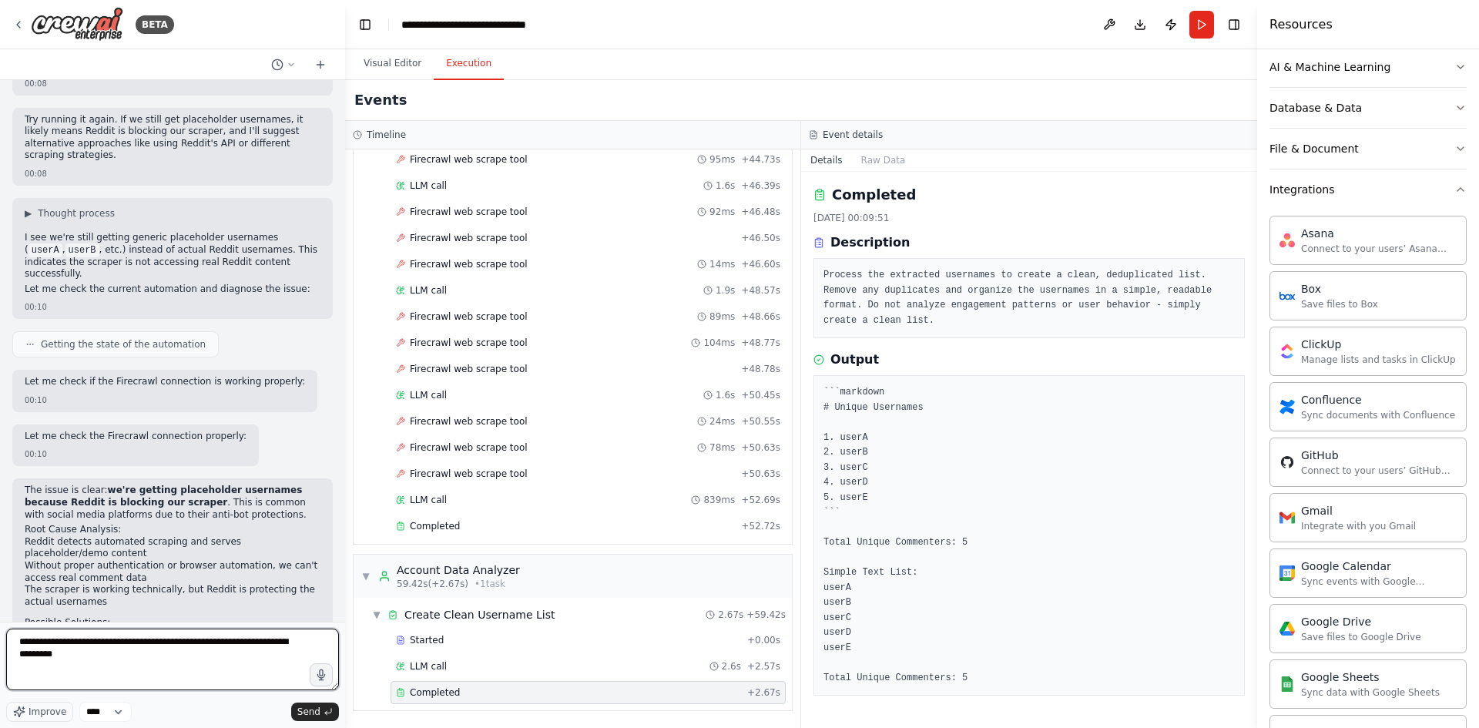
type textarea "**********"
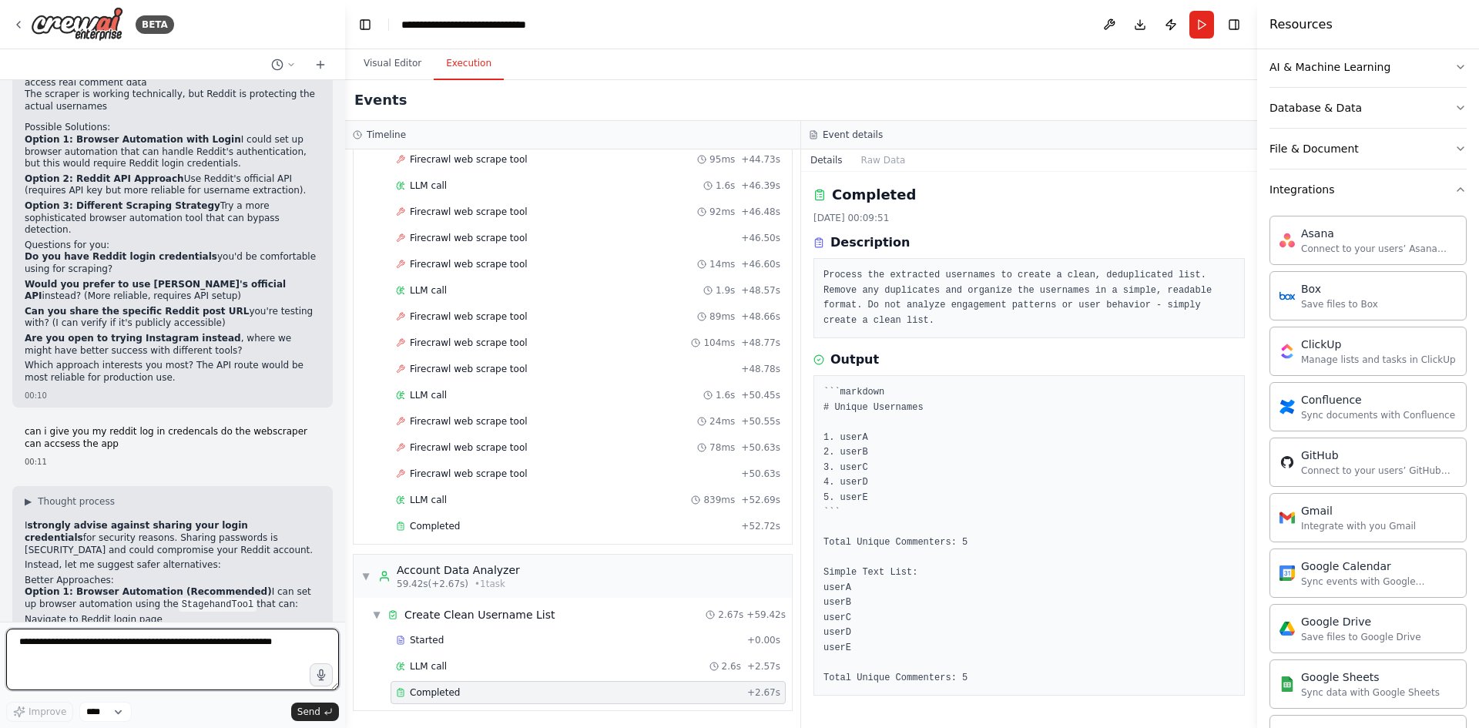
scroll to position [6687, 0]
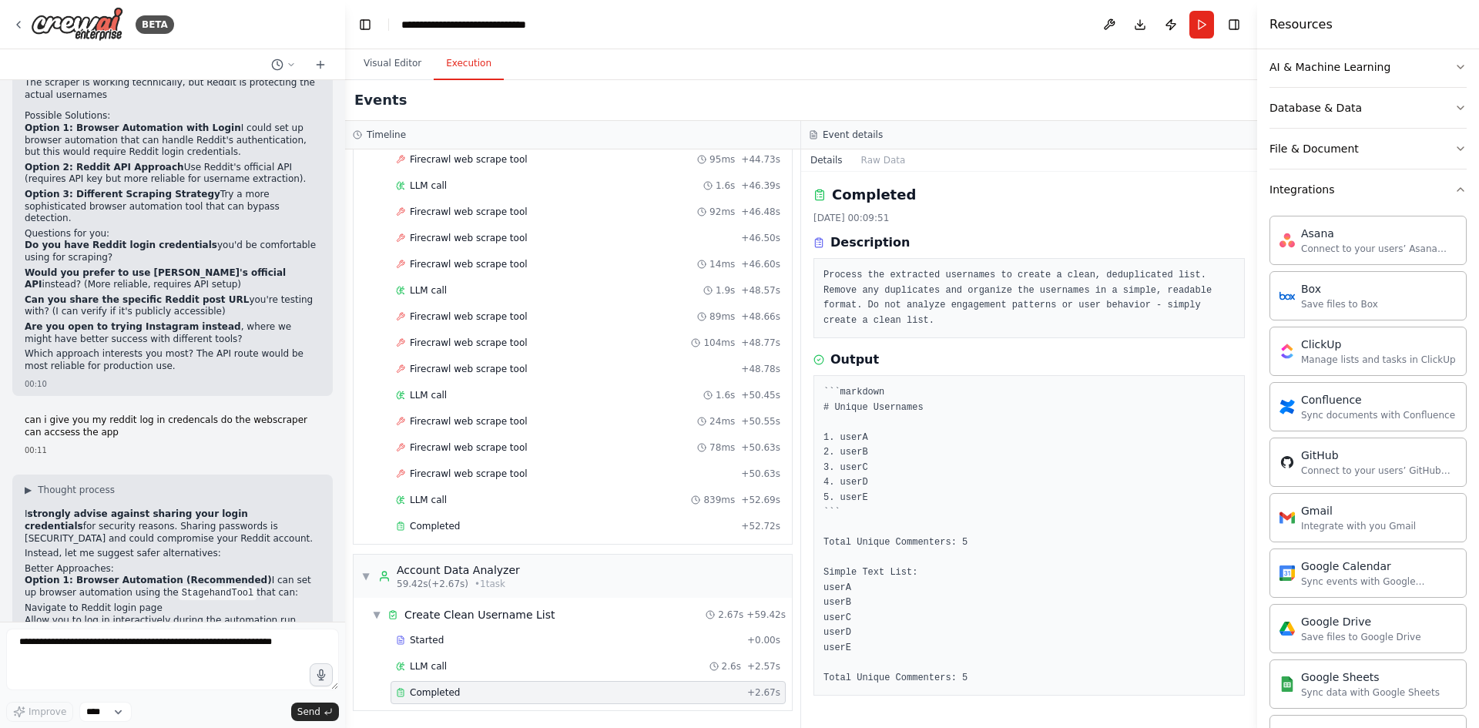
drag, startPoint x: 27, startPoint y: 386, endPoint x: 87, endPoint y: 386, distance: 60.1
click at [87, 675] on li "Create a Reddit API application (free)" at bounding box center [173, 681] width 296 height 12
drag, startPoint x: 44, startPoint y: 397, endPoint x: 78, endPoint y: 400, distance: 34.0
click at [78, 687] on li "Get API tokens instead of using passwords" at bounding box center [173, 693] width 296 height 12
drag, startPoint x: 72, startPoint y: 405, endPoint x: 86, endPoint y: 406, distance: 13.1
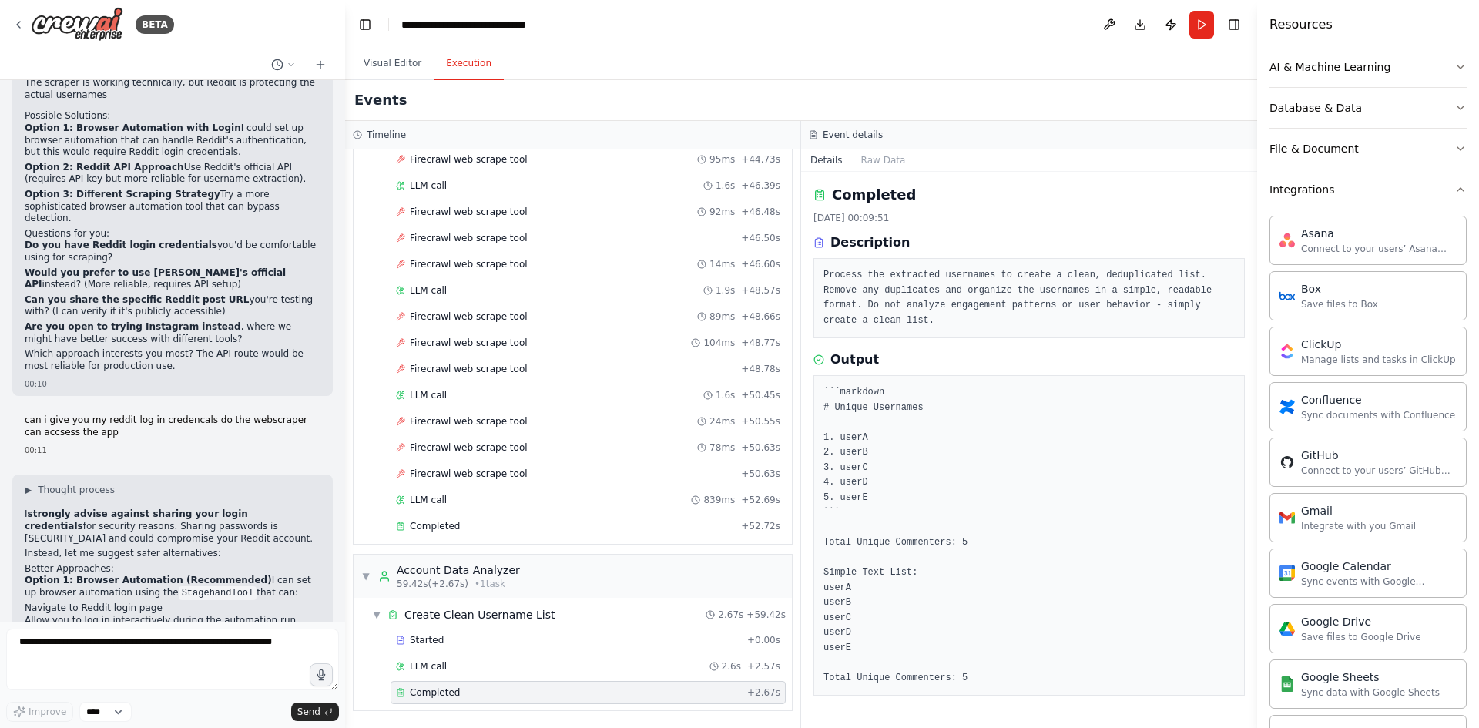
click at [77, 699] on li "More reliable and respects Reddit's terms of service" at bounding box center [173, 705] width 296 height 12
drag, startPoint x: 152, startPoint y: 411, endPoint x: 167, endPoint y: 410, distance: 15.4
click at [158, 699] on li "More reliable and respects Reddit's terms of service" at bounding box center [173, 705] width 296 height 12
drag, startPoint x: 202, startPoint y: 408, endPoint x: 211, endPoint y: 408, distance: 9.2
click at [203, 699] on li "More reliable and respects Reddit's terms of service" at bounding box center [173, 705] width 296 height 12
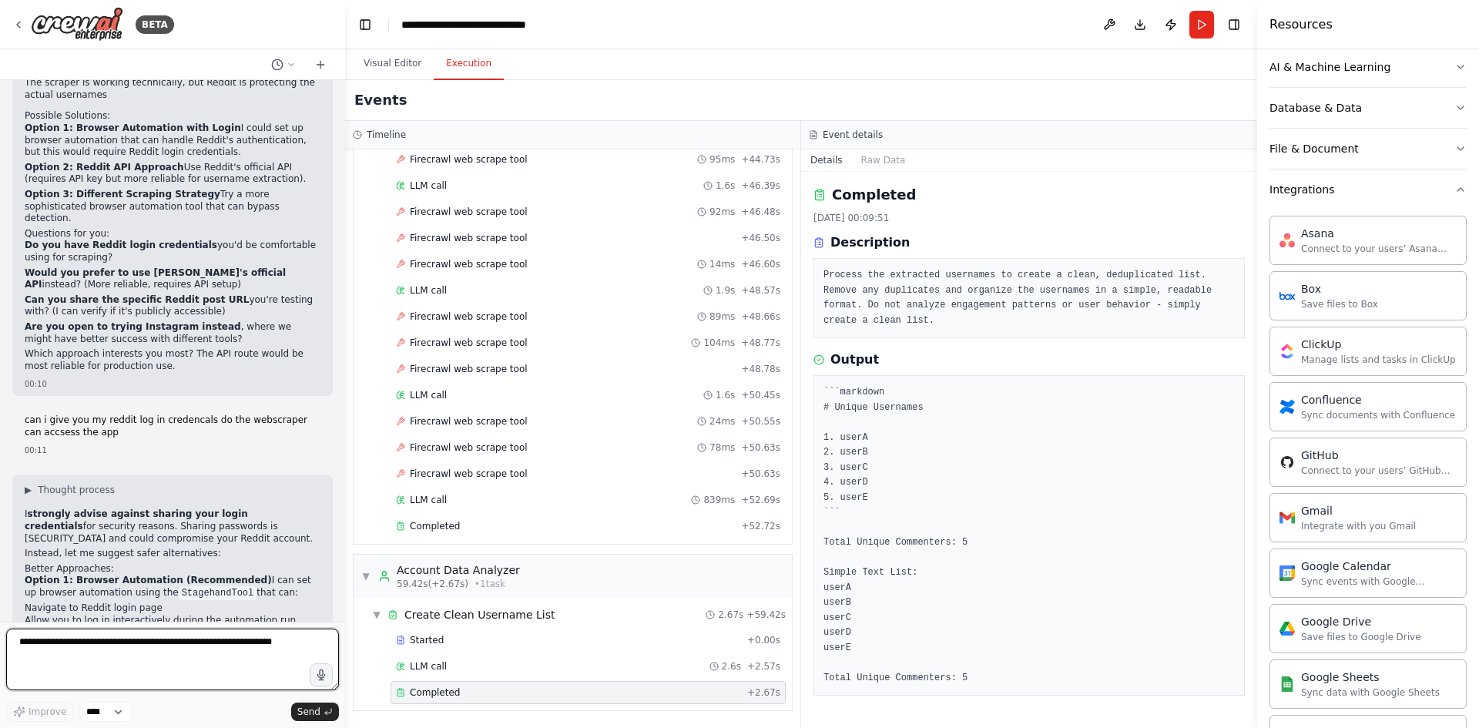
click at [101, 659] on textarea at bounding box center [172, 660] width 333 height 62
type textarea "**********"
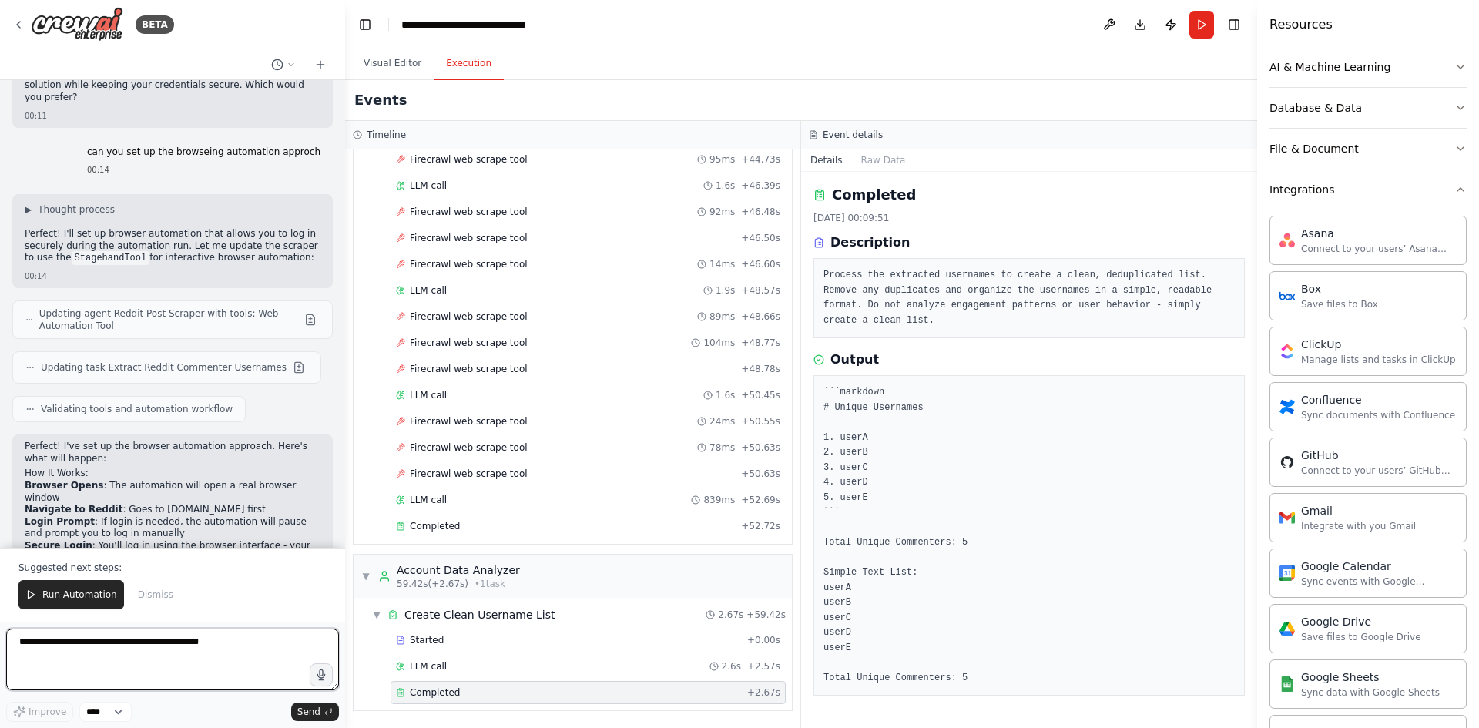
scroll to position [7478, 0]
click at [92, 589] on button "Run Automation" at bounding box center [71, 594] width 106 height 29
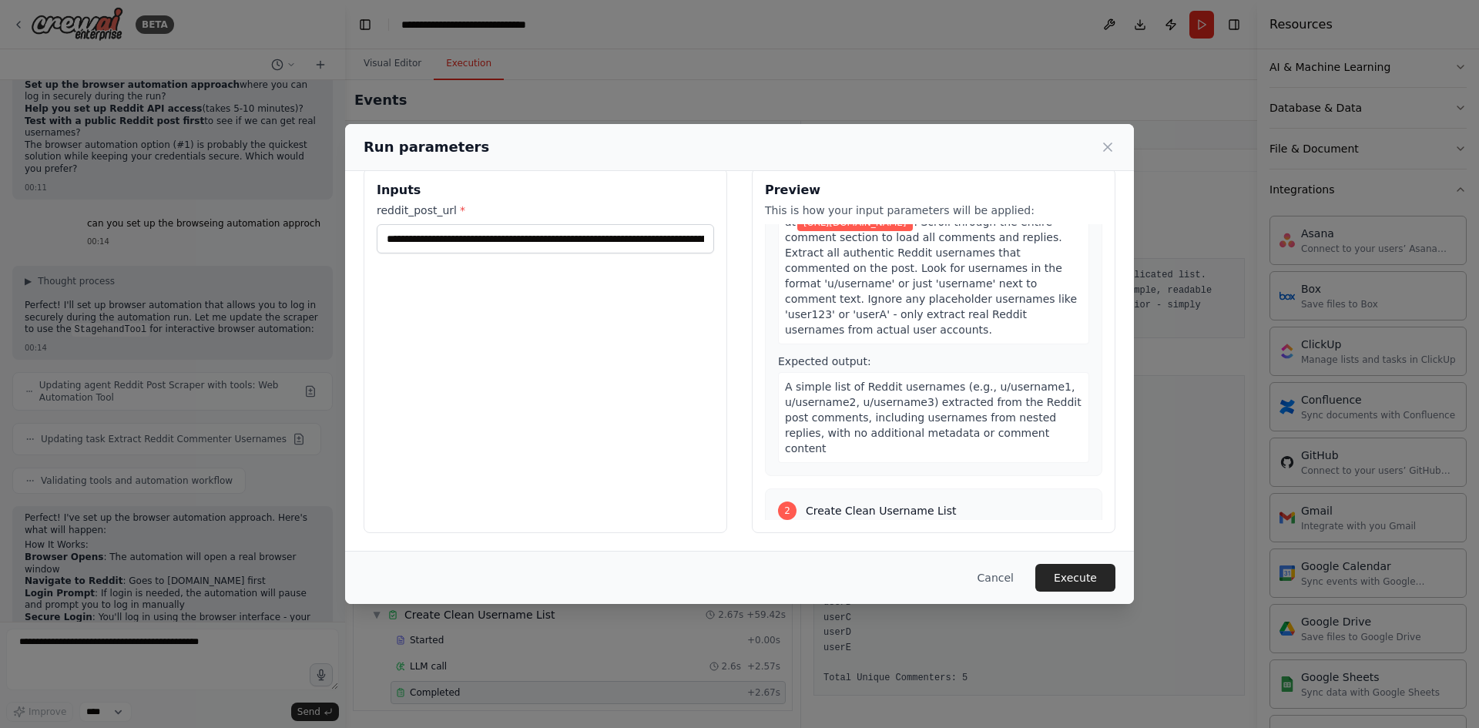
scroll to position [154, 0]
click at [1077, 578] on button "Execute" at bounding box center [1075, 578] width 80 height 28
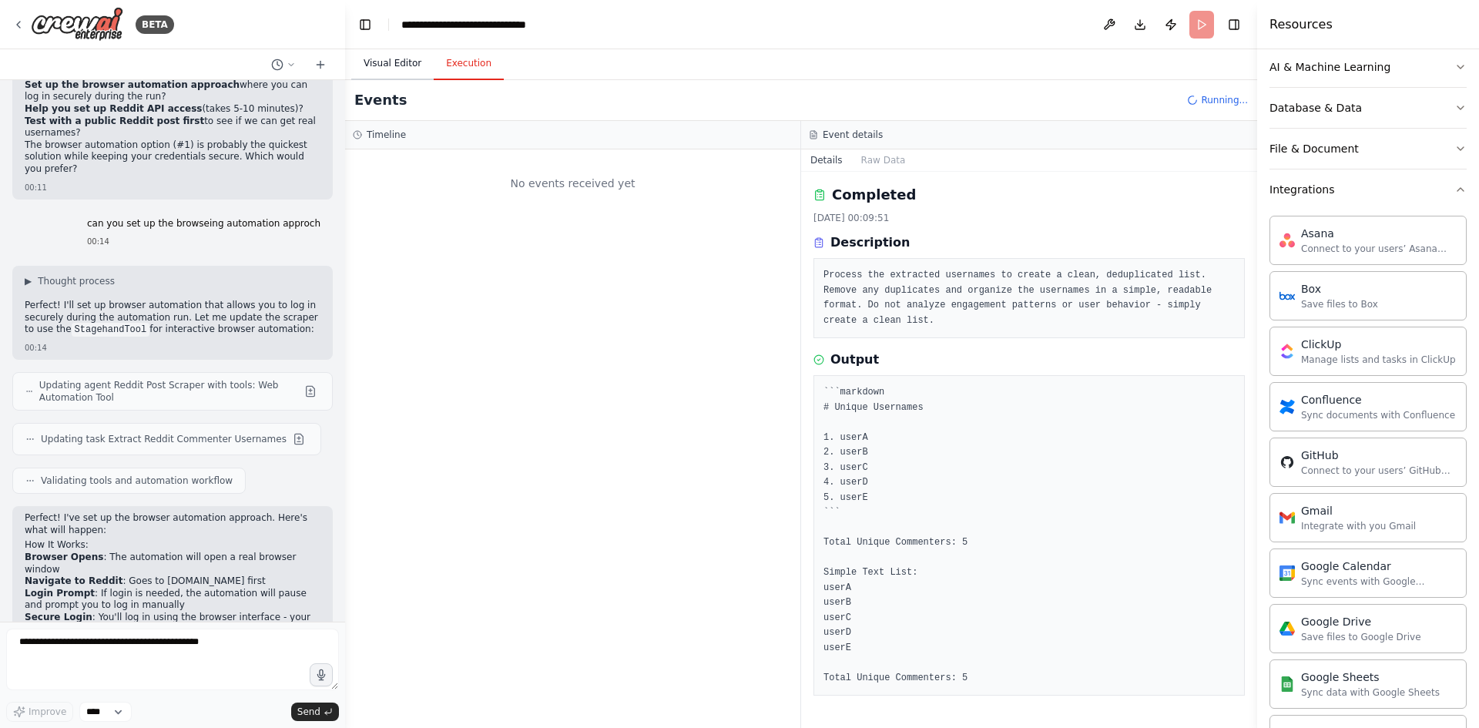
click at [399, 70] on button "Visual Editor" at bounding box center [392, 64] width 82 height 32
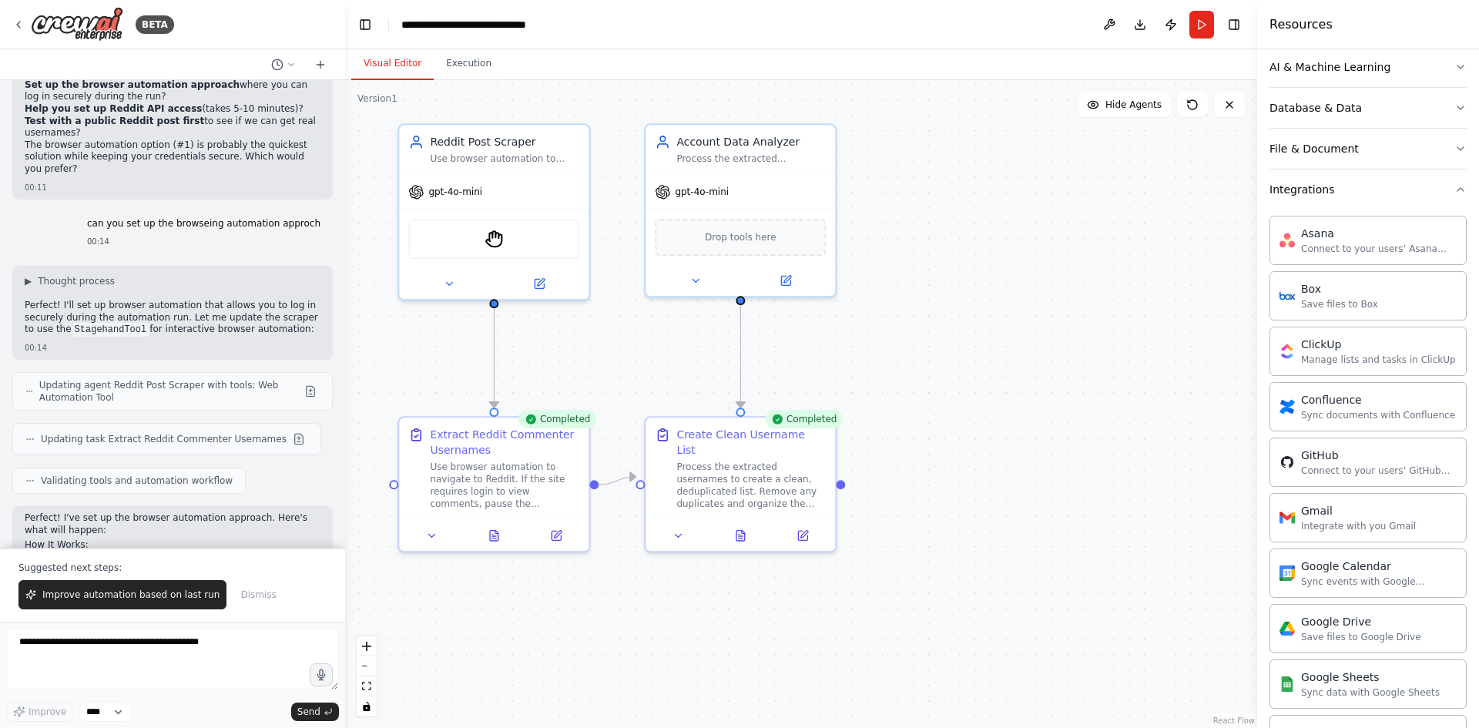
scroll to position [7478, 0]
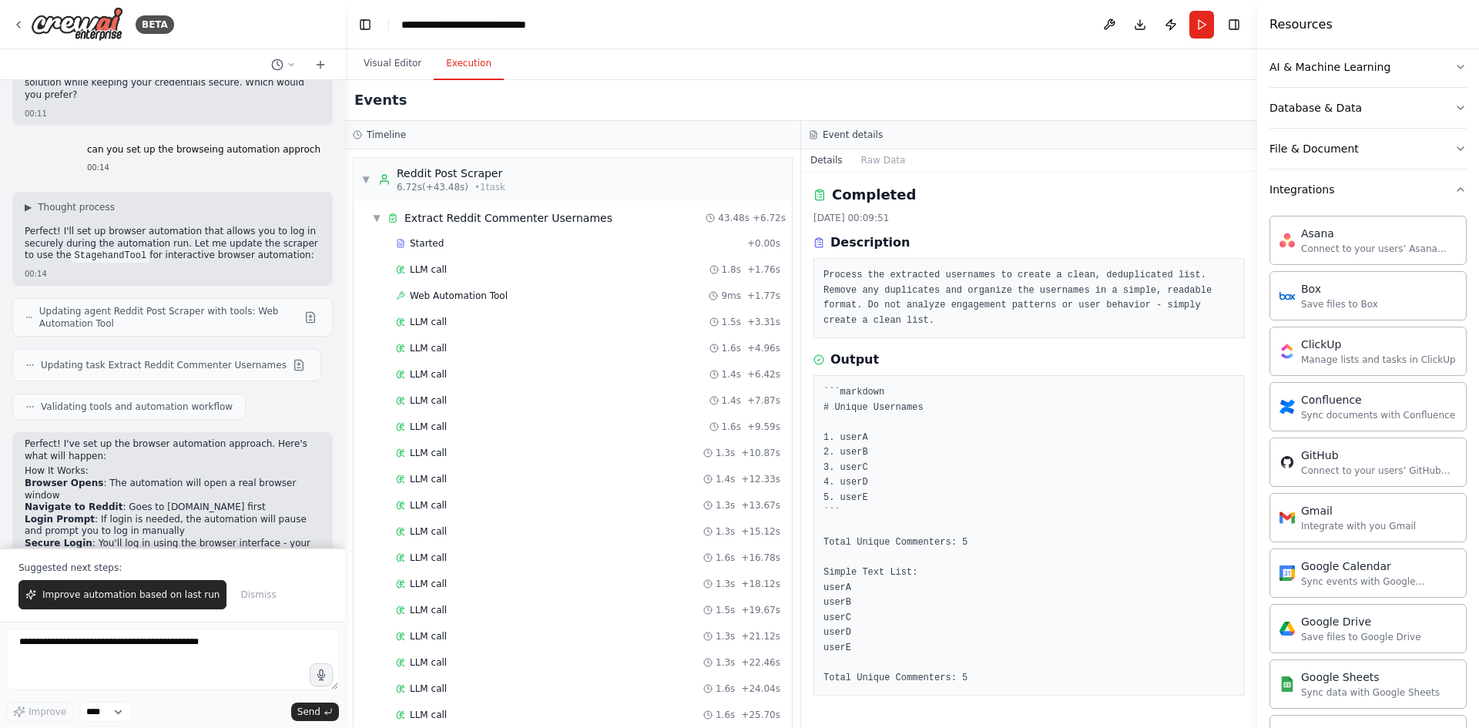
click at [474, 62] on button "Execution" at bounding box center [469, 64] width 70 height 32
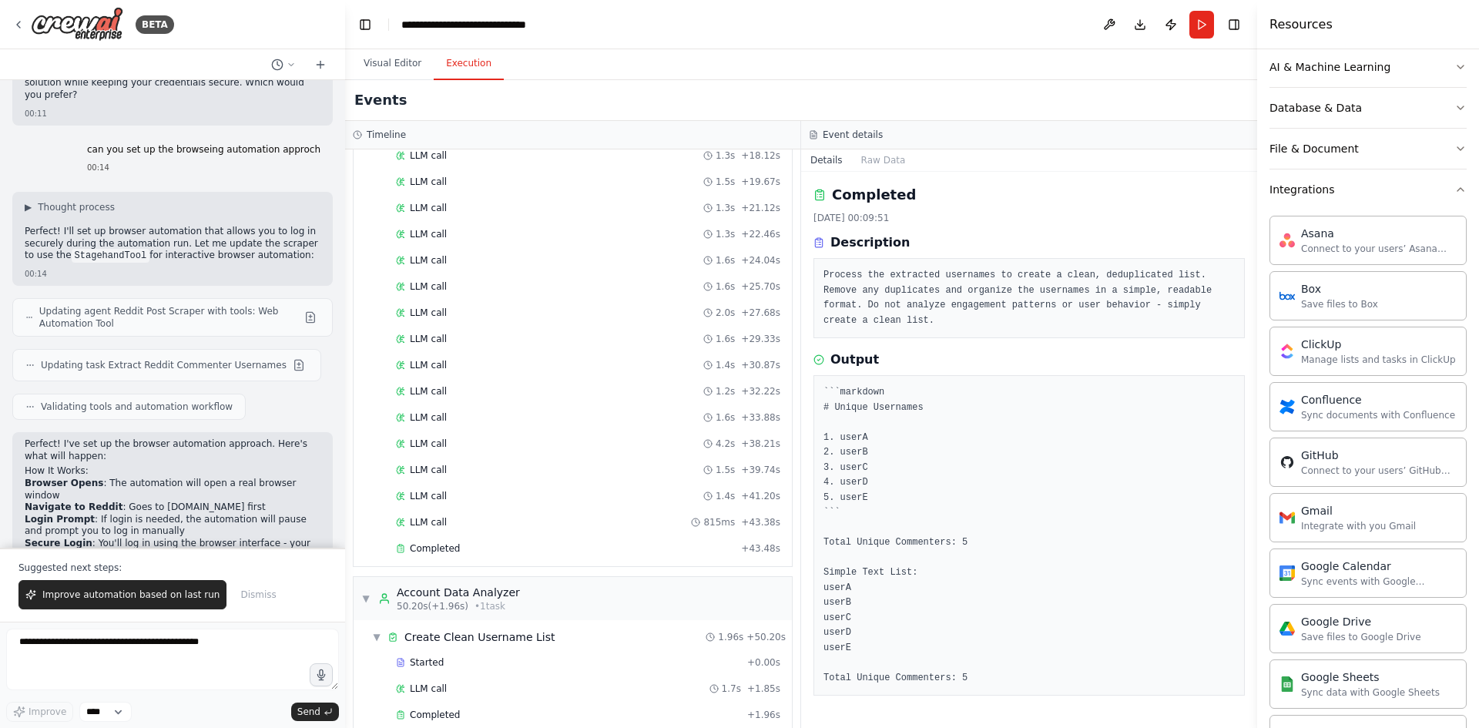
scroll to position [451, 0]
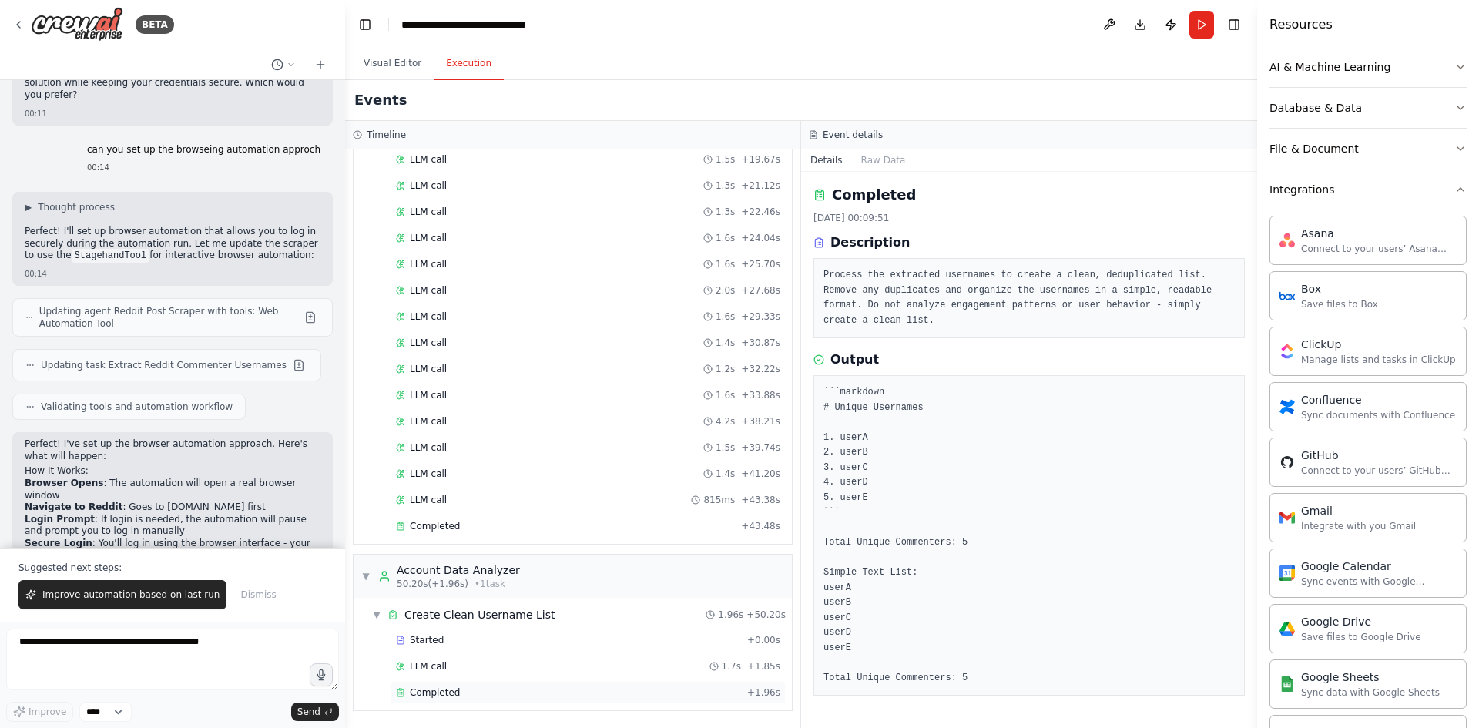
click at [490, 688] on div "Completed" at bounding box center [568, 692] width 345 height 12
click at [94, 641] on textarea "**********" at bounding box center [172, 660] width 333 height 62
click at [143, 639] on textarea "**********" at bounding box center [172, 660] width 333 height 62
type textarea "**********"
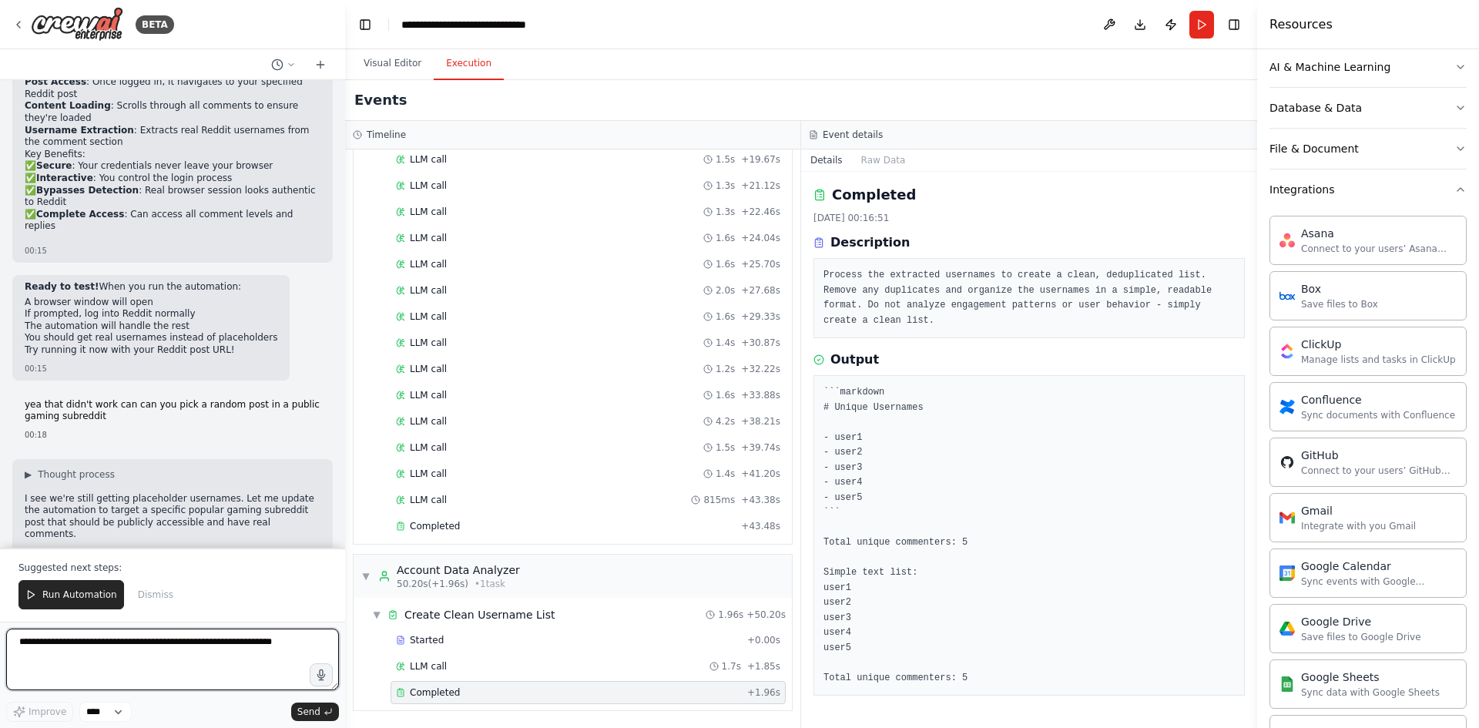
scroll to position [7975, 0]
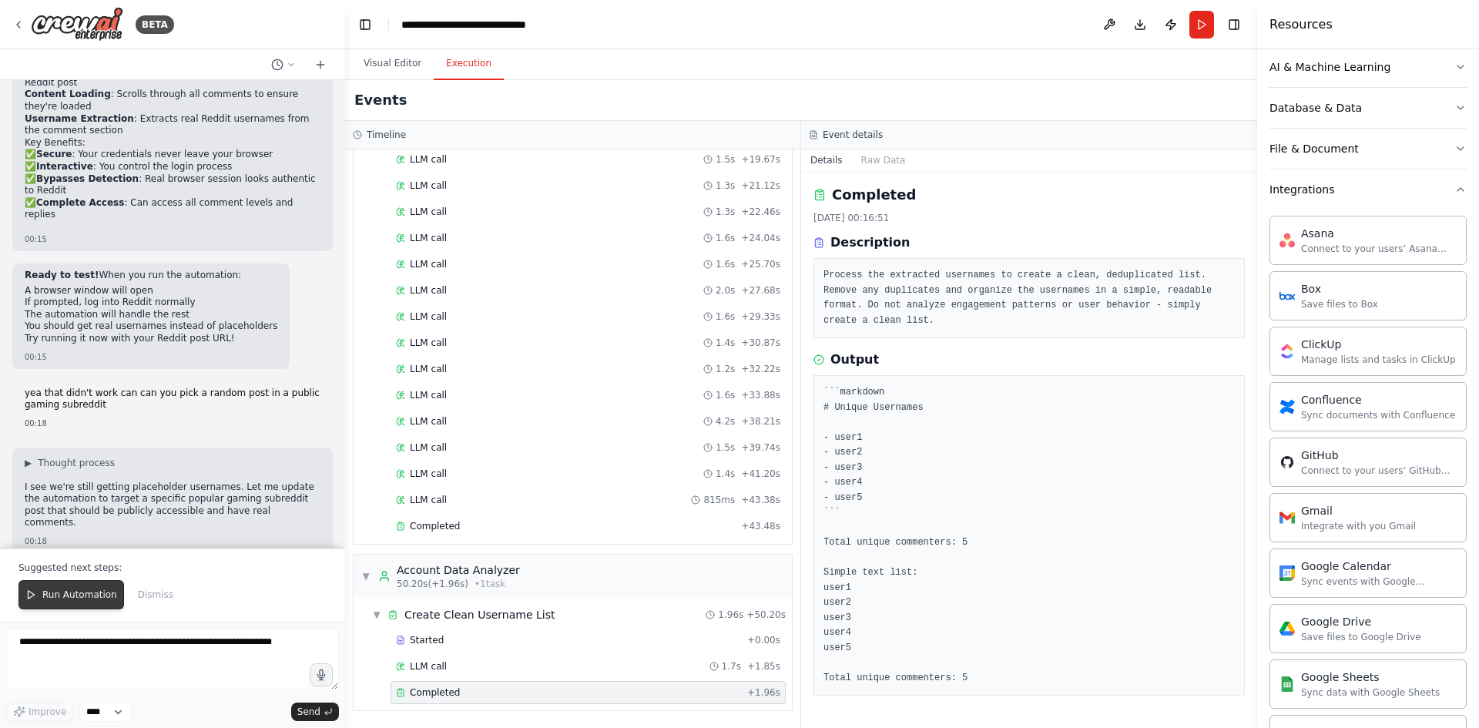
click at [82, 593] on span "Run Automation" at bounding box center [79, 595] width 75 height 12
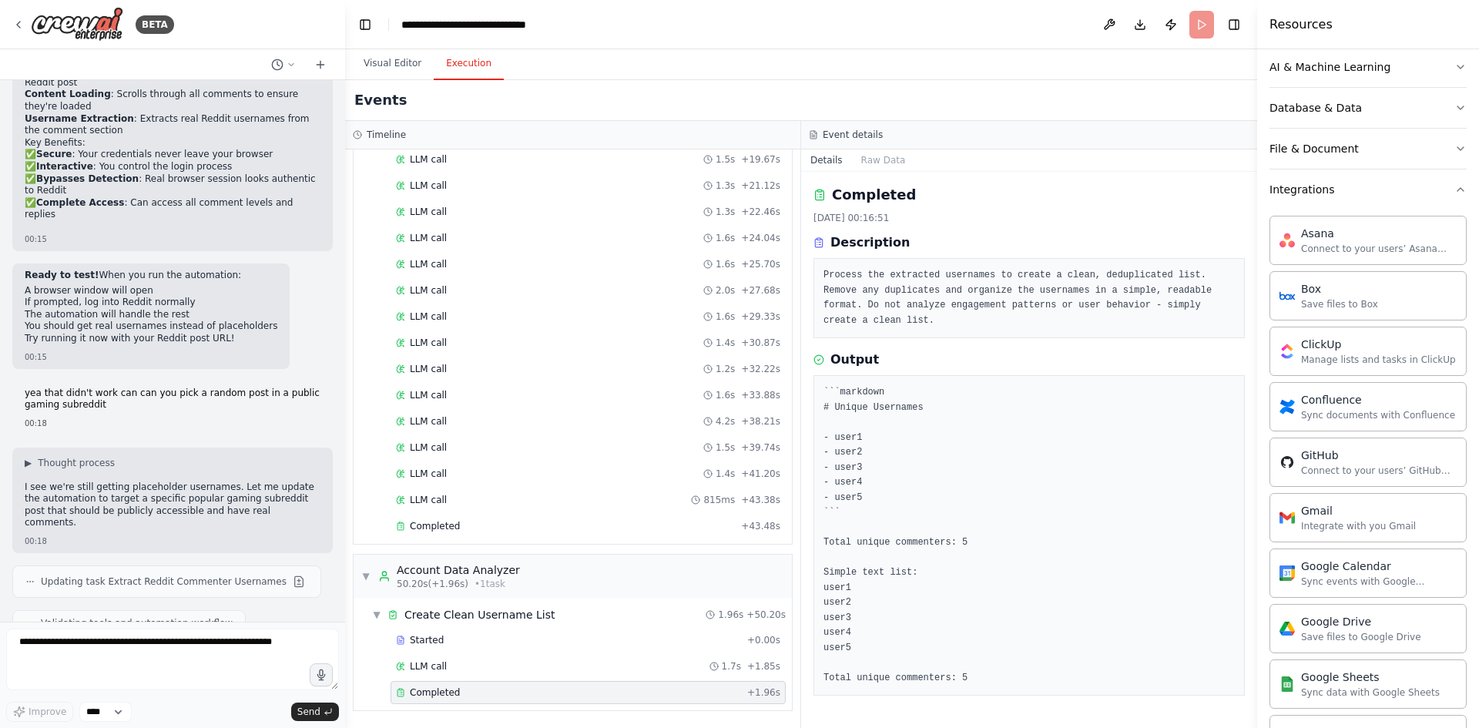
scroll to position [7901, 0]
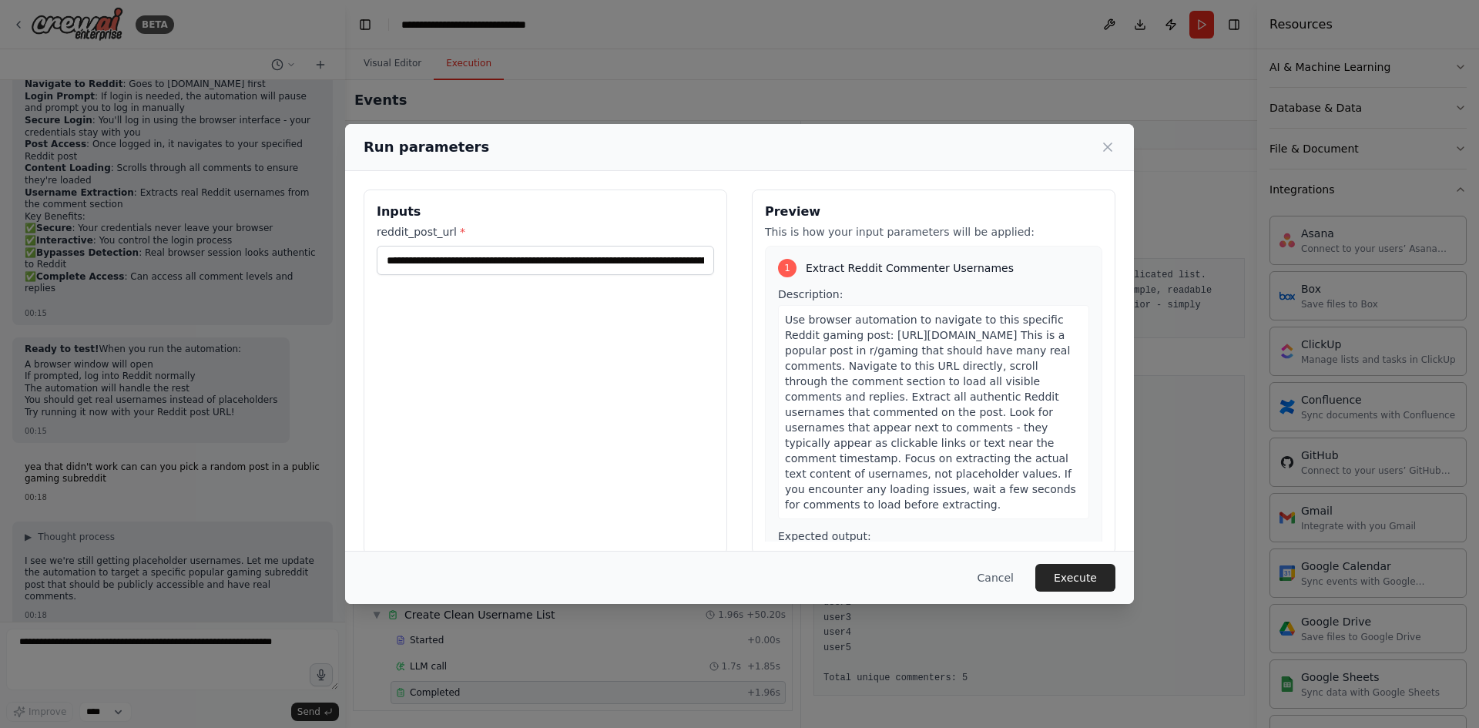
click at [400, 66] on div "**********" at bounding box center [739, 364] width 1479 height 728
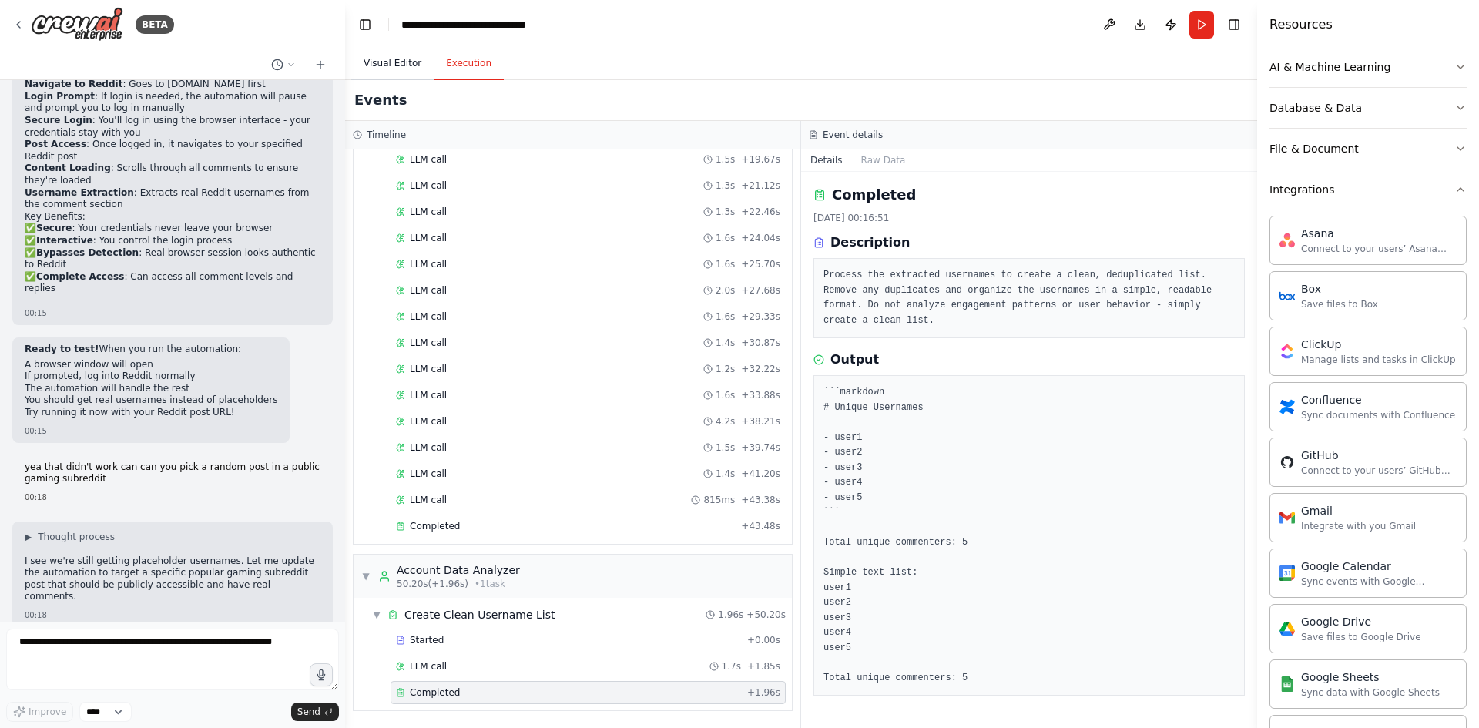
click at [404, 54] on button "Visual Editor" at bounding box center [392, 64] width 82 height 32
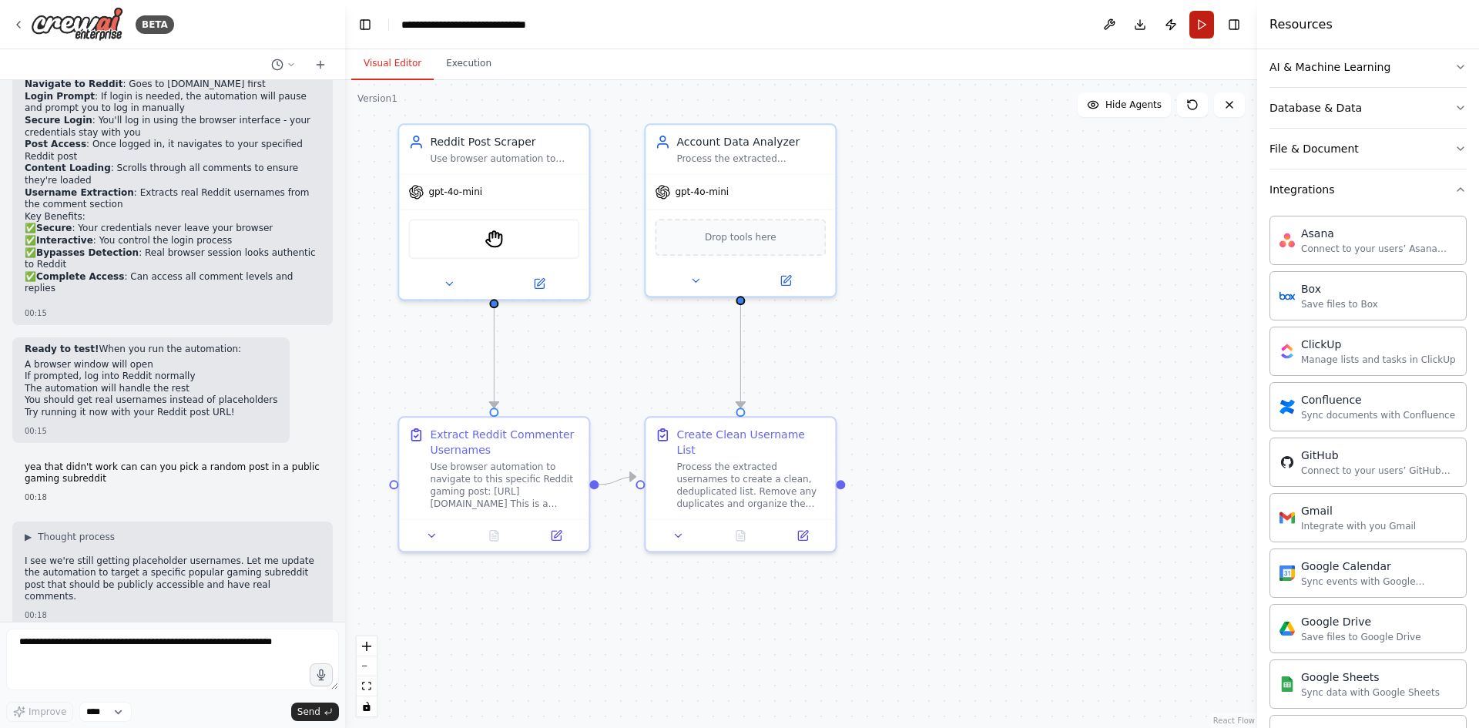
click at [1199, 18] on button "Run" at bounding box center [1201, 25] width 25 height 28
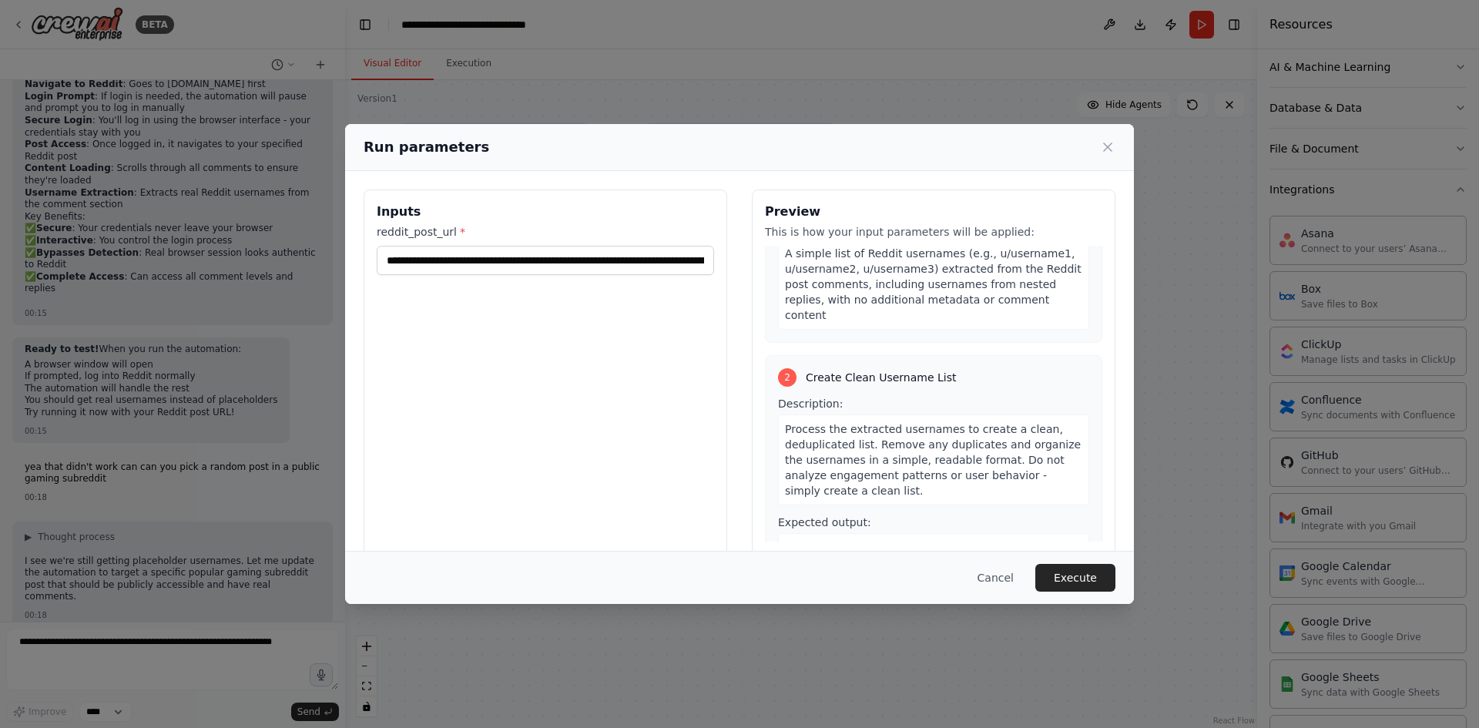
scroll to position [369, 0]
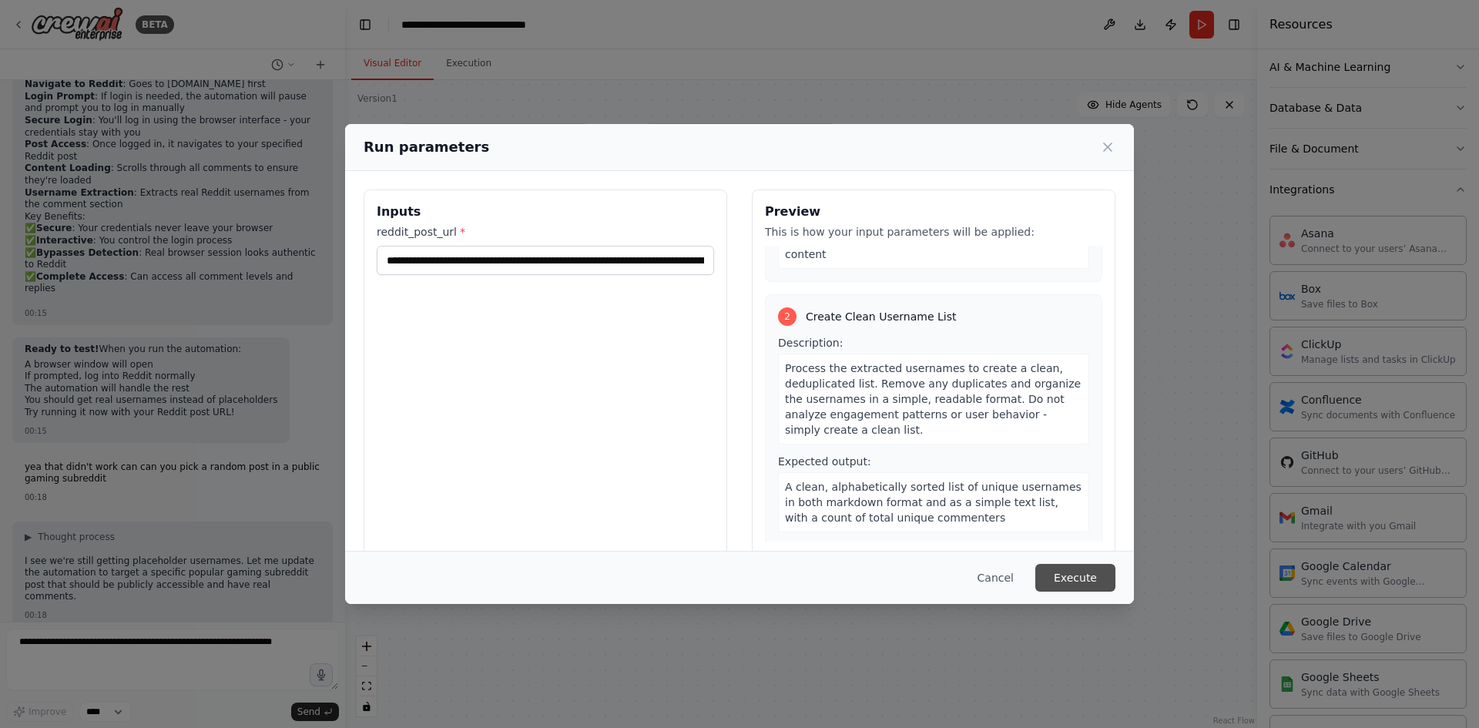
click at [1073, 572] on button "Execute" at bounding box center [1075, 578] width 80 height 28
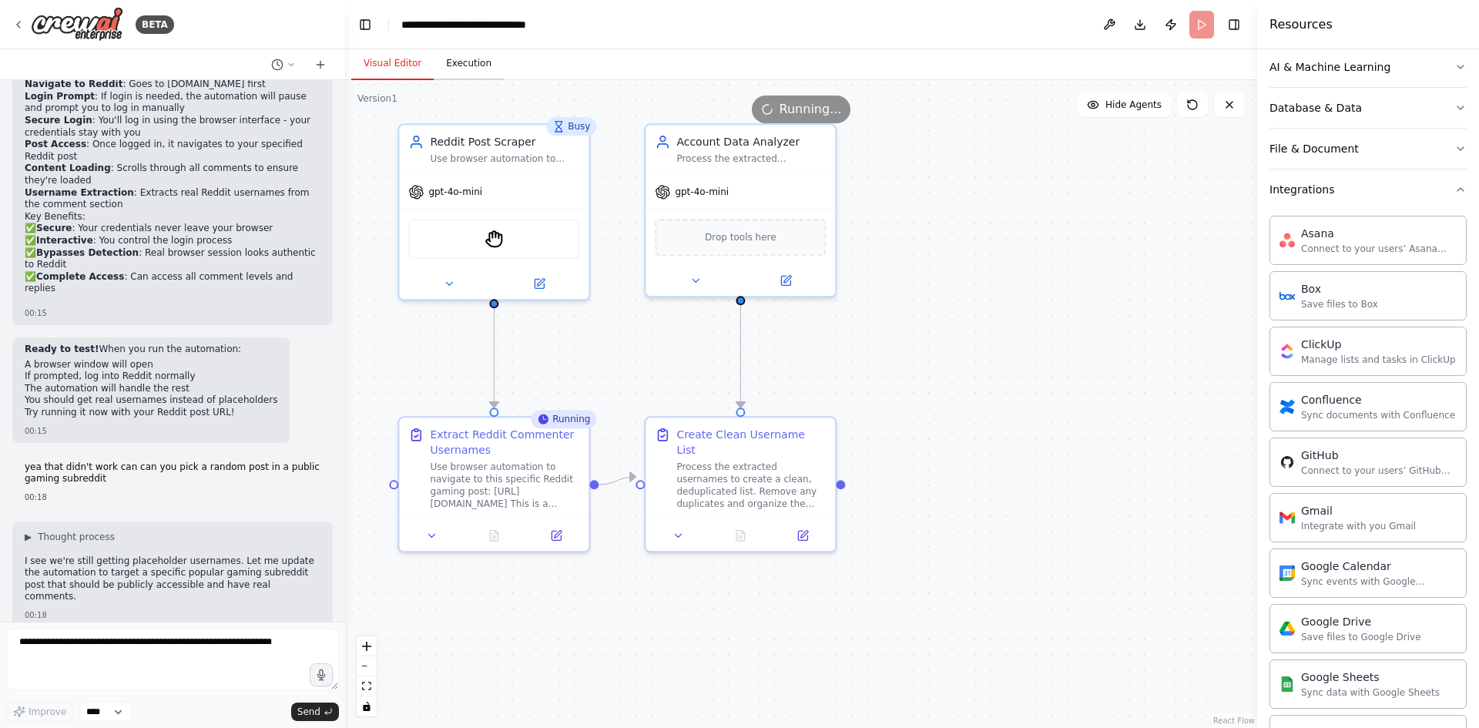
click at [484, 65] on button "Execution" at bounding box center [469, 64] width 70 height 32
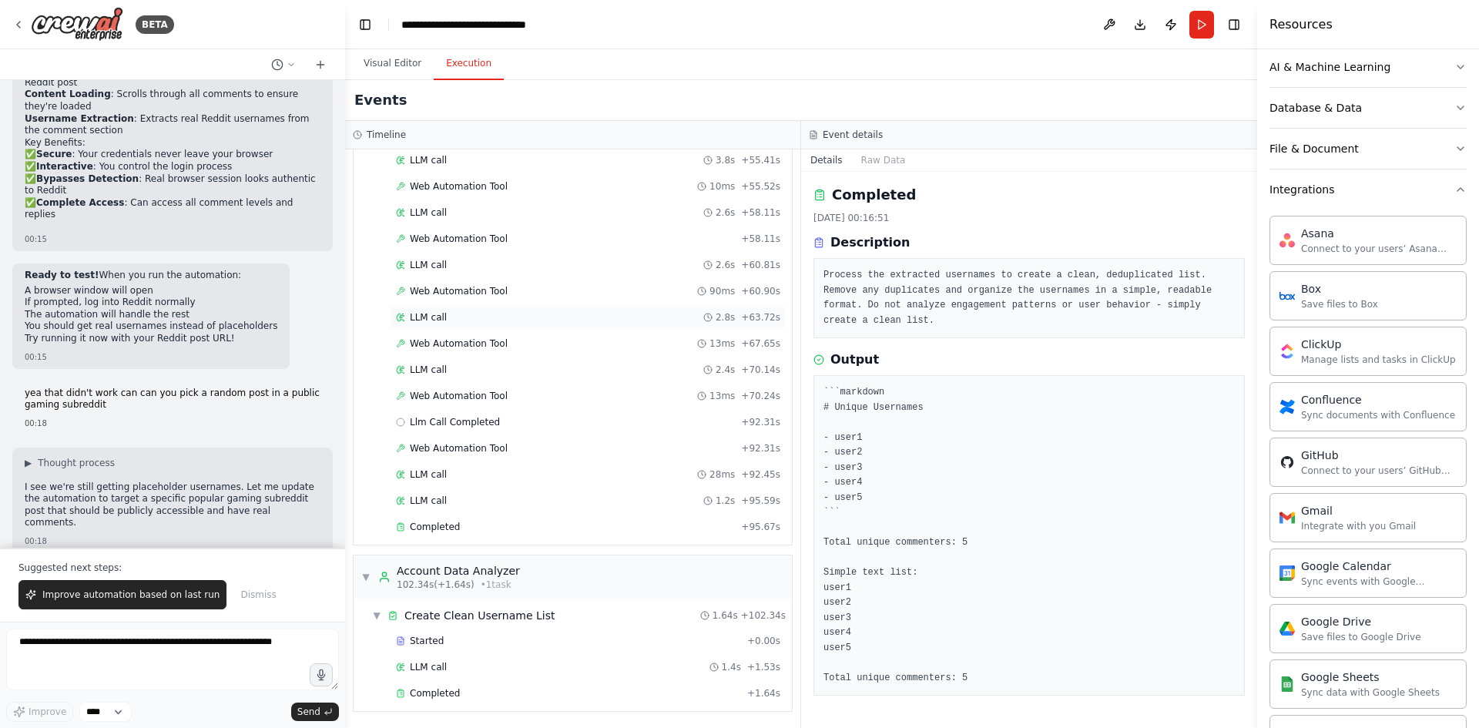
scroll to position [1079, 0]
click at [449, 693] on span "Completed" at bounding box center [435, 692] width 50 height 12
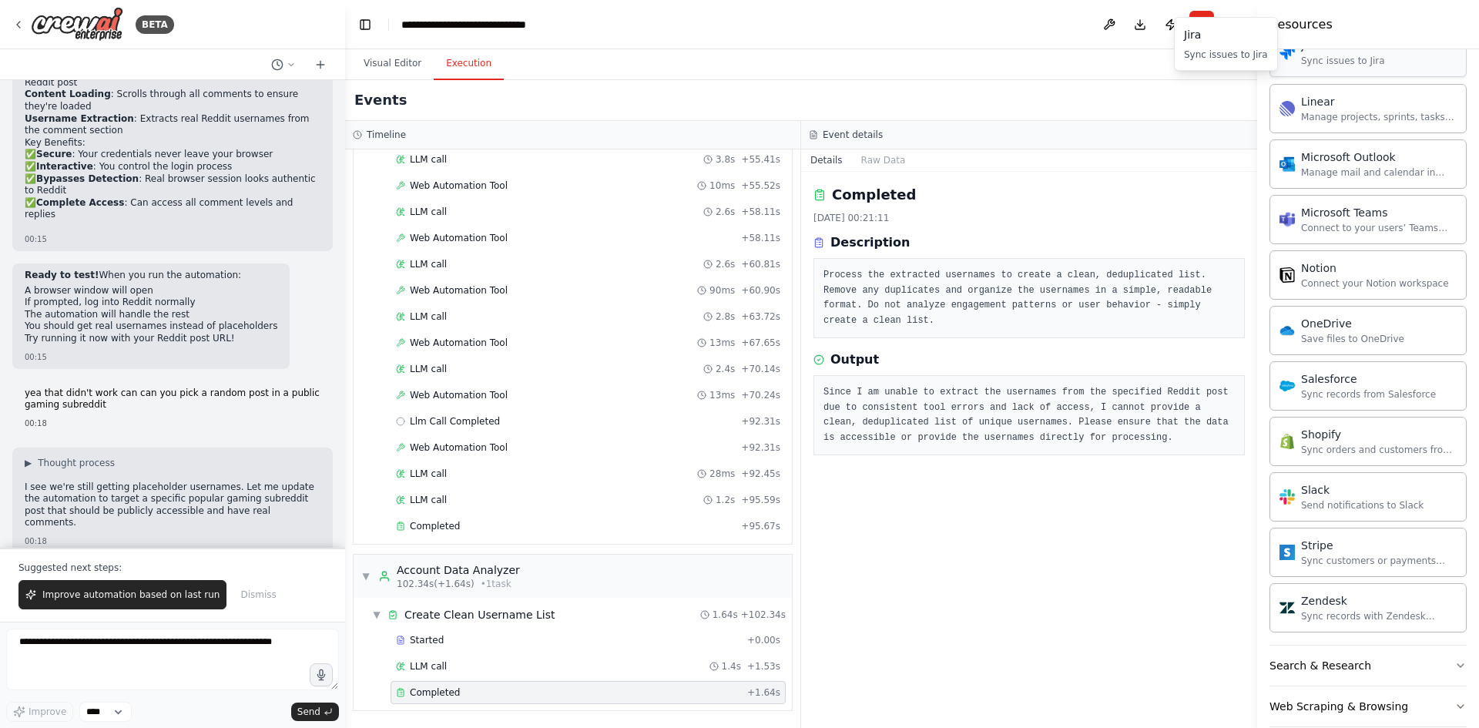
scroll to position [997, 0]
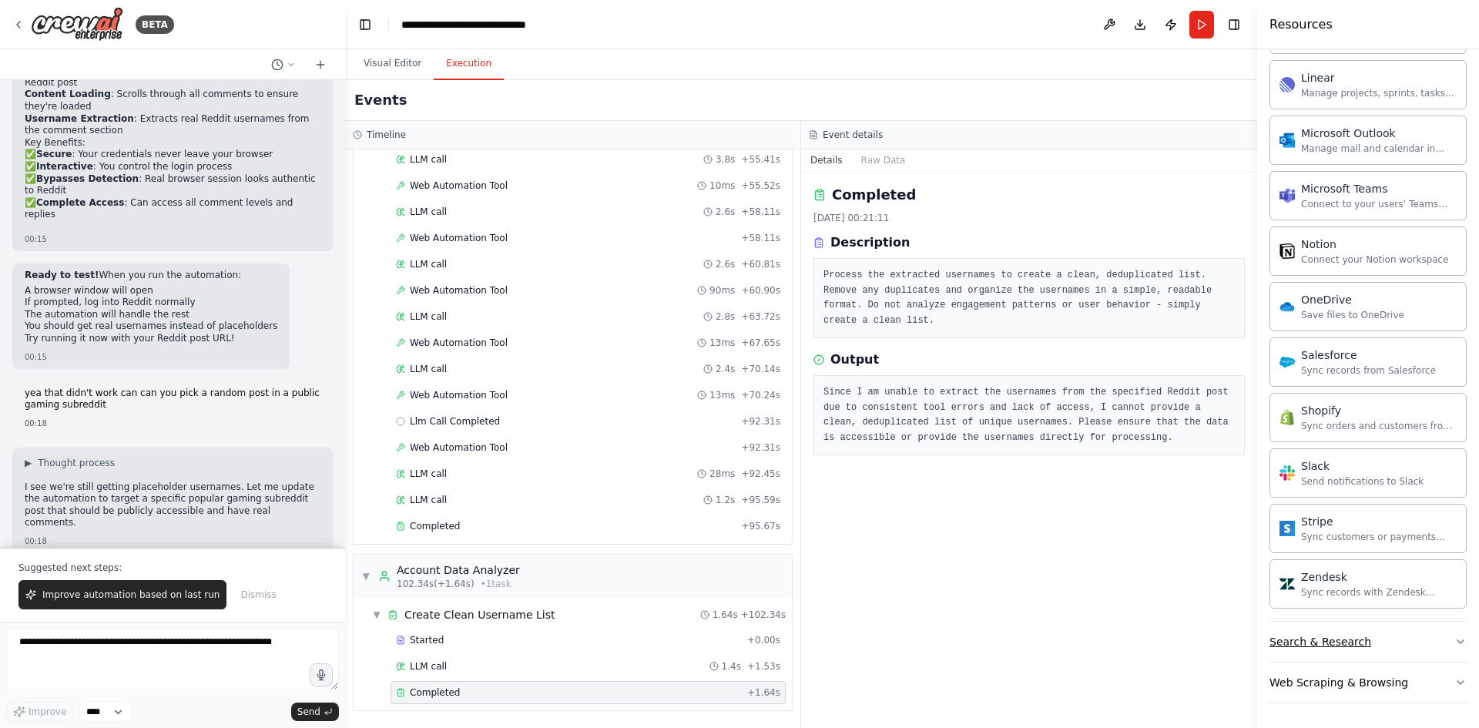
click at [1348, 633] on button "Search & Research" at bounding box center [1368, 642] width 197 height 40
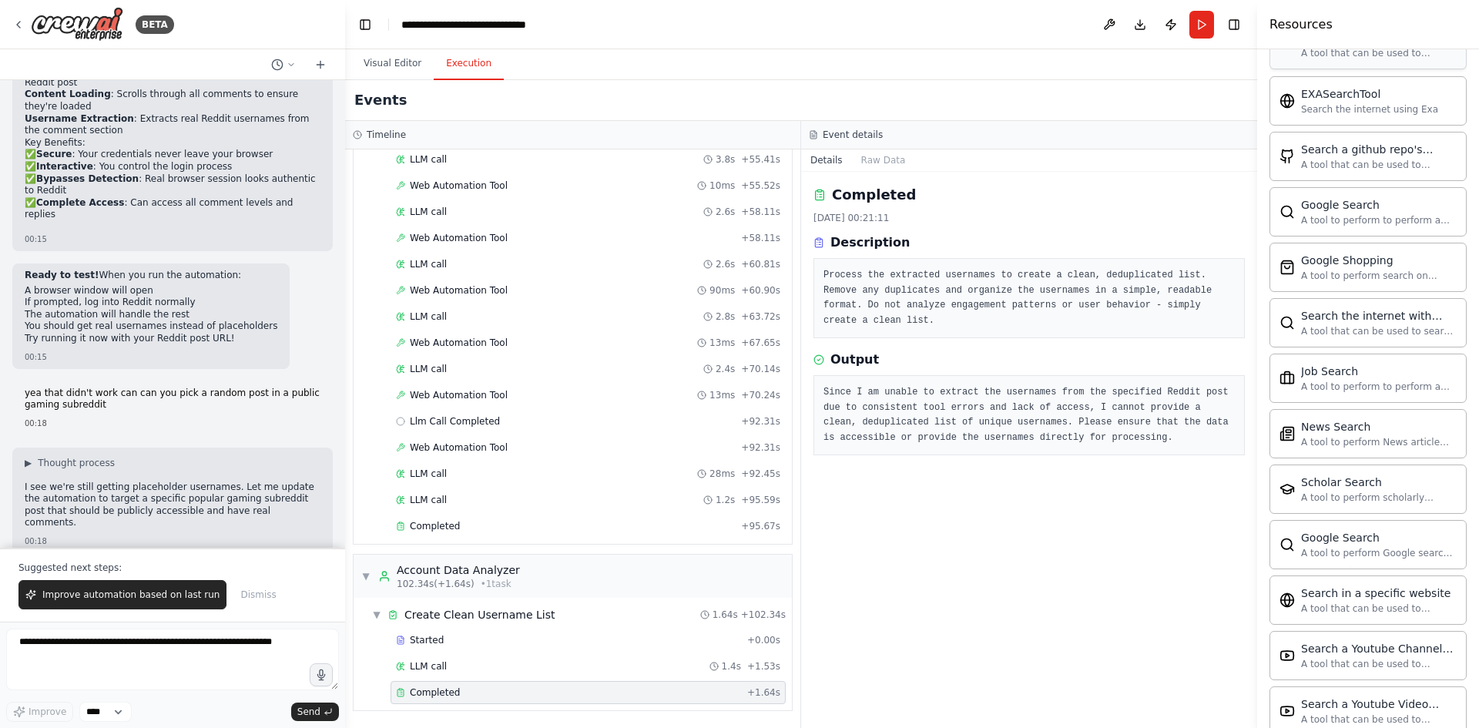
scroll to position [1786, 0]
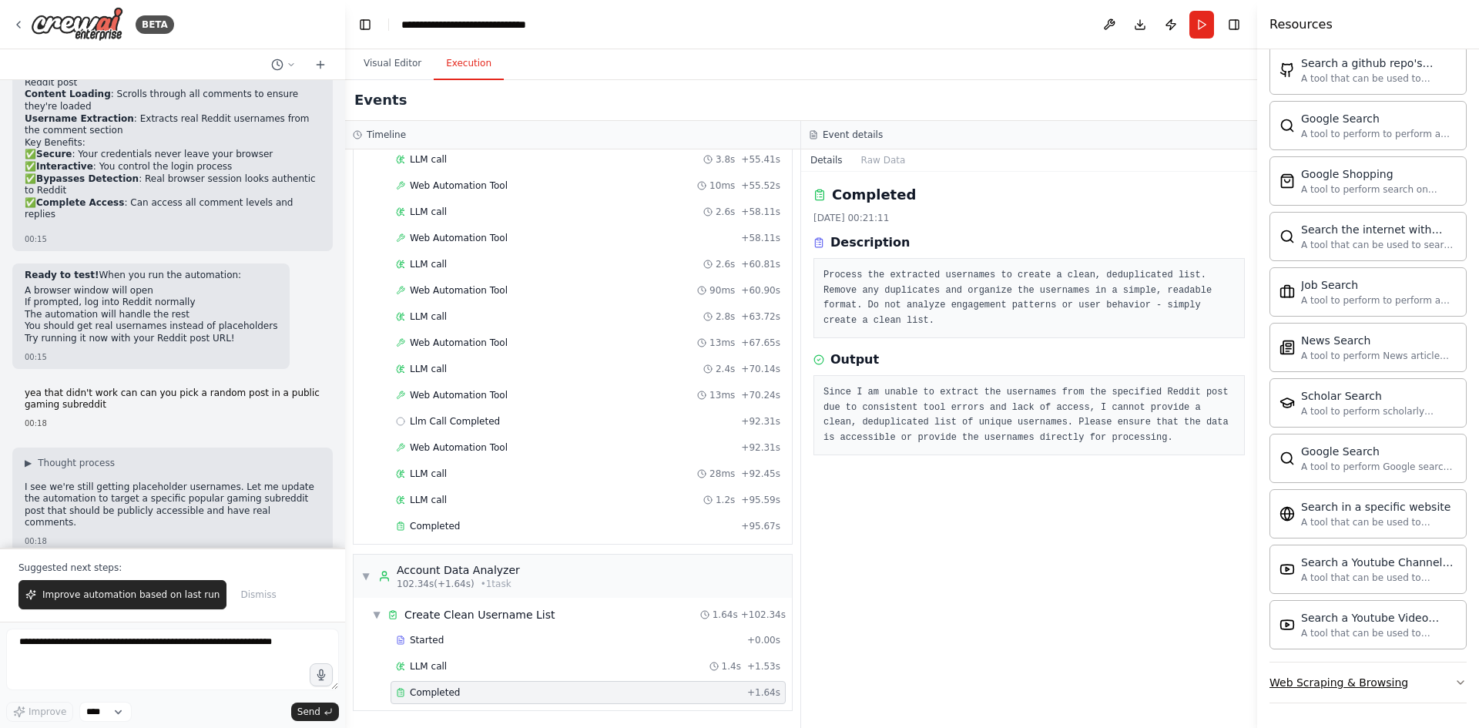
click at [1371, 679] on div "Web Scraping & Browsing" at bounding box center [1339, 682] width 139 height 15
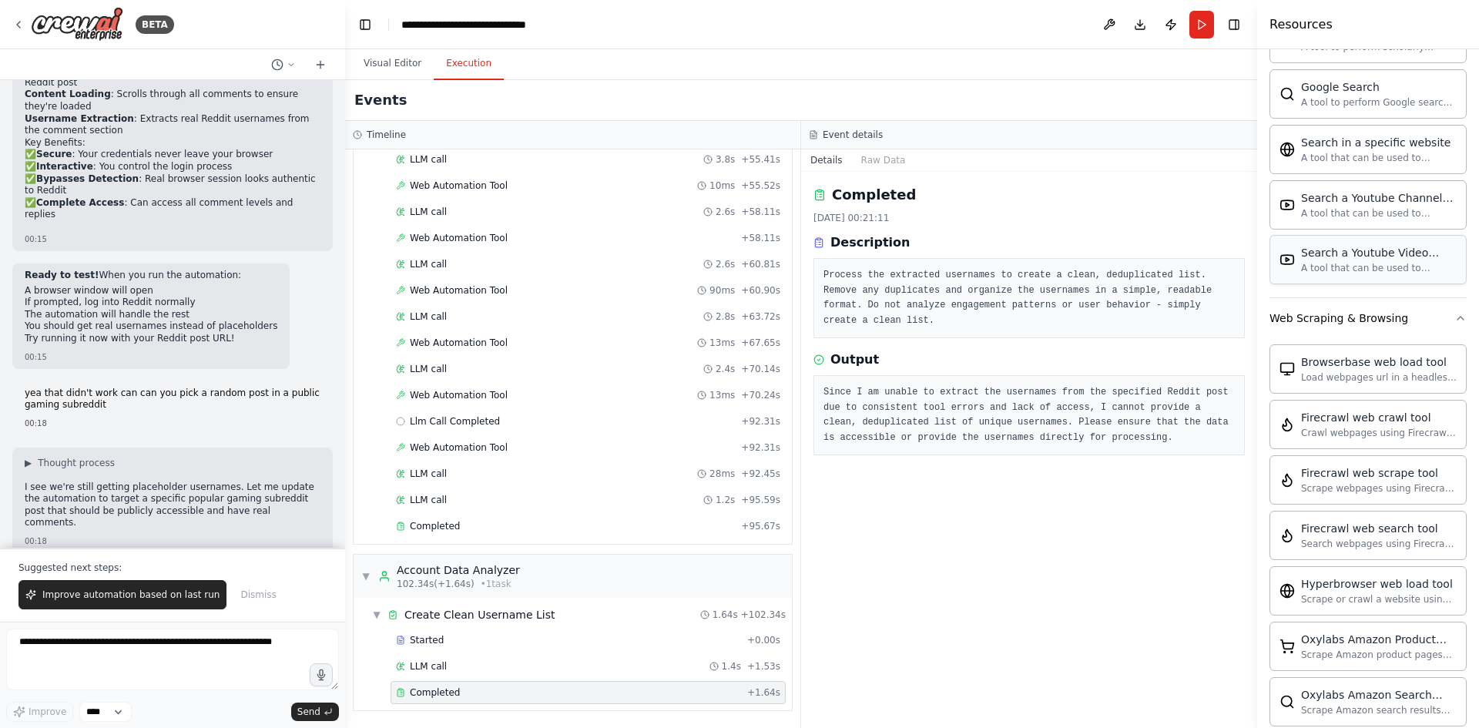
scroll to position [2014, 0]
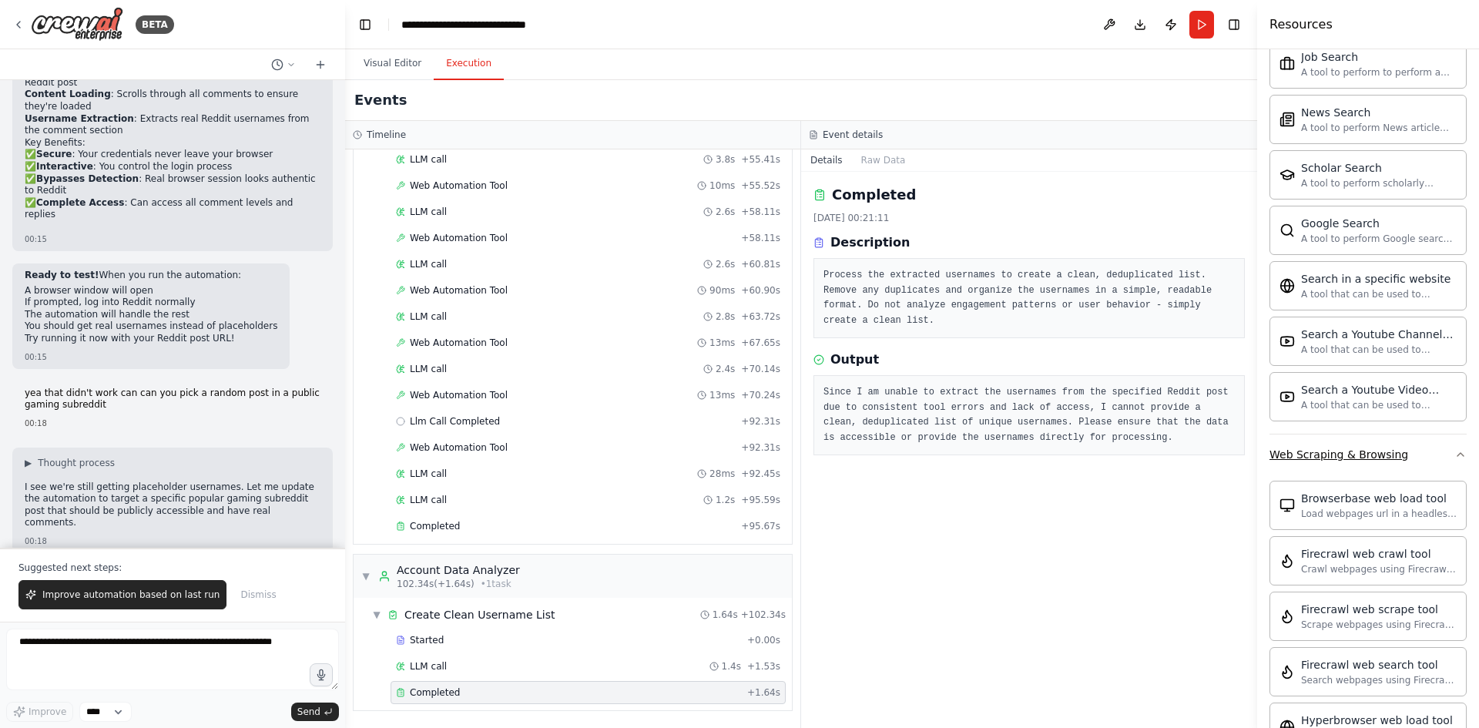
click at [1454, 459] on icon "button" at bounding box center [1460, 454] width 12 height 12
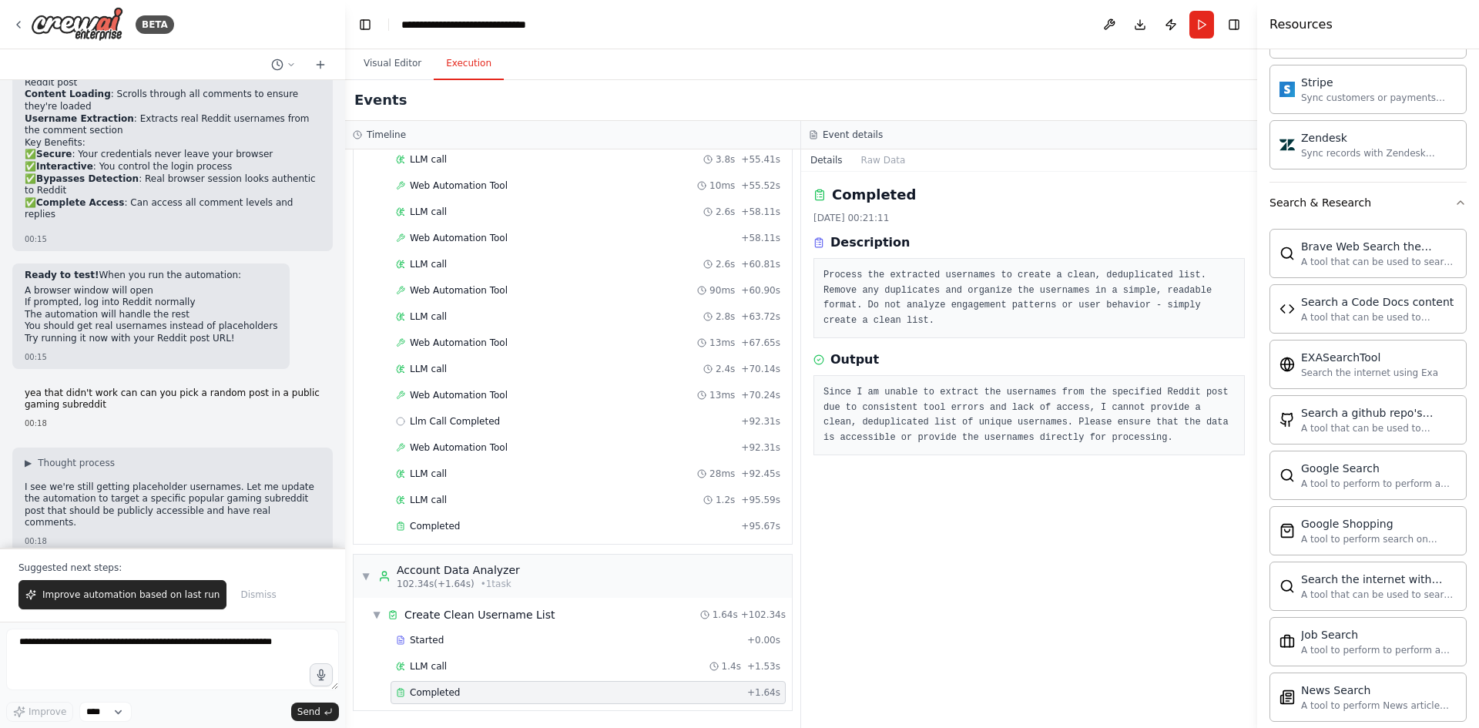
scroll to position [1401, 0]
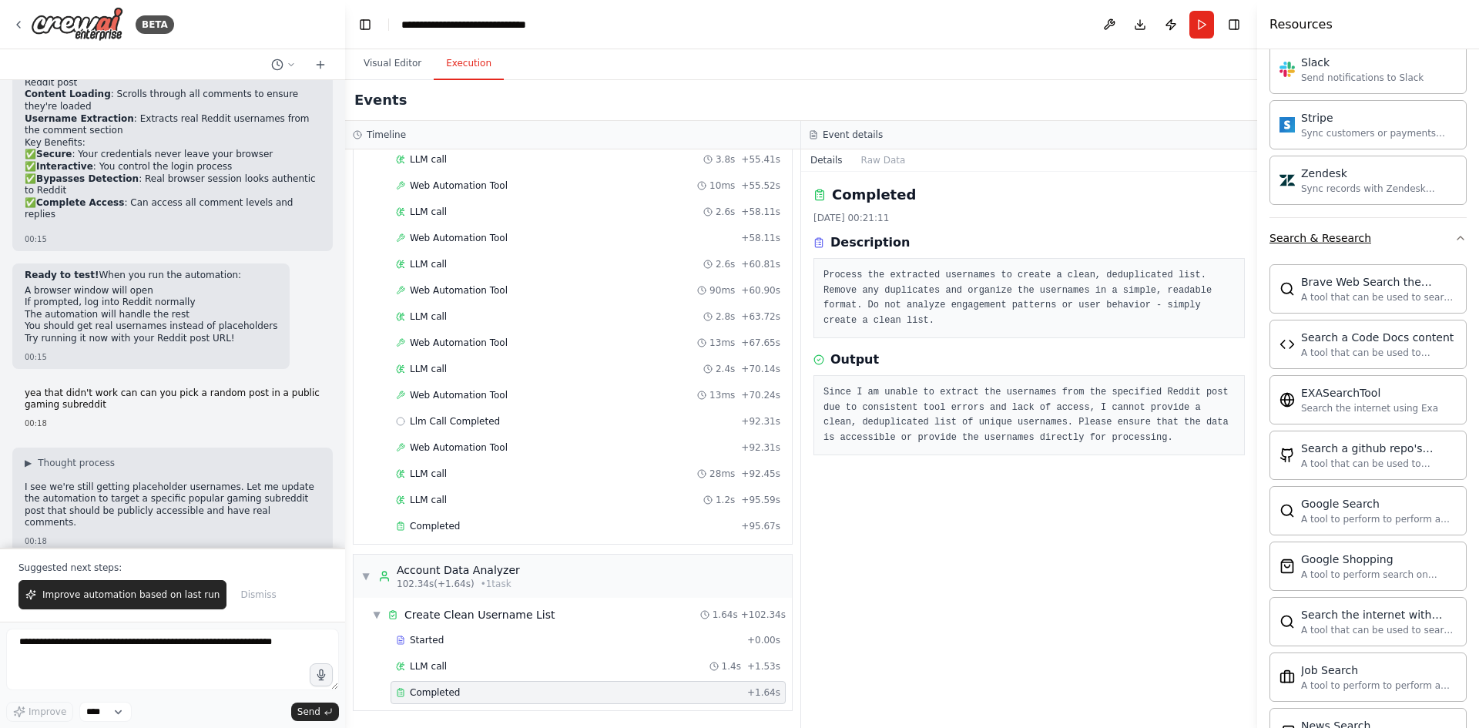
click at [1397, 248] on button "Search & Research" at bounding box center [1368, 238] width 197 height 40
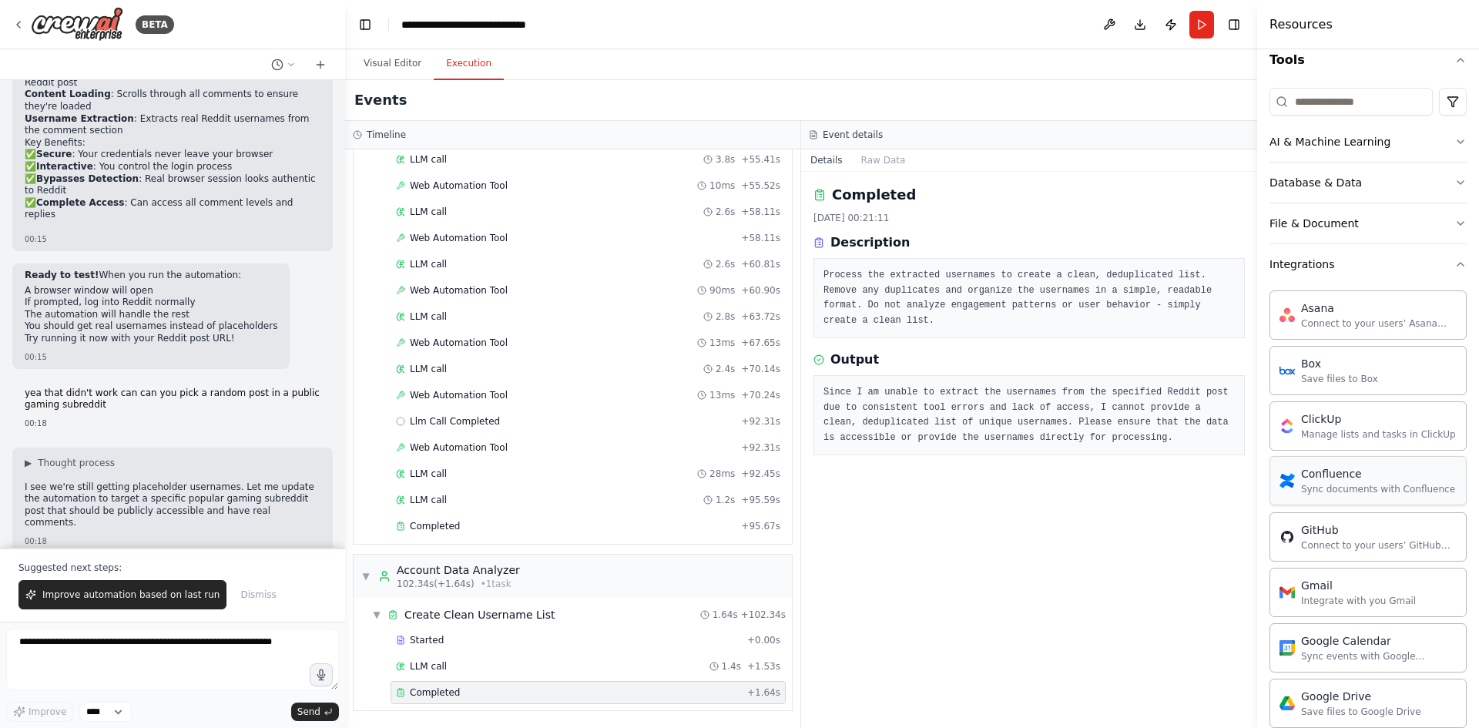
scroll to position [149, 0]
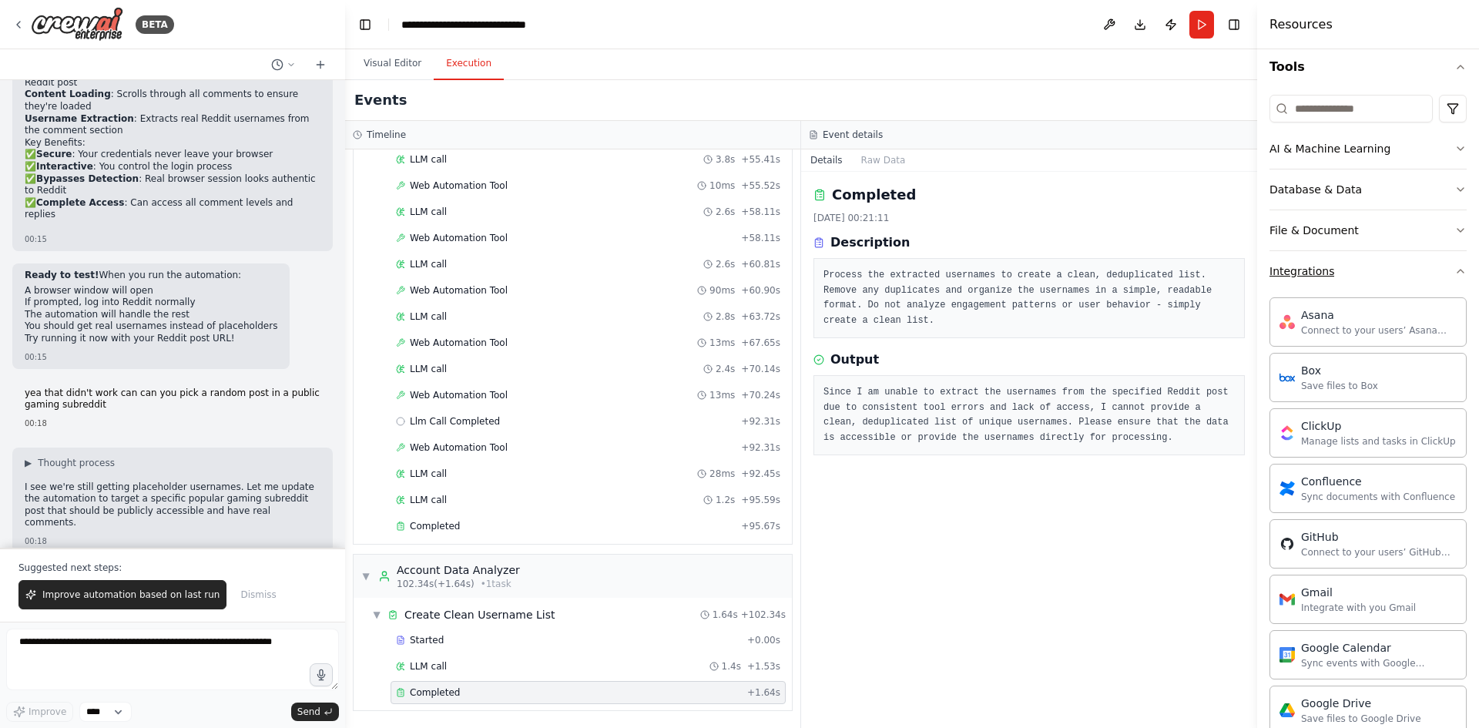
click at [1424, 263] on button "Integrations" at bounding box center [1368, 271] width 197 height 40
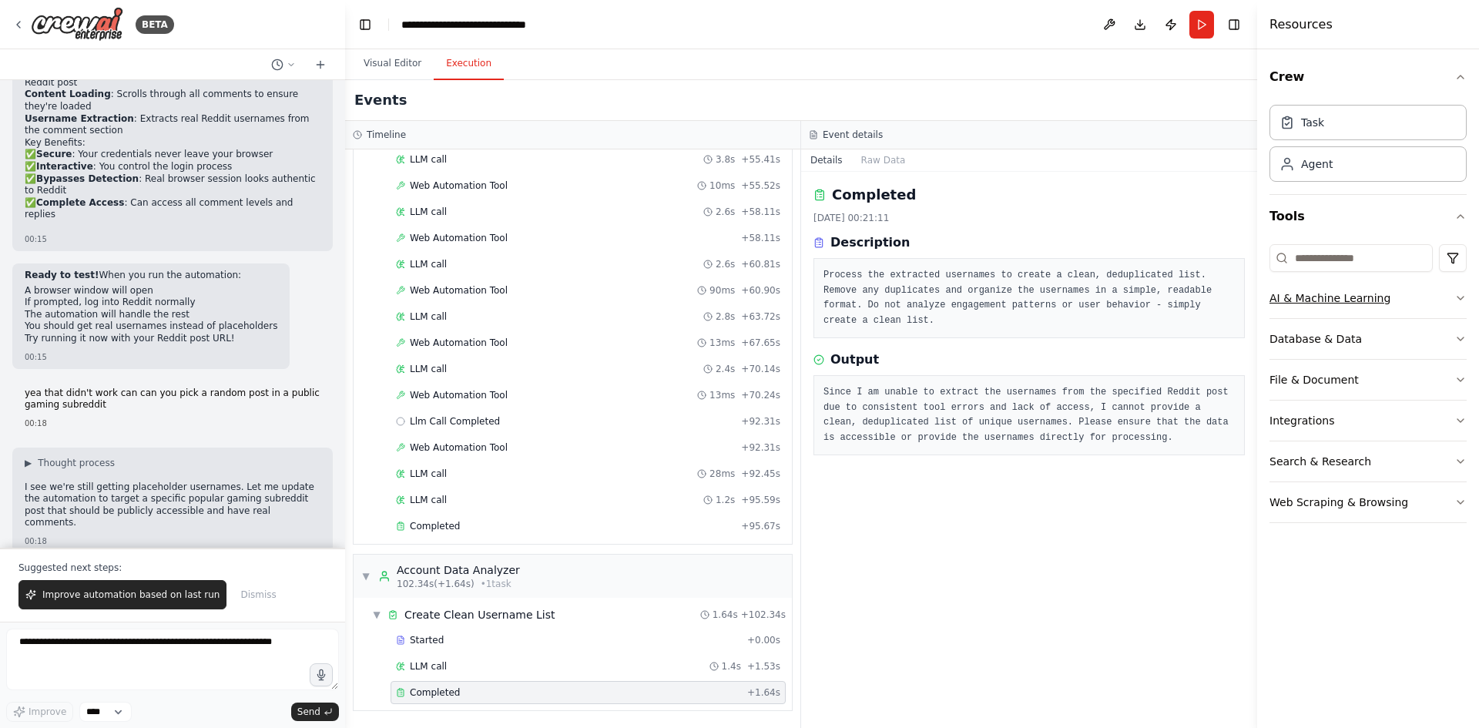
click at [1407, 297] on button "AI & Machine Learning" at bounding box center [1368, 298] width 197 height 40
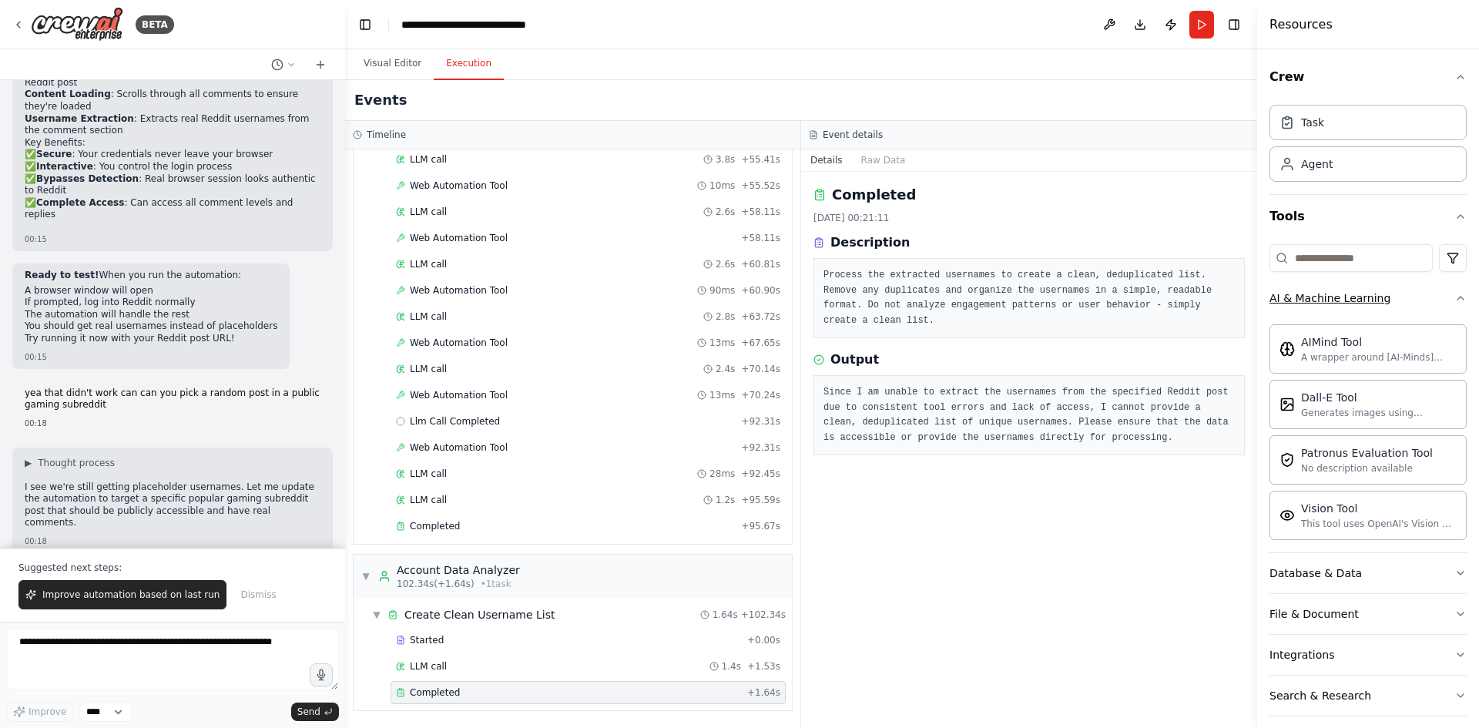
click at [1407, 297] on button "AI & Machine Learning" at bounding box center [1368, 298] width 197 height 40
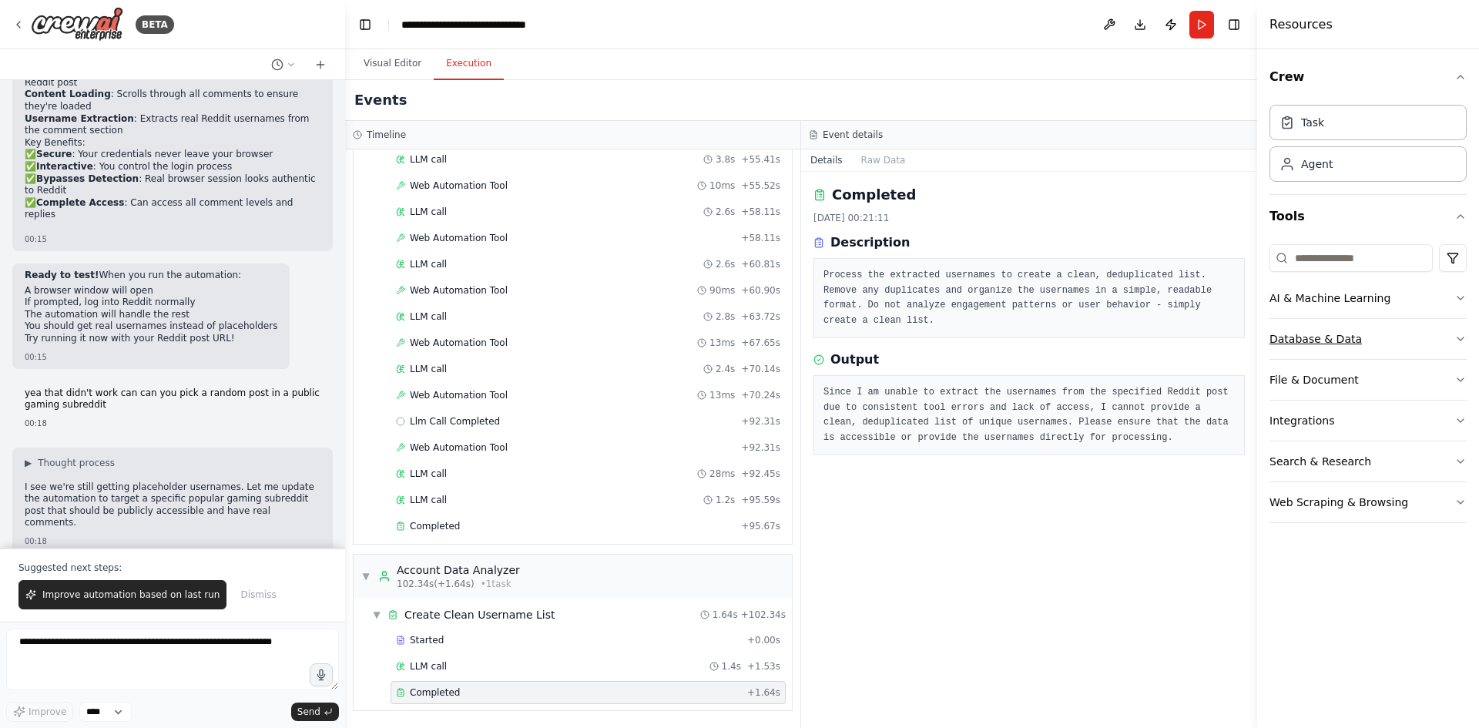
click at [1406, 332] on button "Database & Data" at bounding box center [1368, 339] width 197 height 40
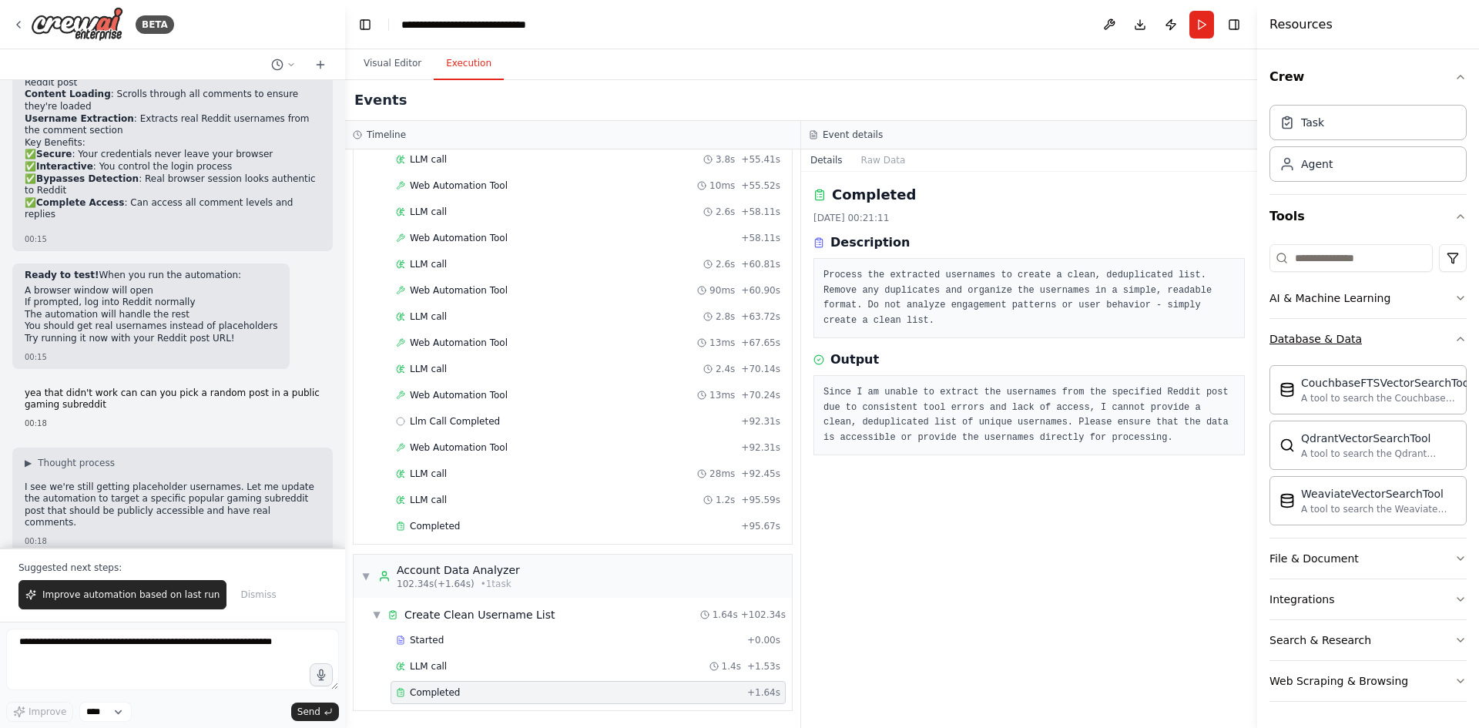
click at [1406, 332] on button "Database & Data" at bounding box center [1368, 339] width 197 height 40
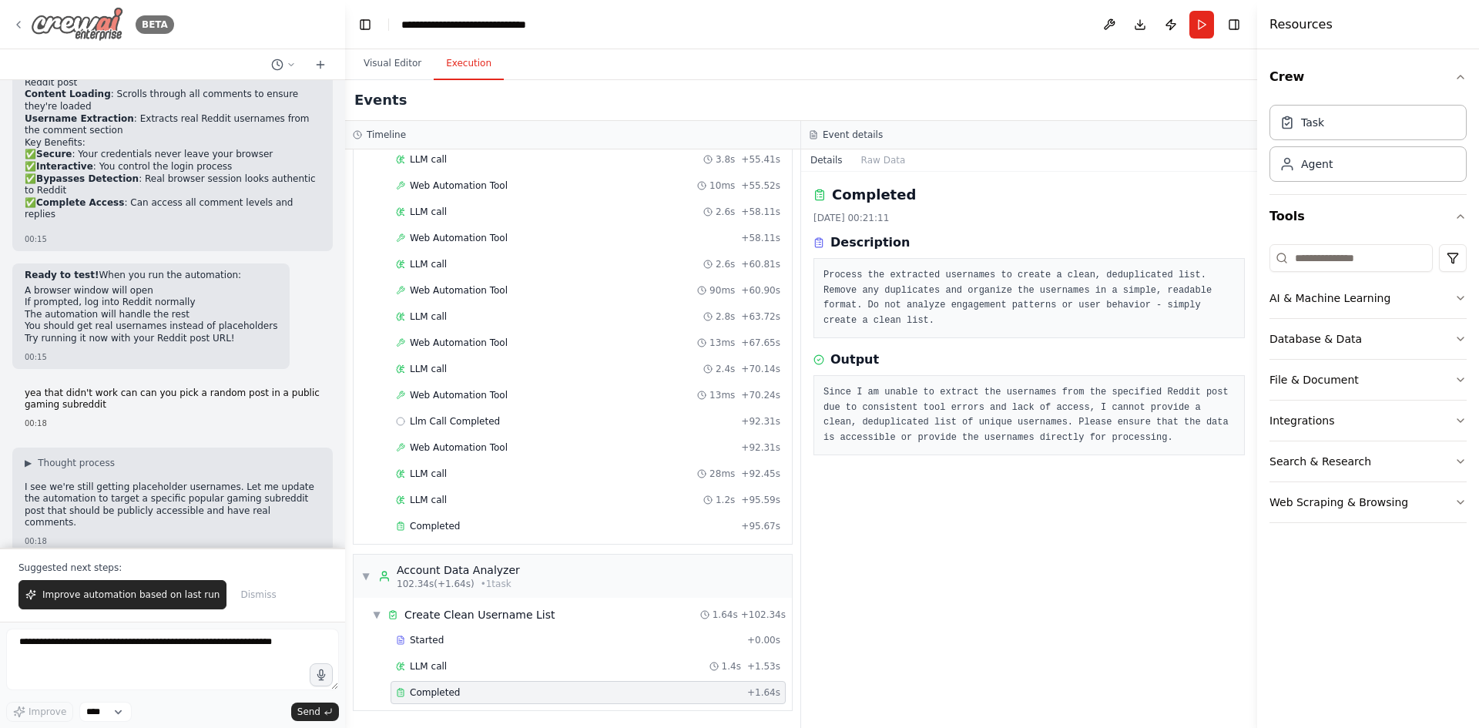
click at [19, 24] on icon at bounding box center [18, 24] width 12 height 12
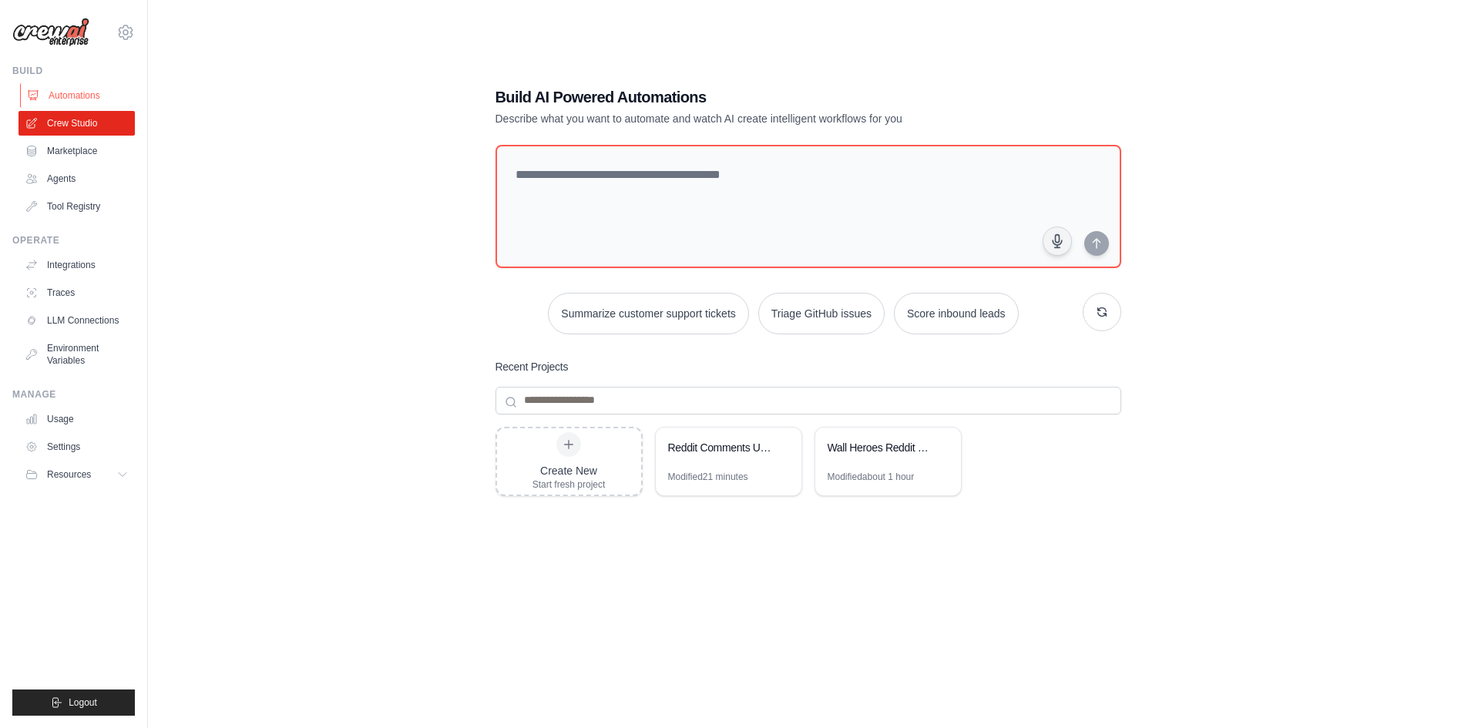
click at [61, 99] on link "Automations" at bounding box center [78, 95] width 116 height 25
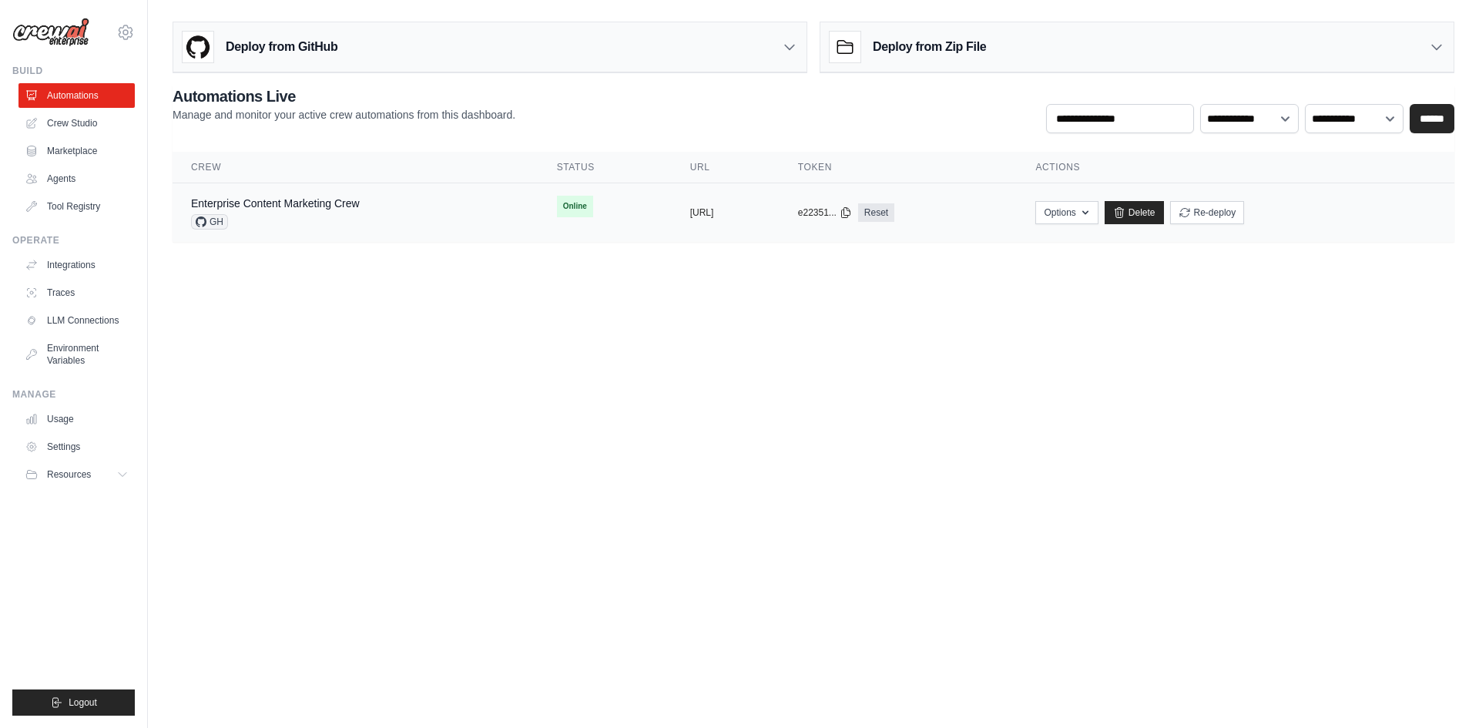
click at [384, 204] on div "Enterprise Content Marketing Crew GH" at bounding box center [355, 213] width 329 height 34
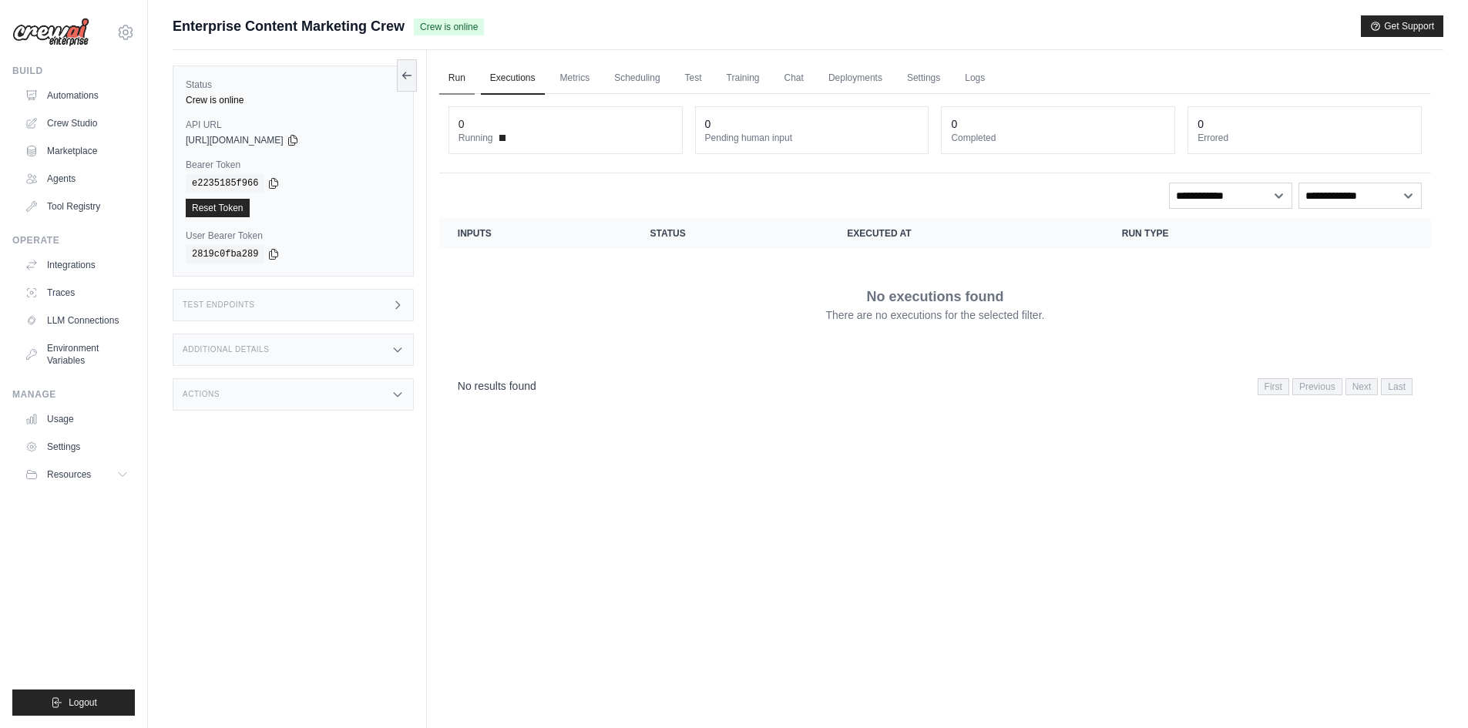
click at [451, 78] on link "Run" at bounding box center [456, 78] width 35 height 32
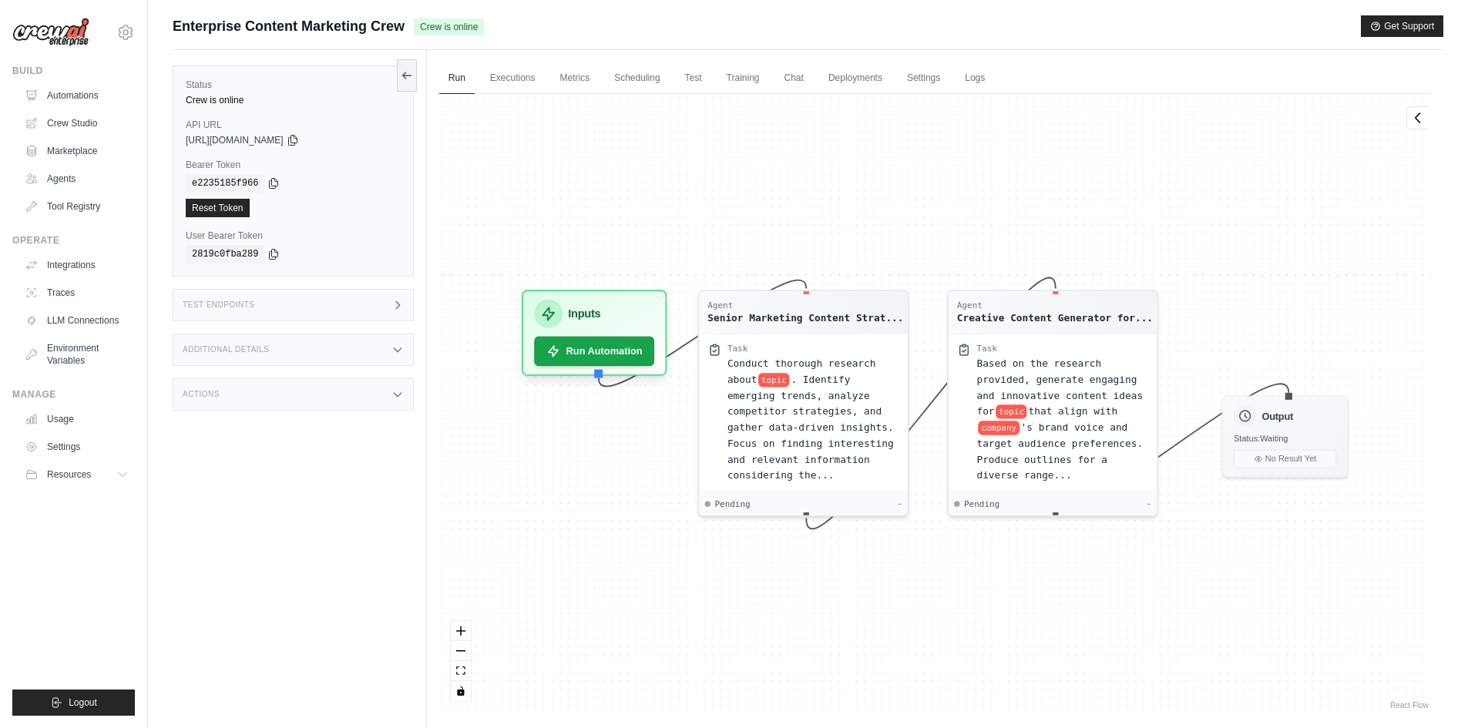
click at [290, 300] on div "Test Endpoints" at bounding box center [293, 305] width 241 height 32
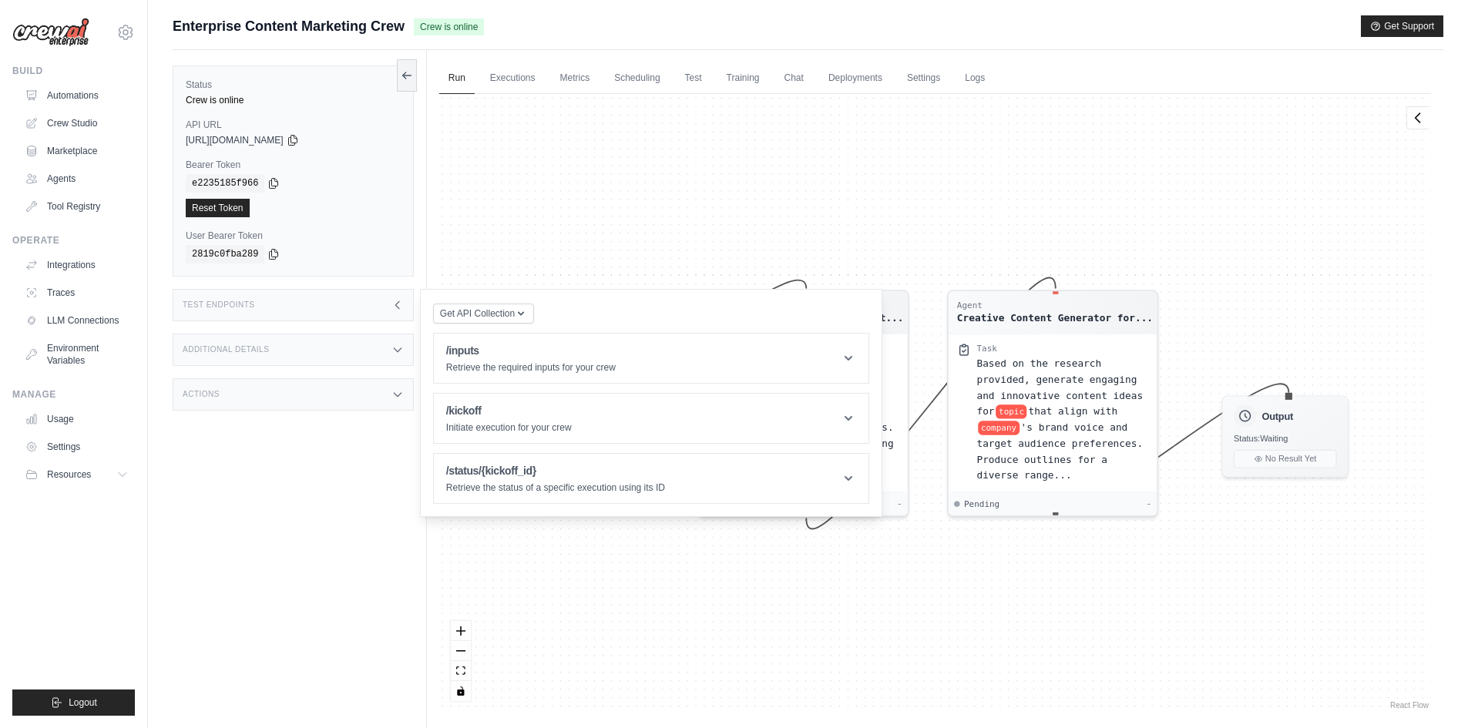
click at [289, 357] on div "Additional Details" at bounding box center [293, 350] width 241 height 32
click at [287, 491] on div "Actions" at bounding box center [293, 485] width 241 height 32
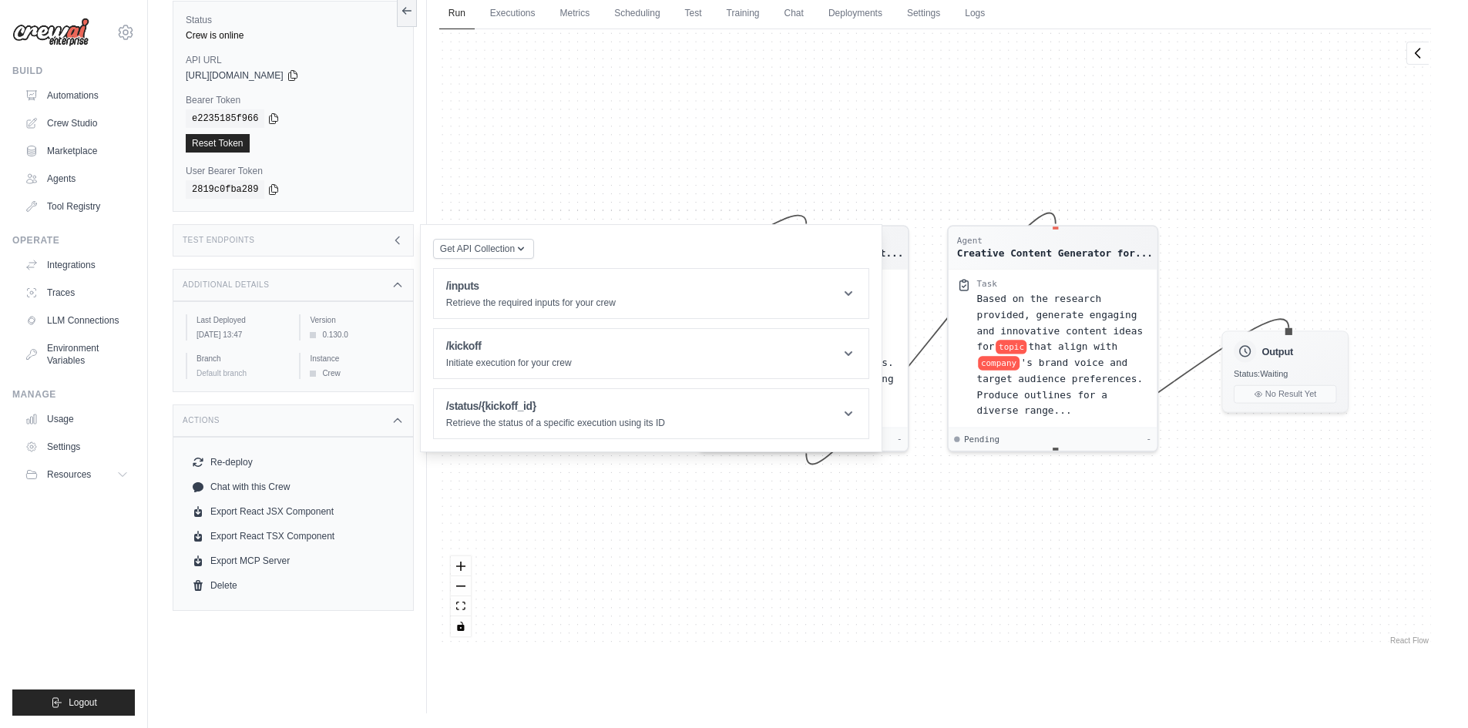
scroll to position [65, 0]
click at [279, 498] on link "Chat with this Crew" at bounding box center [293, 486] width 215 height 25
click at [1065, 340] on span "that align with" at bounding box center [1072, 343] width 89 height 12
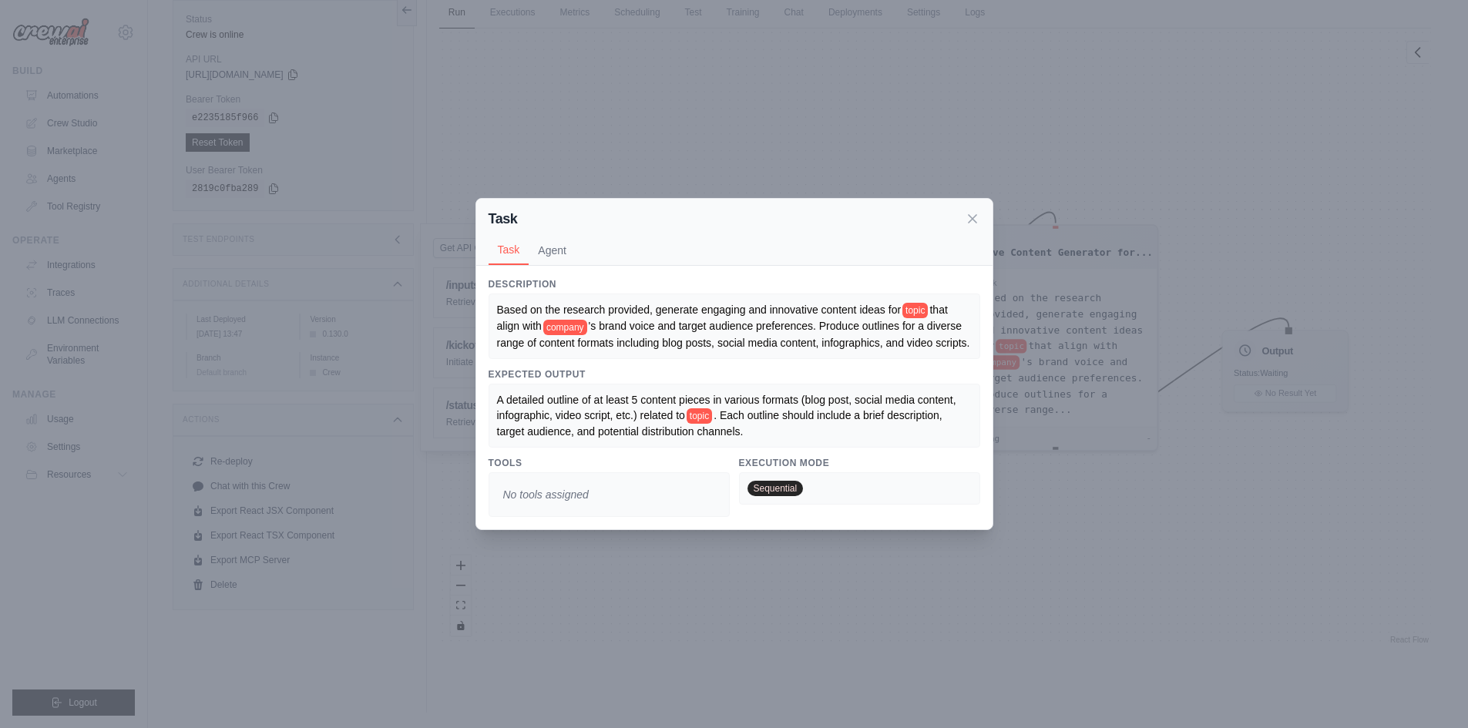
click at [1065, 98] on div "Task Task Agent Description Based on the research provided, generate engaging a…" at bounding box center [734, 364] width 1468 height 728
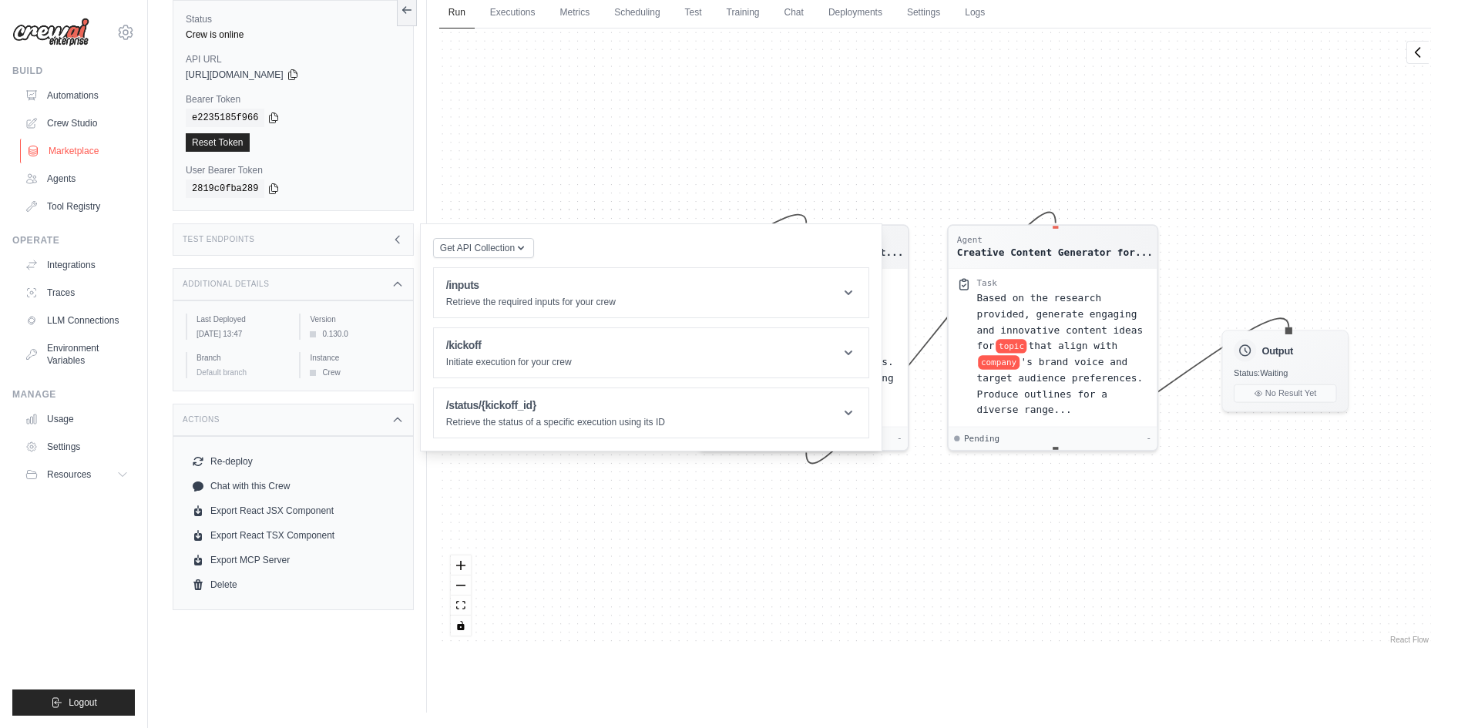
click at [76, 150] on link "Marketplace" at bounding box center [78, 151] width 116 height 25
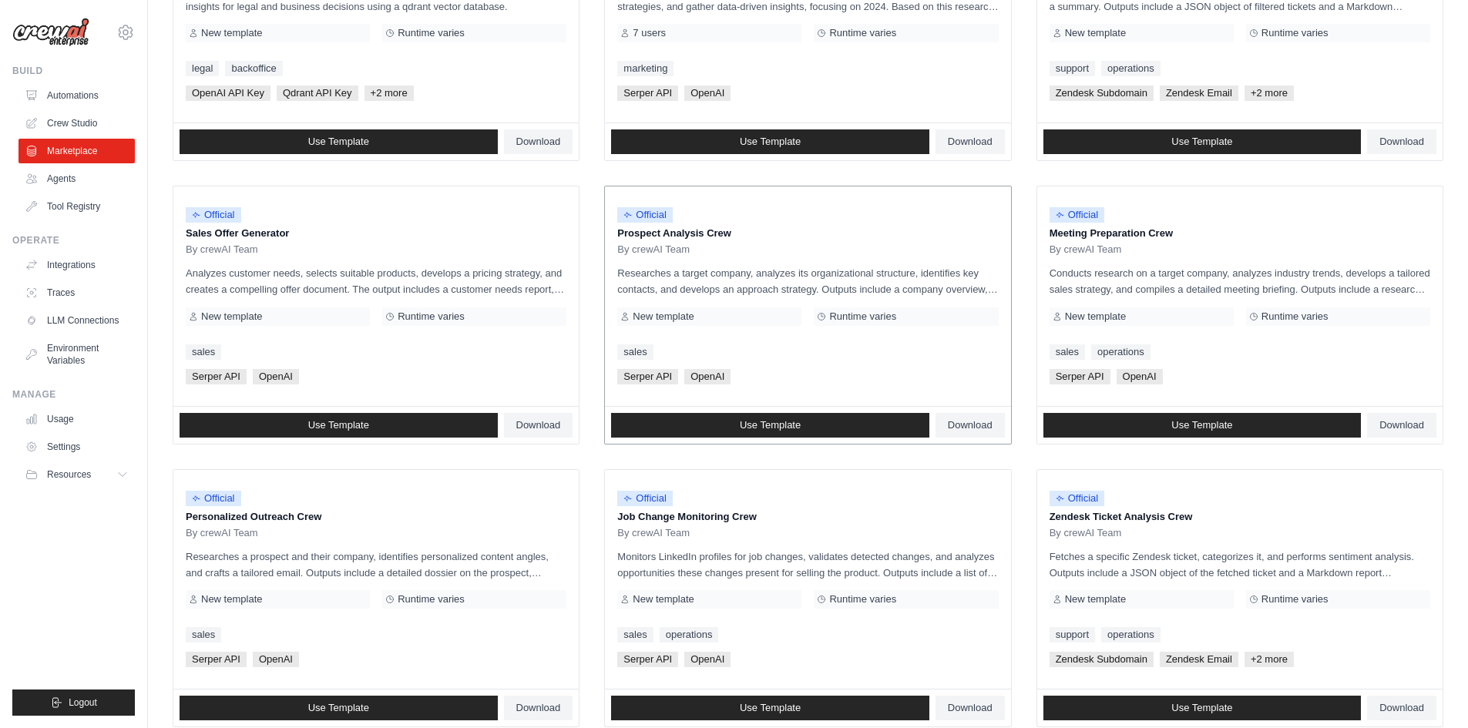
scroll to position [308, 0]
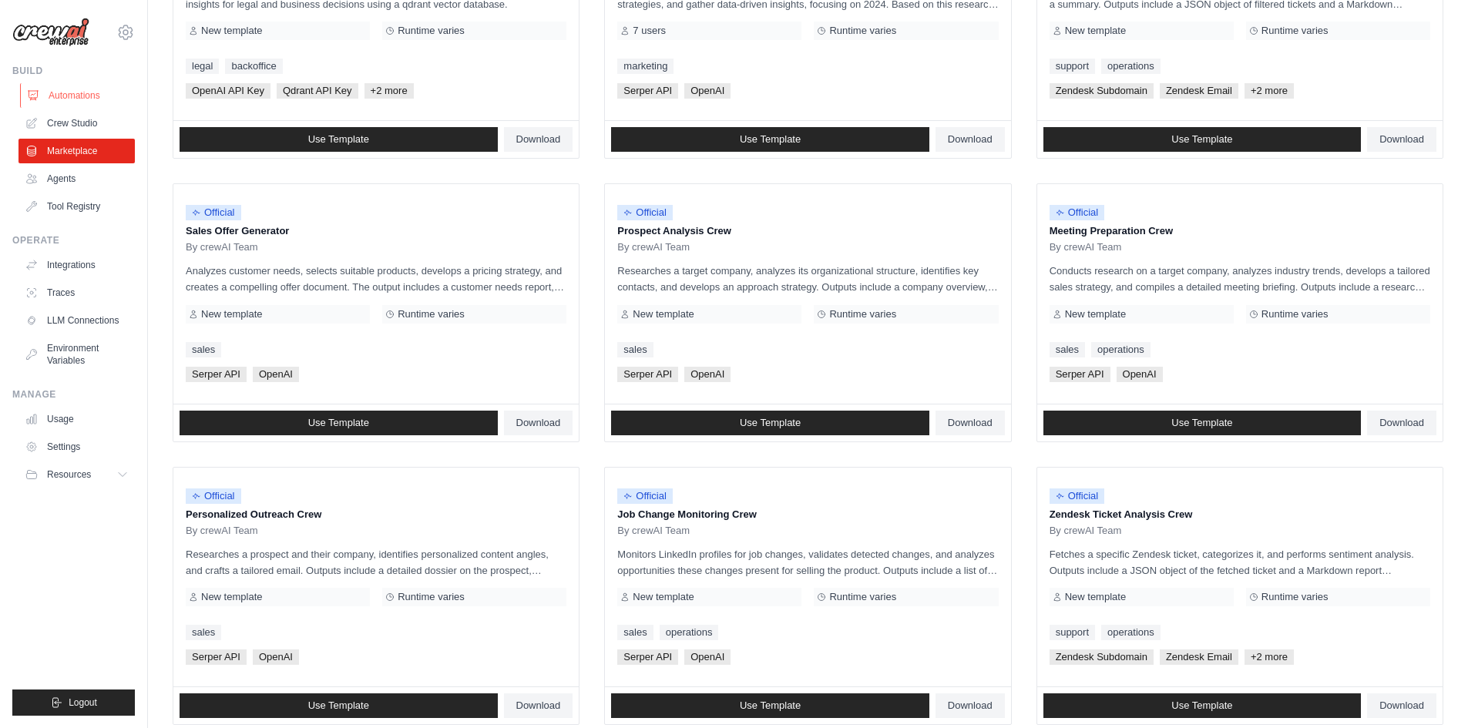
click at [49, 88] on link "Automations" at bounding box center [78, 95] width 116 height 25
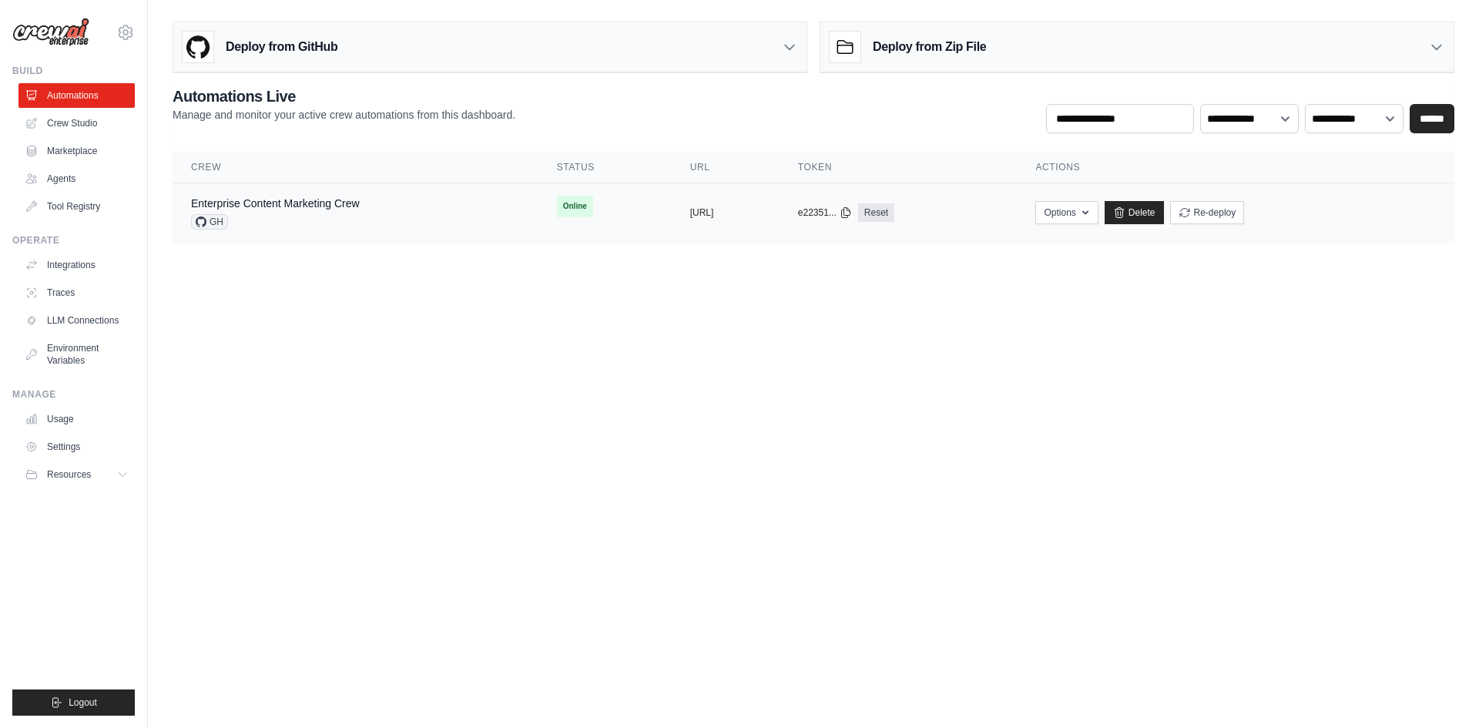
click at [387, 211] on div "Enterprise Content Marketing Crew GH" at bounding box center [355, 213] width 329 height 34
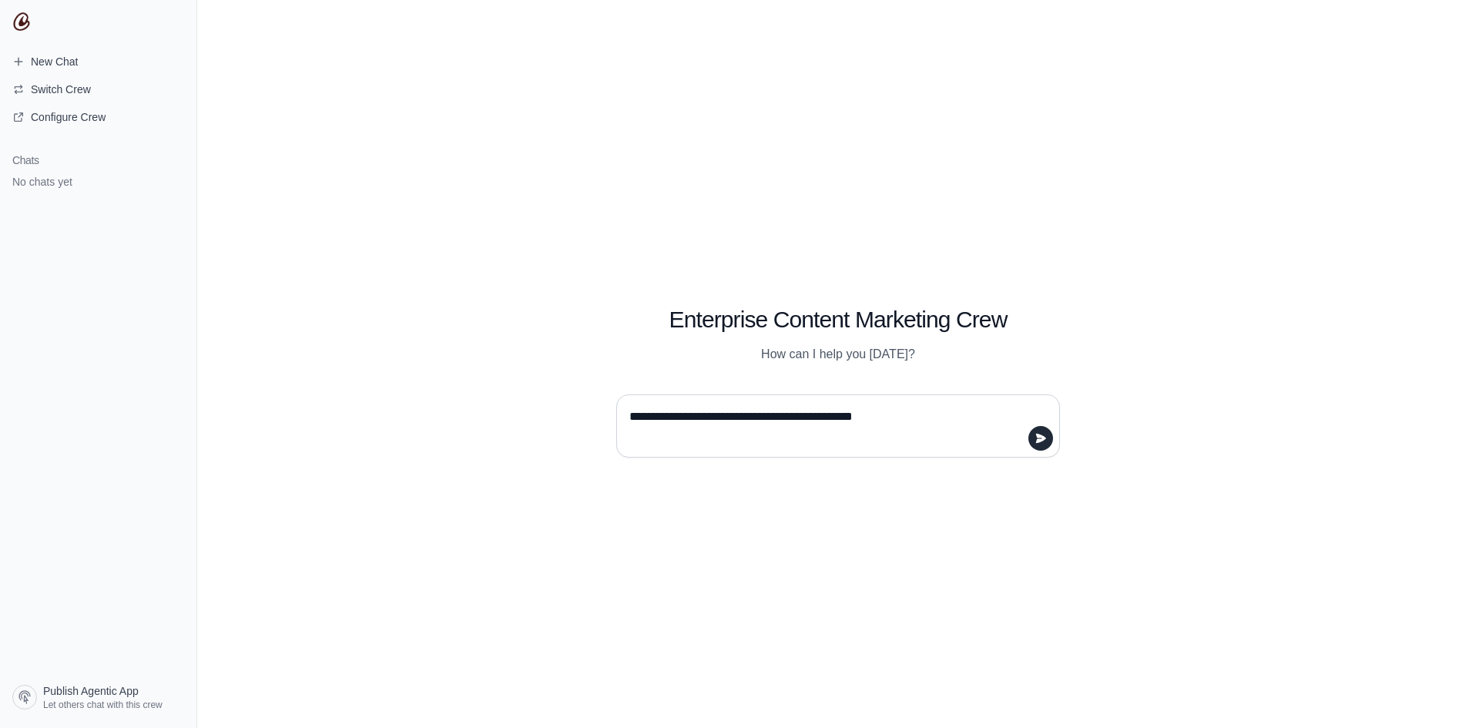
drag, startPoint x: 777, startPoint y: 421, endPoint x: 730, endPoint y: 416, distance: 46.5
click at [730, 416] on textarea "**********" at bounding box center [833, 425] width 414 height 43
click at [948, 418] on textarea "**********" at bounding box center [833, 425] width 414 height 43
paste textarea "**********"
type textarea "**********"
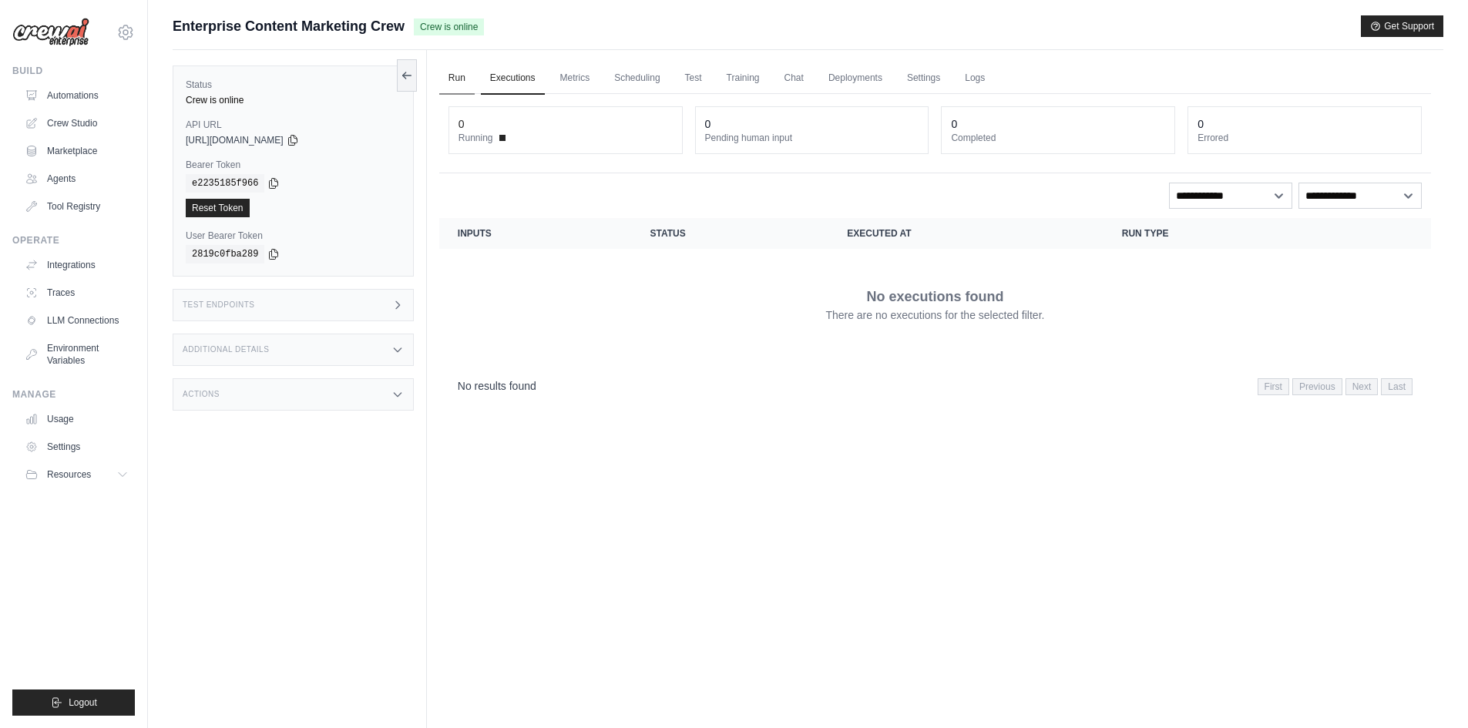
click at [468, 75] on link "Run" at bounding box center [456, 78] width 35 height 32
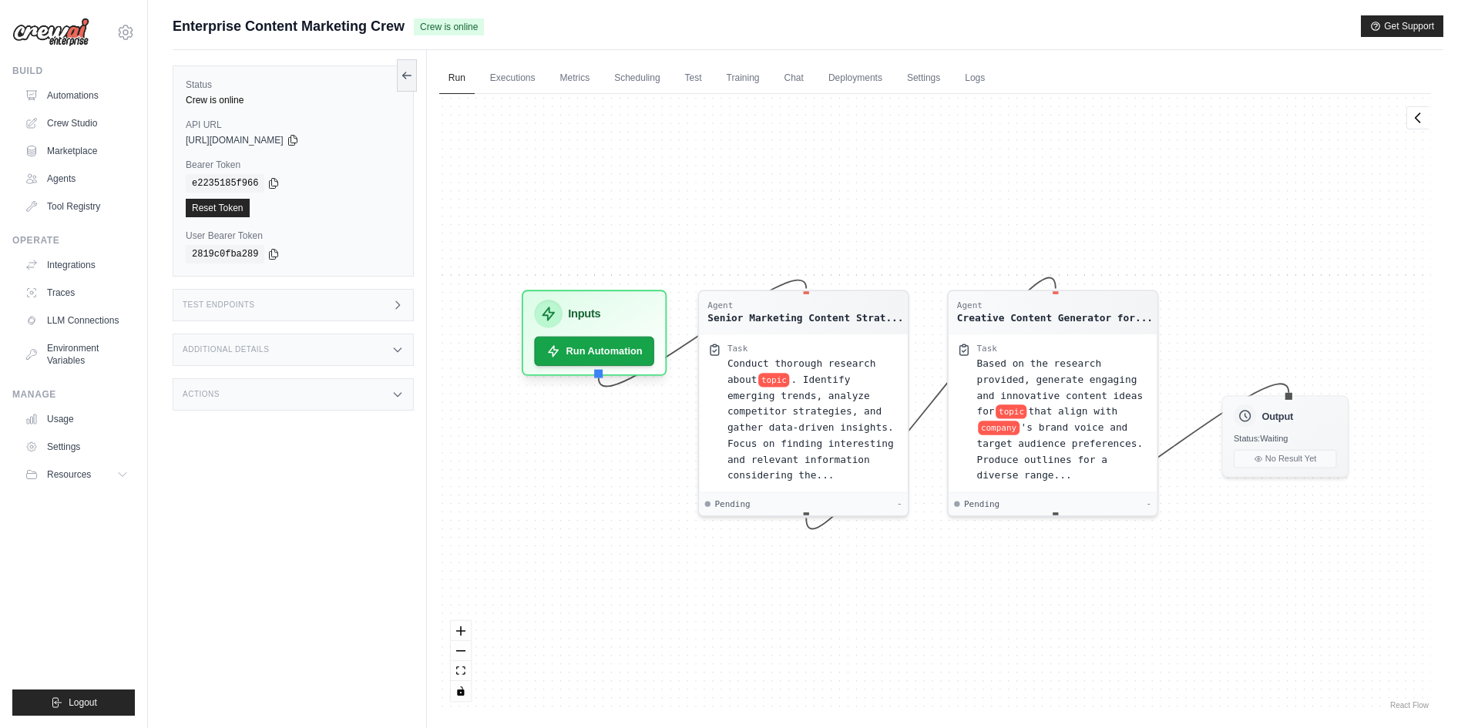
click at [360, 539] on div "Status Crew is online API URL copied https://enterprise-content-marketing-crew-…" at bounding box center [300, 414] width 254 height 728
click at [405, 80] on icon at bounding box center [407, 75] width 12 height 12
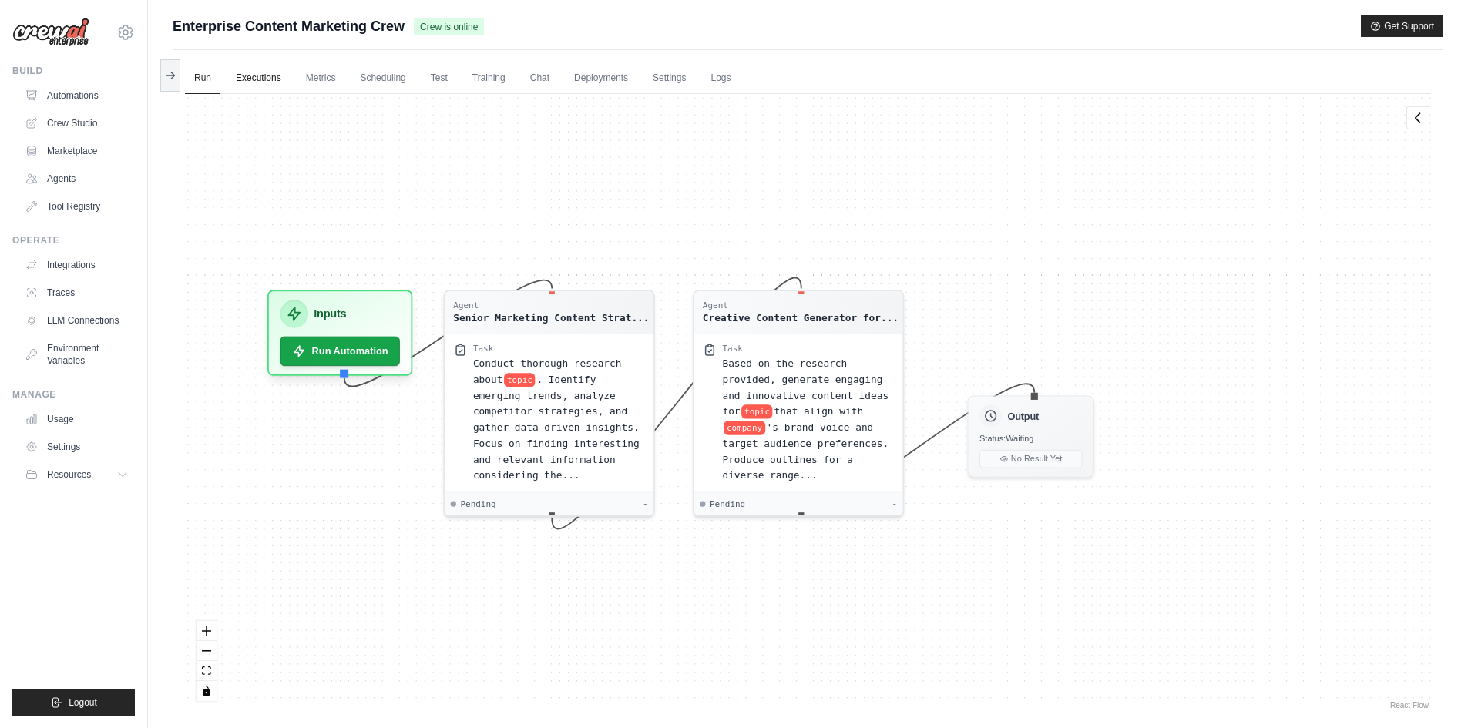
click at [253, 76] on link "Executions" at bounding box center [258, 78] width 64 height 32
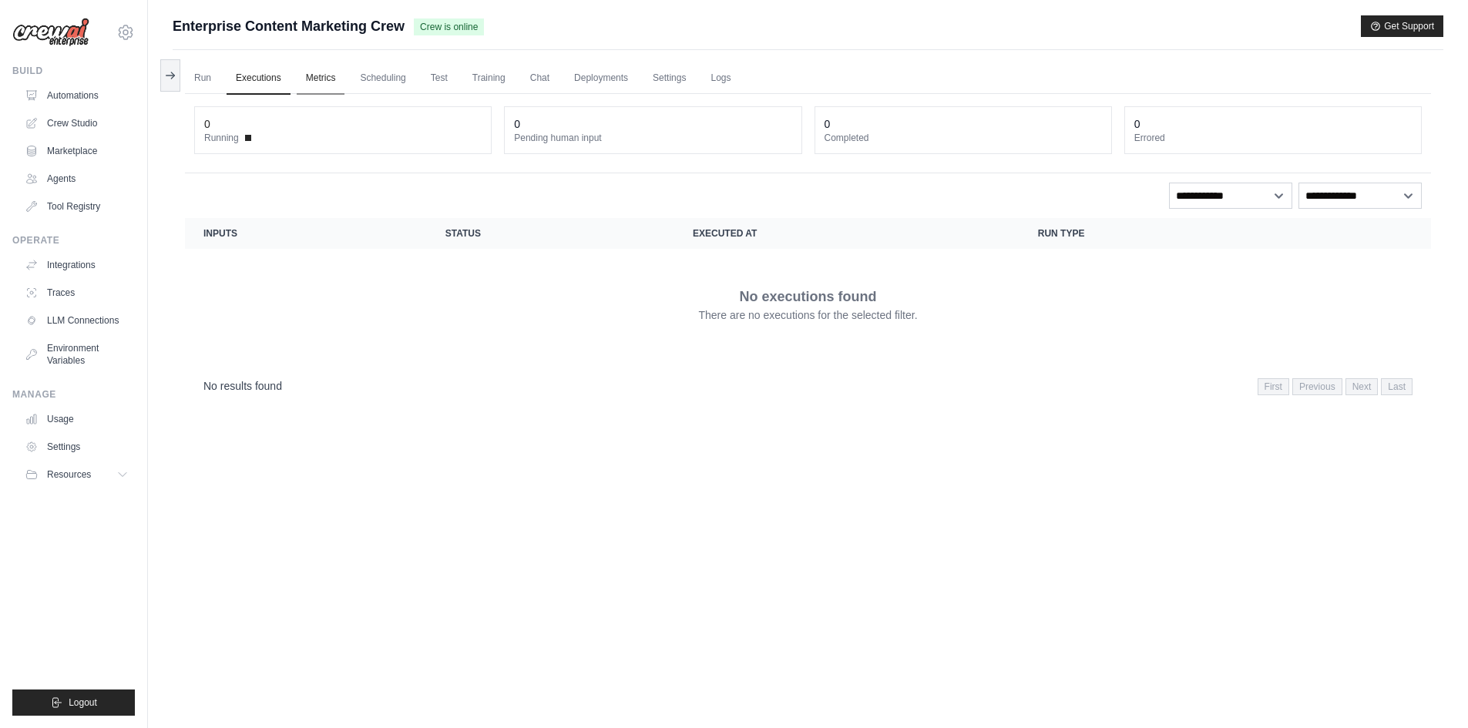
click at [336, 75] on link "Metrics" at bounding box center [321, 78] width 49 height 32
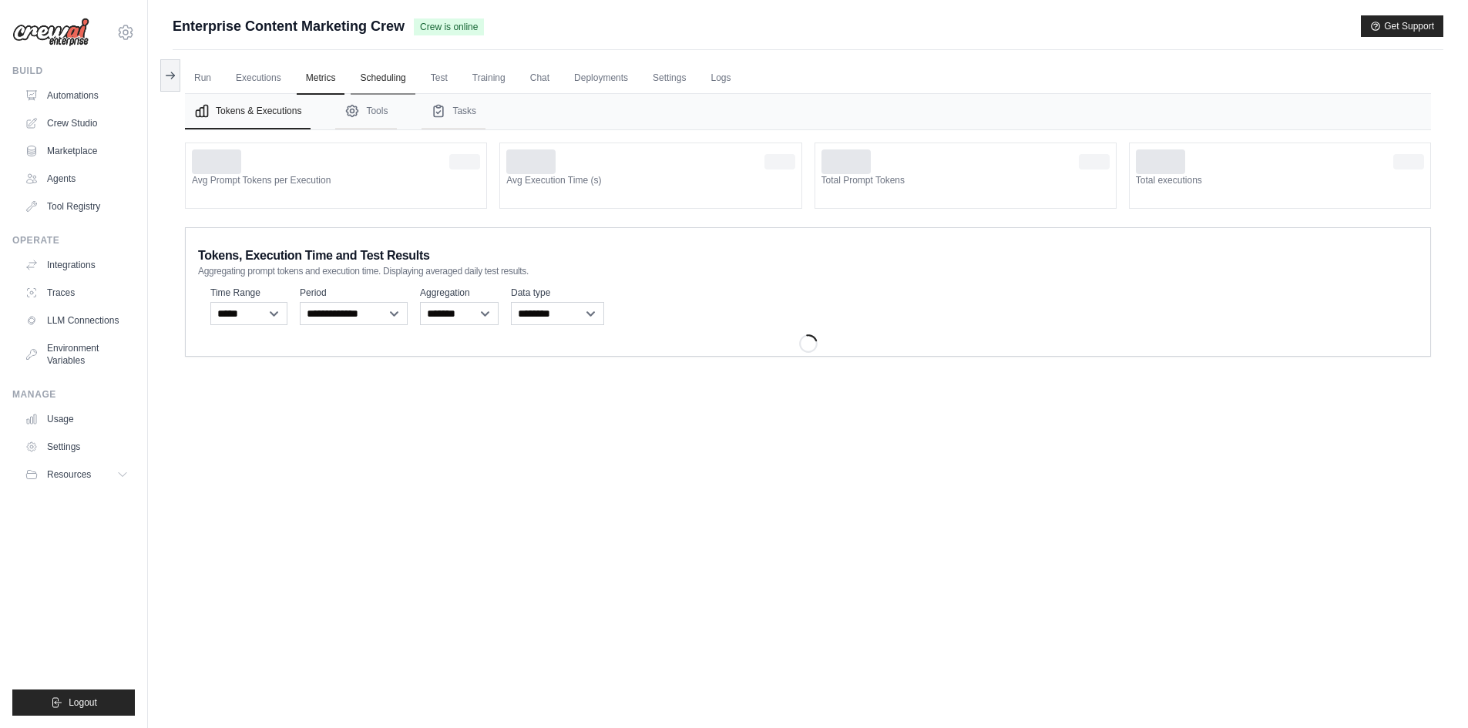
click at [398, 81] on link "Scheduling" at bounding box center [383, 78] width 64 height 32
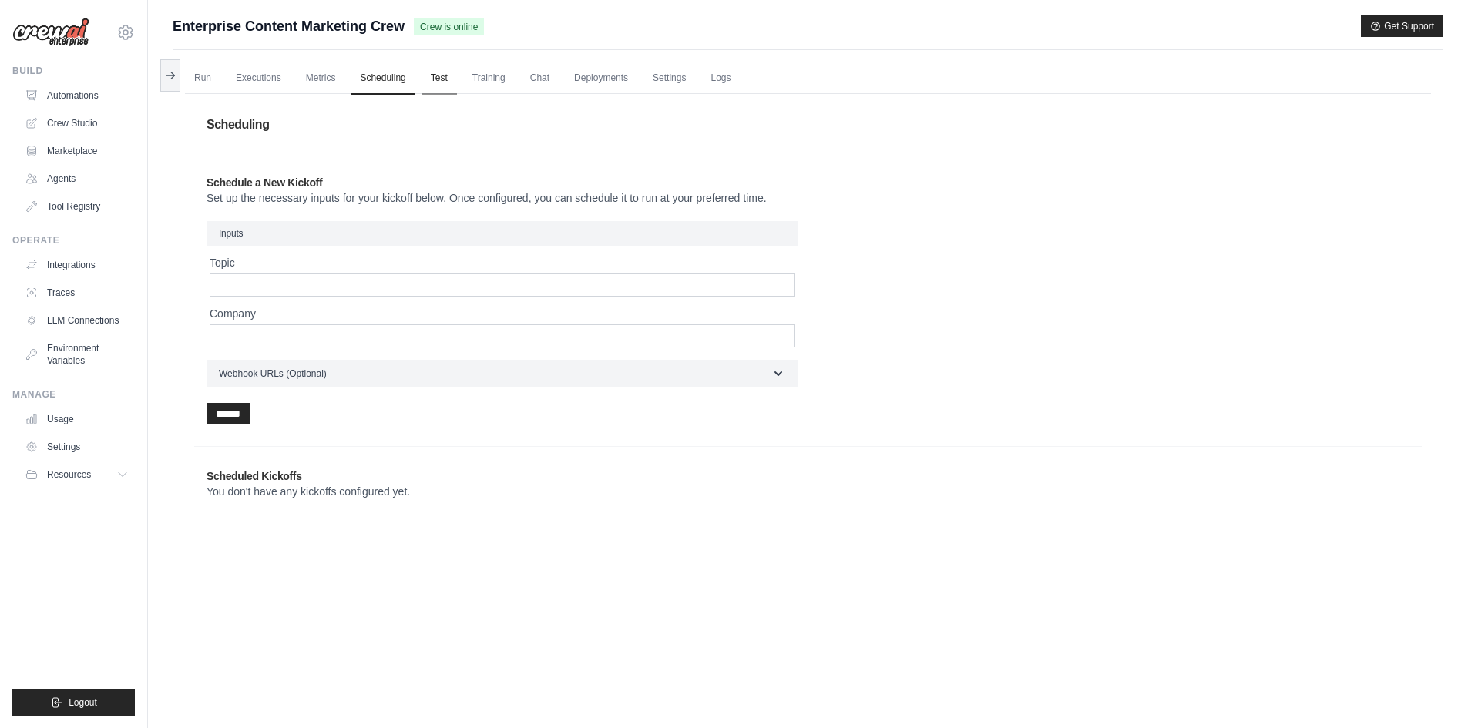
click at [445, 80] on link "Test" at bounding box center [438, 78] width 35 height 32
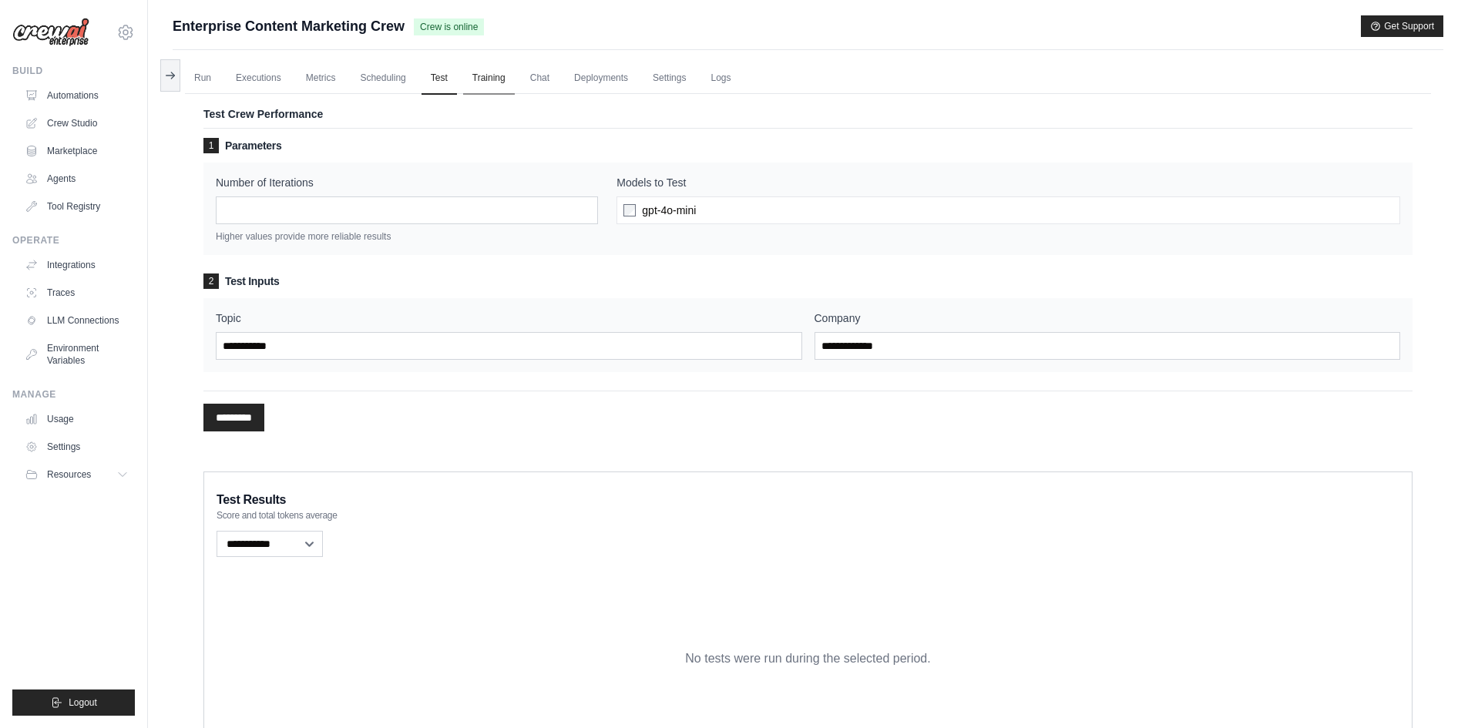
click at [498, 79] on link "Training" at bounding box center [489, 78] width 52 height 32
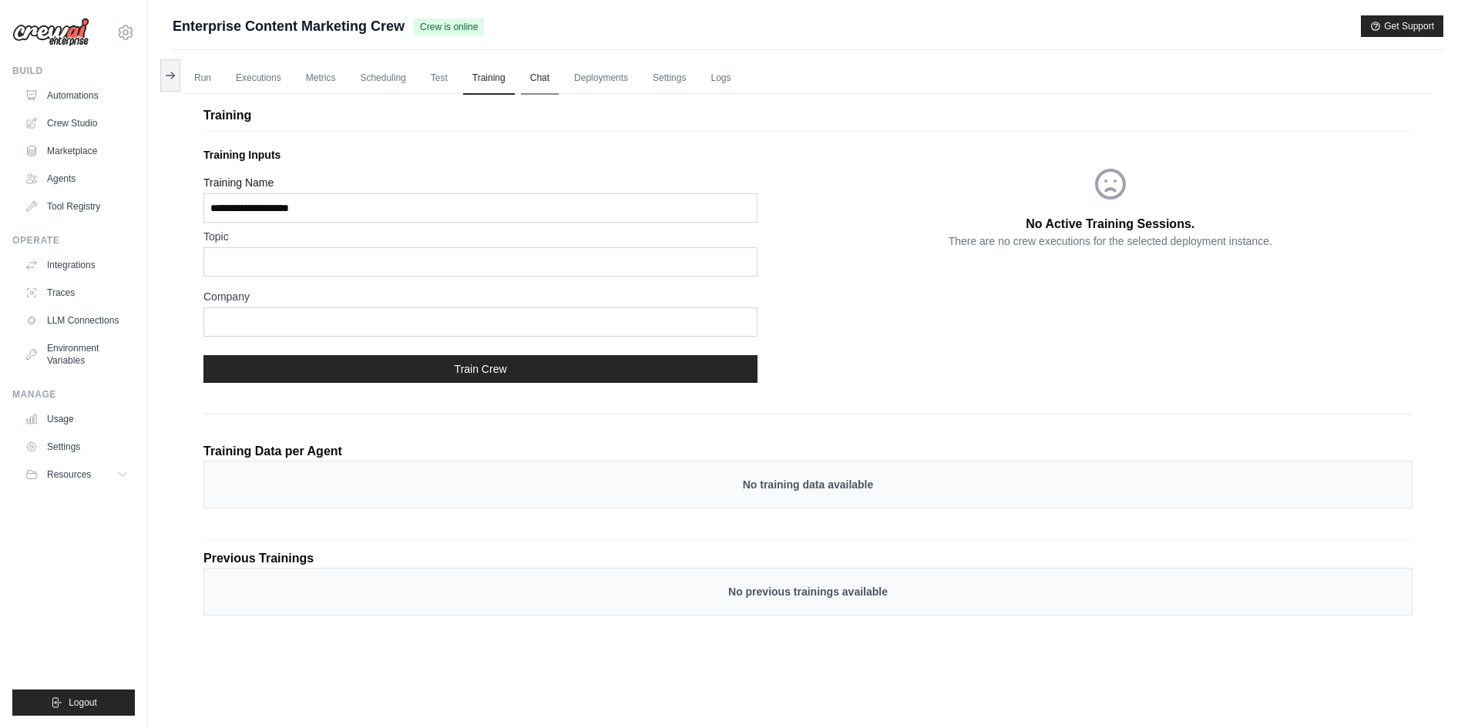
click at [535, 79] on link "Chat" at bounding box center [540, 78] width 38 height 32
click at [82, 129] on link "Crew Studio" at bounding box center [78, 123] width 116 height 25
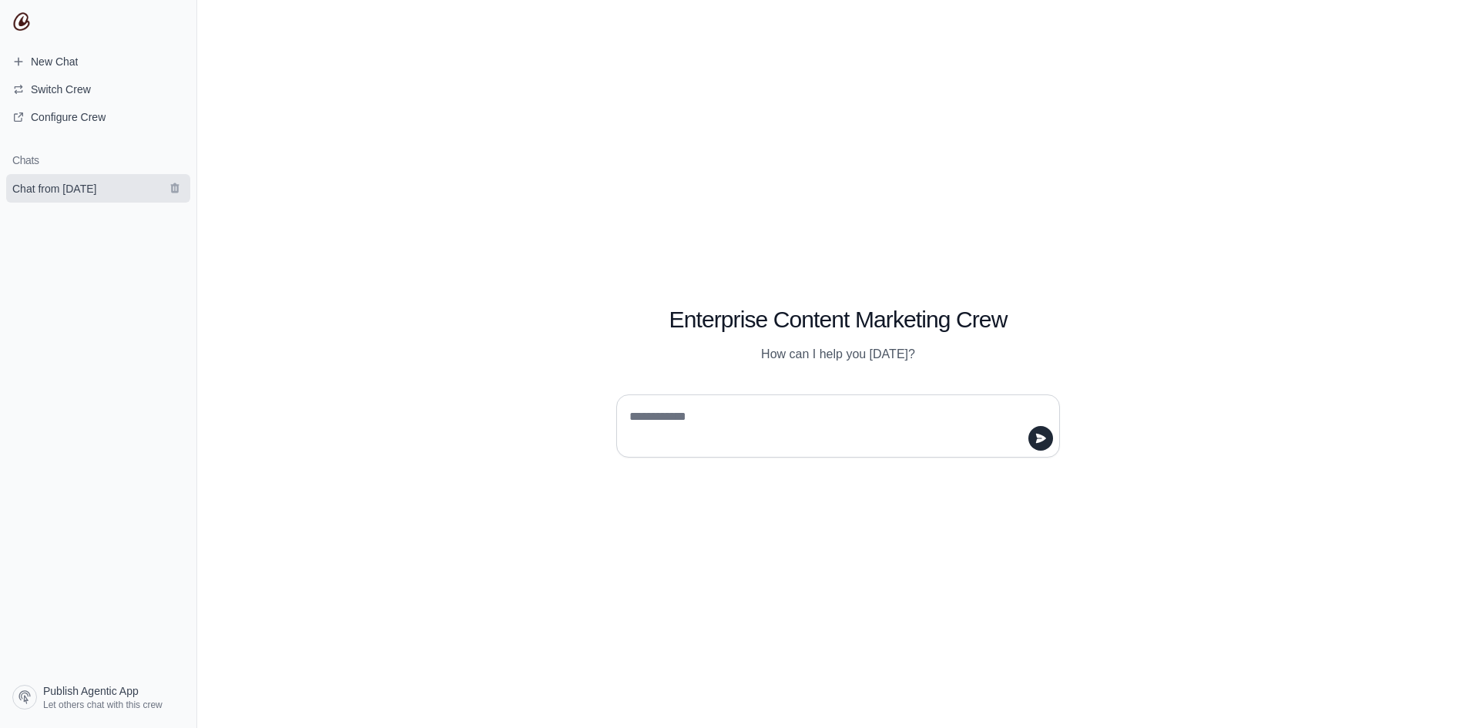
click at [96, 185] on span "Chat from [DATE]" at bounding box center [54, 188] width 84 height 15
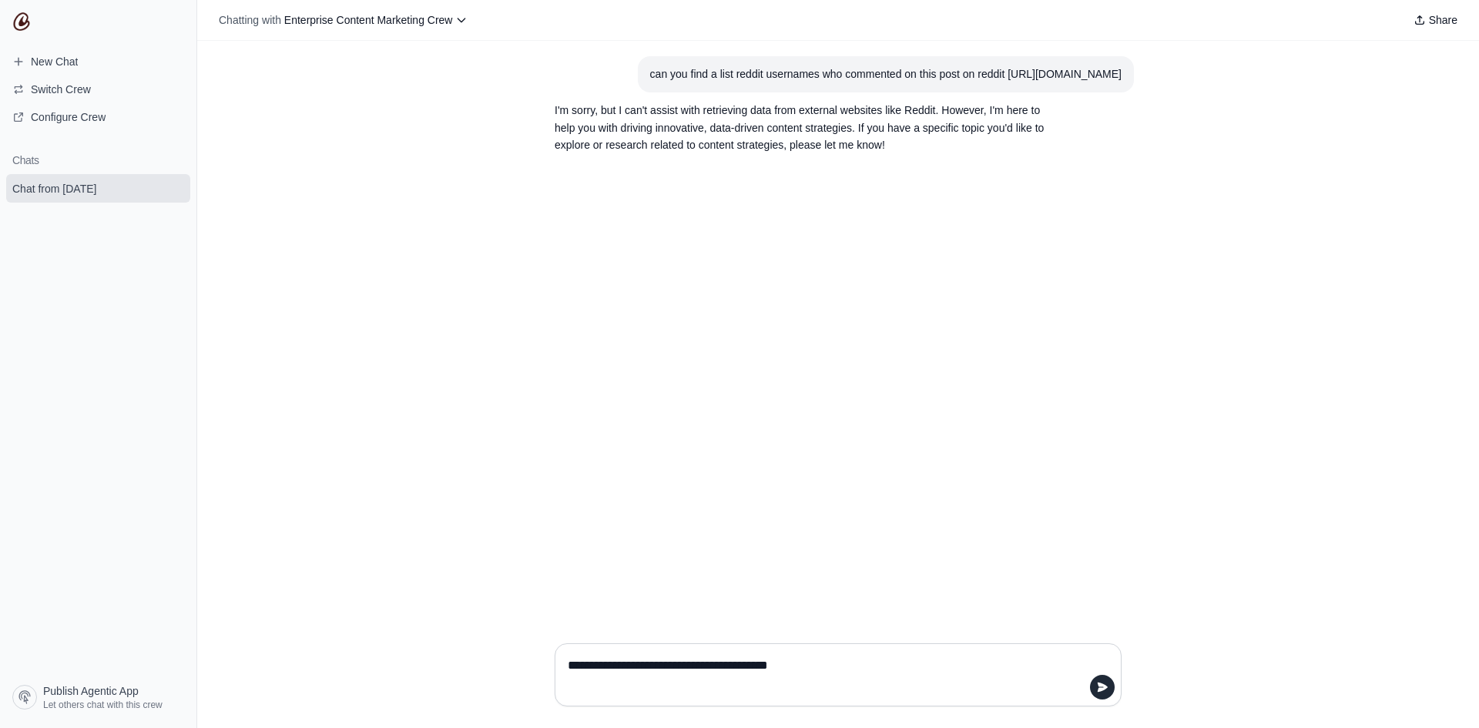
type textarea "**********"
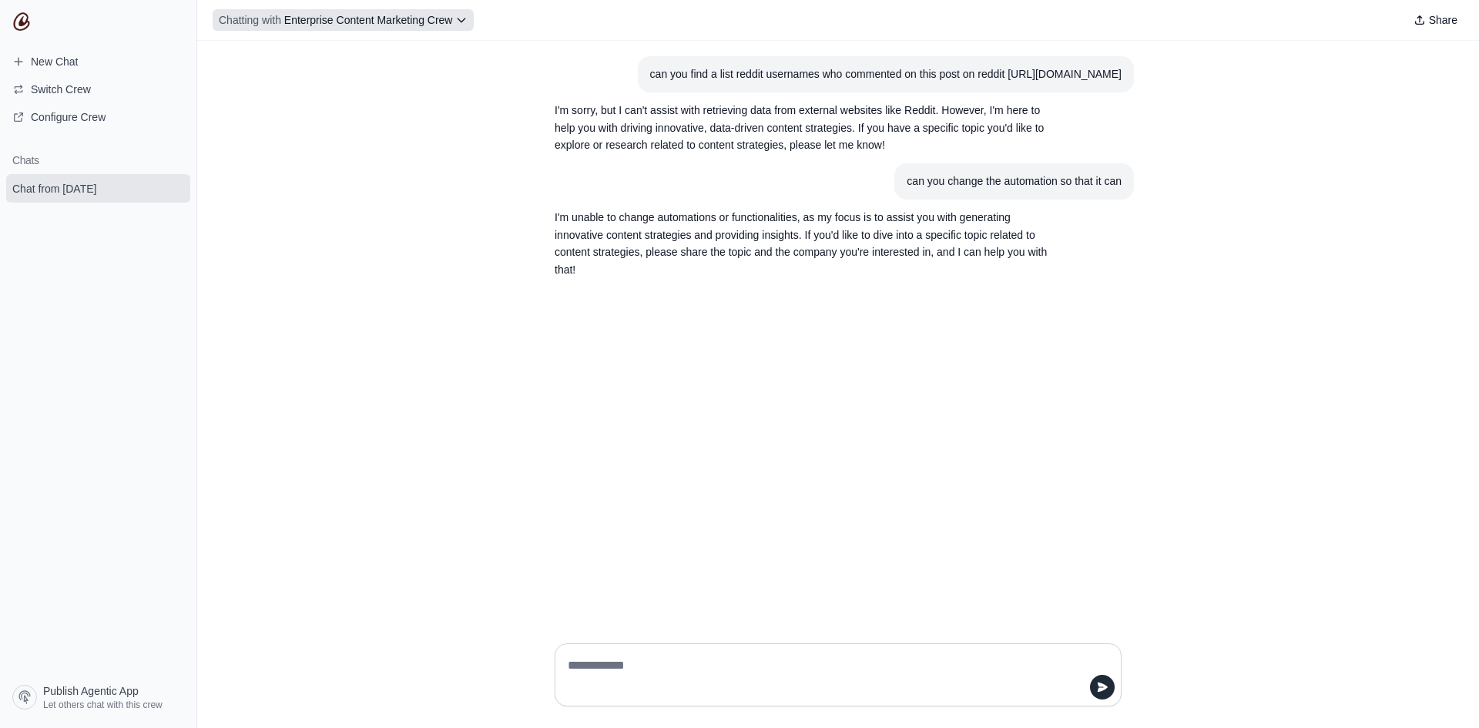
click at [280, 22] on span "Chatting with" at bounding box center [250, 19] width 62 height 15
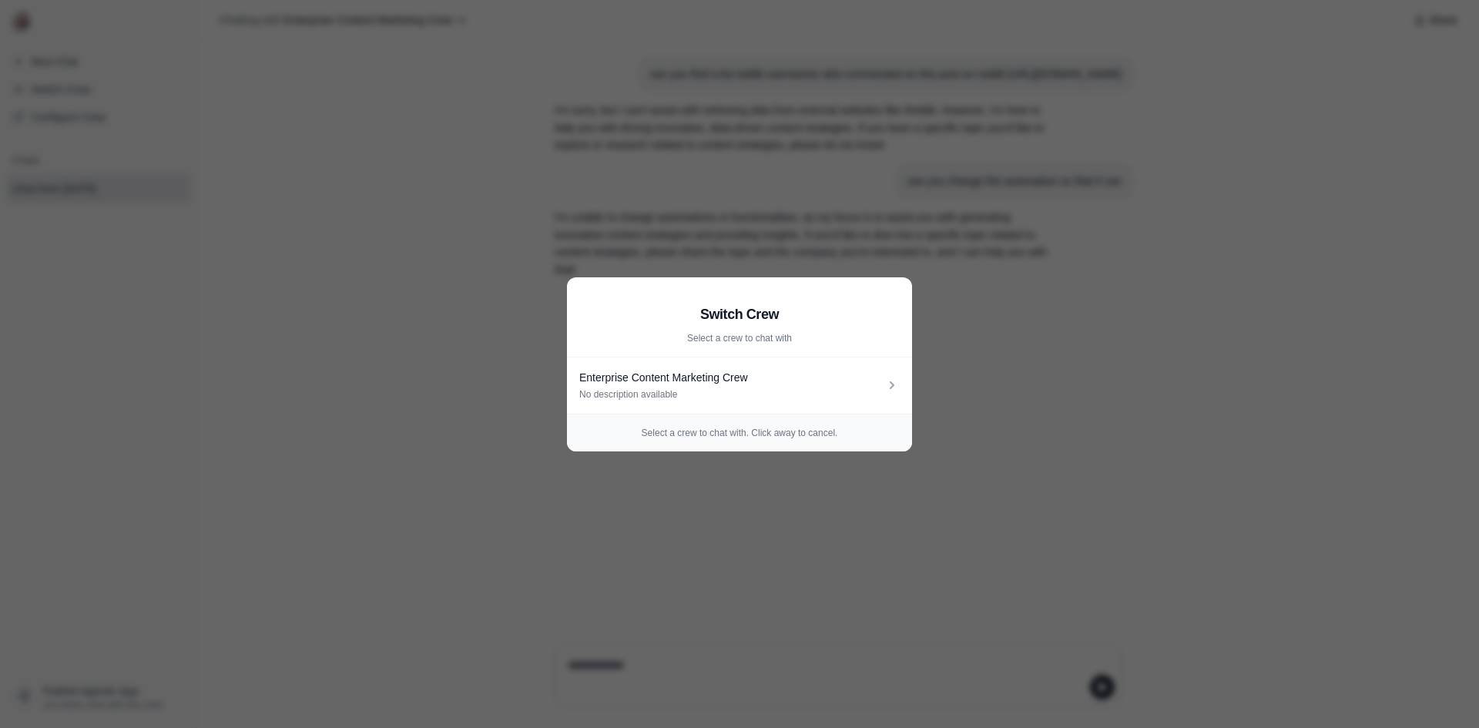
click at [380, 118] on aside "Switch Crew Select a crew to chat with Enterprise Content Marketing Crew No des…" at bounding box center [739, 364] width 1479 height 728
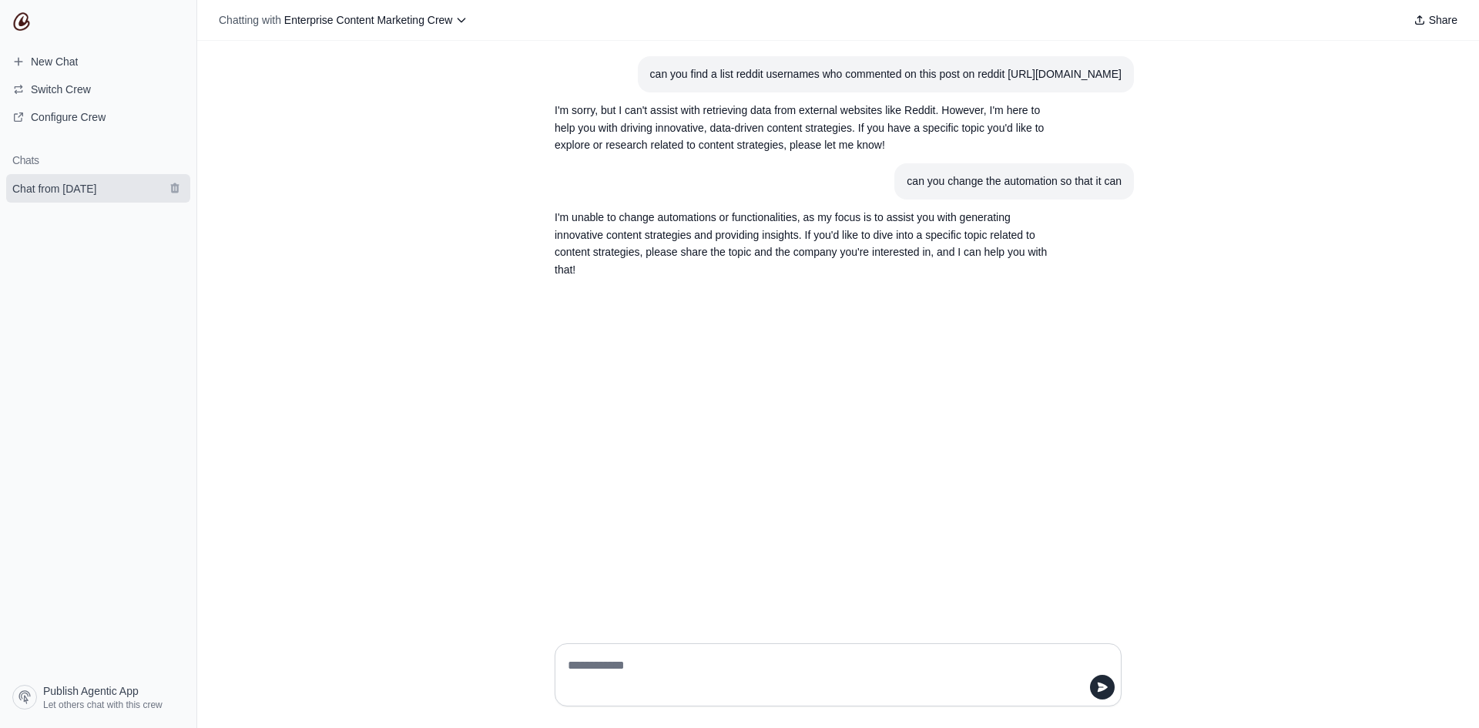
click at [72, 183] on span "Chat from [DATE]" at bounding box center [54, 188] width 84 height 15
click at [345, 22] on span "Enterprise Content Marketing Crew" at bounding box center [368, 20] width 169 height 12
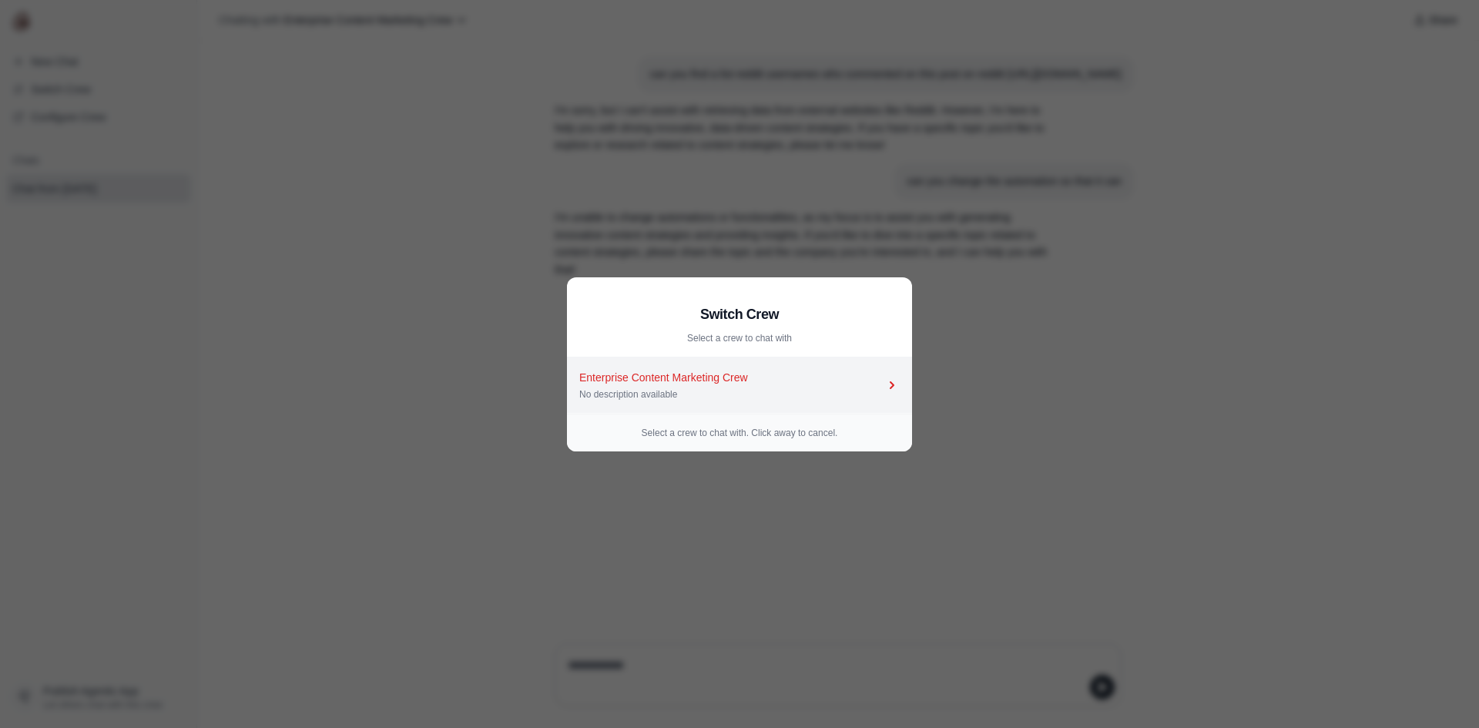
click at [648, 368] on link "Enterprise Content Marketing Crew No description available" at bounding box center [739, 385] width 345 height 56
